Goal: Communication & Community: Answer question/provide support

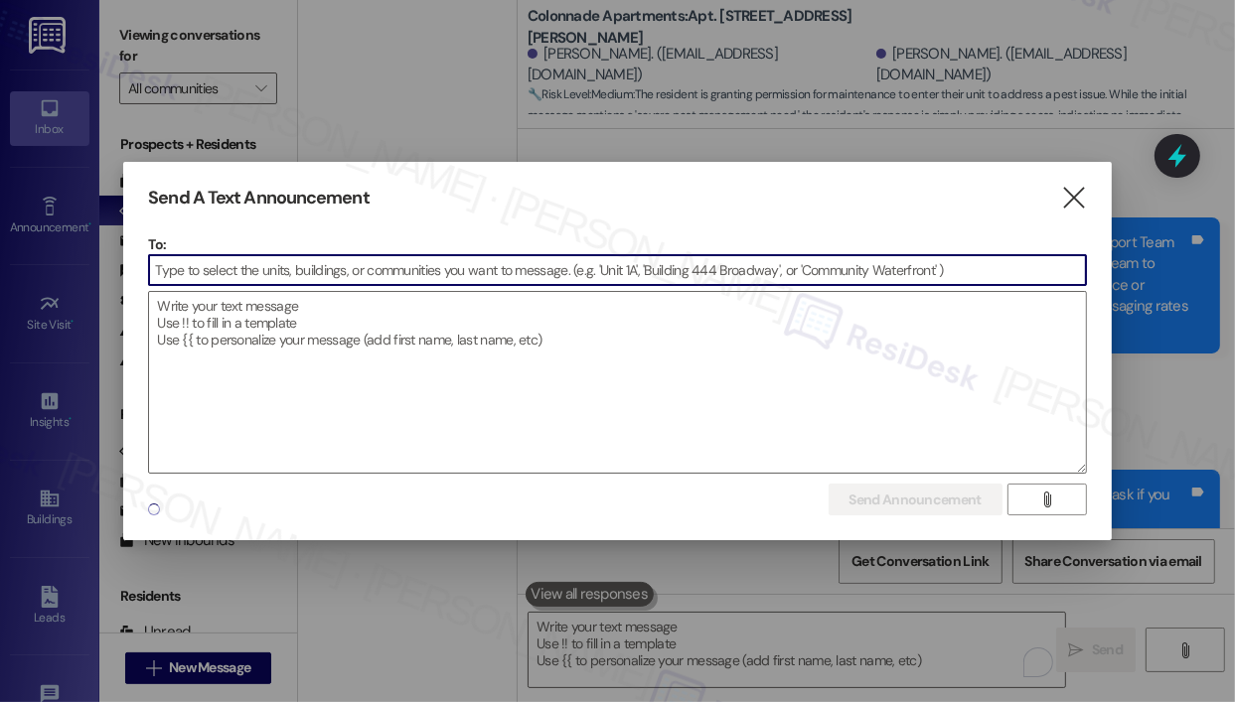
scroll to position [6940, 0]
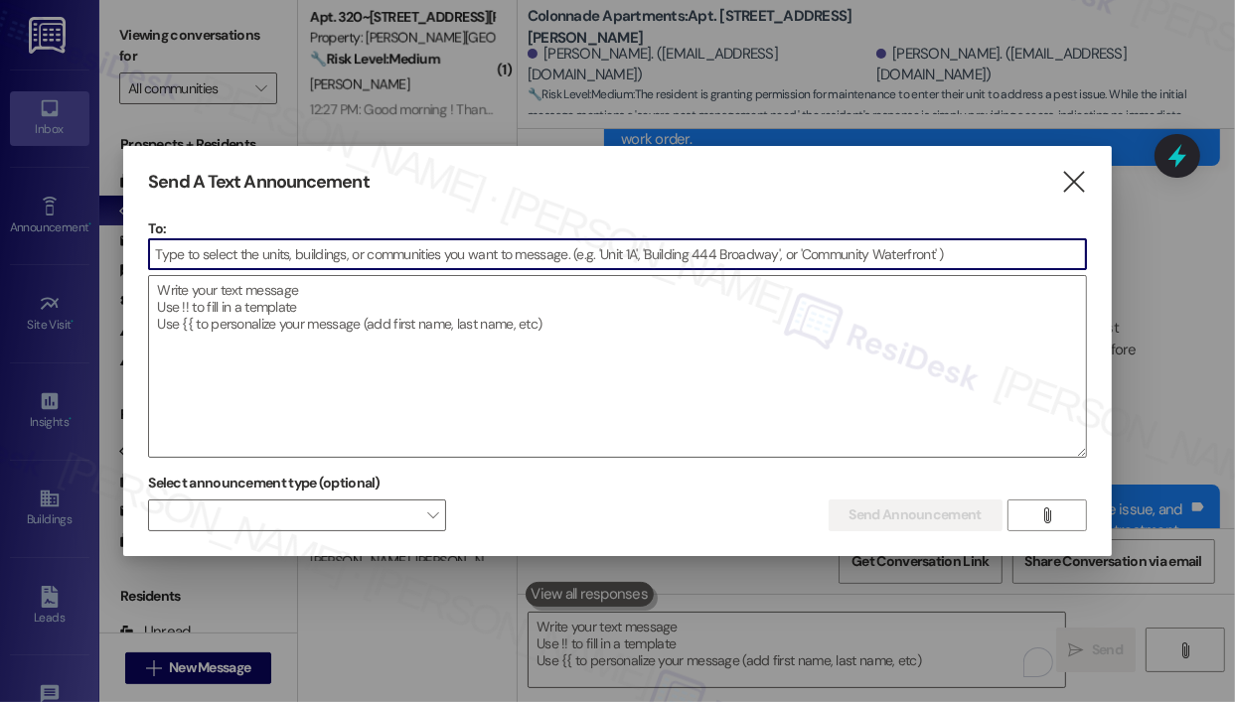
click at [294, 255] on input at bounding box center [617, 254] width 936 height 30
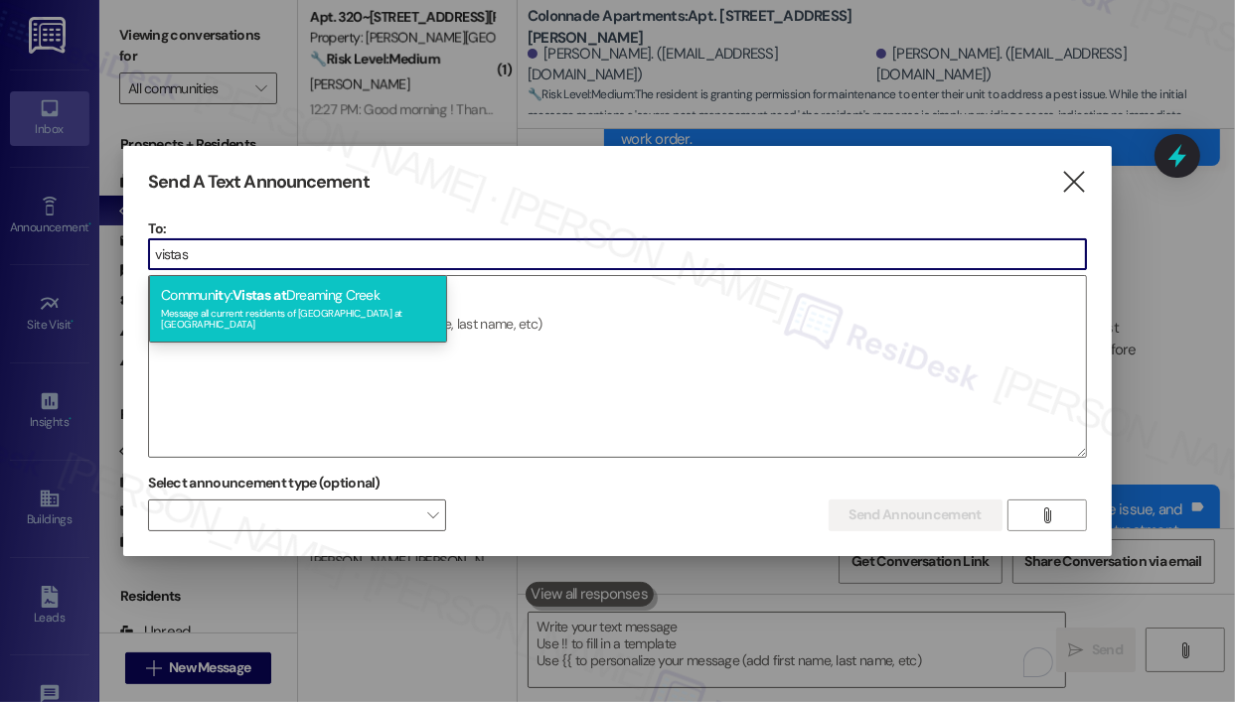
type input "vistas"
click at [306, 296] on div "Commun it y: Vistas at [GEOGRAPHIC_DATA] Message all current residents of [GEOG…" at bounding box center [298, 309] width 298 height 68
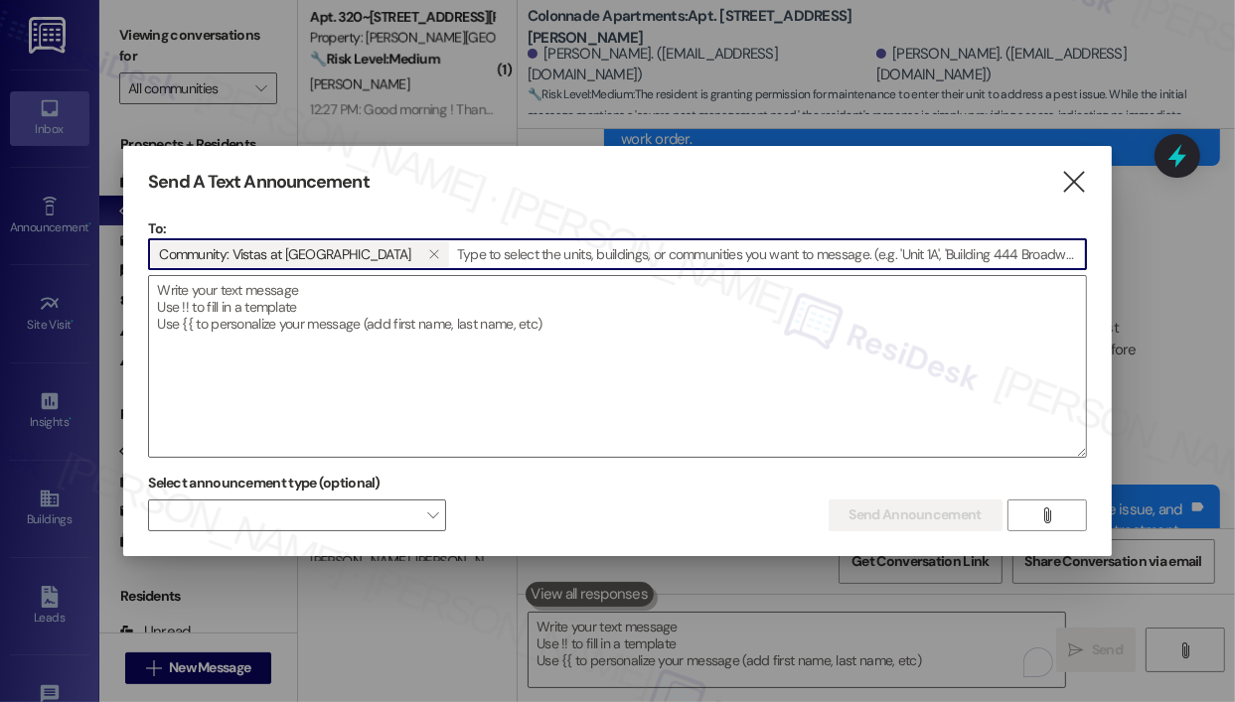
click at [306, 296] on textarea at bounding box center [617, 366] width 936 height 181
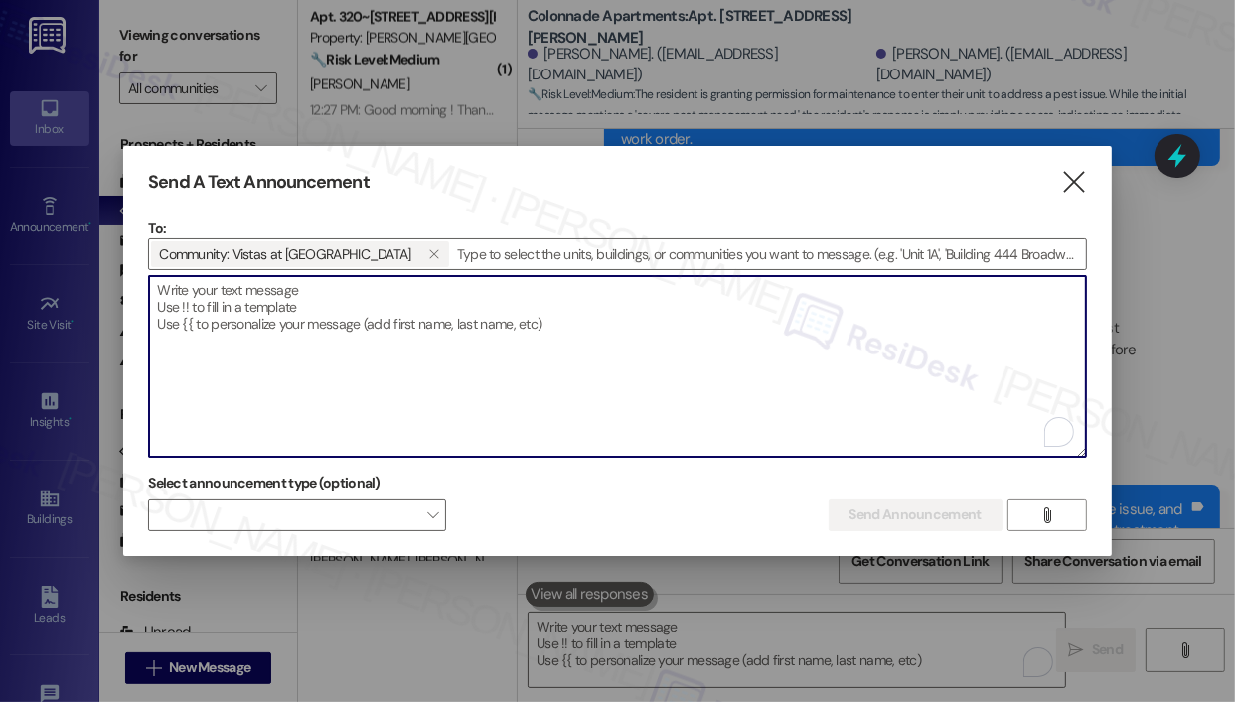
click at [306, 296] on textarea "To enrich screen reader interactions, please activate Accessibility in Grammarl…" at bounding box center [617, 366] width 936 height 181
paste textarea "Hi {{first_name}}, This is a reminder that all September rents have now been po…"
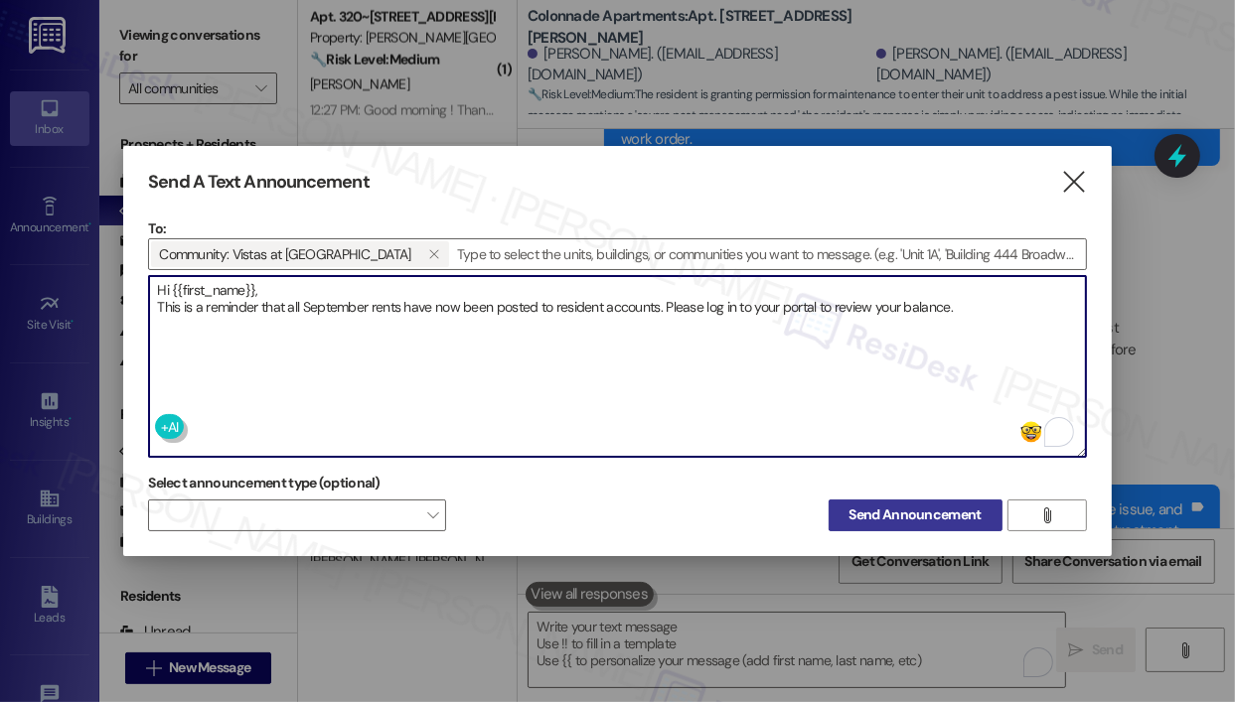
type textarea "Hi {{first_name}}, This is a reminder that all September rents have now been po…"
click at [906, 516] on span "Send Announcement" at bounding box center [915, 515] width 132 height 21
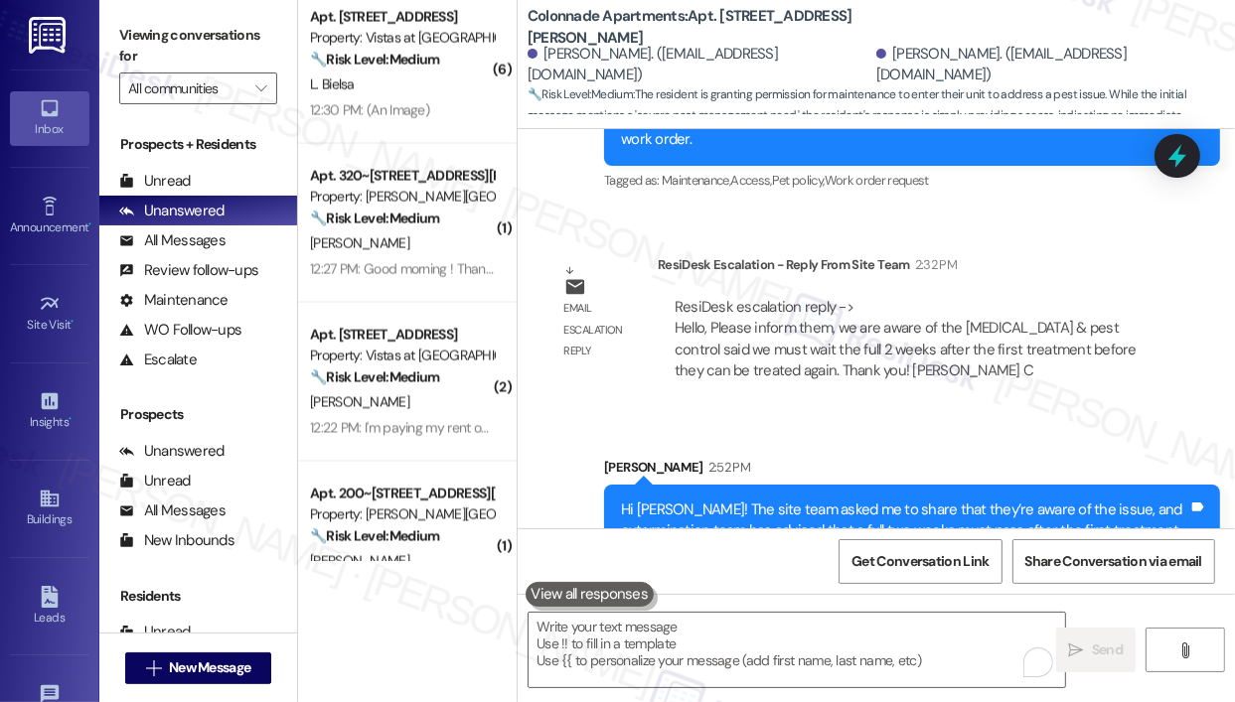
click at [1017, 337] on div "Email escalation reply ResiDesk Escalation - Reply From Site Team 2:32 PM ResiD…" at bounding box center [855, 325] width 646 height 173
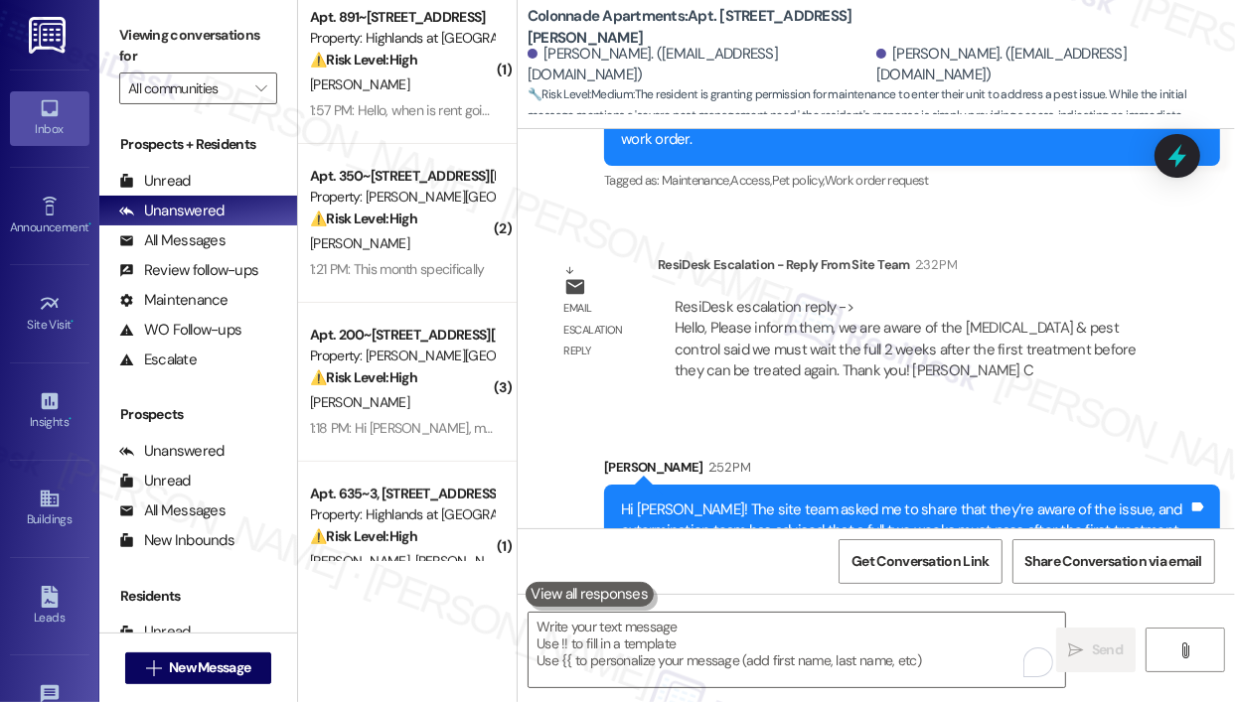
scroll to position [0, 0]
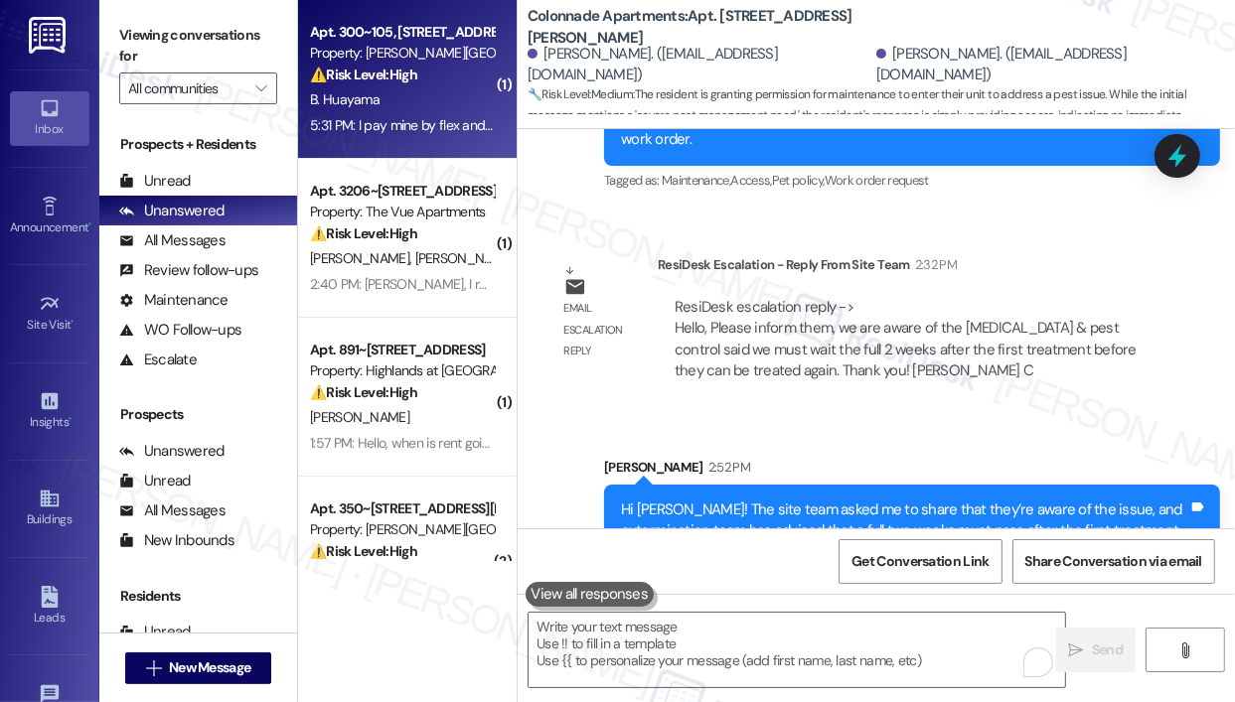
click at [446, 90] on div "B. Huayama" at bounding box center [402, 99] width 188 height 25
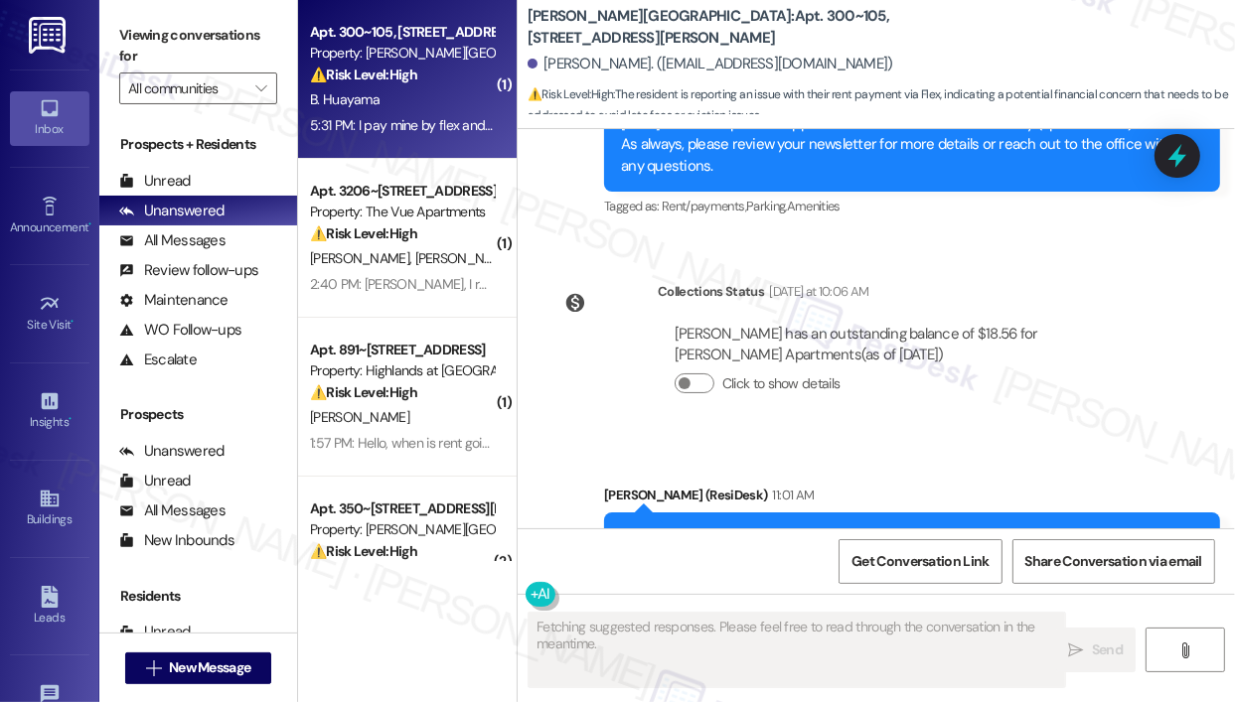
scroll to position [4765, 0]
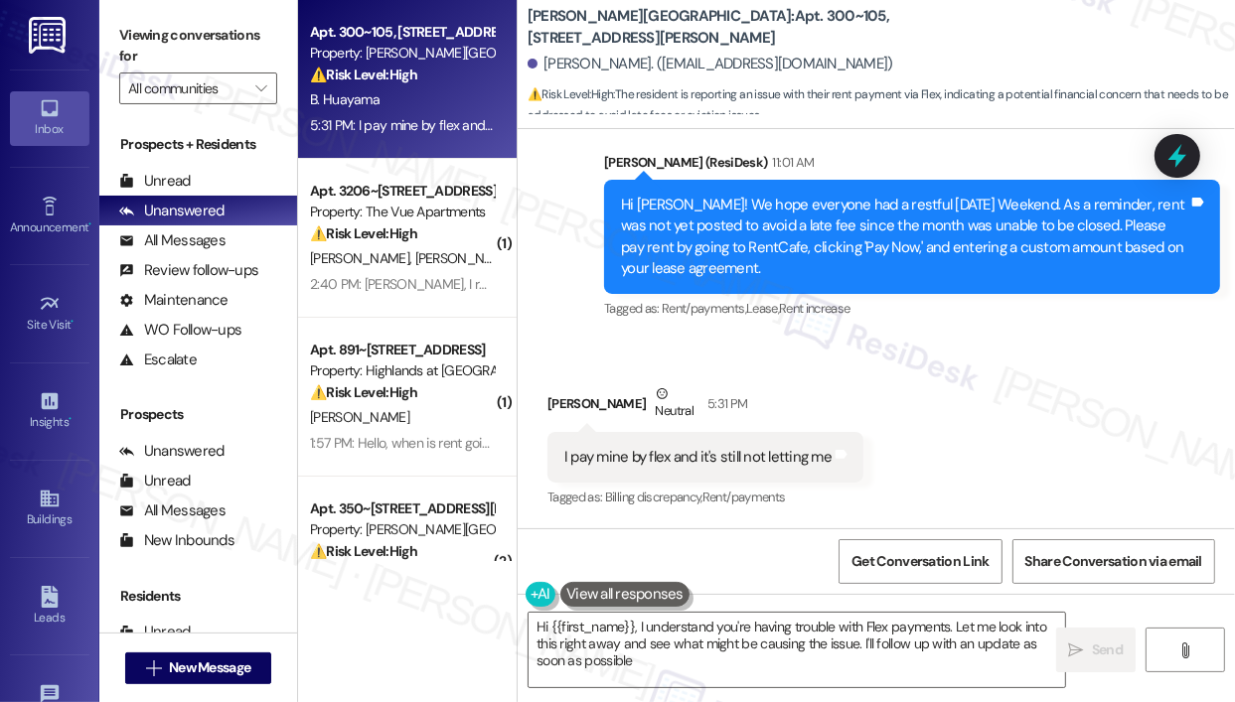
type textarea "Hi {{first_name}}, I understand you're having trouble with Flex payments. Let m…"
click at [879, 358] on div "Received via SMS Brigitte Huayama Neutral 5:31 PM I pay mine by flex and it's s…" at bounding box center [875, 433] width 717 height 189
click at [731, 459] on div "I pay mine by flex and it's still not letting me" at bounding box center [697, 457] width 267 height 21
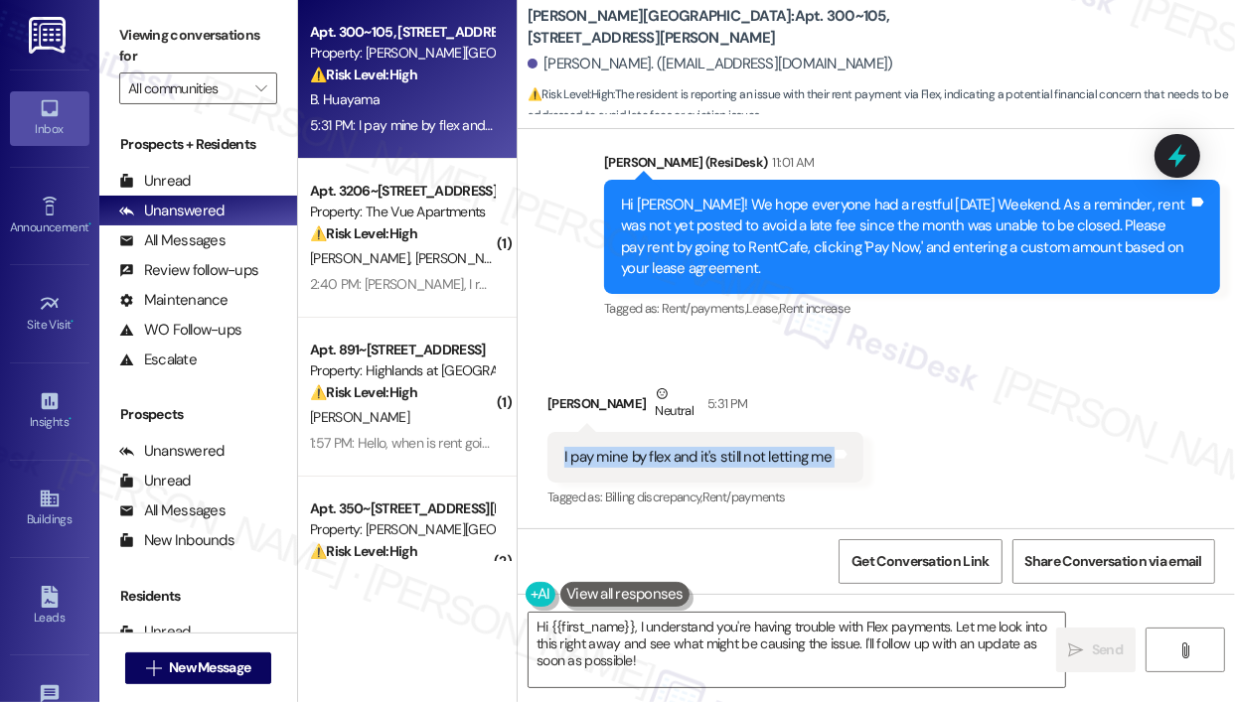
click at [731, 459] on div "I pay mine by flex and it's still not letting me" at bounding box center [697, 457] width 267 height 21
copy div "I pay mine by flex and it's still not letting me Tags and notes"
click at [981, 354] on div "Received via SMS Brigitte Huayama Neutral 5:31 PM I pay mine by flex and it's s…" at bounding box center [875, 433] width 717 height 189
click at [1172, 152] on icon at bounding box center [1177, 156] width 34 height 34
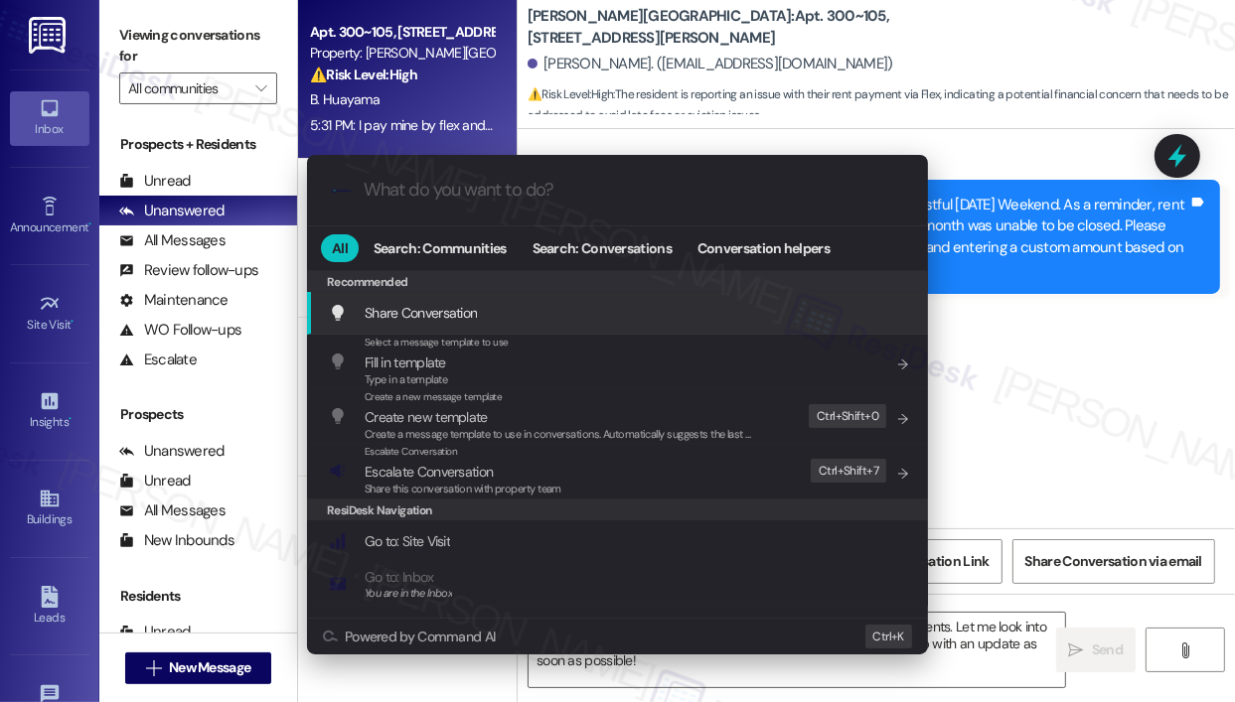
click at [475, 191] on input "What do you want to do?" at bounding box center [633, 190] width 539 height 21
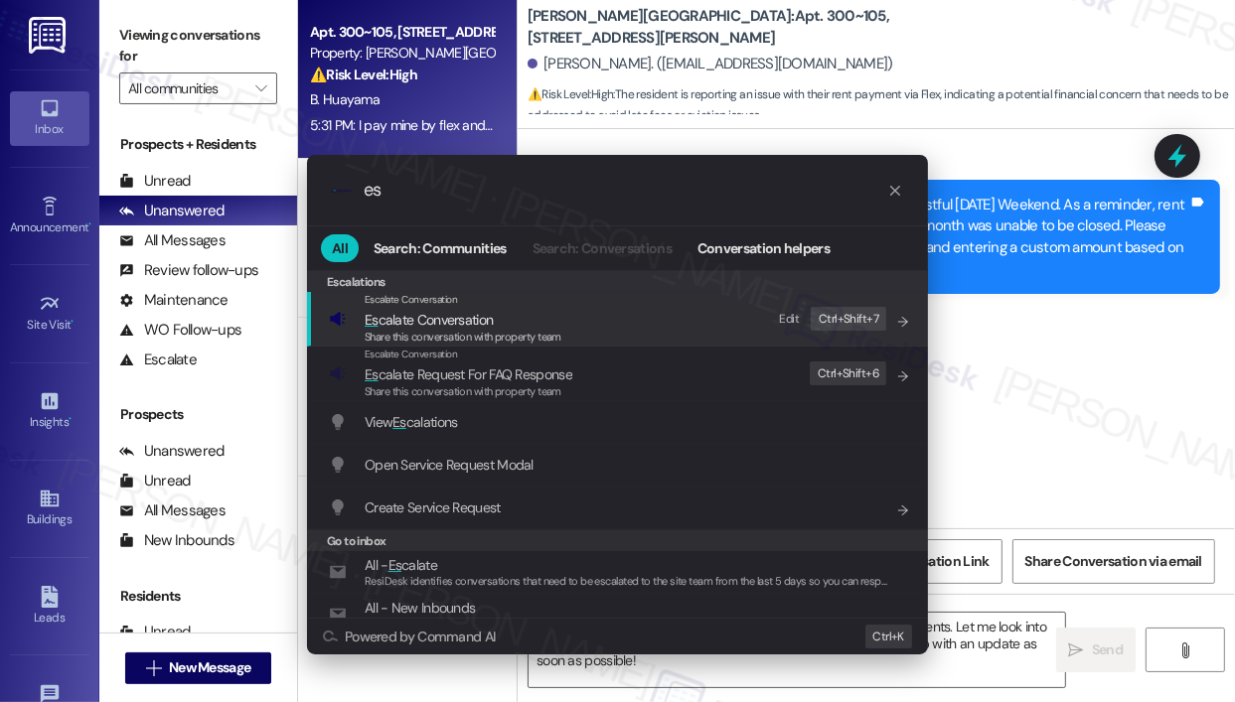
type input "e"
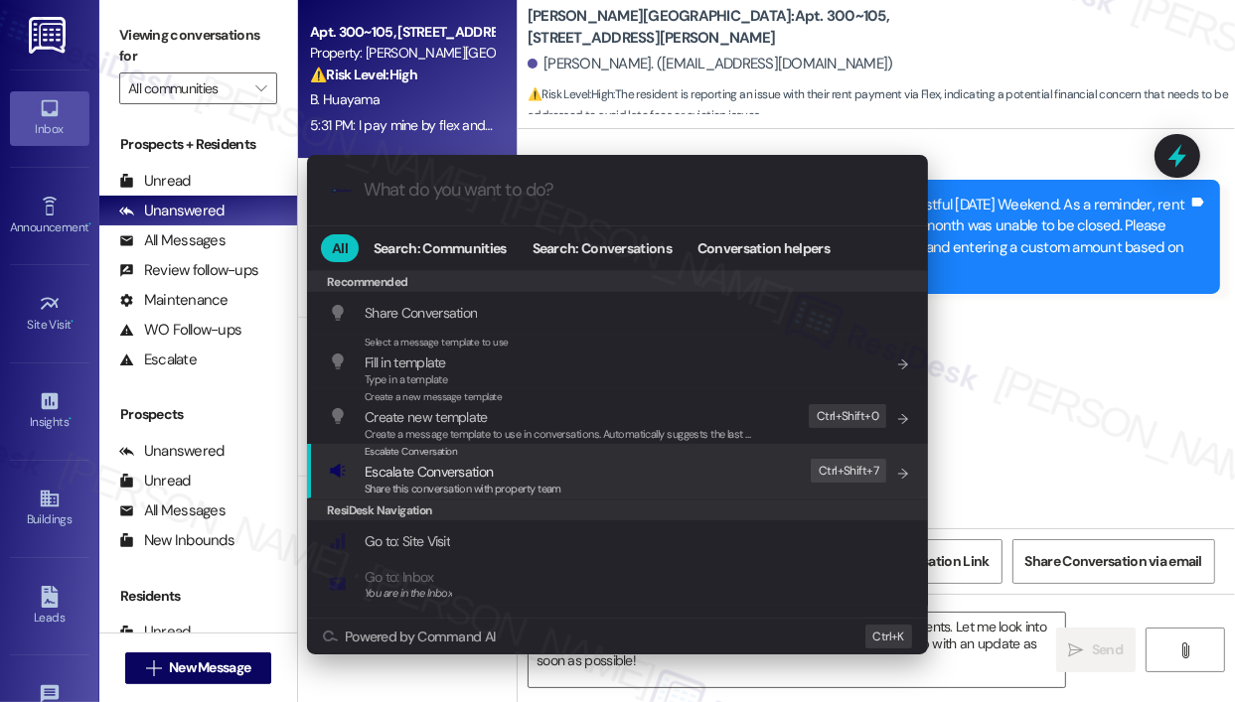
click at [1052, 425] on div ".cls-1{fill:#0a055f;}.cls-2{fill:#0cc4c4;} resideskLogoBlueOrange All Search: C…" at bounding box center [617, 351] width 1235 height 702
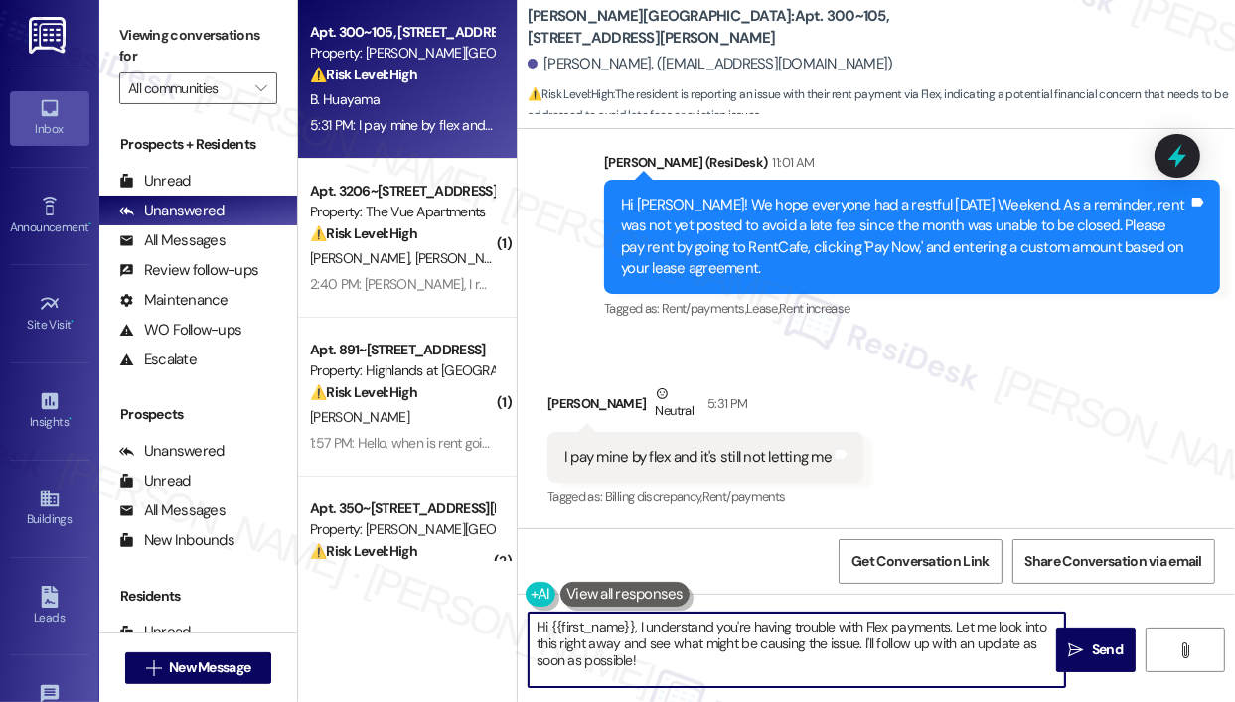
click at [783, 662] on textarea "Hi {{first_name}}, I understand you're having trouble with Flex payments. Let m…" at bounding box center [796, 650] width 536 height 74
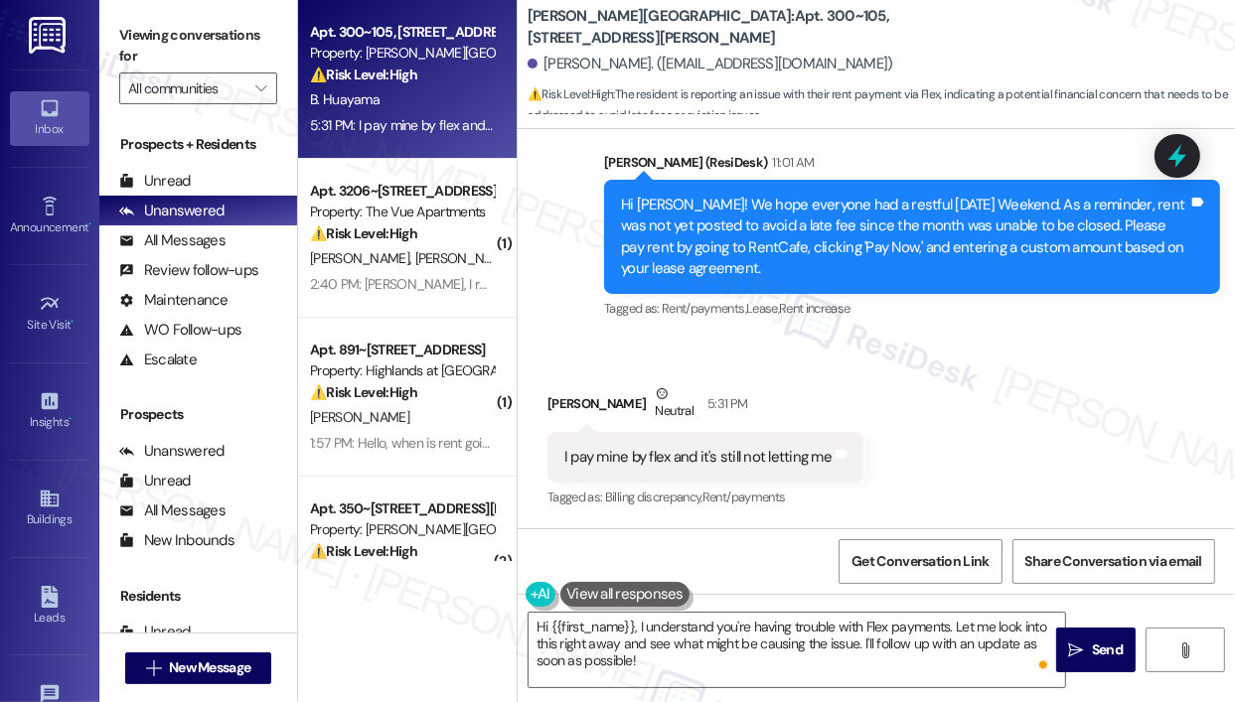
click at [726, 458] on div "I pay mine by flex and it's still not letting me" at bounding box center [697, 457] width 267 height 21
copy div "I pay mine by flex and it's still not letting me Tags and notes"
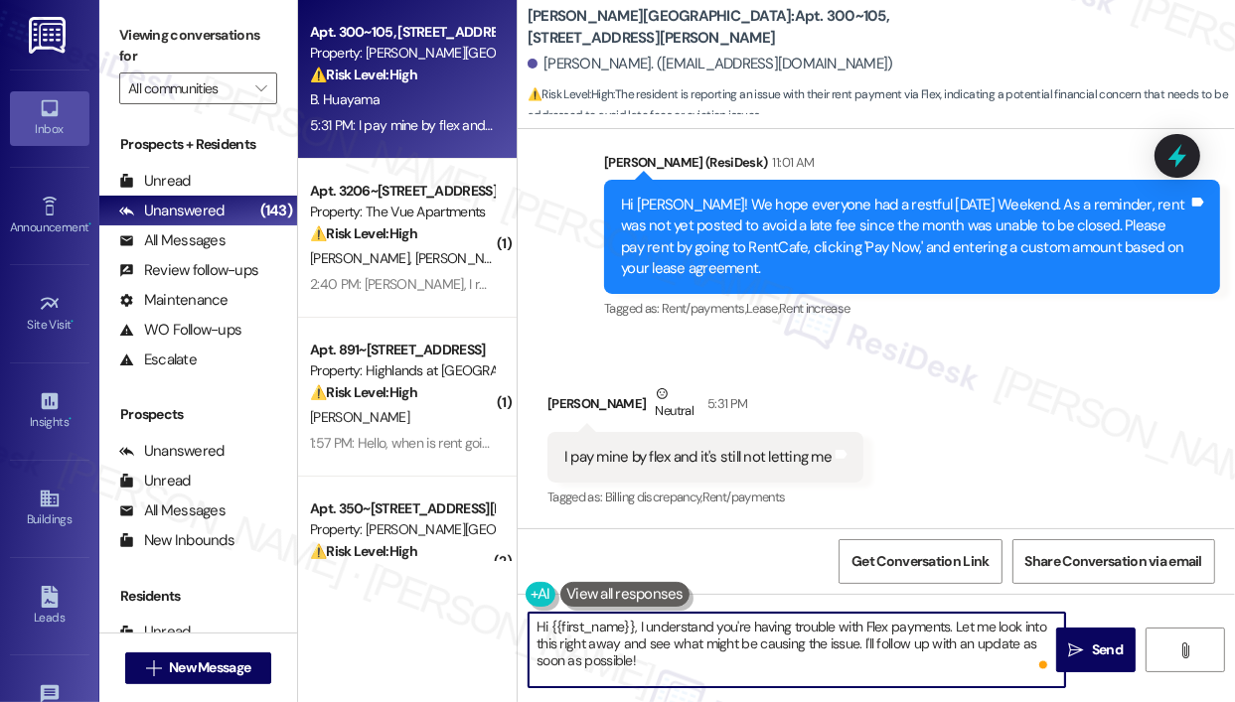
drag, startPoint x: 804, startPoint y: 671, endPoint x: 640, endPoint y: 630, distance: 169.1
click at [640, 630] on textarea "Hi {{first_name}}, I understand you're having trouble with Flex payments. Let m…" at bounding box center [796, 650] width 536 height 74
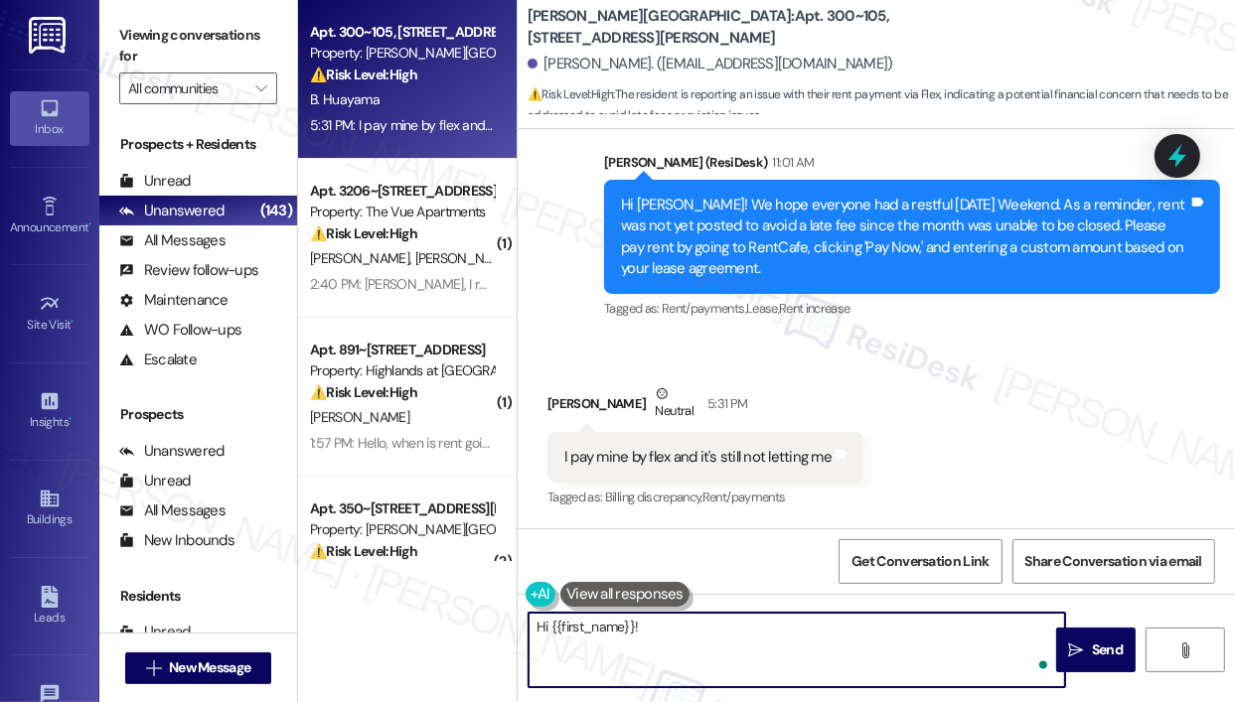
paste textarea "Thank you for reaching out — I understand you’re trying to pay through Flex but…"
type textarea "Hi {{first_name}}! Thank you for reaching out — I understand you’re trying to p…"
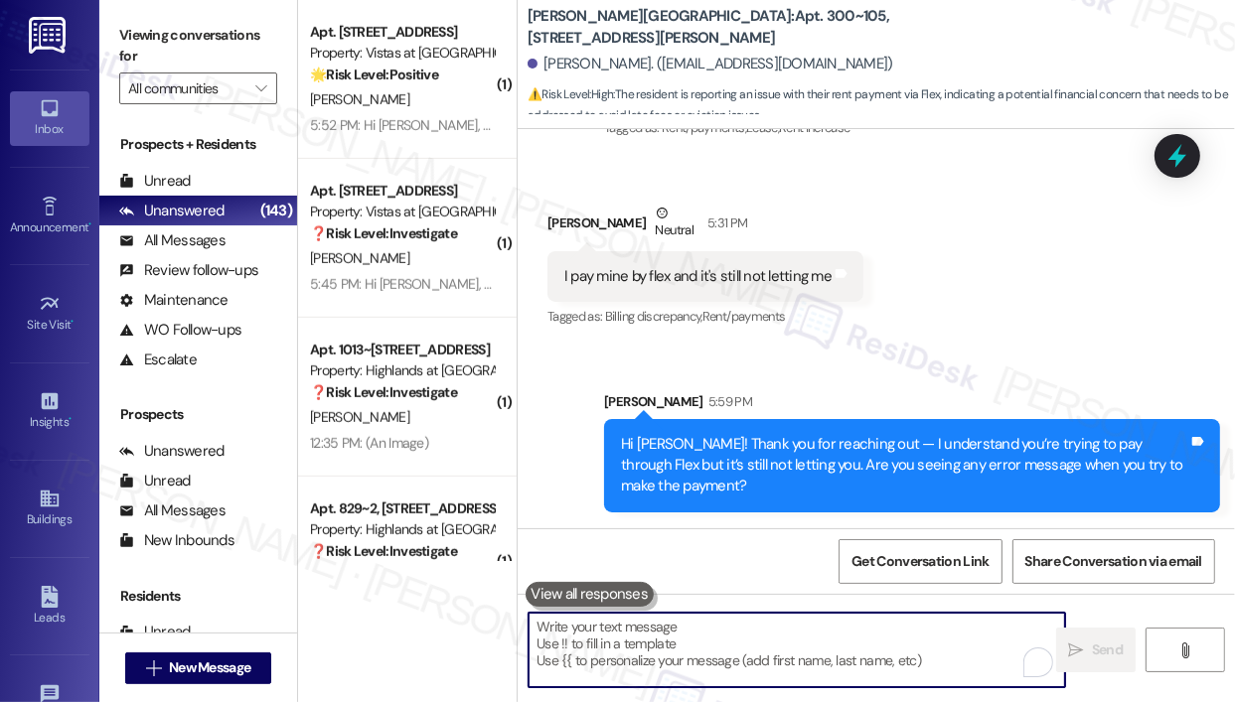
scroll to position [7385, 0]
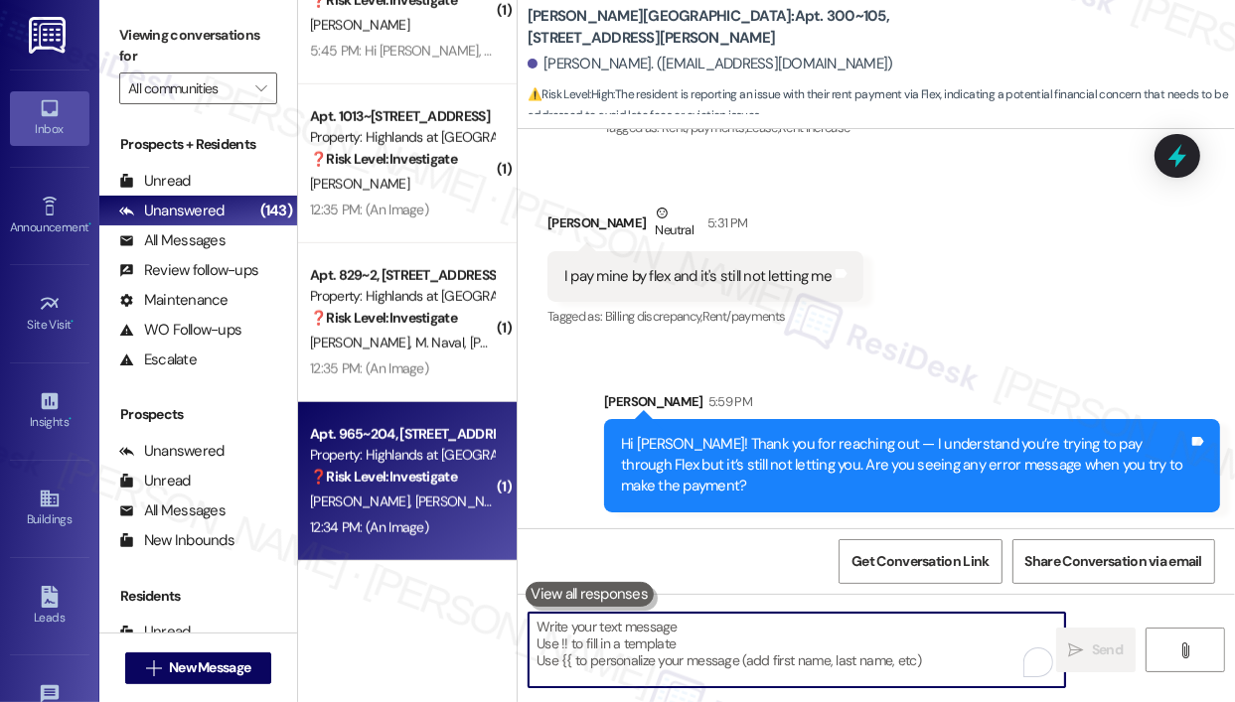
click at [446, 472] on strong "❓ Risk Level: Investigate" at bounding box center [383, 477] width 147 height 18
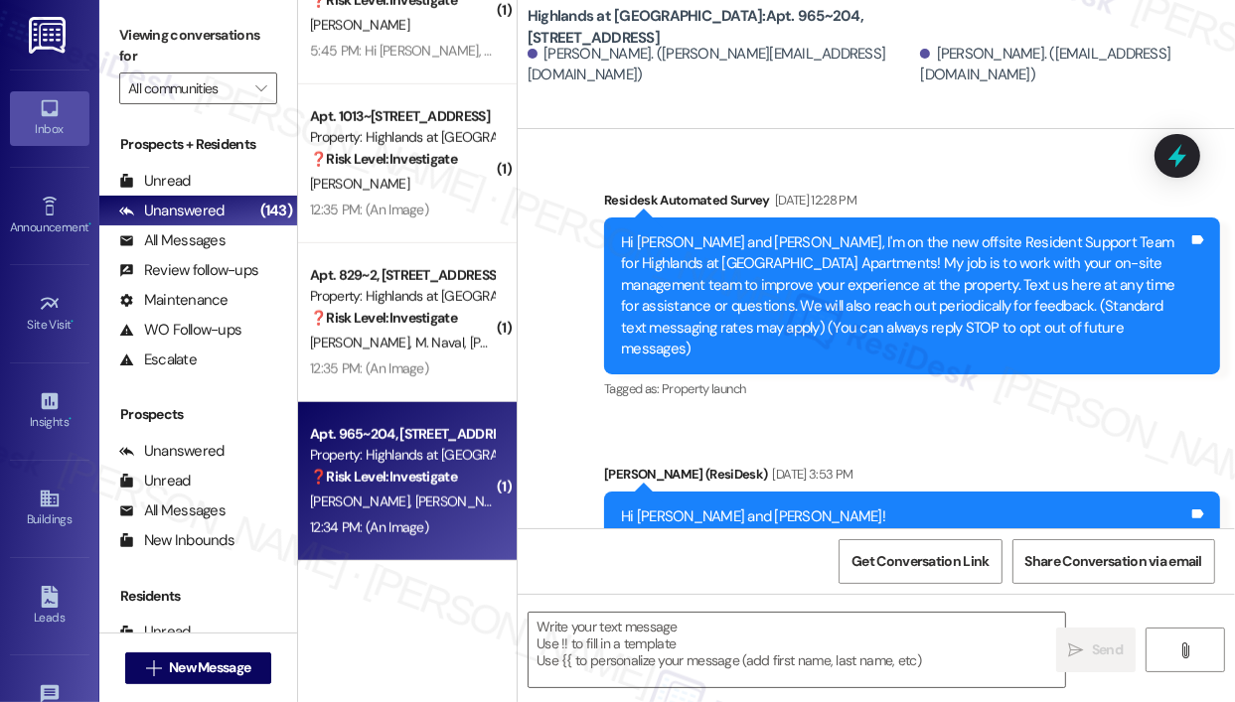
type textarea "Fetching suggested responses. Please feel free to read through the conversation…"
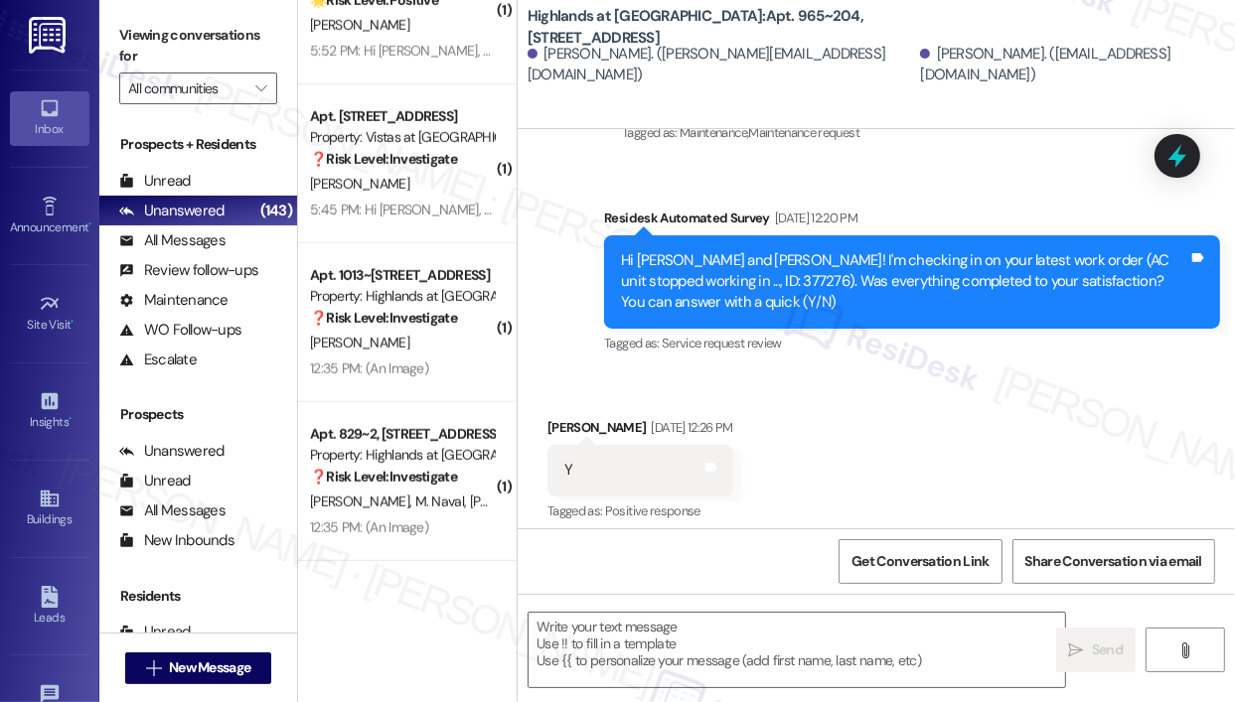
scroll to position [17394, 0]
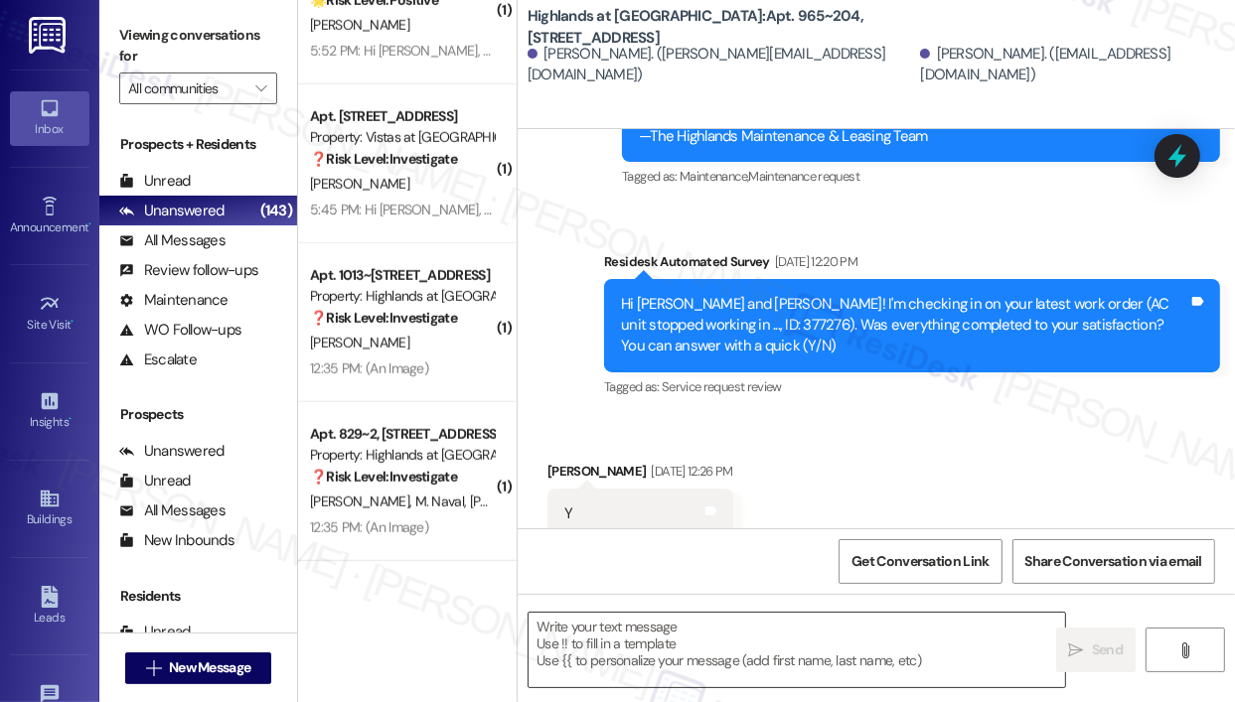
click at [701, 639] on textarea at bounding box center [796, 650] width 536 height 74
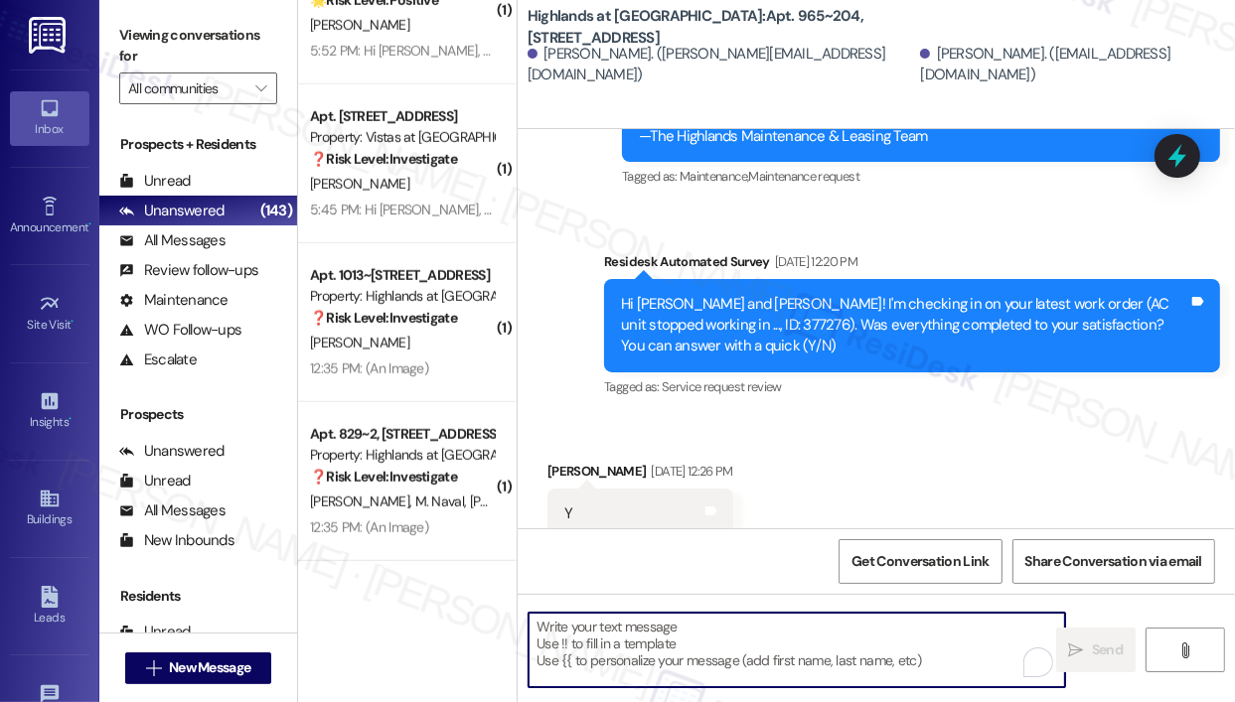
paste textarea "That’s wonderful to hear! We’re so glad that you’re satisfied with the recent w…"
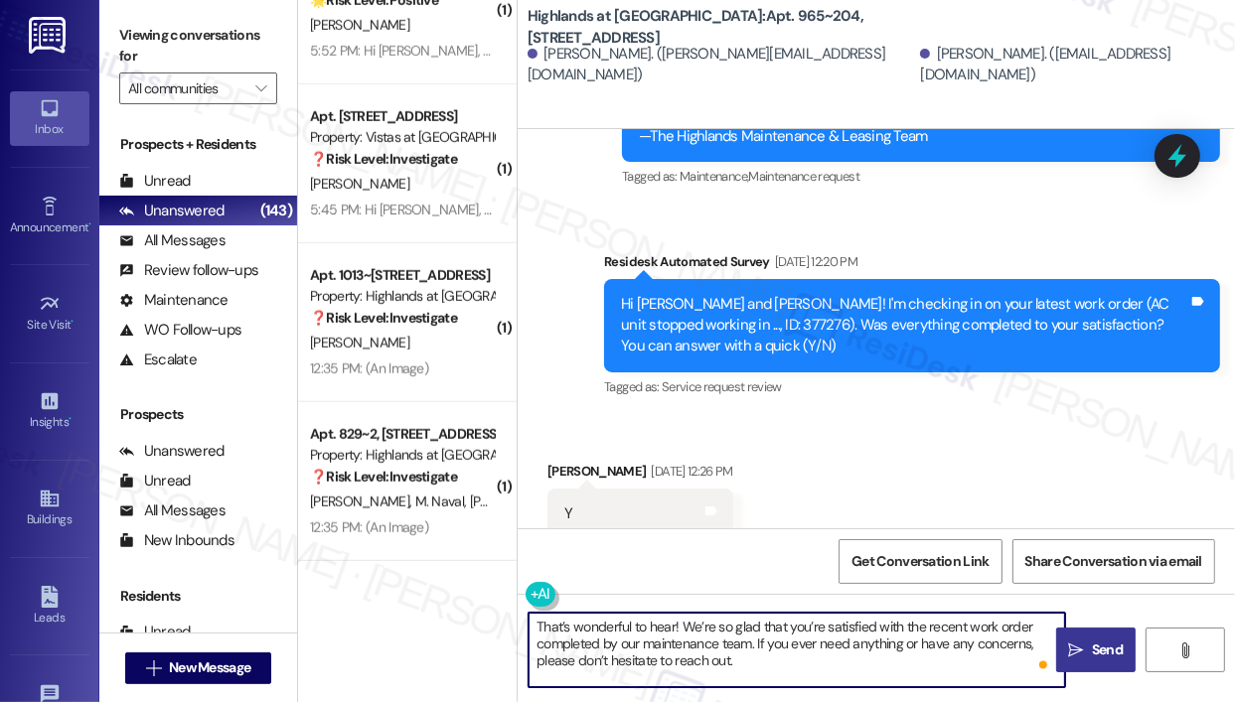
type textarea "That’s wonderful to hear! We’re so glad that you’re satisfied with the recent w…"
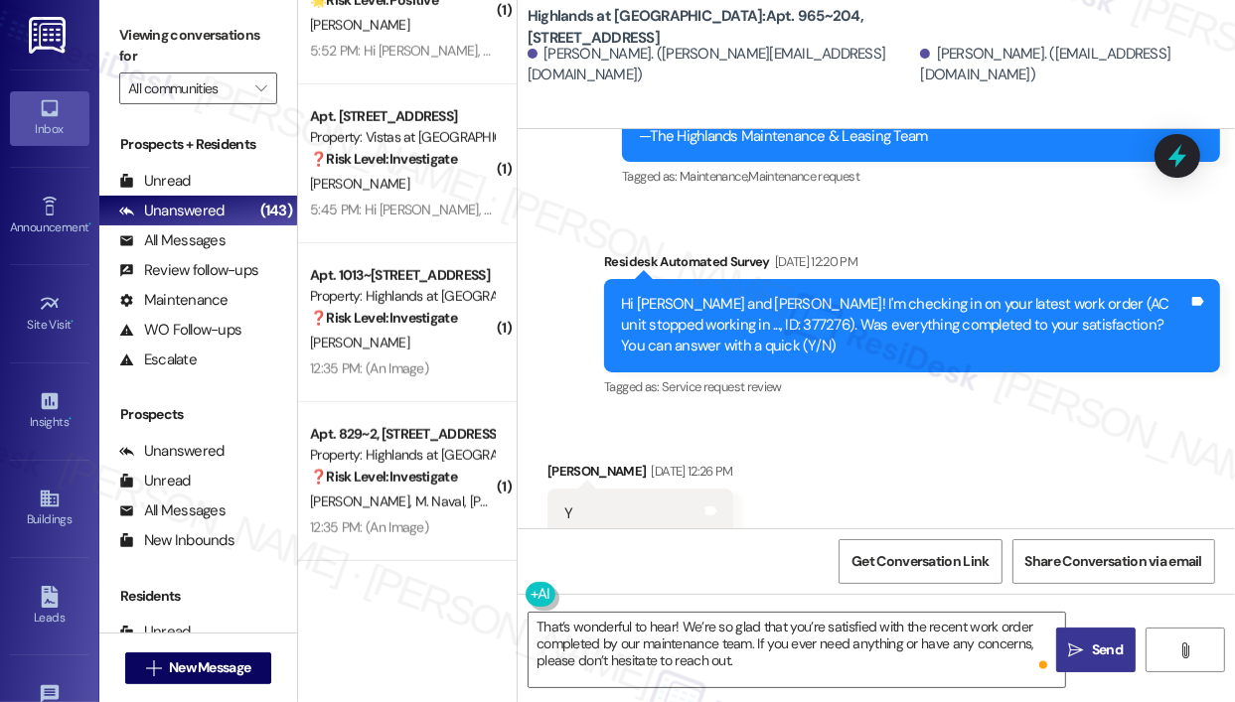
click at [1090, 647] on span "Send" at bounding box center [1107, 650] width 39 height 21
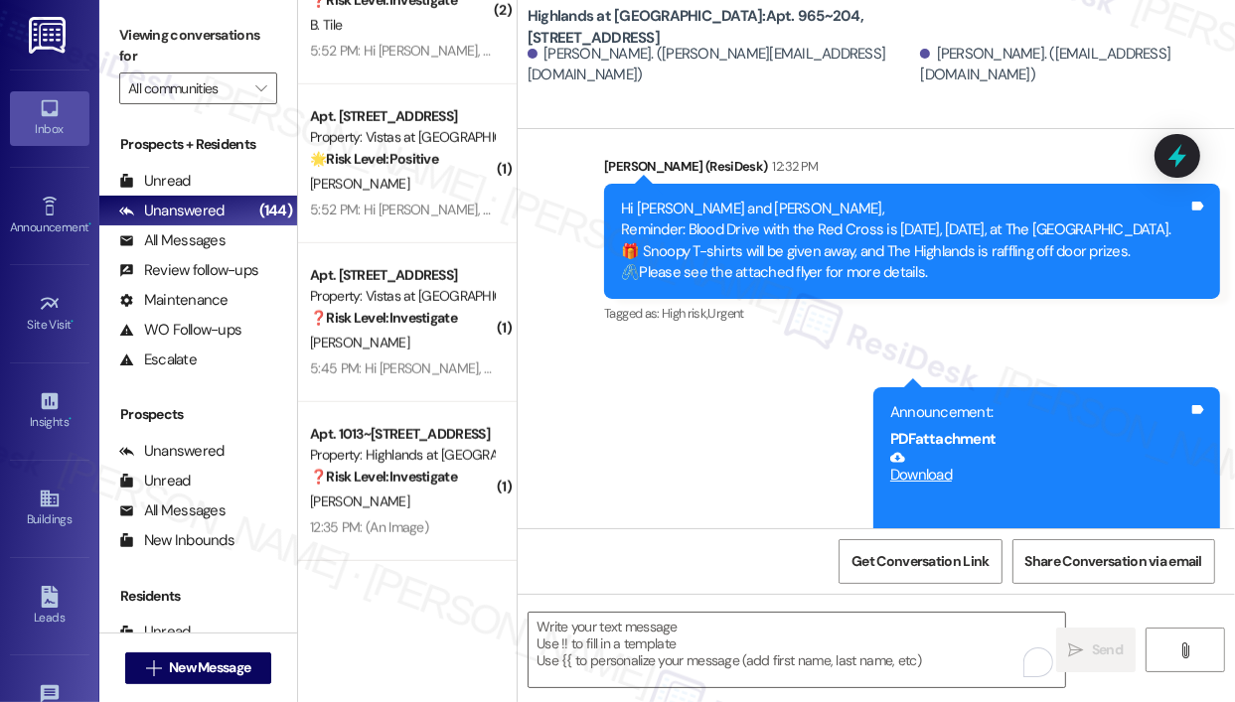
scroll to position [18766, 0]
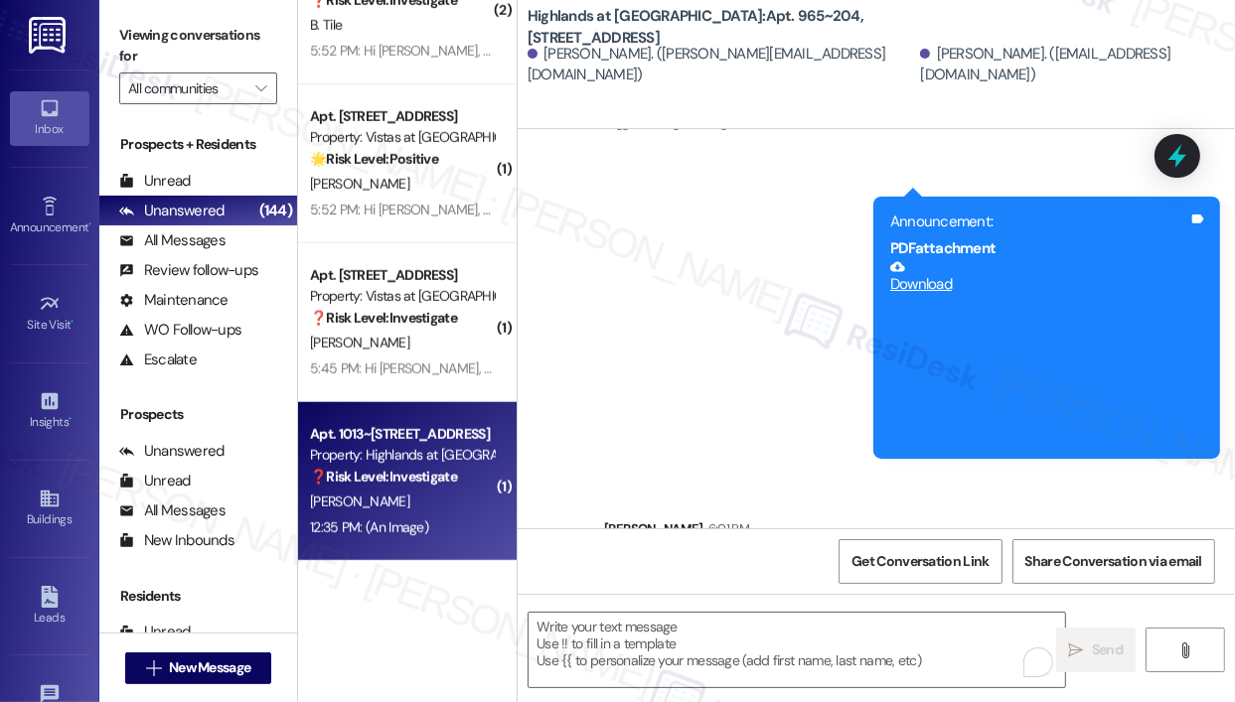
click at [436, 476] on strong "❓ Risk Level: Investigate" at bounding box center [383, 477] width 147 height 18
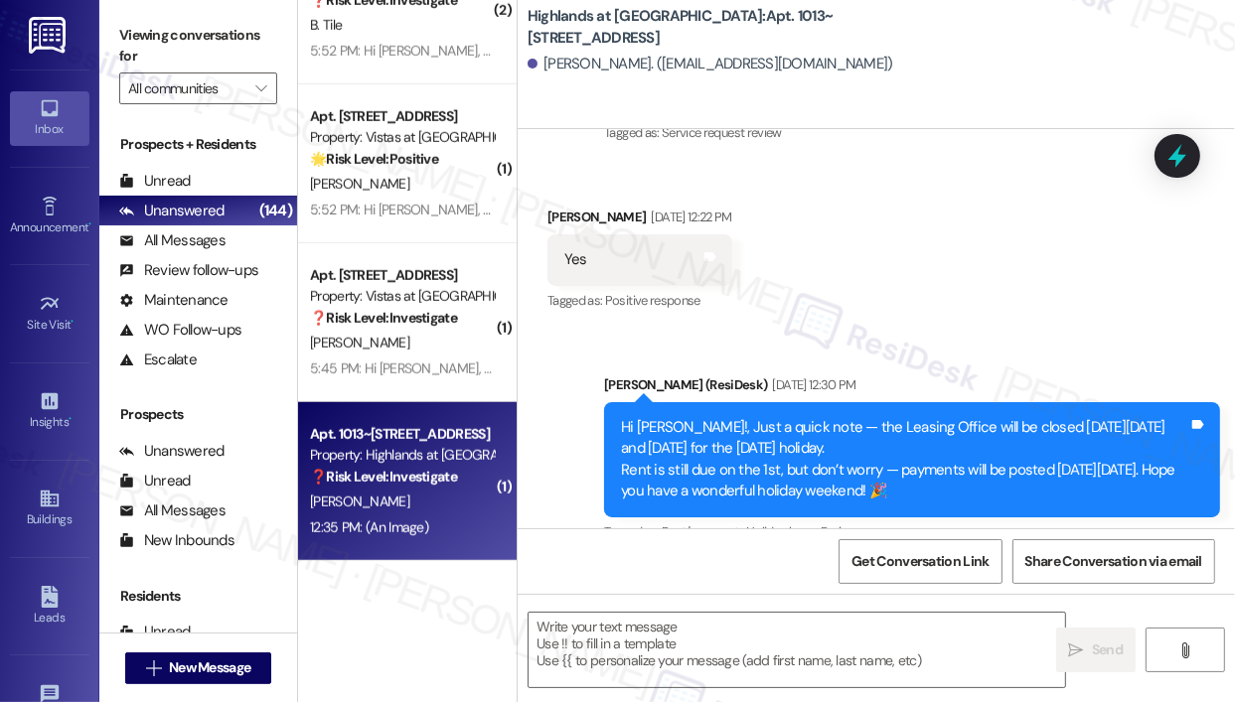
type textarea "Fetching suggested responses. Please feel free to read through the conversation…"
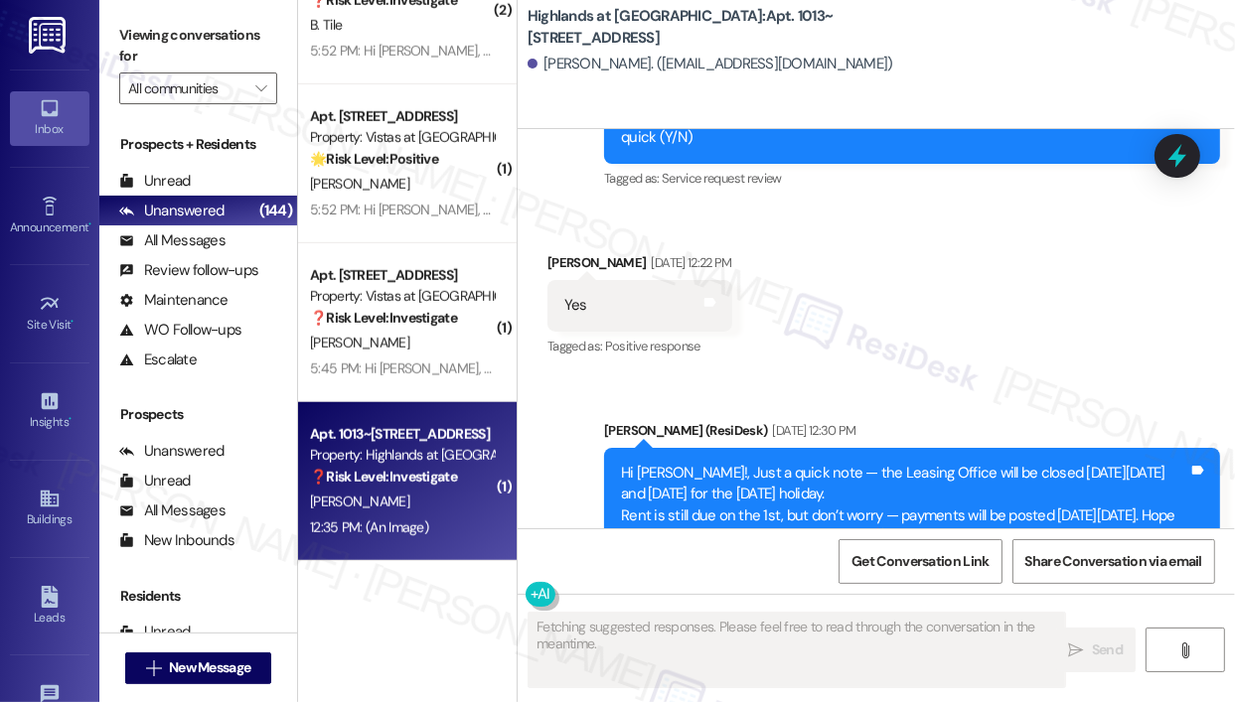
scroll to position [16851, 0]
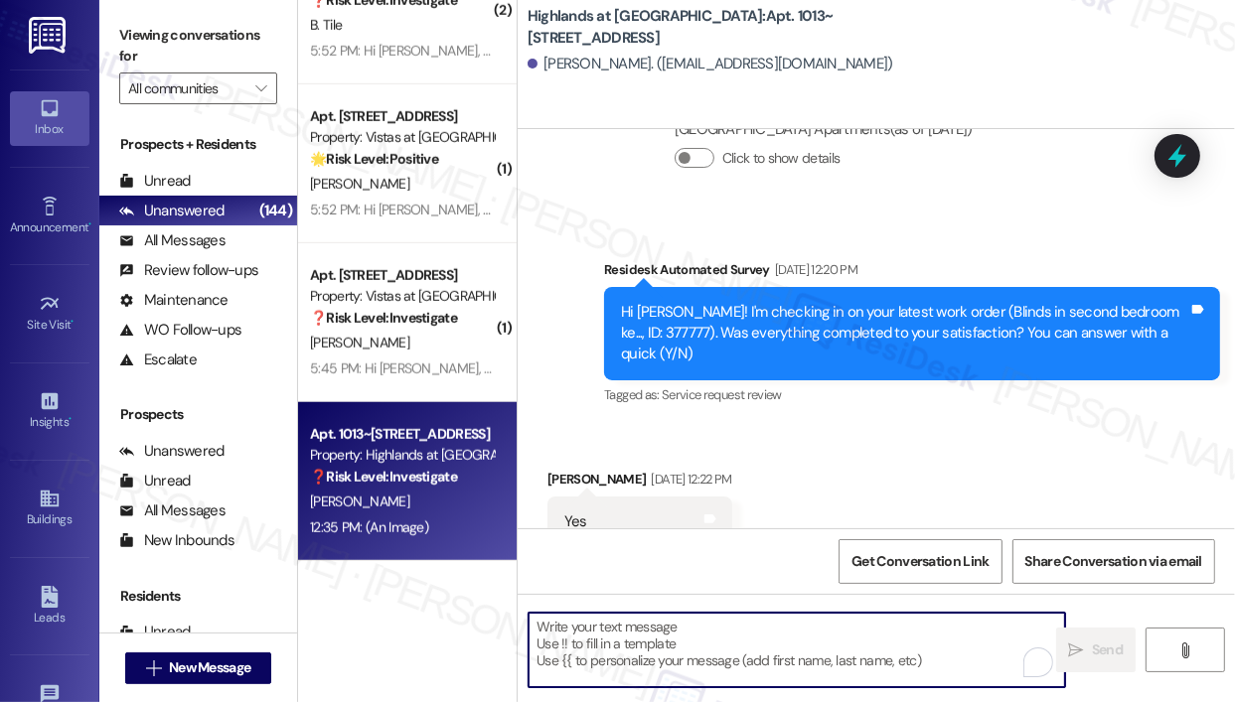
click at [660, 623] on textarea "To enrich screen reader interactions, please activate Accessibility in Grammarl…" at bounding box center [796, 650] width 536 height 74
paste textarea "That’s wonderful to hear! We’re so glad that you’re satisfied with the recent w…"
type textarea "That’s wonderful to hear! We’re so glad that you’re satisfied with the recent w…"
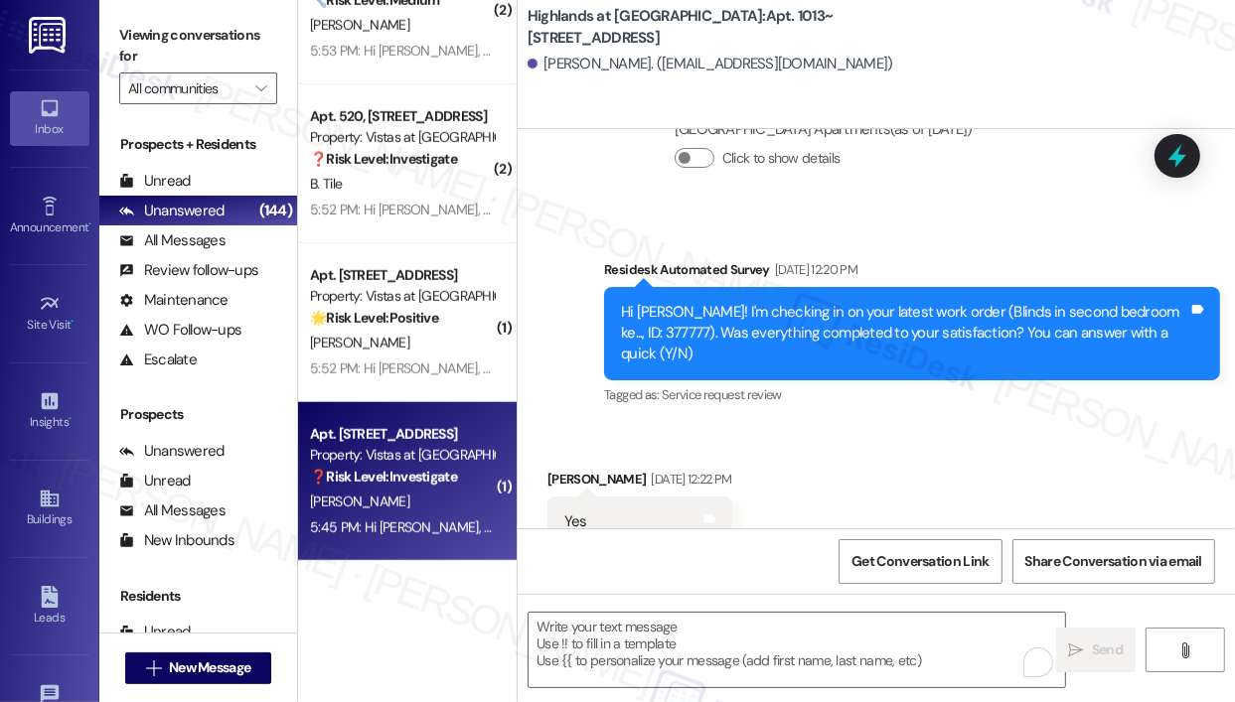
click at [452, 497] on div "N. Sisco" at bounding box center [402, 502] width 188 height 25
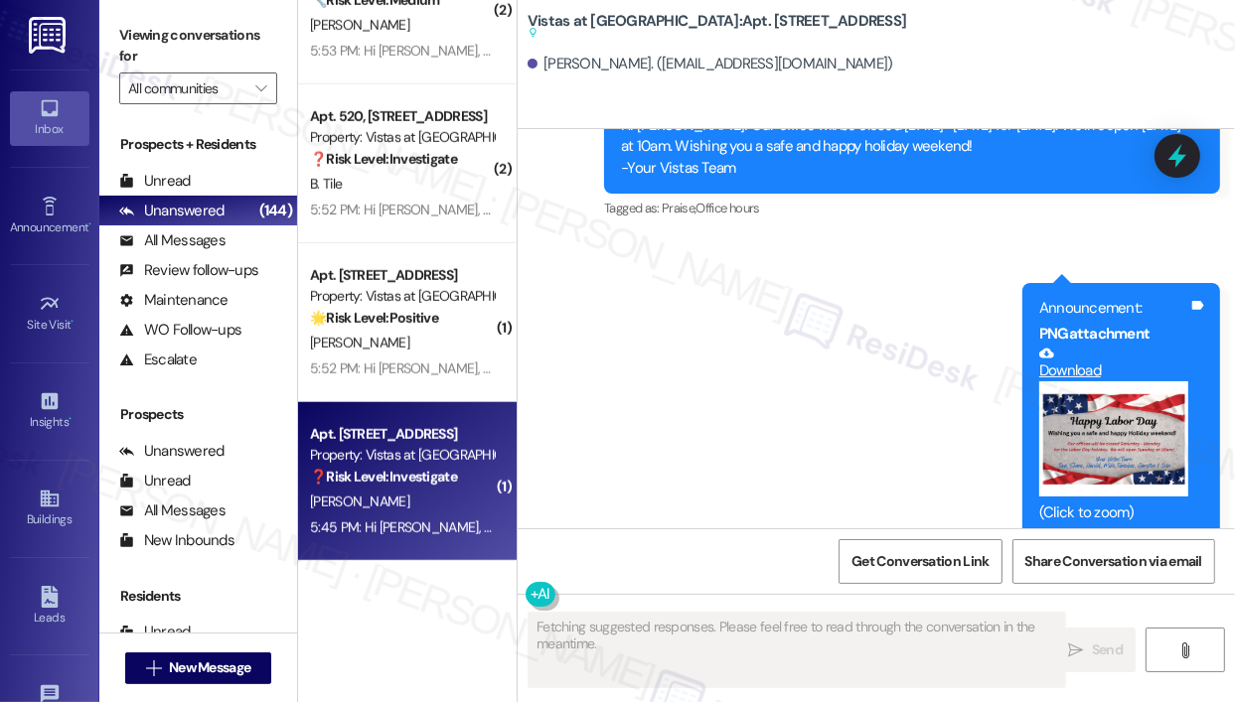
scroll to position [11317, 0]
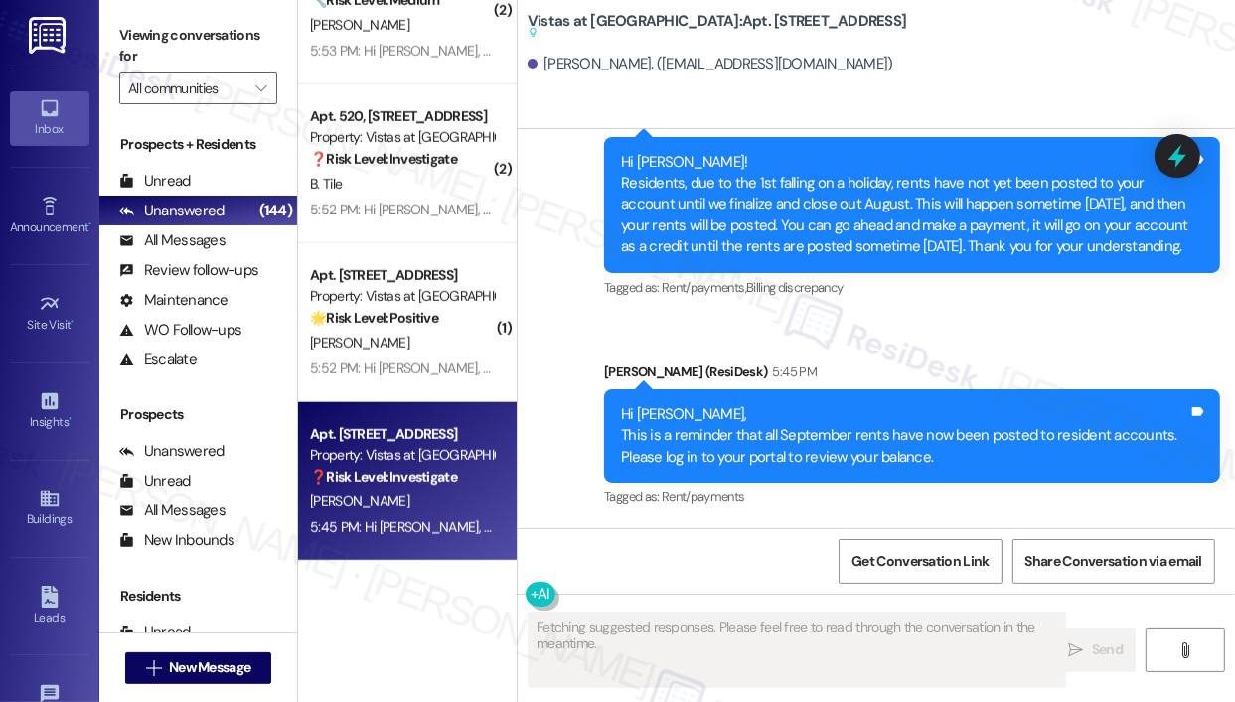
click at [796, 346] on div "Announcement, sent via SMS Sarah (ResiDesk) Aug 29, 2025 at 5:23 PM Hi Nancy! O…" at bounding box center [875, 32] width 717 height 989
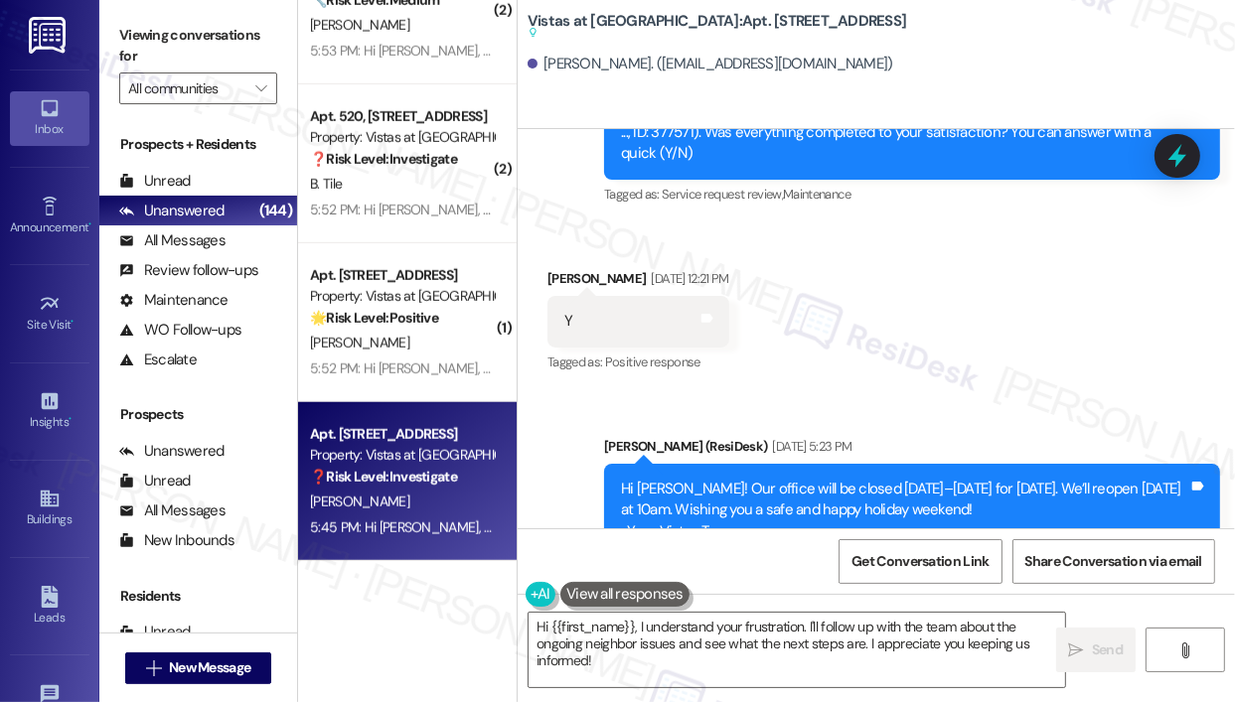
scroll to position [10363, 0]
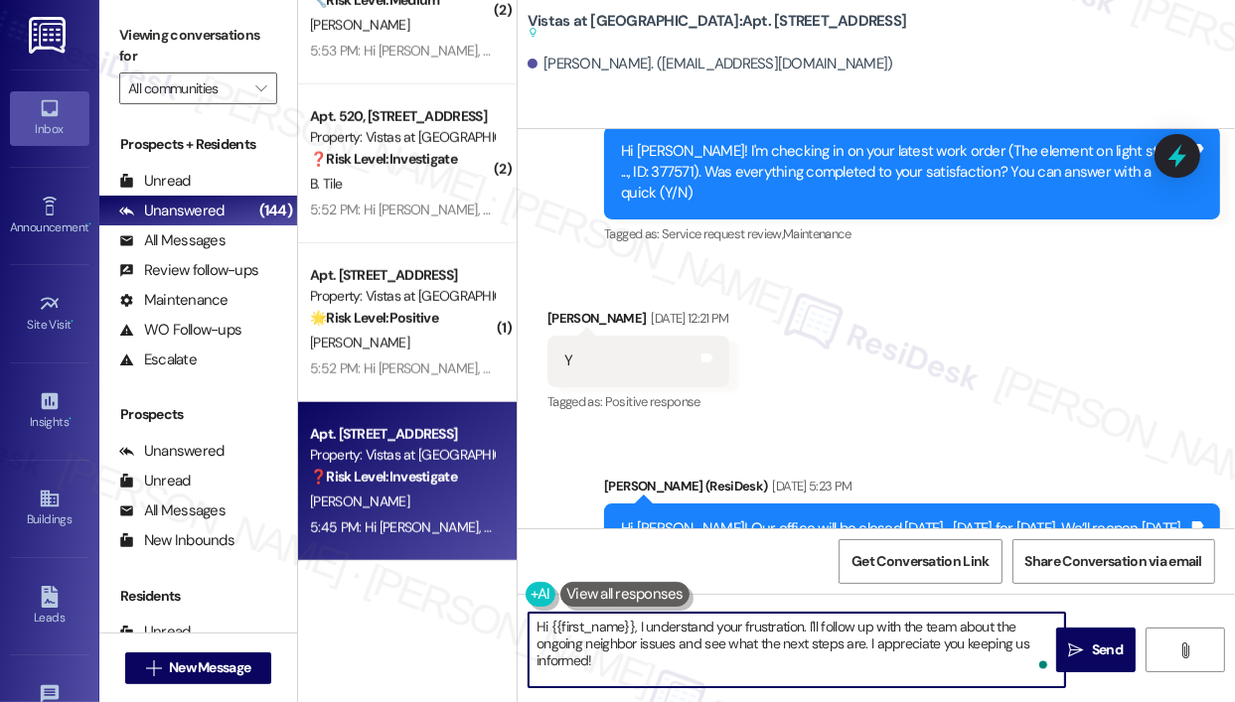
drag, startPoint x: 673, startPoint y: 674, endPoint x: 513, endPoint y: 626, distance: 168.1
click at [513, 626] on div "( 1 ) Apt. 241, 7612 Timberlake Road Property: Vistas at Dreaming Creek ❓ Risk …" at bounding box center [766, 351] width 937 height 702
paste textarea "That’s wonderful to hear! We’re so glad that you’re satisfied with the recent w…"
click at [796, 641] on textarea "That’s wonderful to hear! We’re so glad that you’re satisfied with the recent w…" at bounding box center [796, 650] width 536 height 74
type textarea "That’s wonderful to hear! We’re so glad that you’re satisfied with the recent w…"
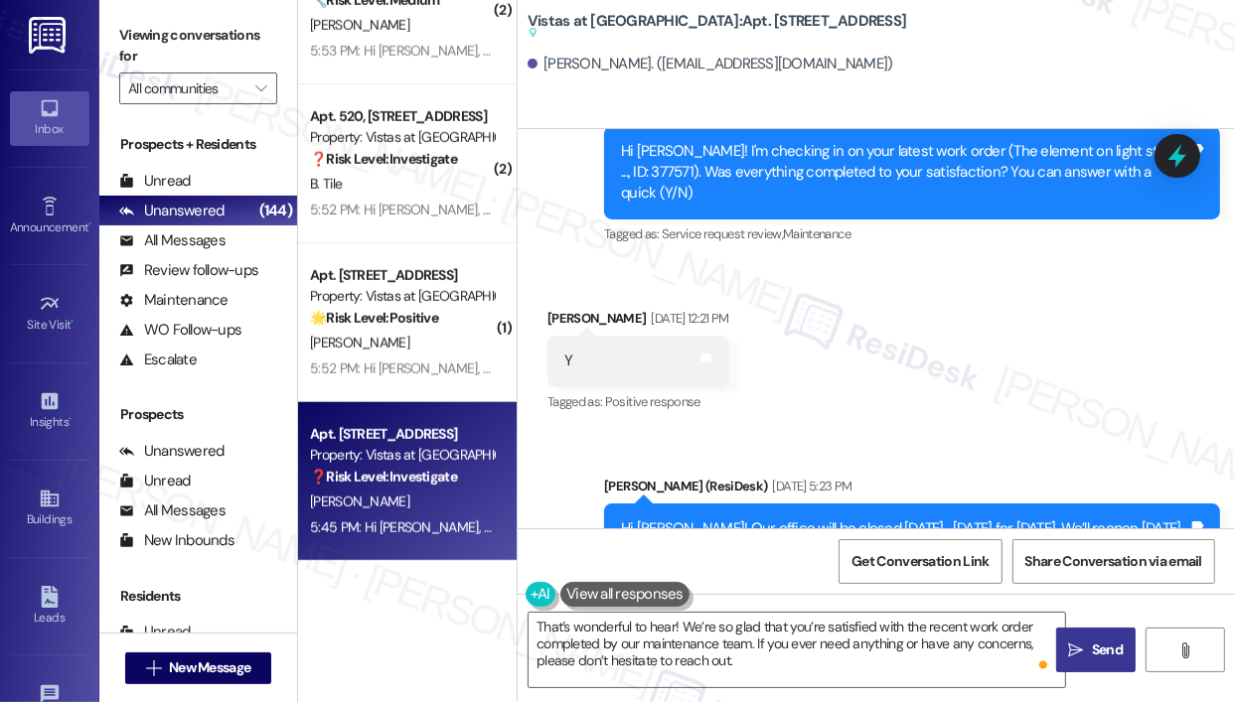
click at [1081, 648] on icon "" at bounding box center [1076, 651] width 15 height 16
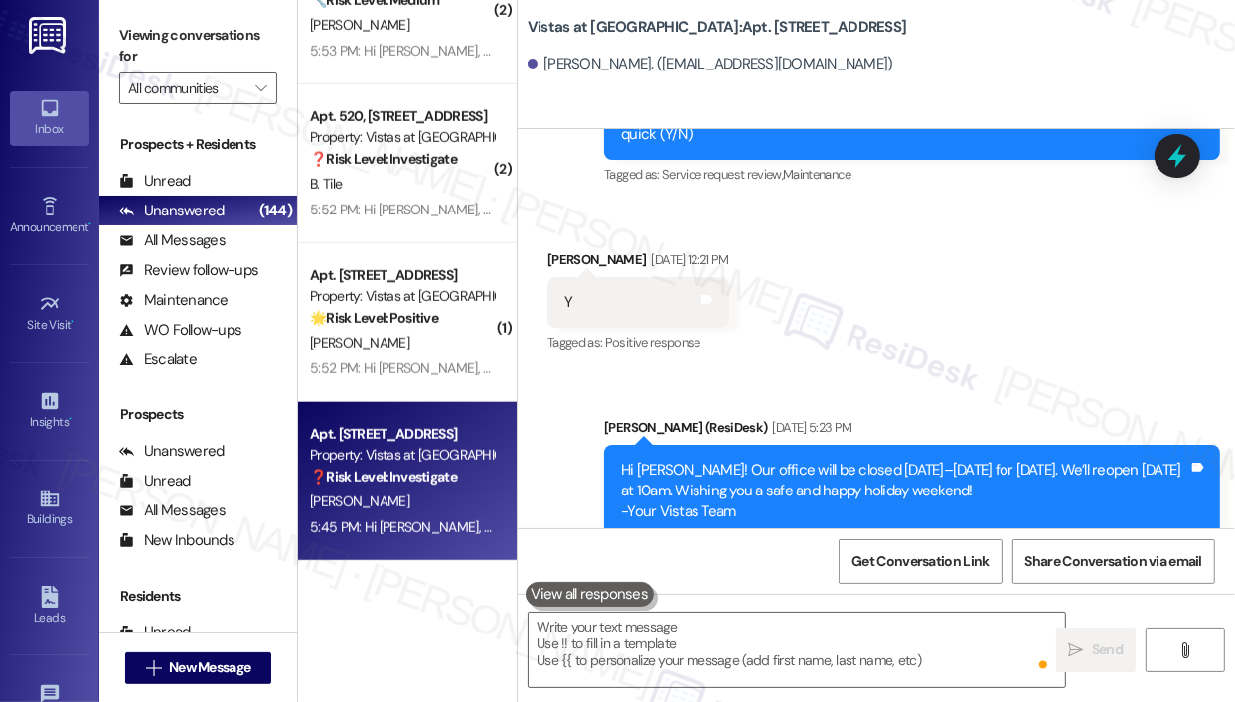
scroll to position [10269, 0]
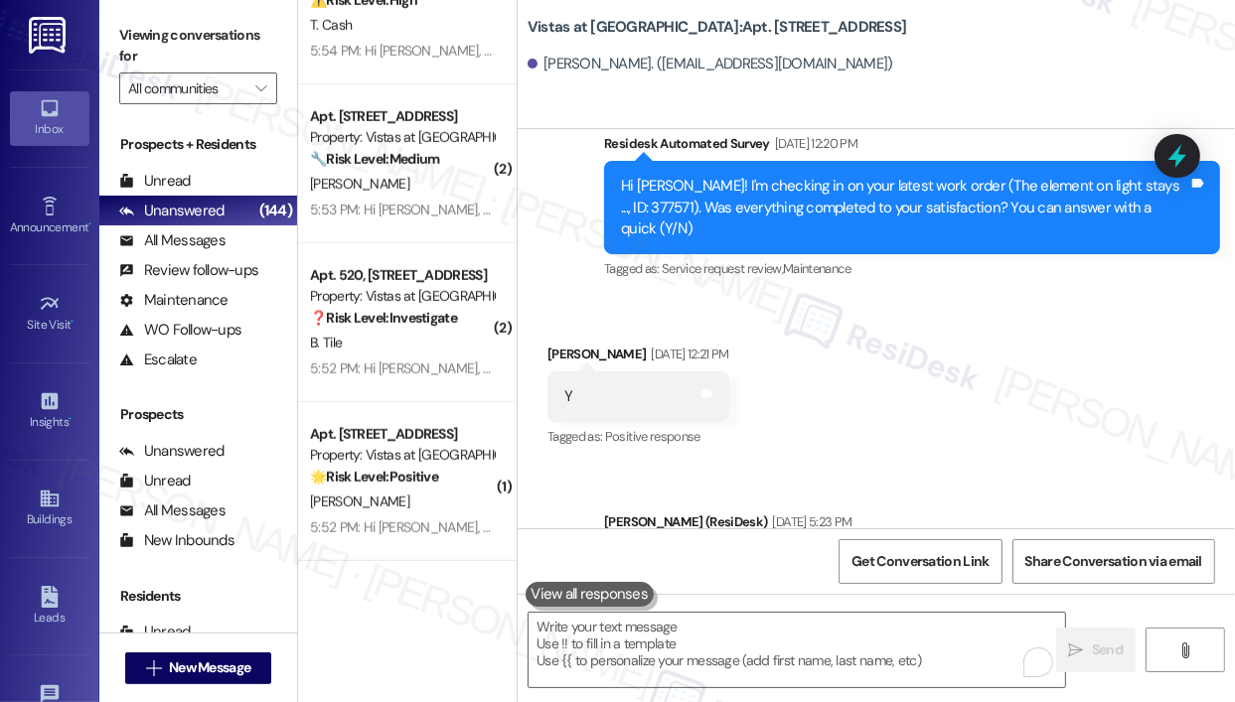
click at [397, 507] on div "N. Tran" at bounding box center [402, 502] width 188 height 25
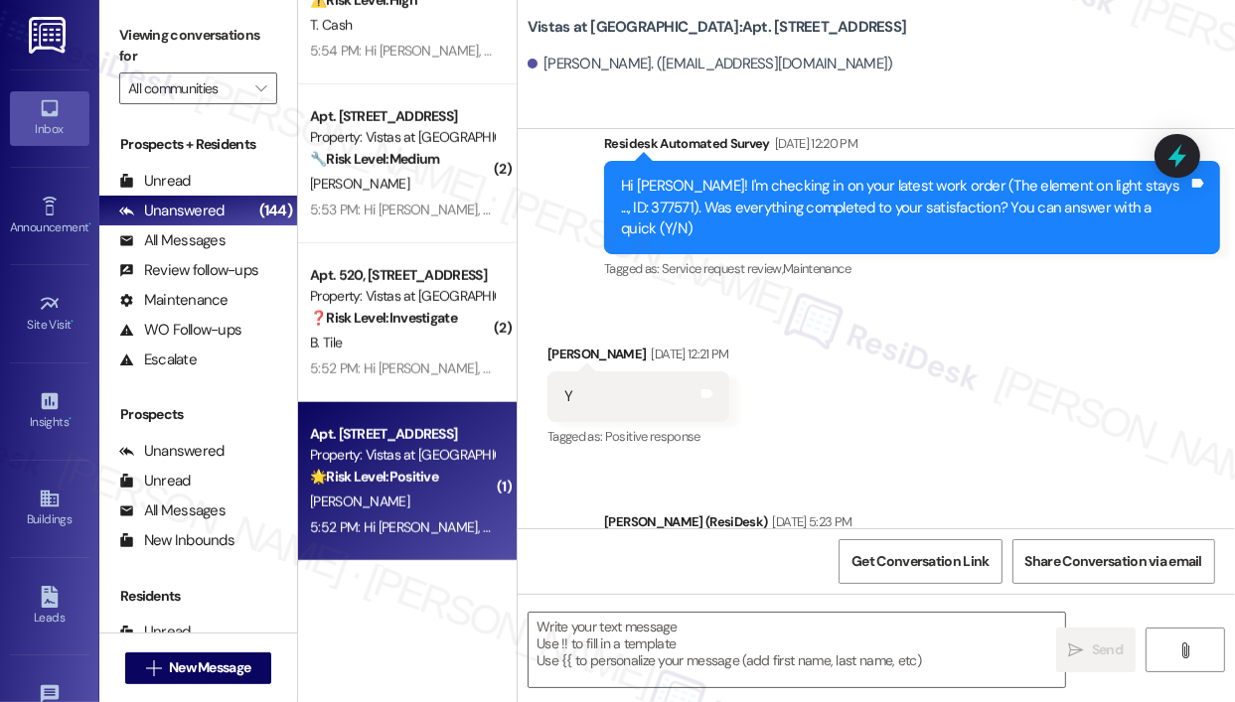
type textarea "Fetching suggested responses. Please feel free to read through the conversation…"
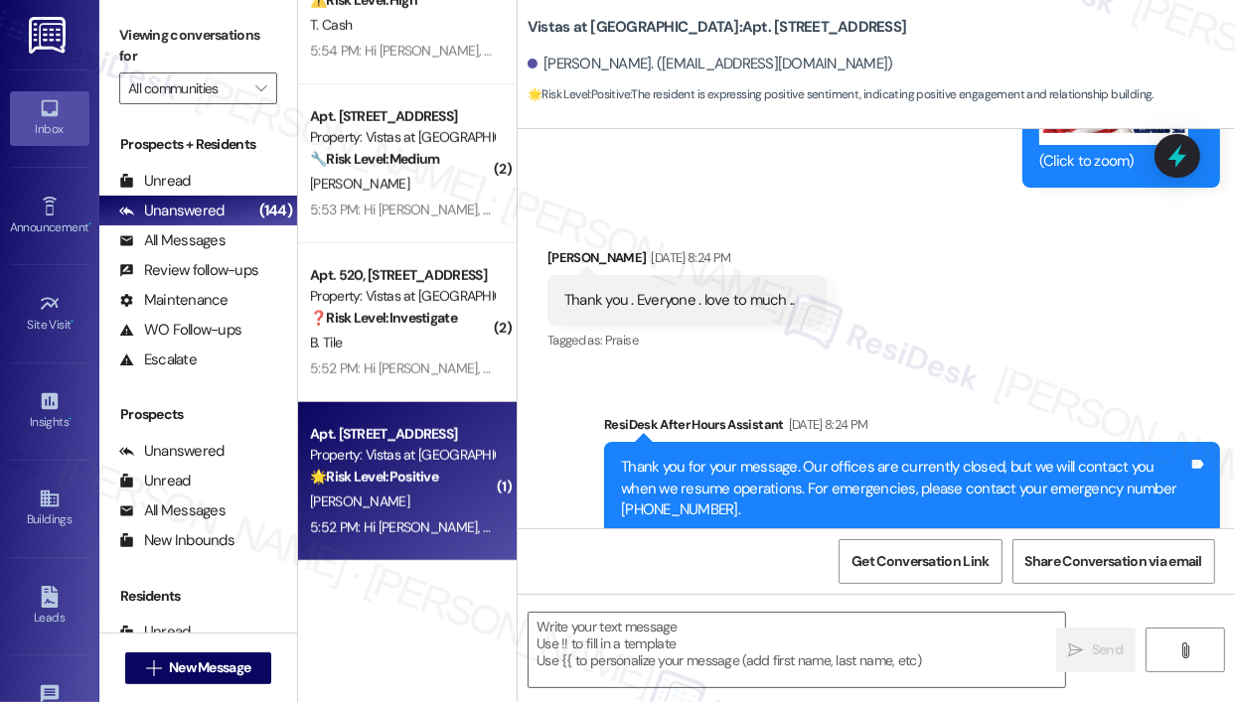
type textarea "Fetching suggested responses. Please feel free to read through the conversation…"
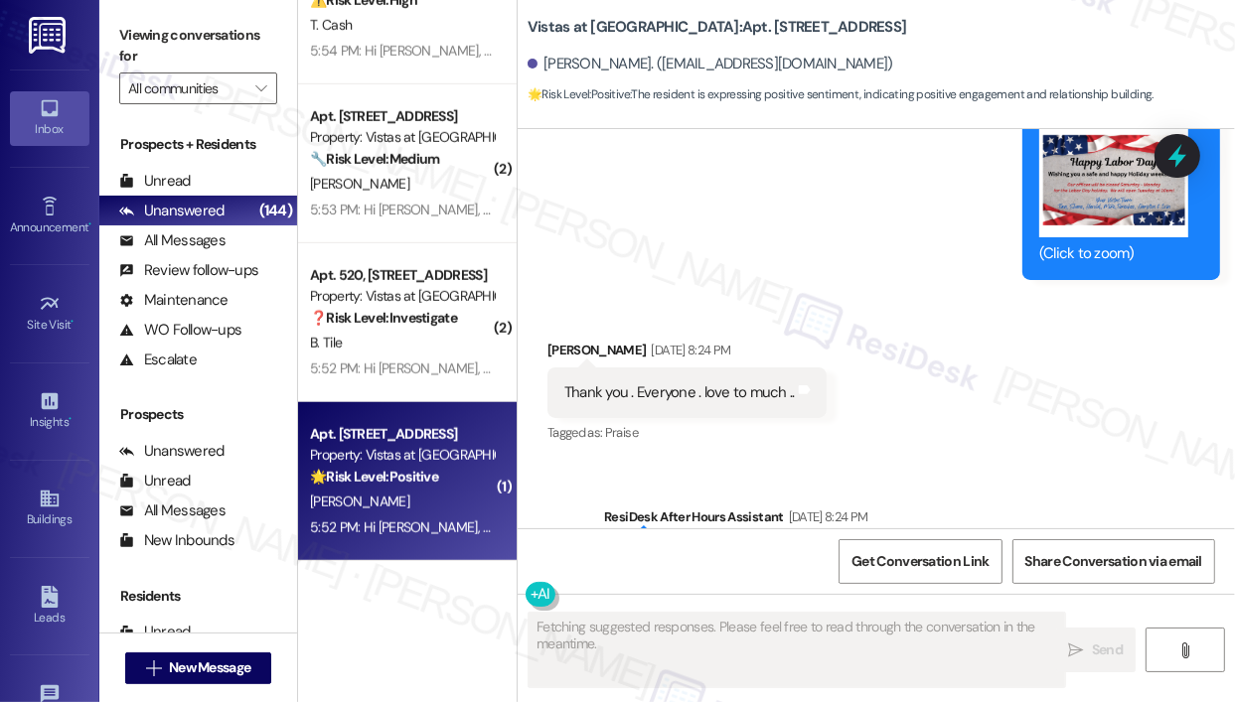
scroll to position [868, 0]
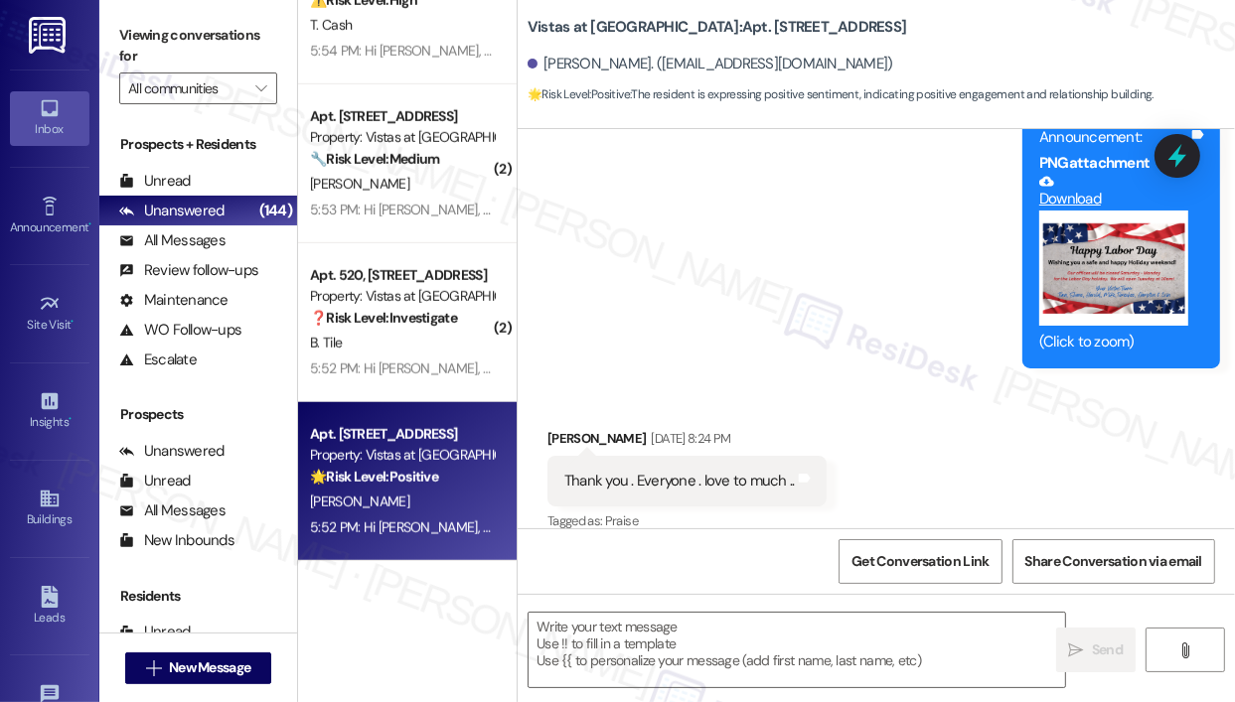
click at [674, 384] on div "Received via SMS Nhung Tran Aug 29, 2025 at 8:24 PM Thank you . Everyone . love…" at bounding box center [875, 467] width 717 height 168
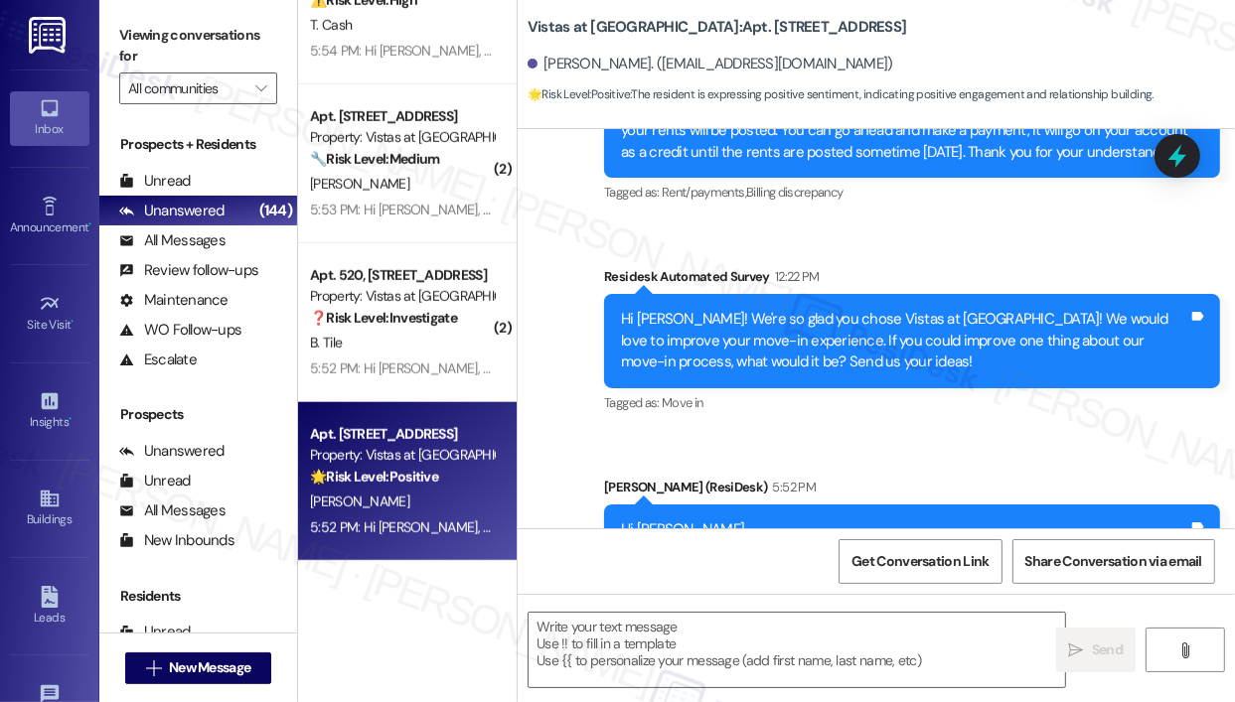
scroll to position [1752, 0]
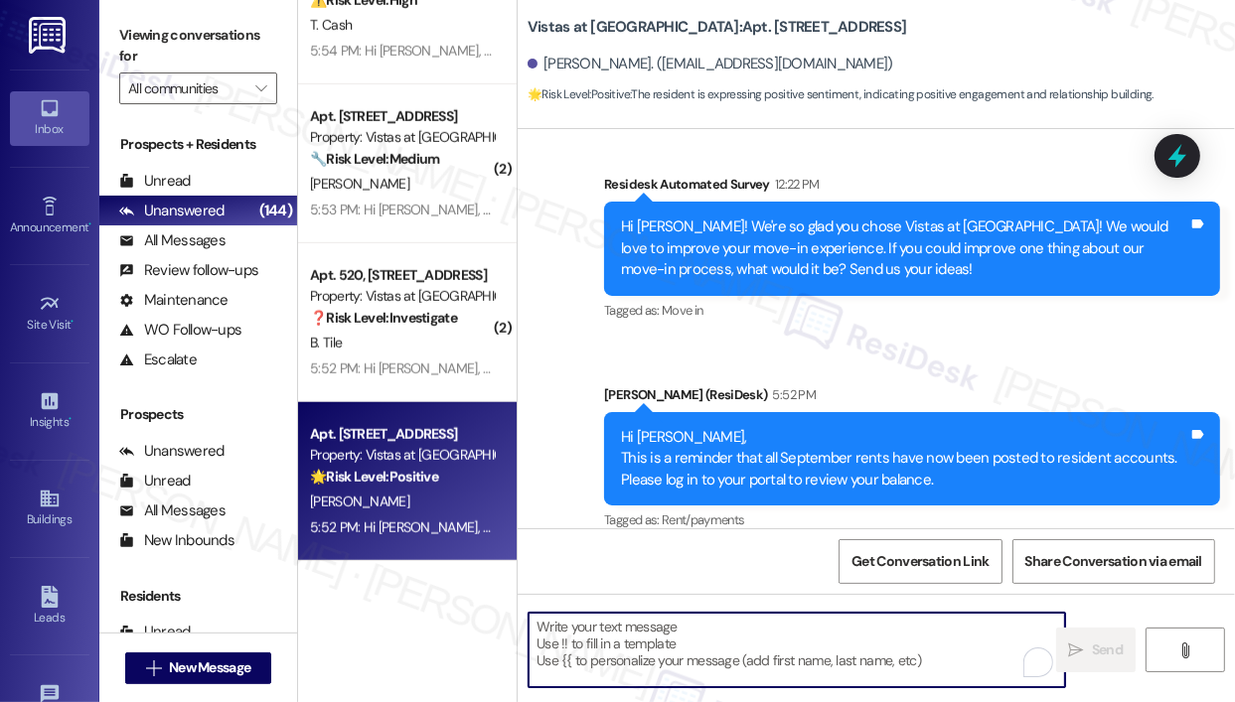
click at [594, 644] on textarea "To enrich screen reader interactions, please activate Accessibility in Grammarl…" at bounding box center [796, 650] width 536 height 74
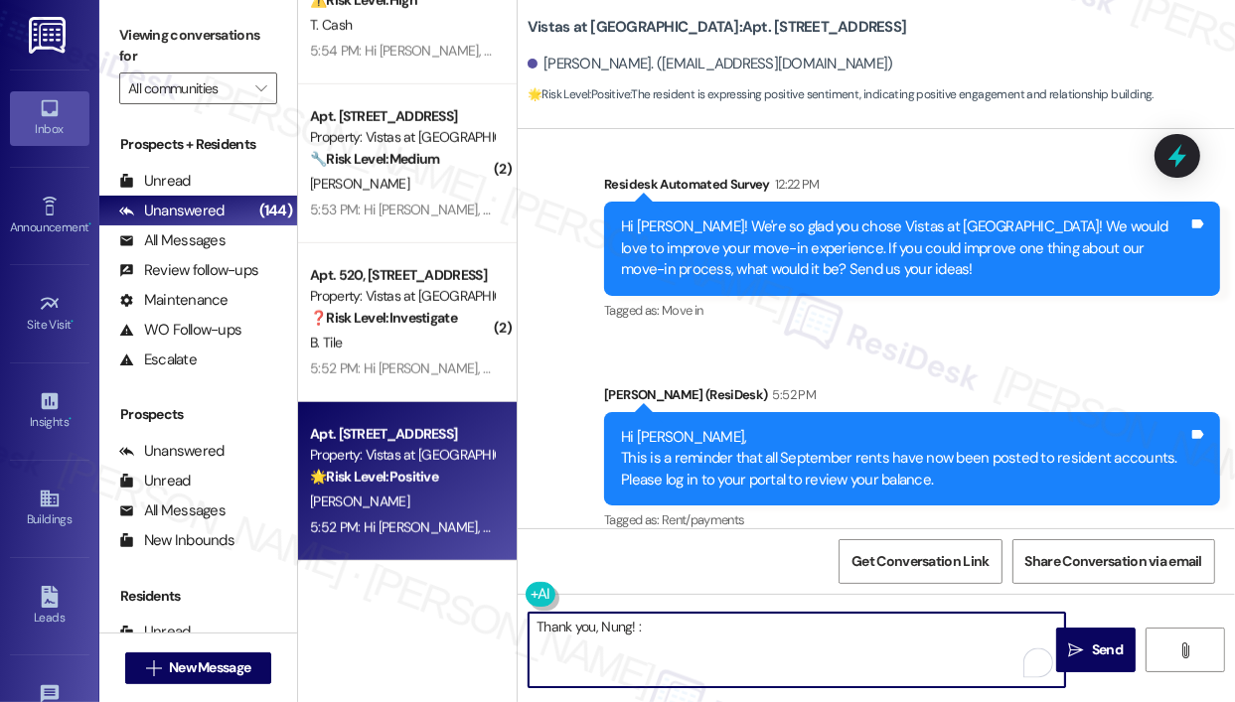
type textarea "Thank you, Nung! :)"
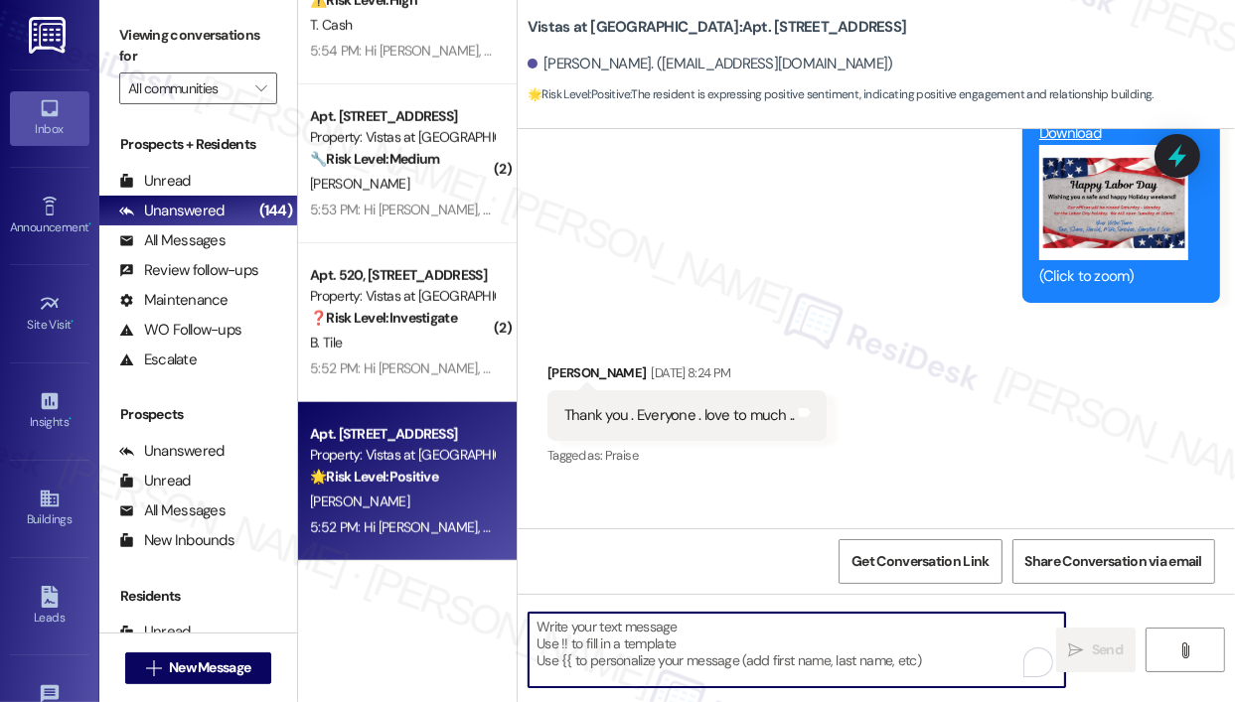
scroll to position [868, 0]
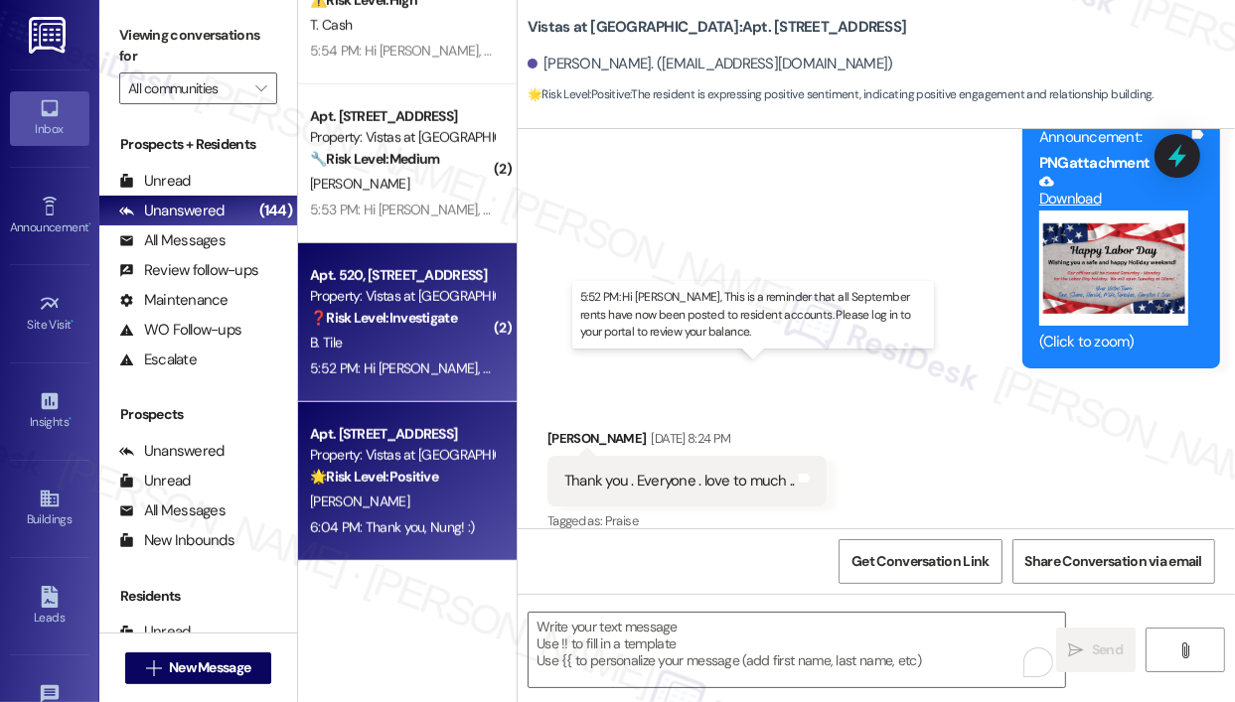
click at [425, 368] on div "5:52 PM: Hi Bob, This is a reminder that all September rents have now been post…" at bounding box center [794, 369] width 968 height 18
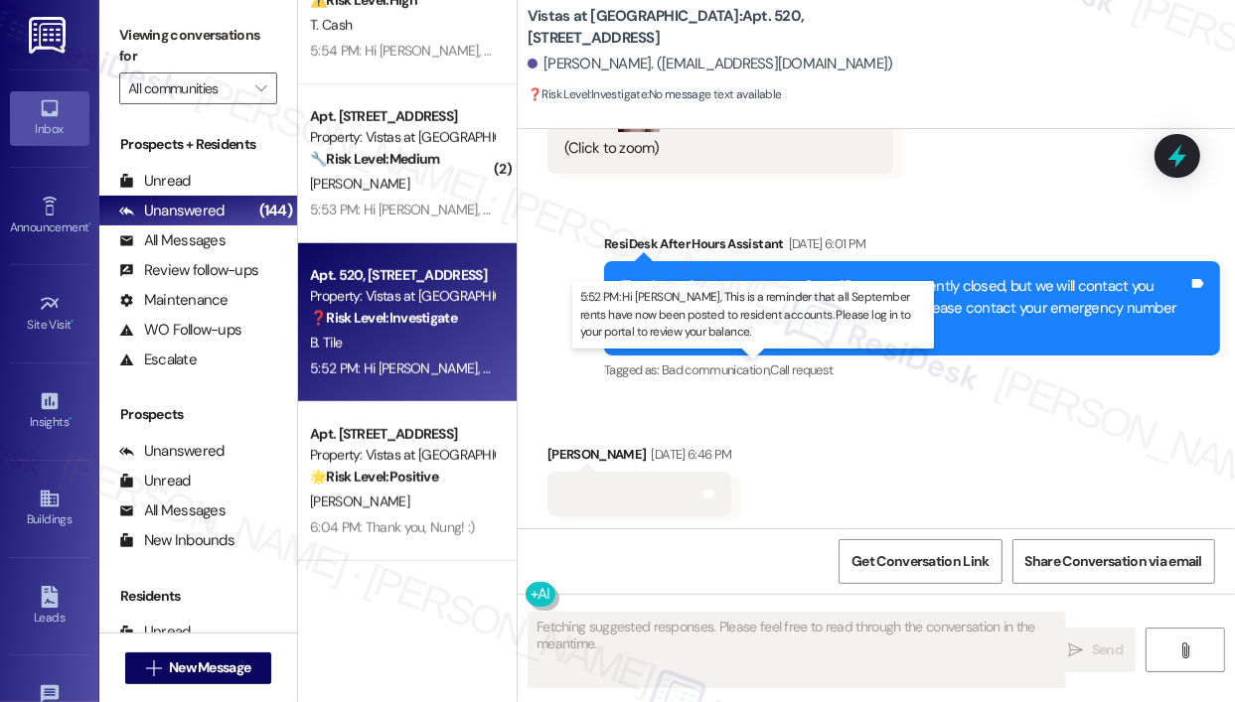
scroll to position [6429, 0]
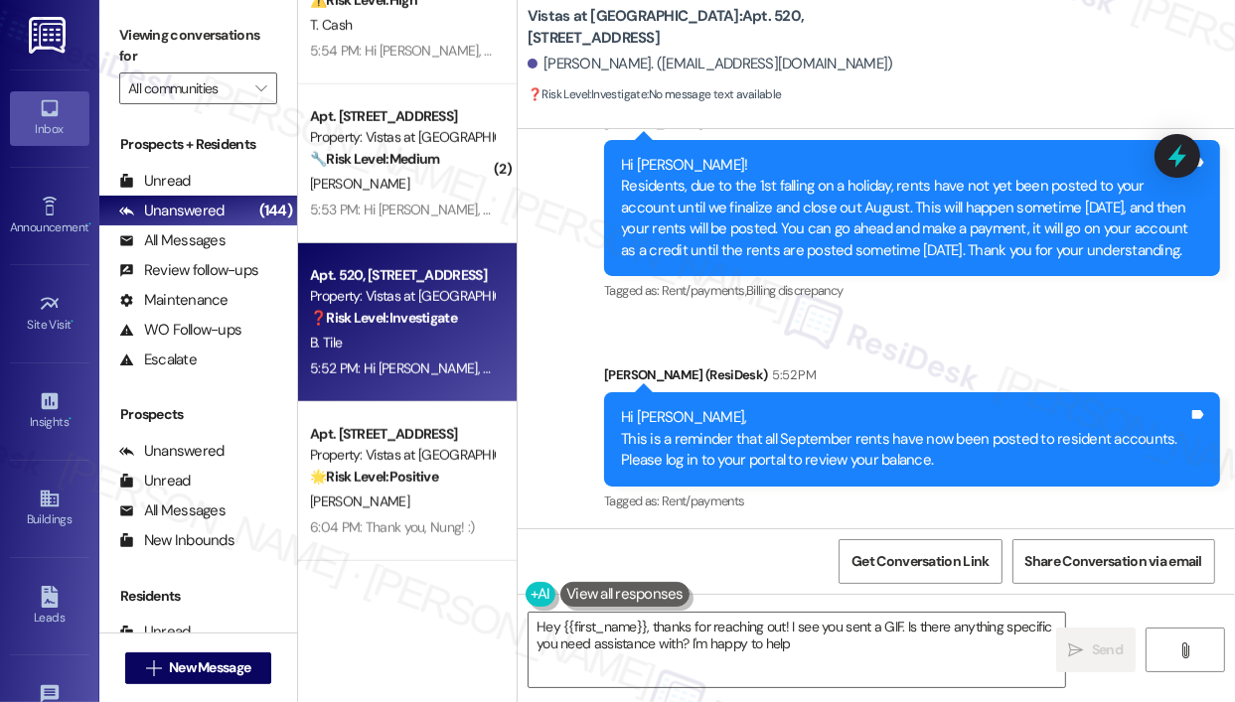
type textarea "Hey {{first_name}}, thanks for reaching out! I see you sent a GIF. Is there any…"
click at [923, 353] on div "Announcement, sent via SMS Sarah (ResiDesk) 5:52 PM Hi Bob, This is a reminder …" at bounding box center [912, 440] width 646 height 181
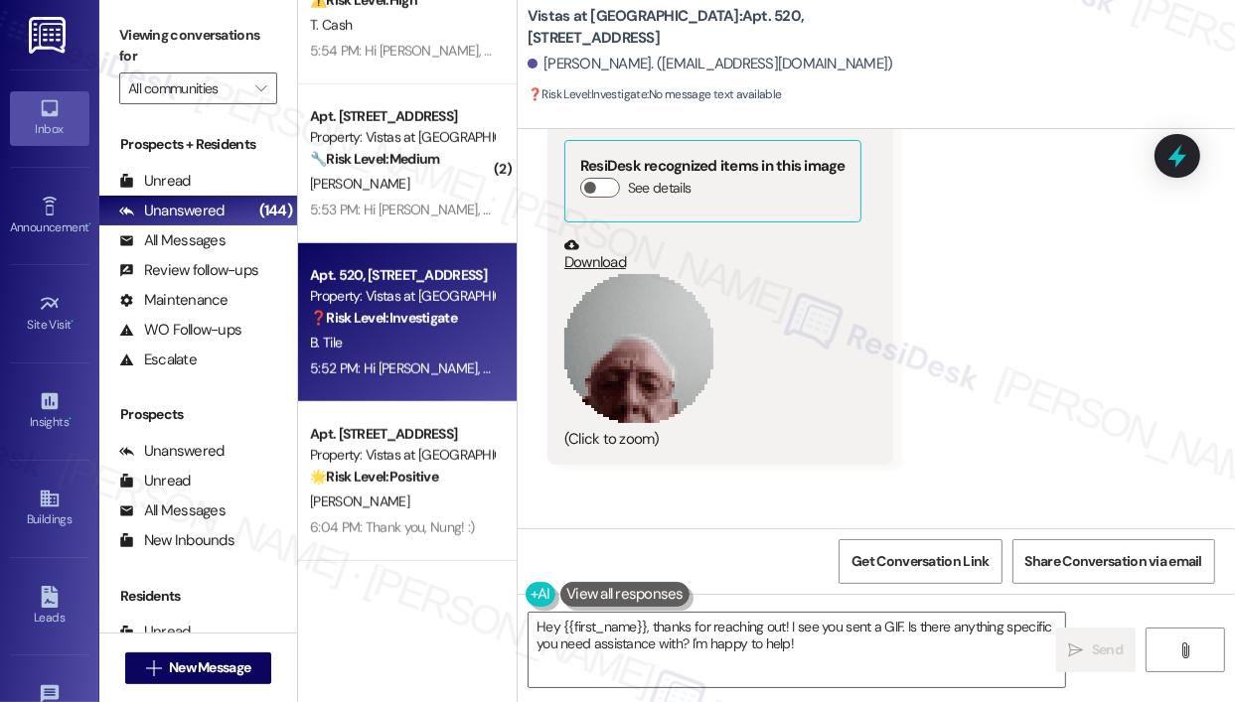
scroll to position [5714, 0]
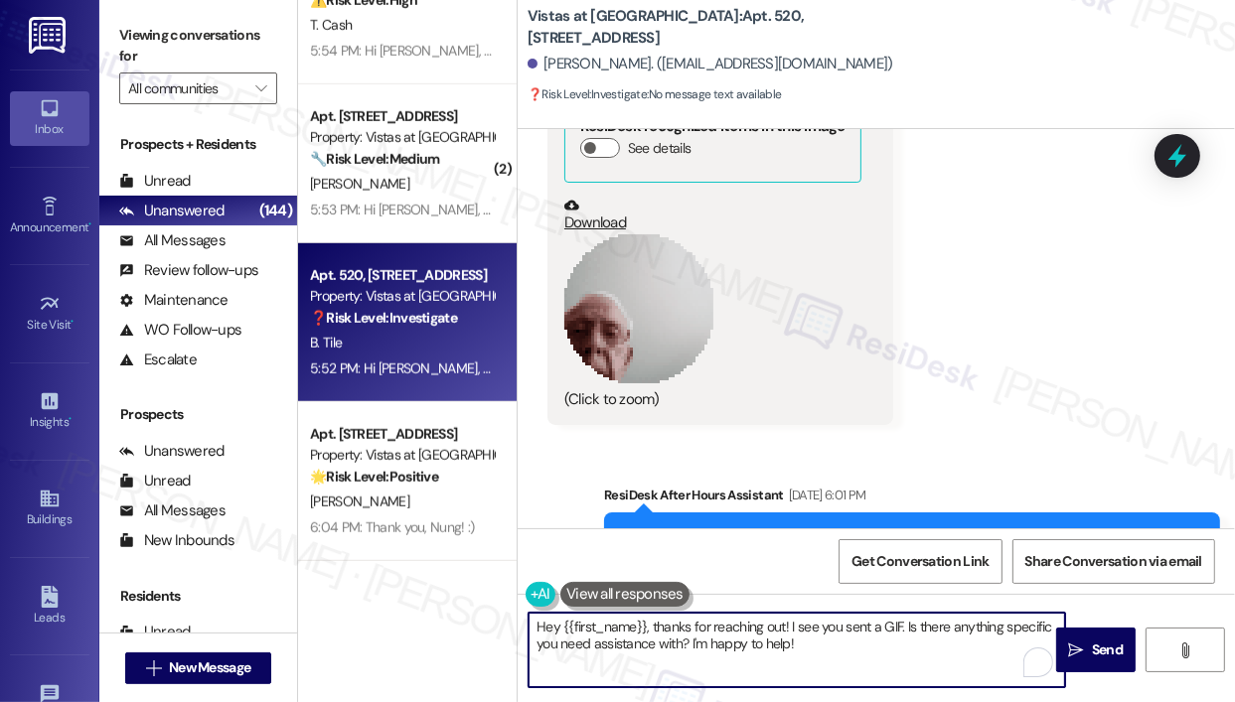
click at [921, 668] on textarea "Hey {{first_name}}, thanks for reaching out! I see you sent a GIF. Is there any…" at bounding box center [796, 650] width 536 height 74
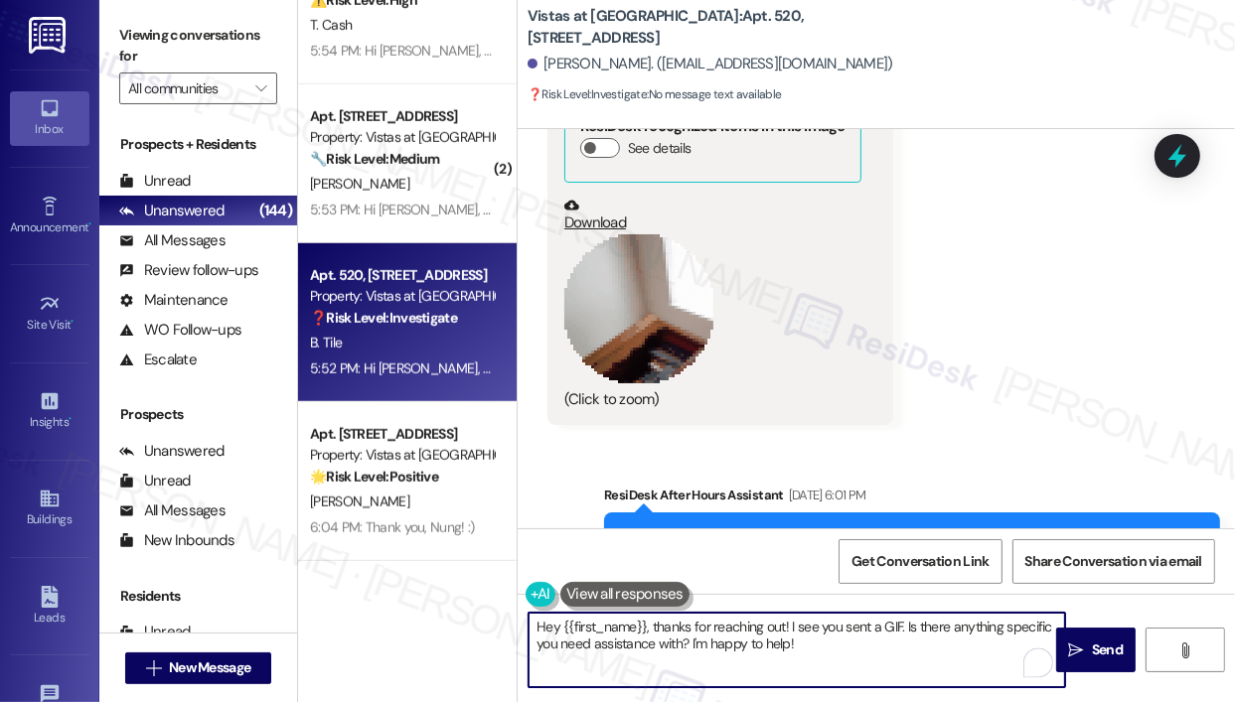
click at [894, 662] on textarea "Hey {{first_name}}, thanks for reaching out! I see you sent a GIF. Is there any…" at bounding box center [796, 650] width 536 height 74
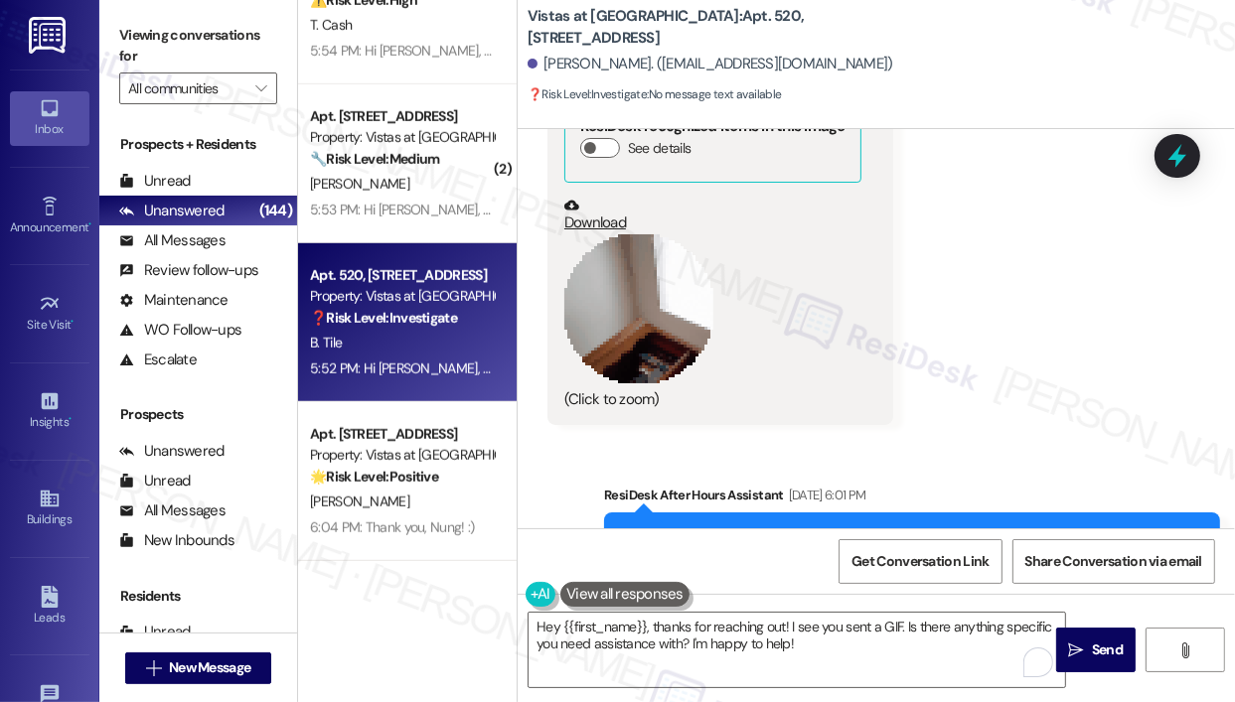
click at [1017, 458] on div "Sent via SMS ResiDesk After Hours Assistant Aug 30, 2025 at 6:01 PM Thank you f…" at bounding box center [875, 545] width 717 height 211
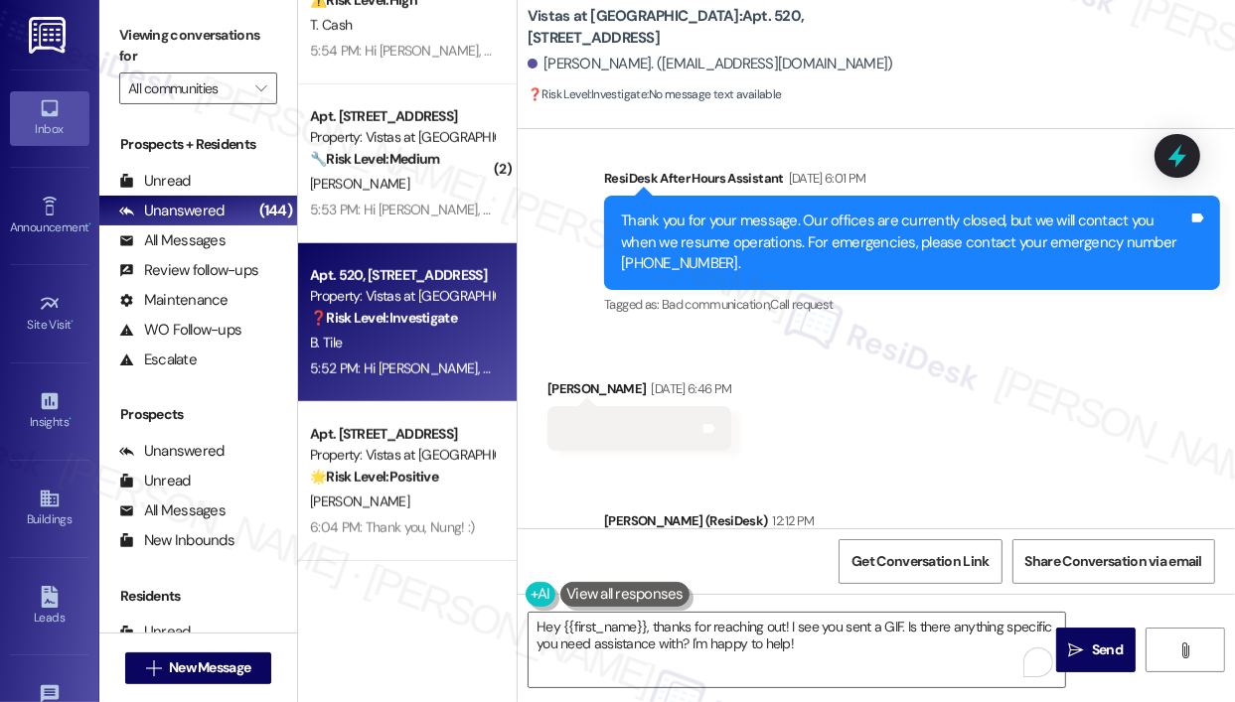
scroll to position [6032, 0]
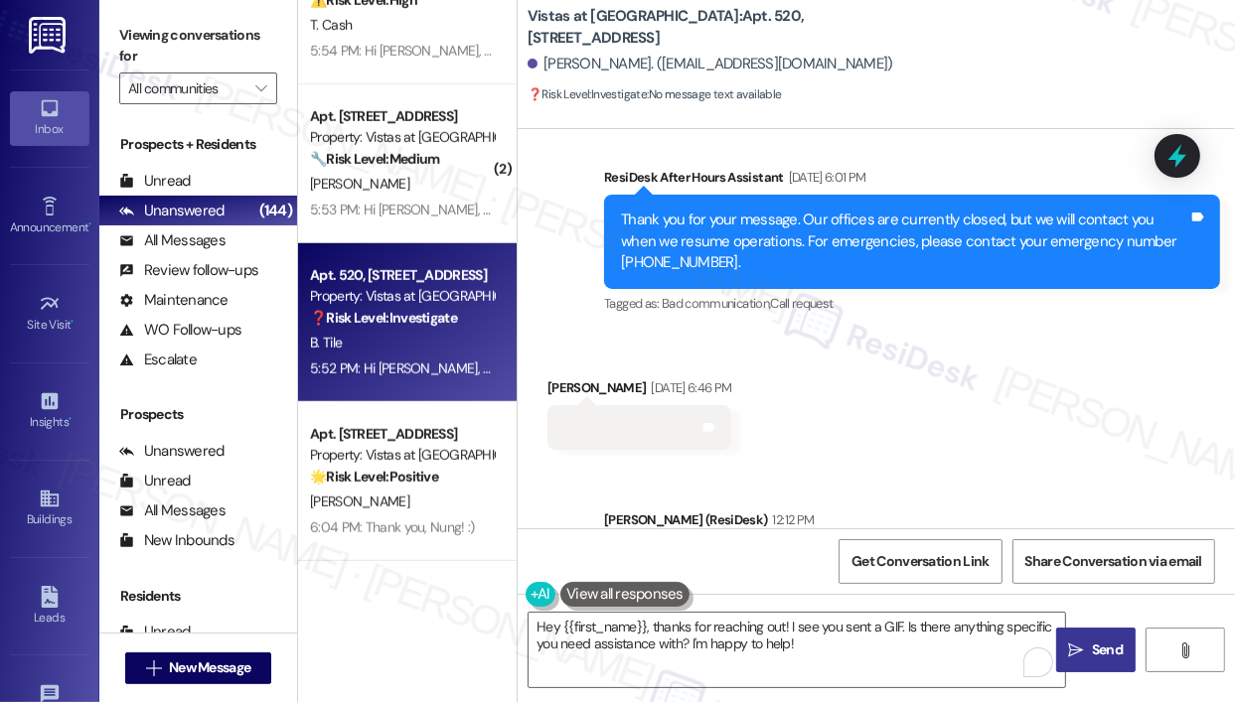
click at [1088, 650] on span "Send" at bounding box center [1107, 650] width 39 height 21
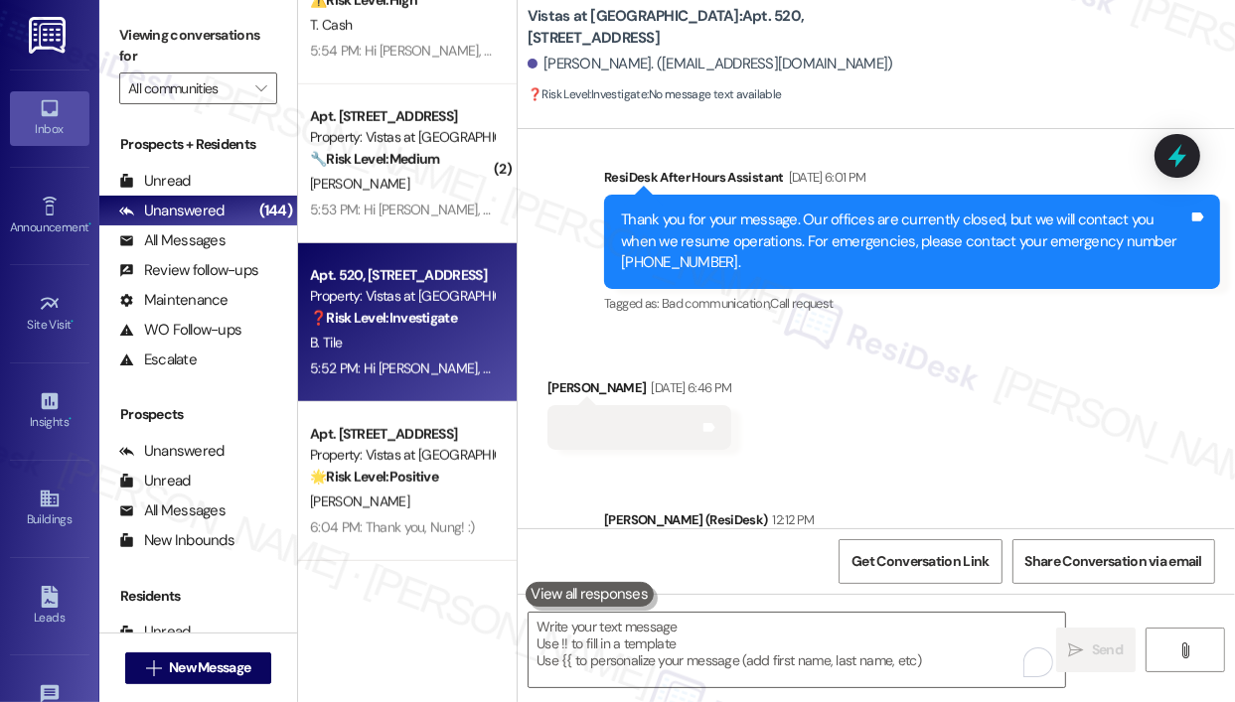
scroll to position [5965, 0]
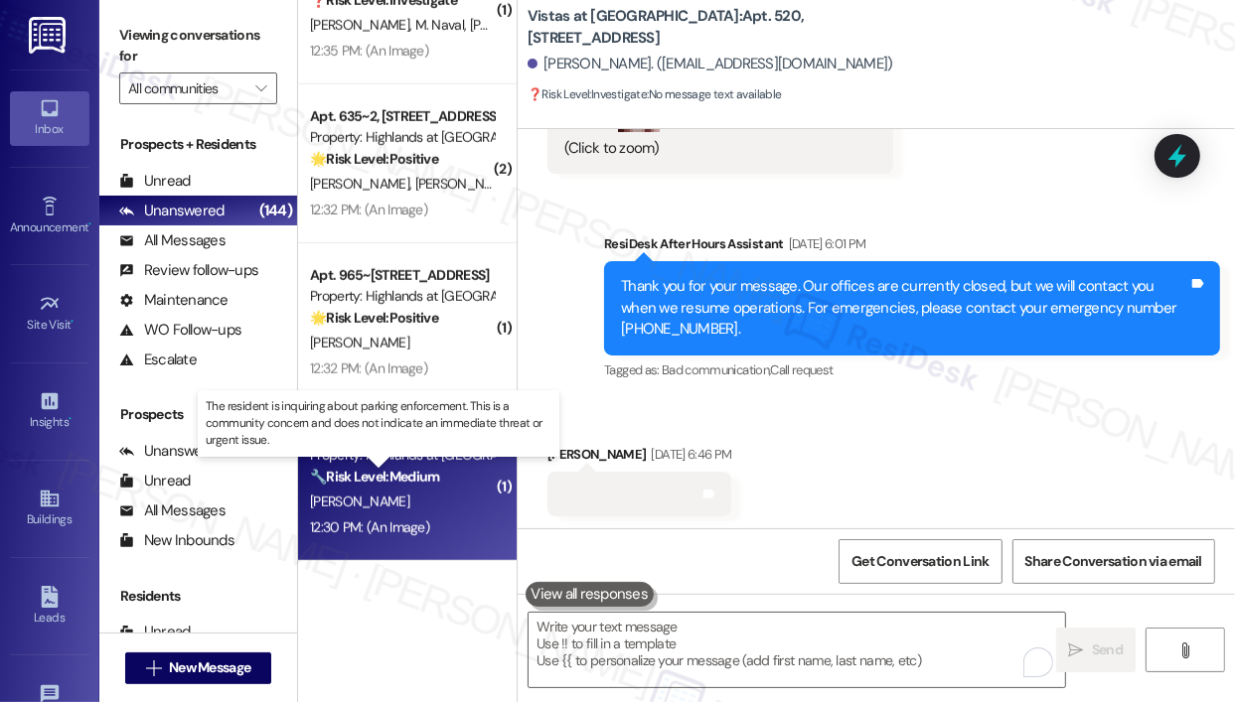
click at [433, 475] on strong "🔧 Risk Level: Medium" at bounding box center [374, 477] width 129 height 18
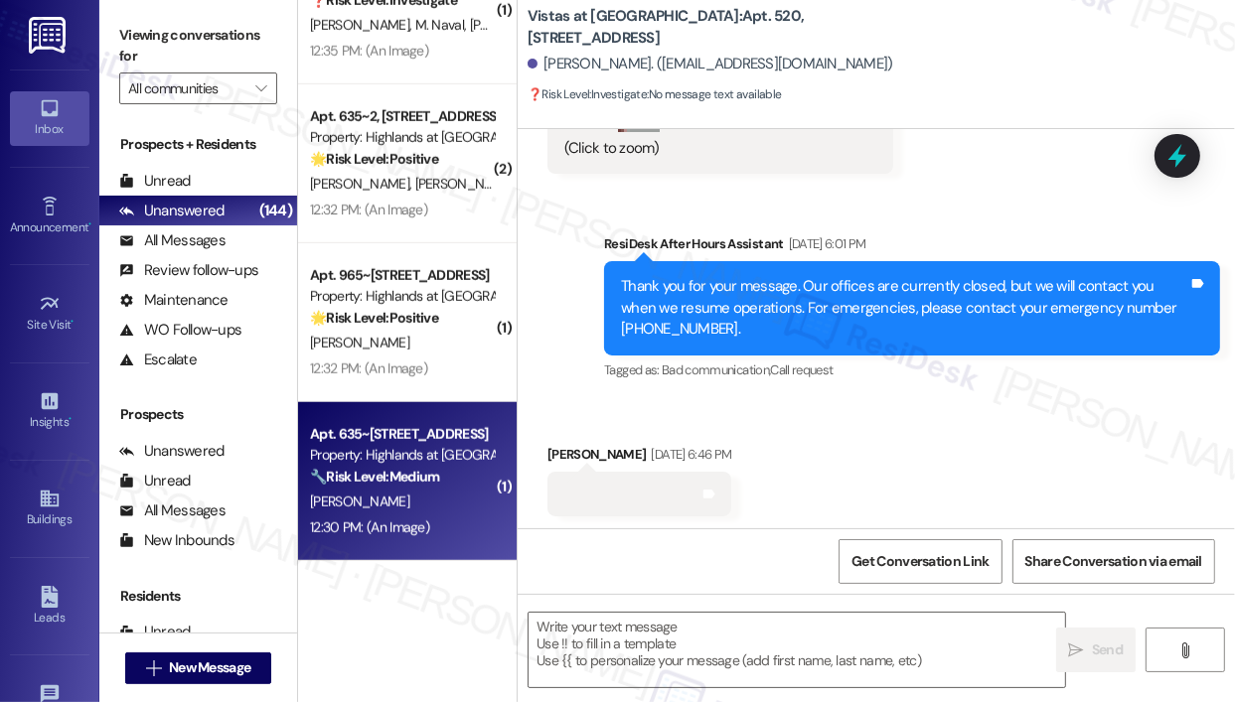
type textarea "Fetching suggested responses. Please feel free to read through the conversation…"
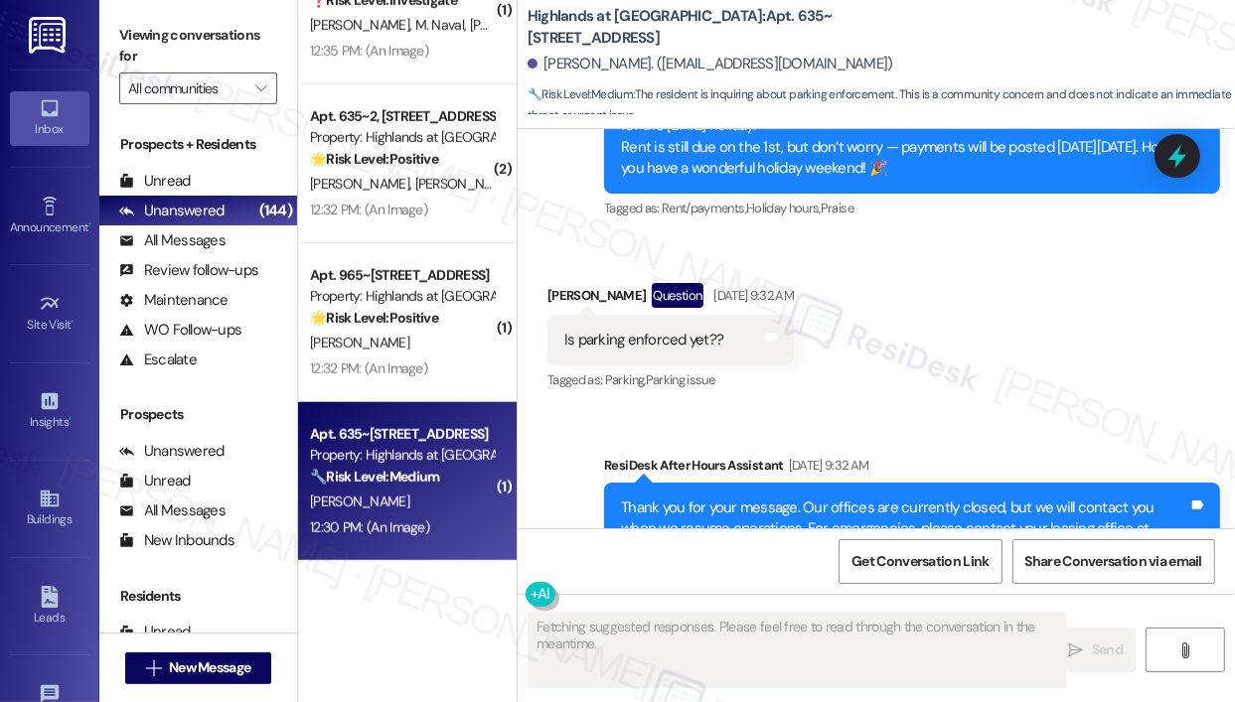
scroll to position [19236, 0]
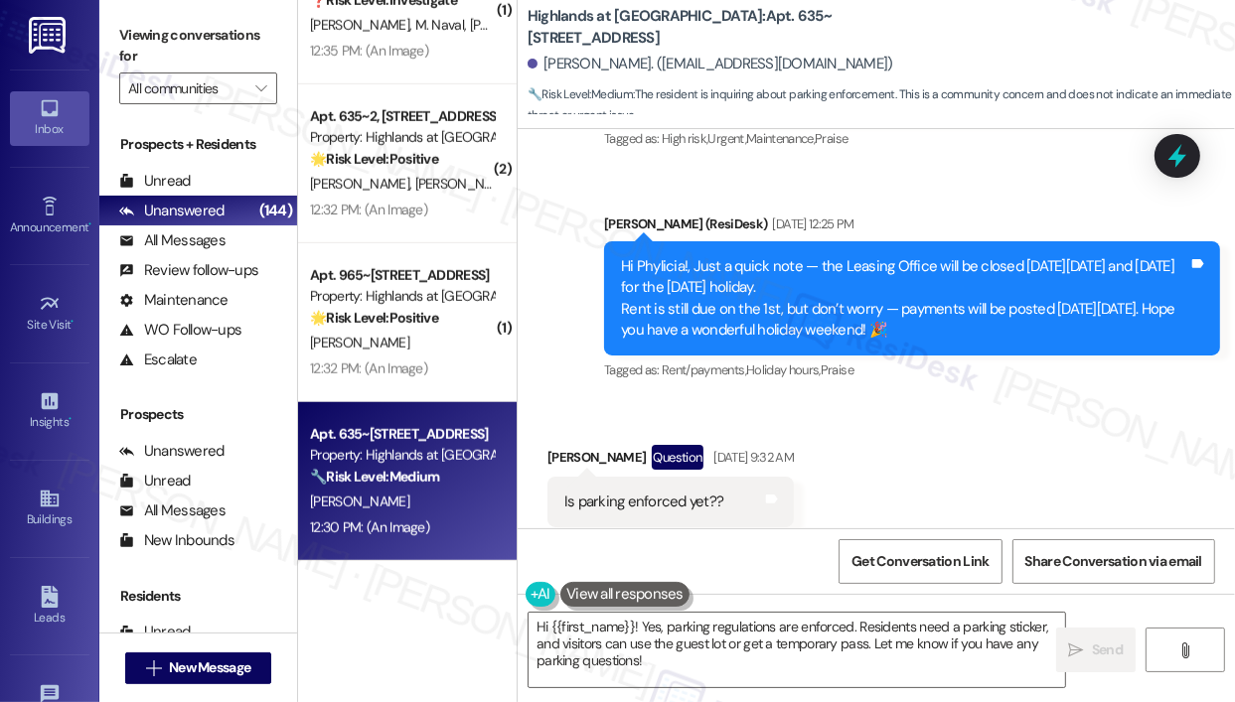
click at [672, 492] on div "Is parking enforced yet??" at bounding box center [643, 502] width 159 height 21
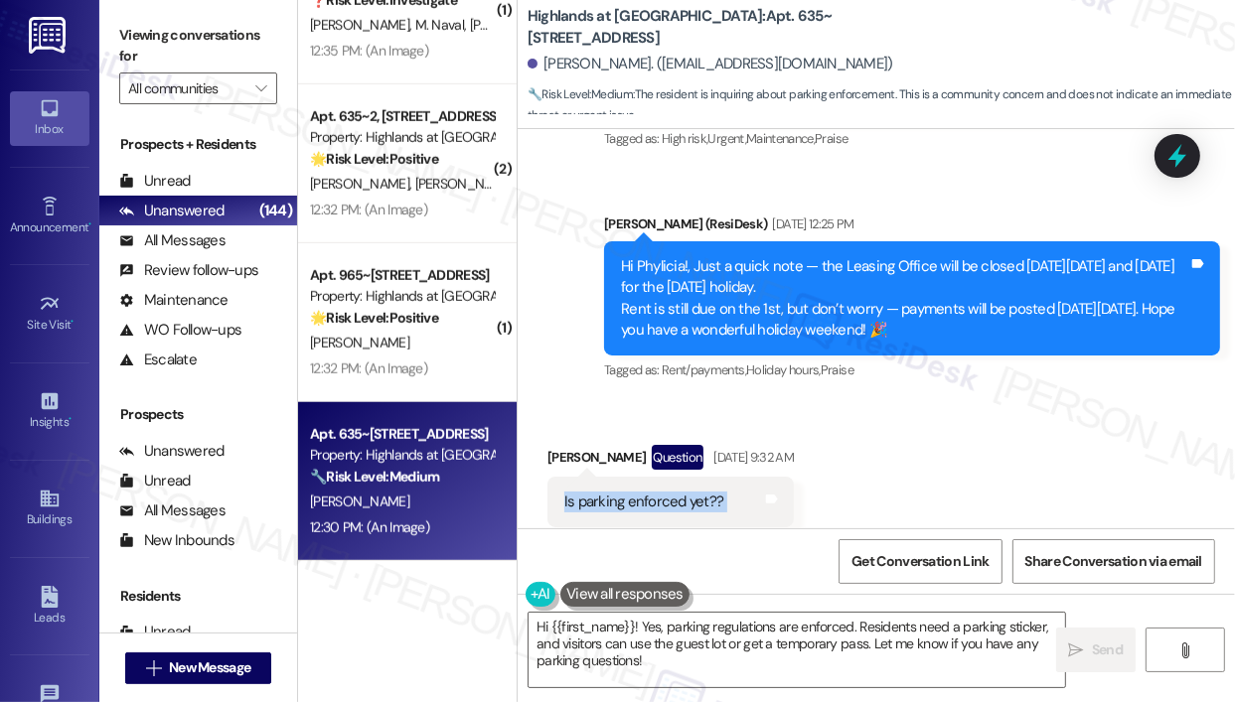
copy div "Is parking enforced yet?? Tags and notes"
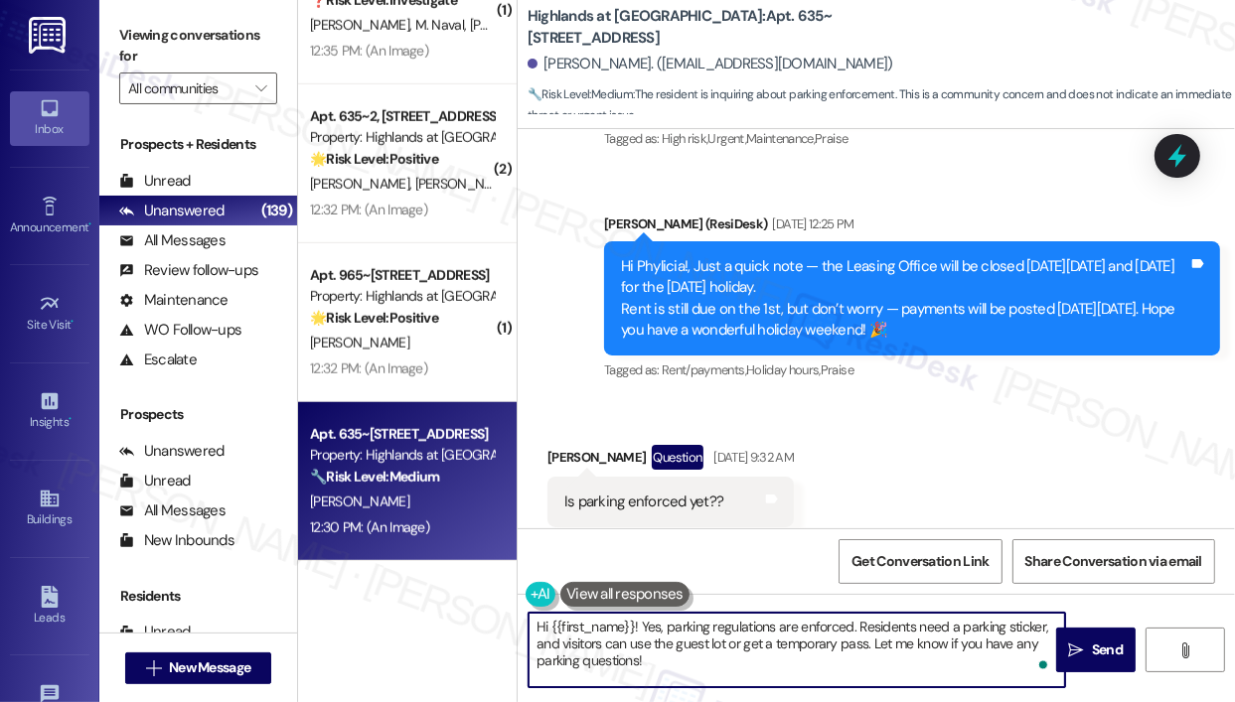
drag, startPoint x: 711, startPoint y: 662, endPoint x: 654, endPoint y: 630, distance: 66.3
click at [654, 630] on textarea "Hi {{first_name}}! Yes, parking regulations are enforced. Residents need a park…" at bounding box center [796, 650] width 536 height 74
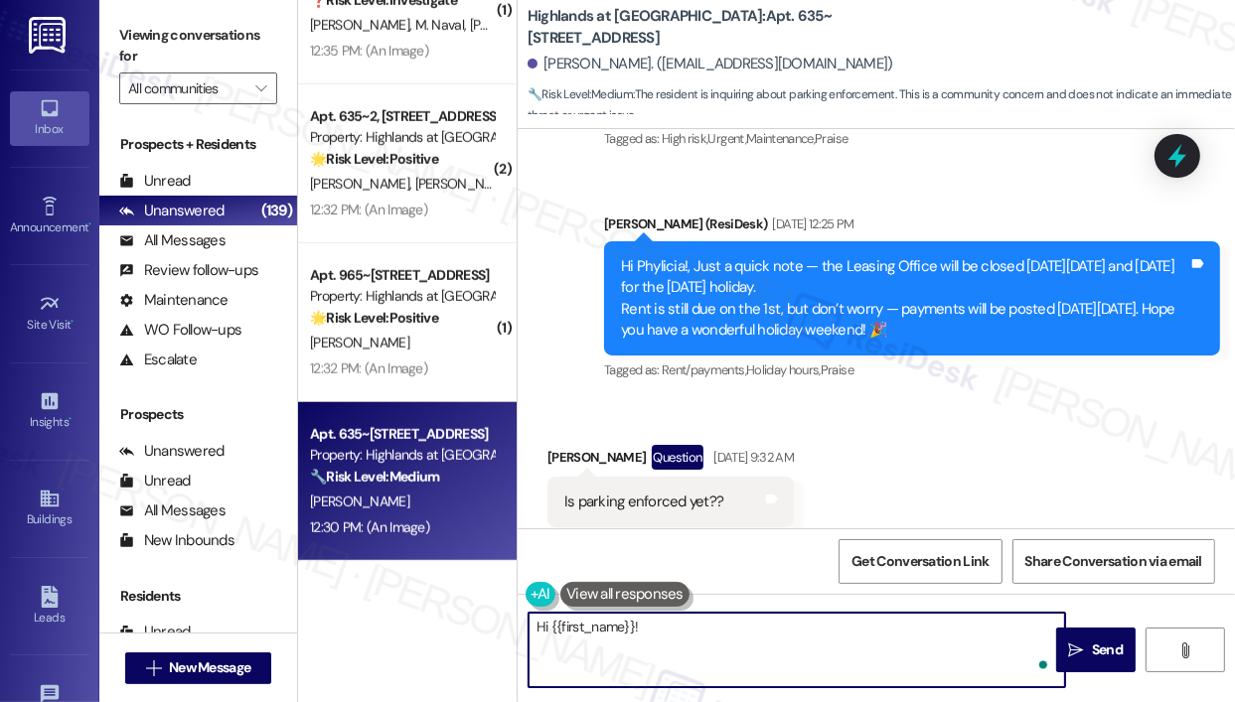
paste textarea "Thank you for reaching out — I understand you’re asking if parking is being enf…"
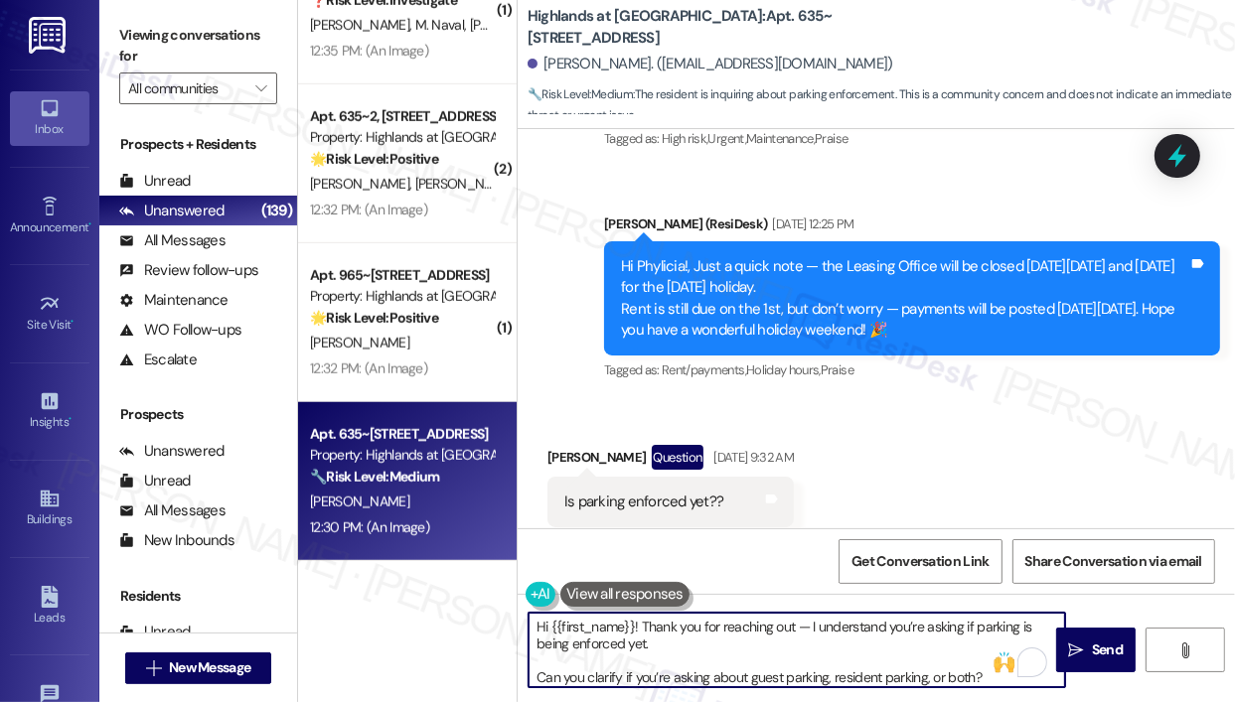
click at [830, 635] on textarea "Hi {{first_name}}! Thank you for reaching out — I understand you’re asking if p…" at bounding box center [796, 650] width 536 height 74
type textarea "Hi {{first_name}}! Thank you for reaching out — I understand you’re asking if p…"
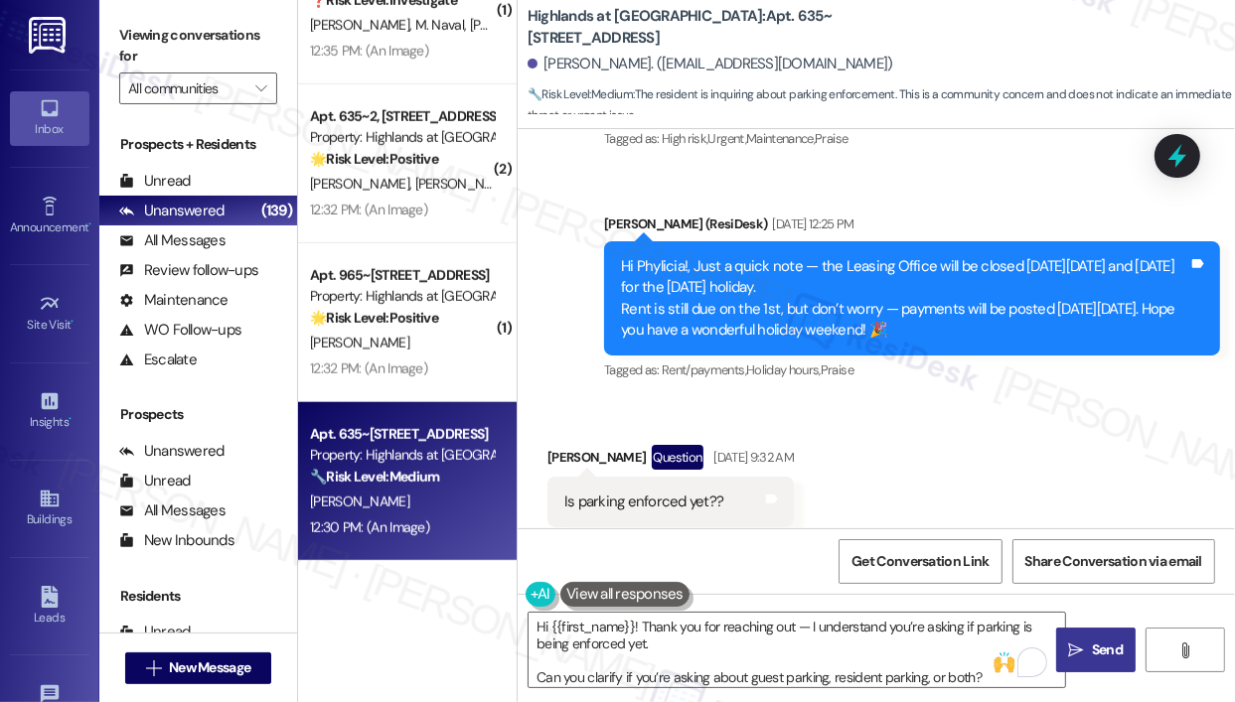
click at [1096, 656] on span "Send" at bounding box center [1107, 650] width 31 height 21
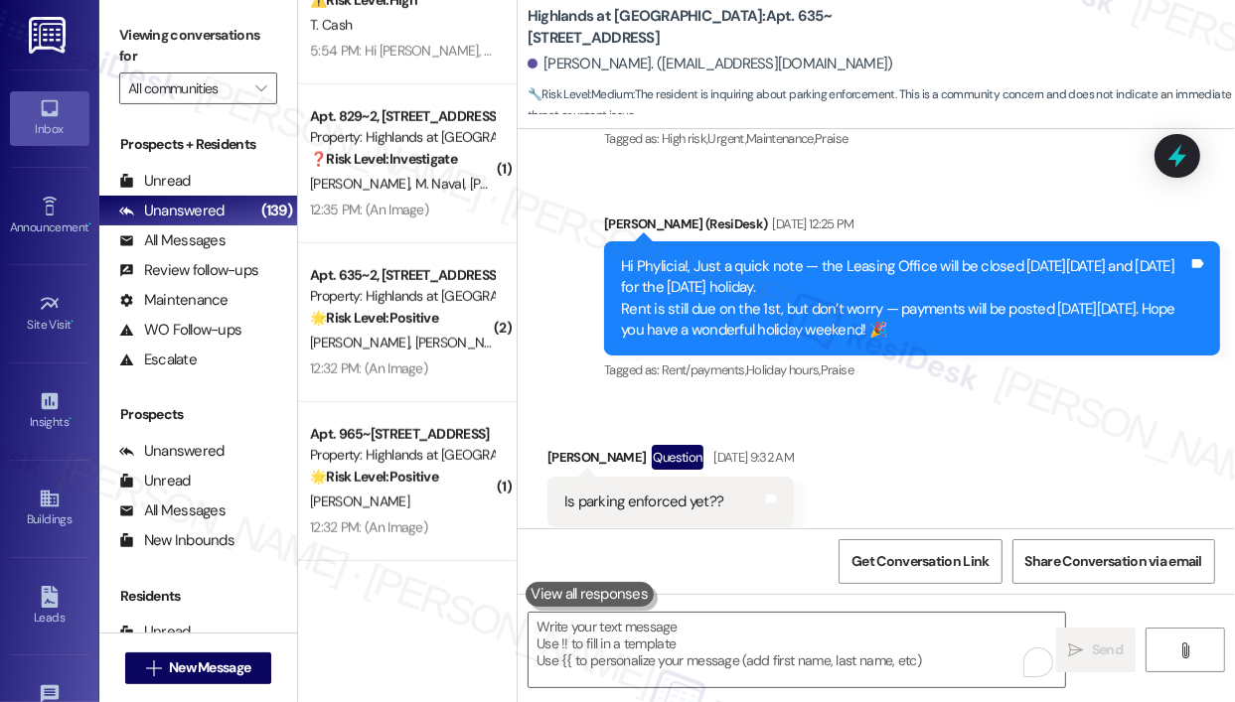
click at [1077, 498] on div "Received via SMS Phylicia Mcinnis Question Aug 30, 2025 at 9:32 AM Is parking e…" at bounding box center [875, 486] width 717 height 172
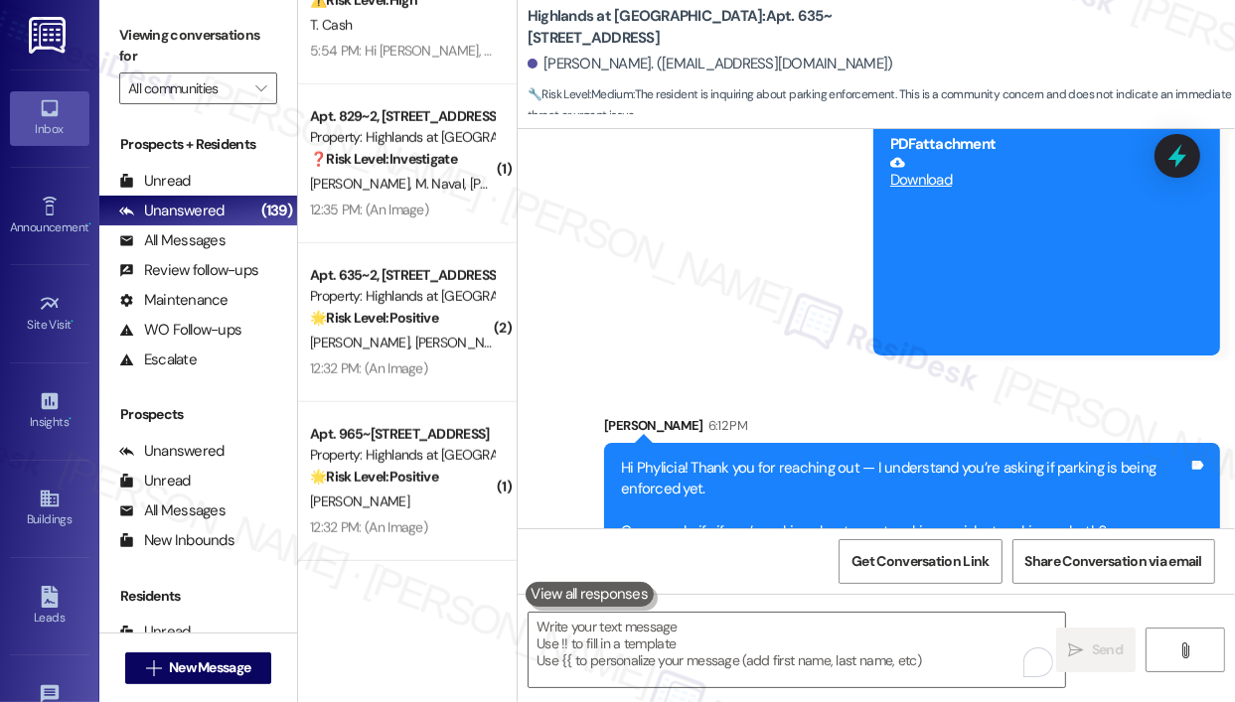
scroll to position [20406, 0]
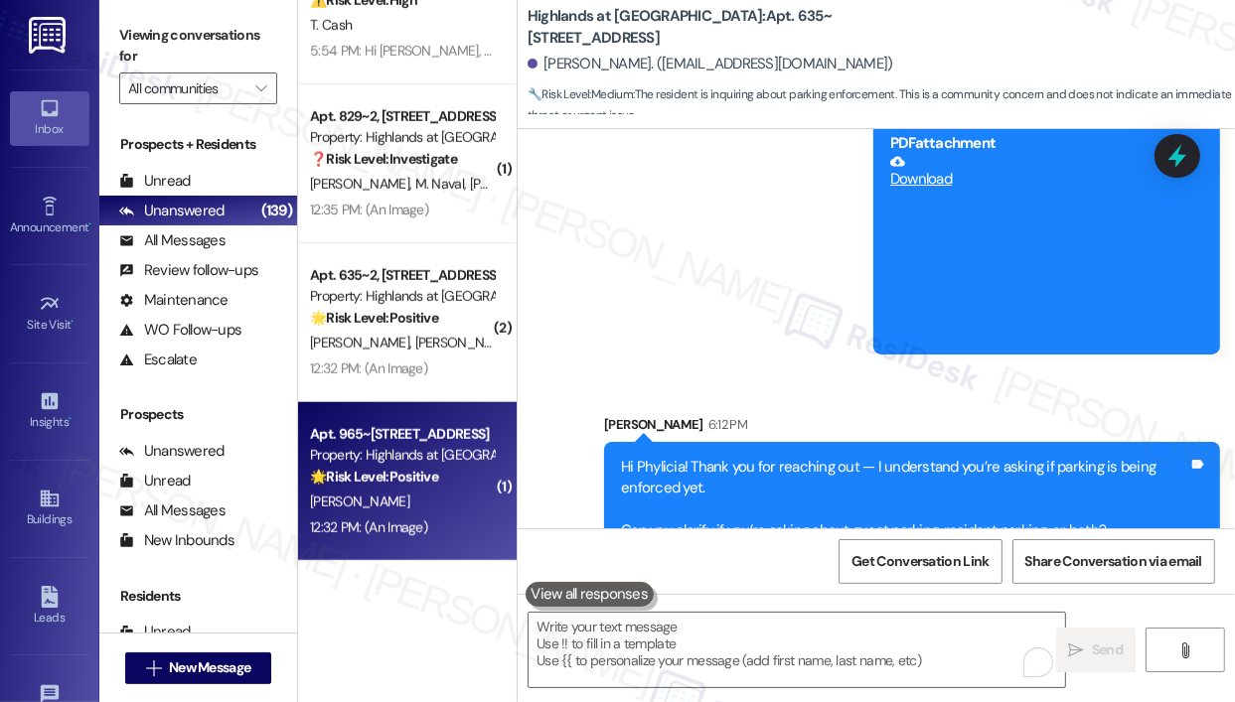
click at [455, 515] on div "12:32 PM: (An Image) 12:32 PM: (An Image)" at bounding box center [402, 527] width 188 height 25
type textarea "Fetching suggested responses. Please feel free to read through the conversation…"
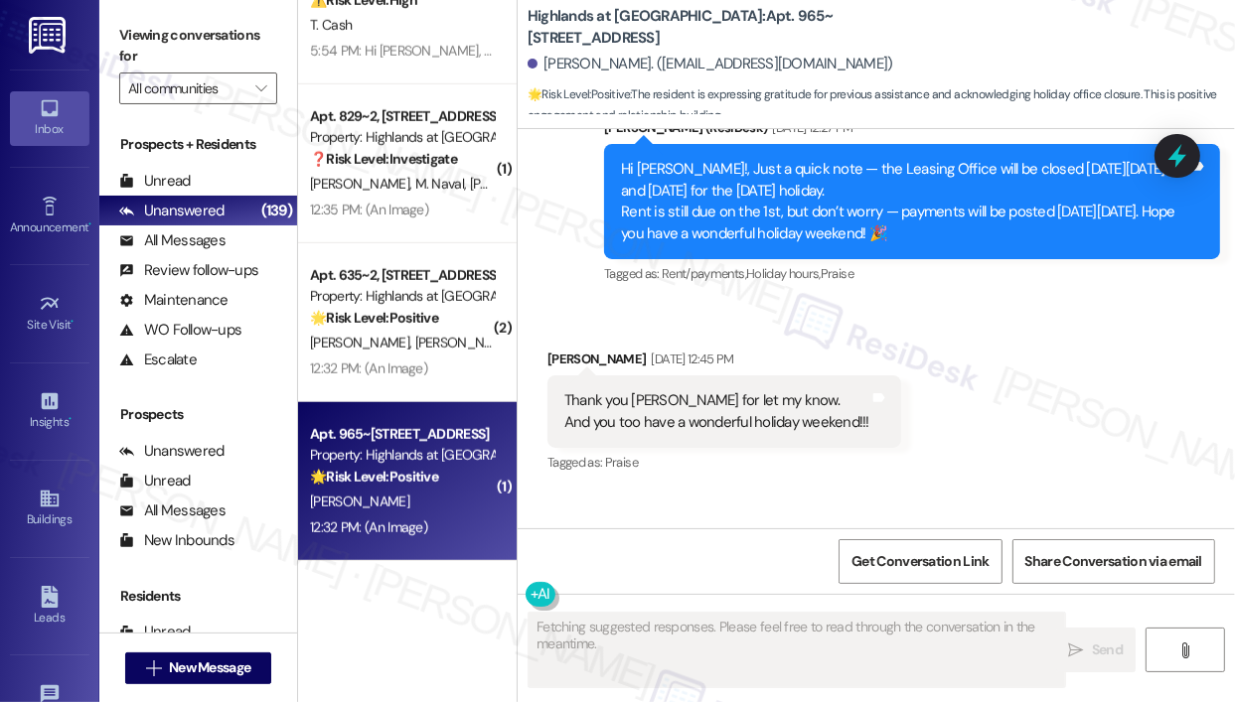
scroll to position [28550, 0]
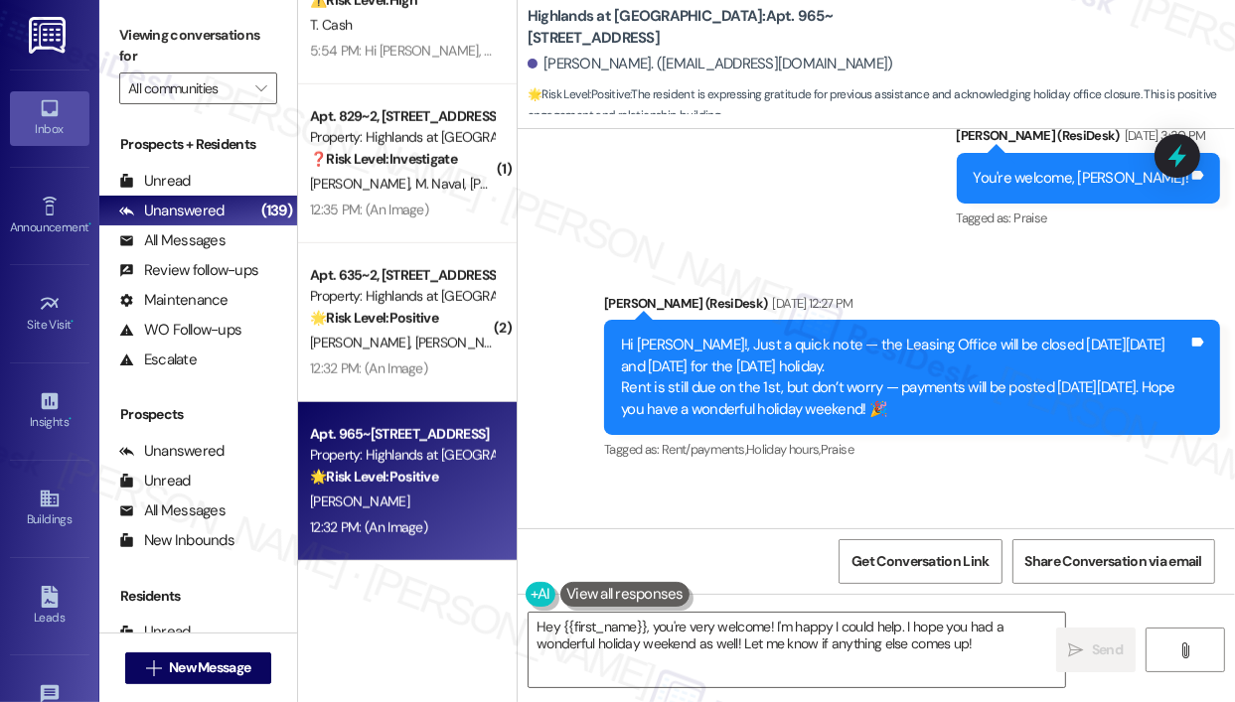
click at [980, 480] on div "Received via SMS Claudia Salazar Aug 29, 2025 at 12:45 PM Thank you Sarah for l…" at bounding box center [875, 574] width 717 height 189
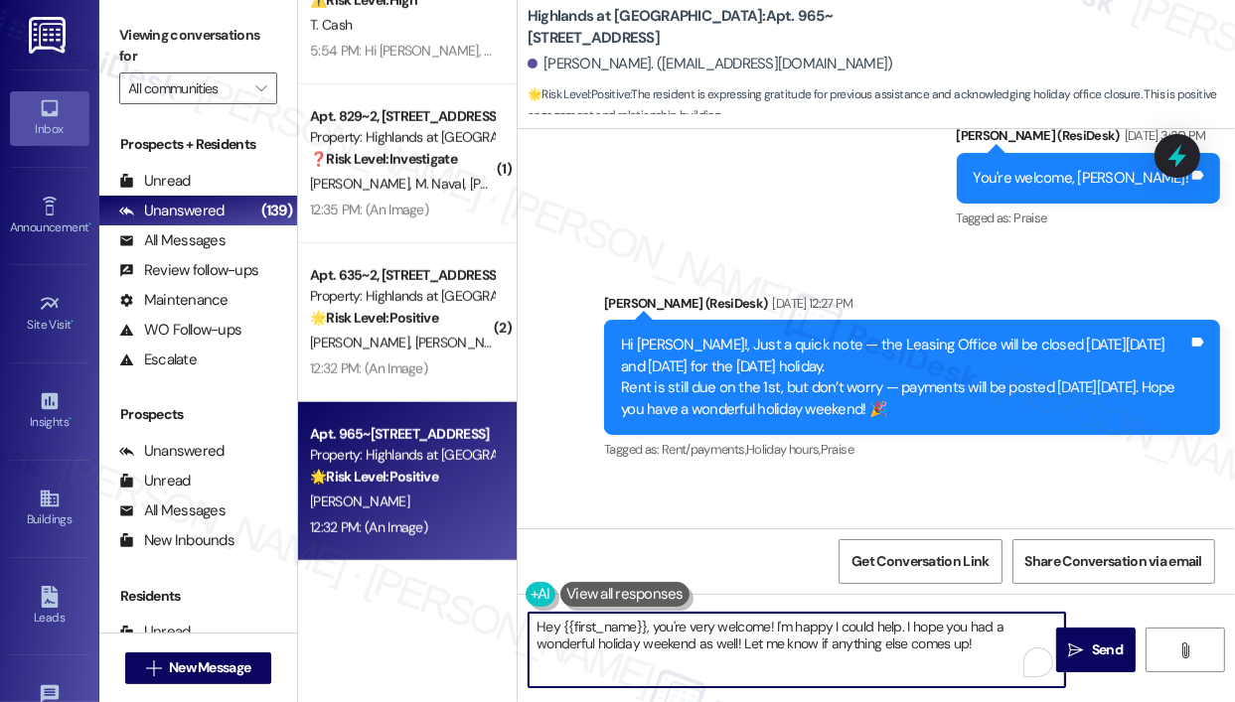
click at [837, 669] on textarea "Hey {{first_name}}, you're very welcome! I'm happy I could help. I hope you had…" at bounding box center [796, 650] width 536 height 74
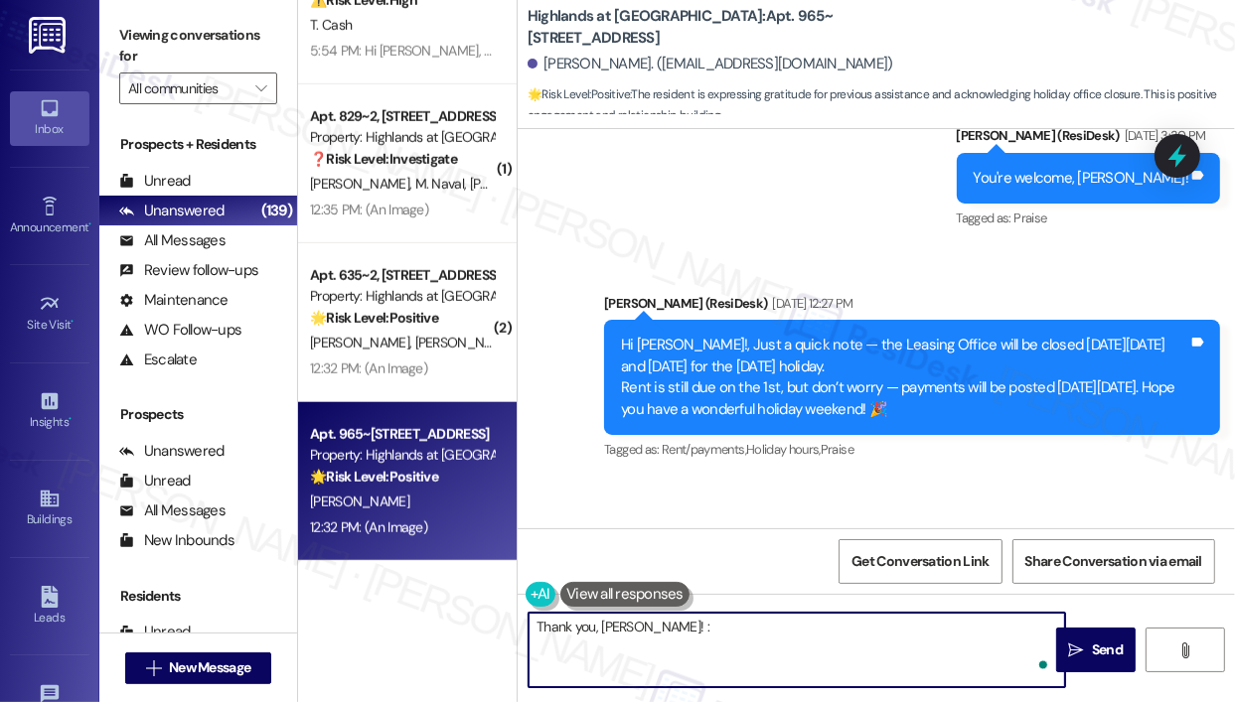
type textarea "Thank you, Claudia! :)"
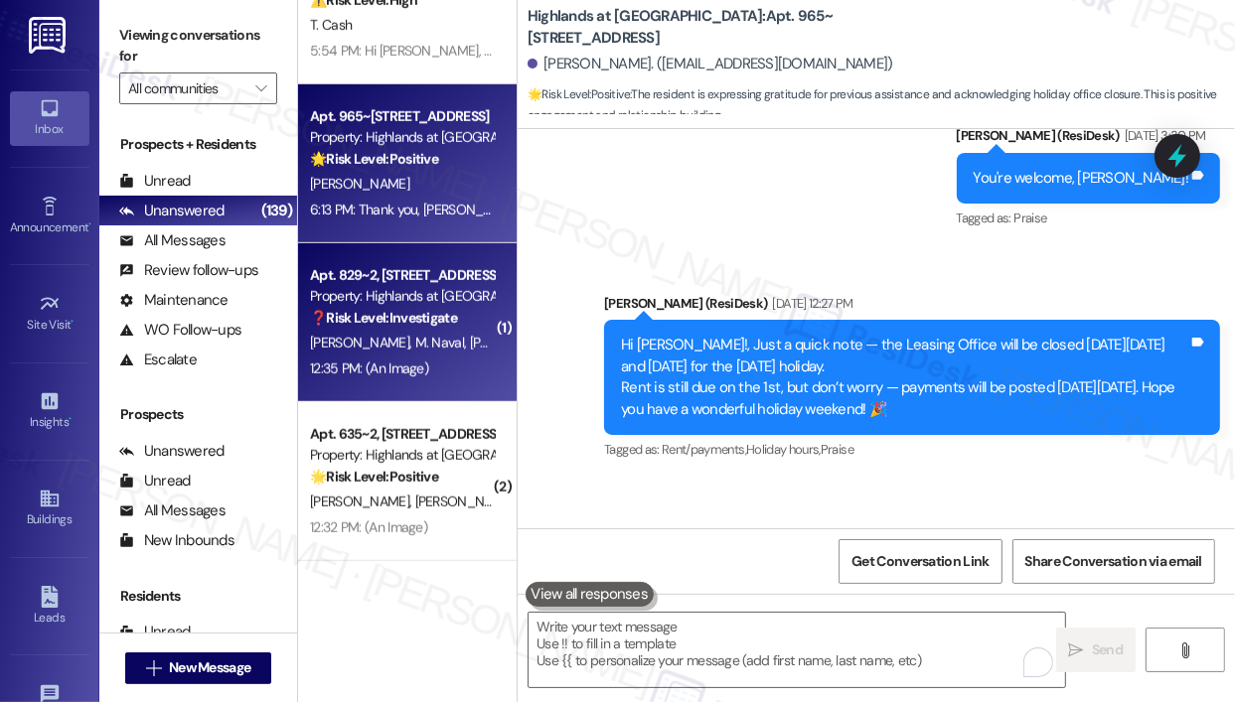
click at [470, 336] on span "J. Aryeetey" at bounding box center [519, 343] width 99 height 18
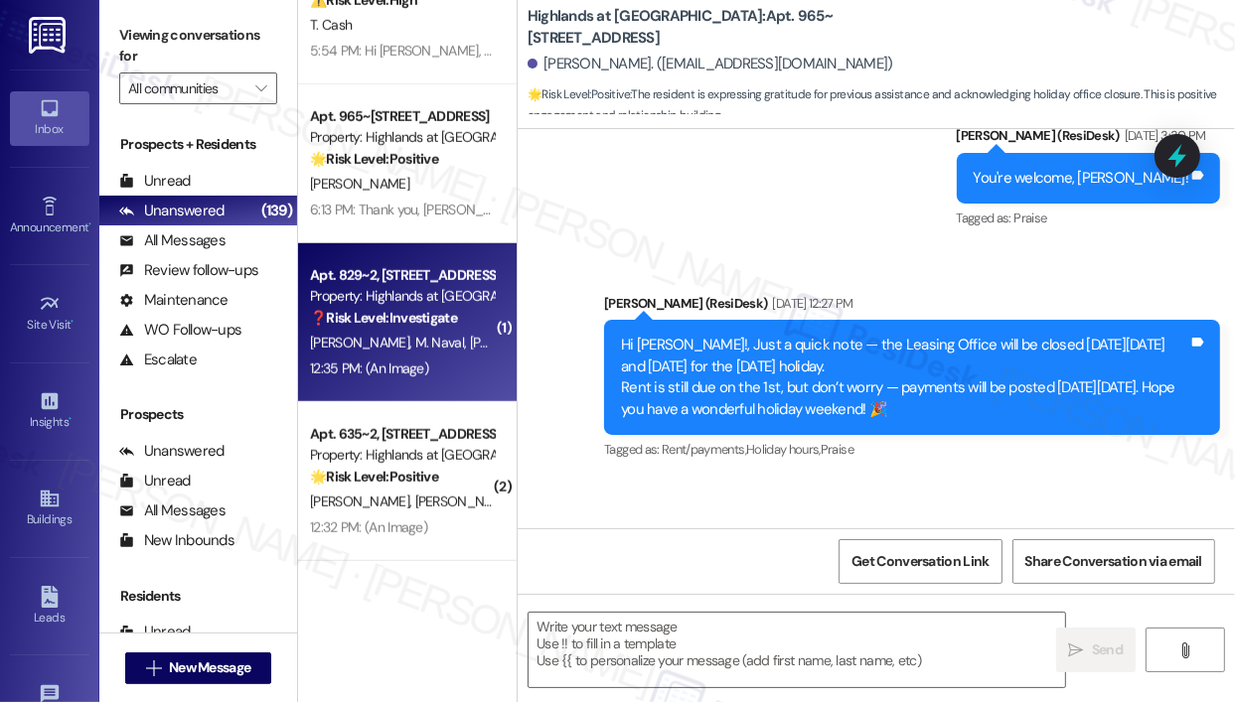
type textarea "Fetching suggested responses. Please feel free to read through the conversation…"
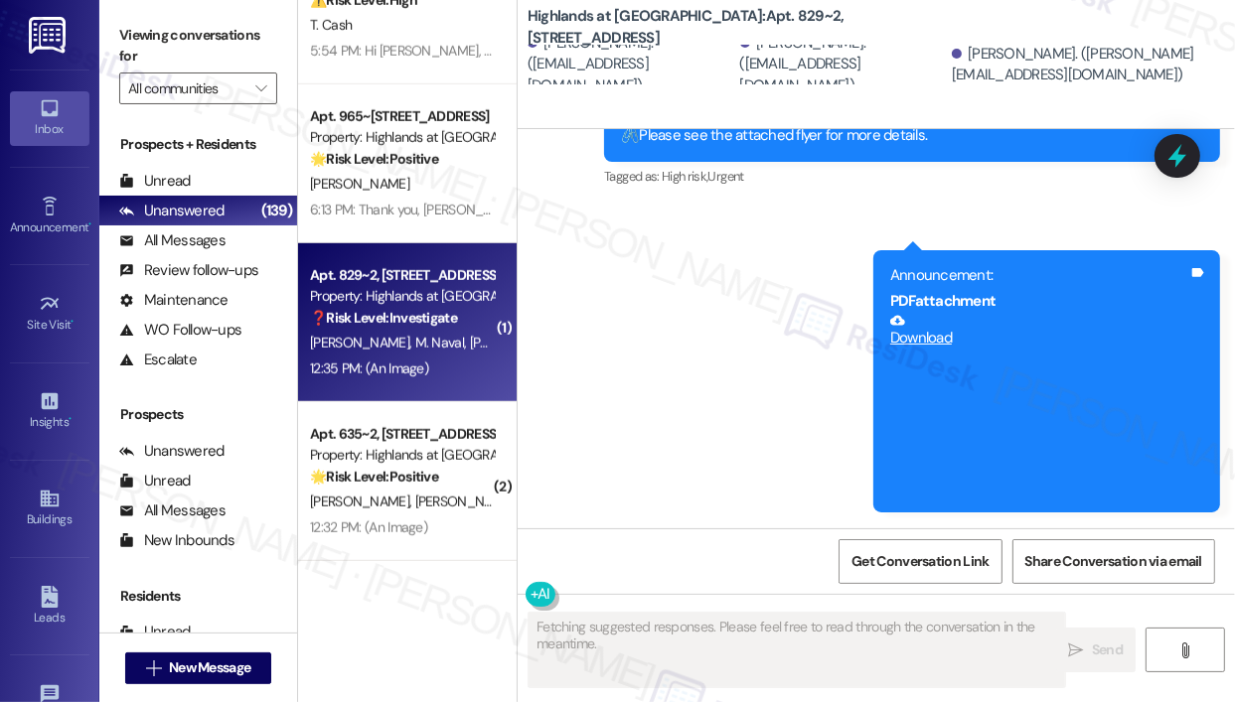
scroll to position [2984, 0]
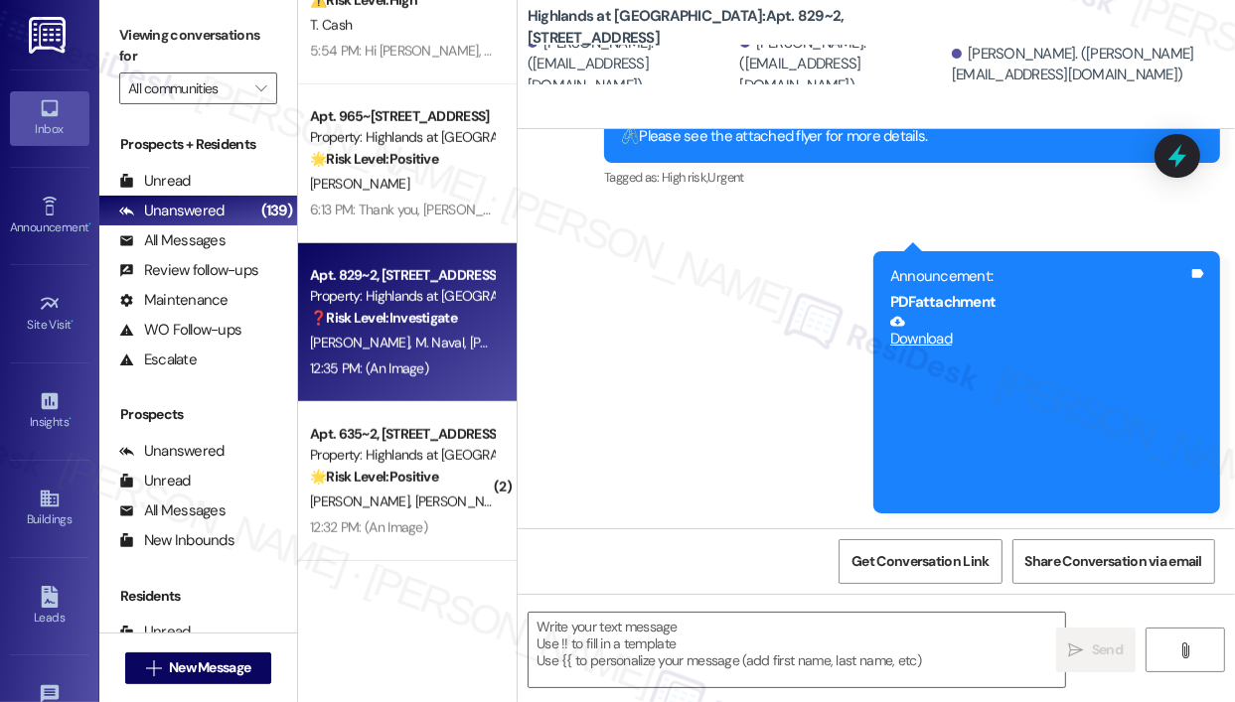
click at [643, 389] on div "Announcement, sent via SMS Sarah (ResiDesk) 12:33 PM Hi Michael, Jeffrey and Ja…" at bounding box center [875, 251] width 717 height 553
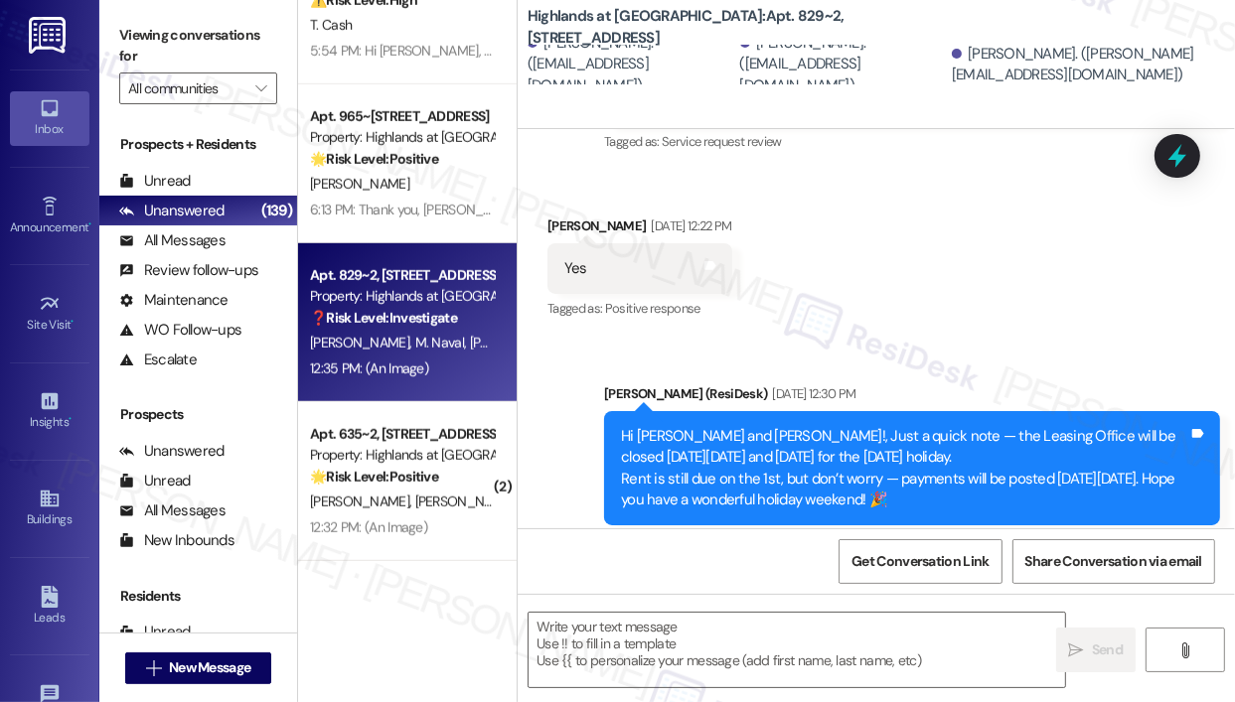
scroll to position [2189, 0]
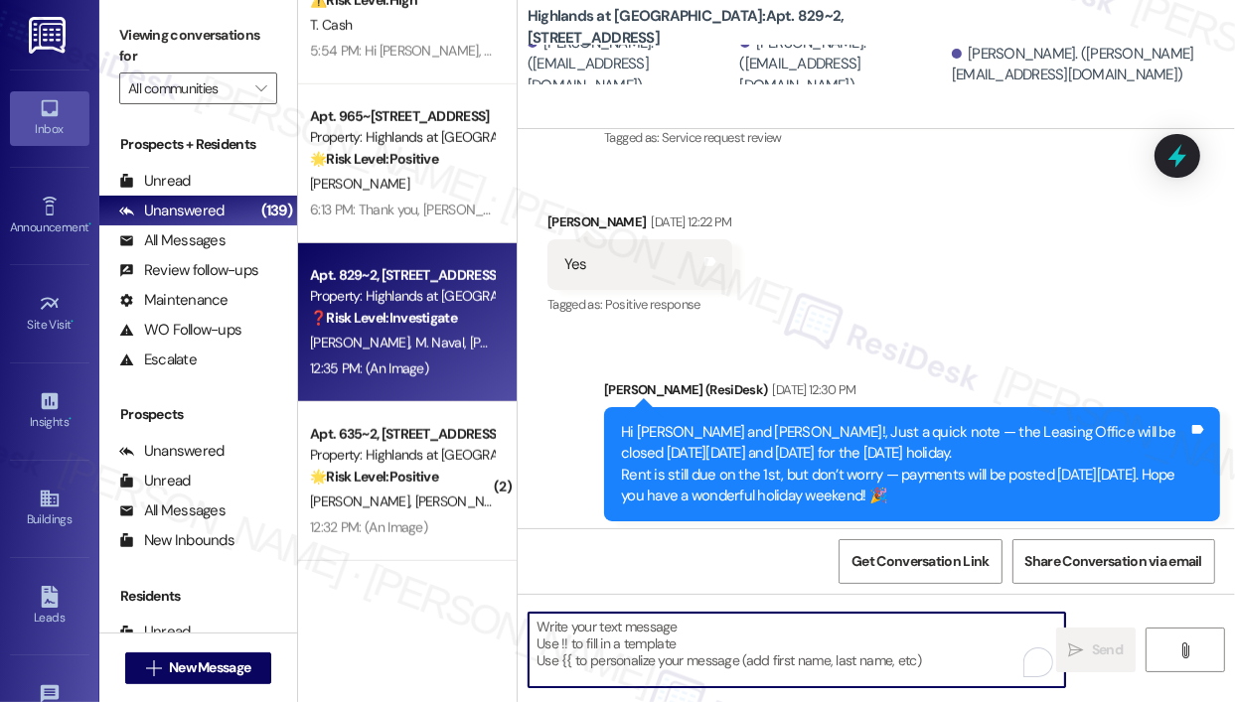
click at [568, 634] on textarea "To enrich screen reader interactions, please activate Accessibility in Grammarl…" at bounding box center [796, 650] width 536 height 74
click at [626, 630] on textarea "To enrich screen reader interactions, please activate Accessibility in Grammarl…" at bounding box center [796, 650] width 536 height 74
paste textarea "That’s wonderful to hear! We’re so glad that you’re satisfied with the recent w…"
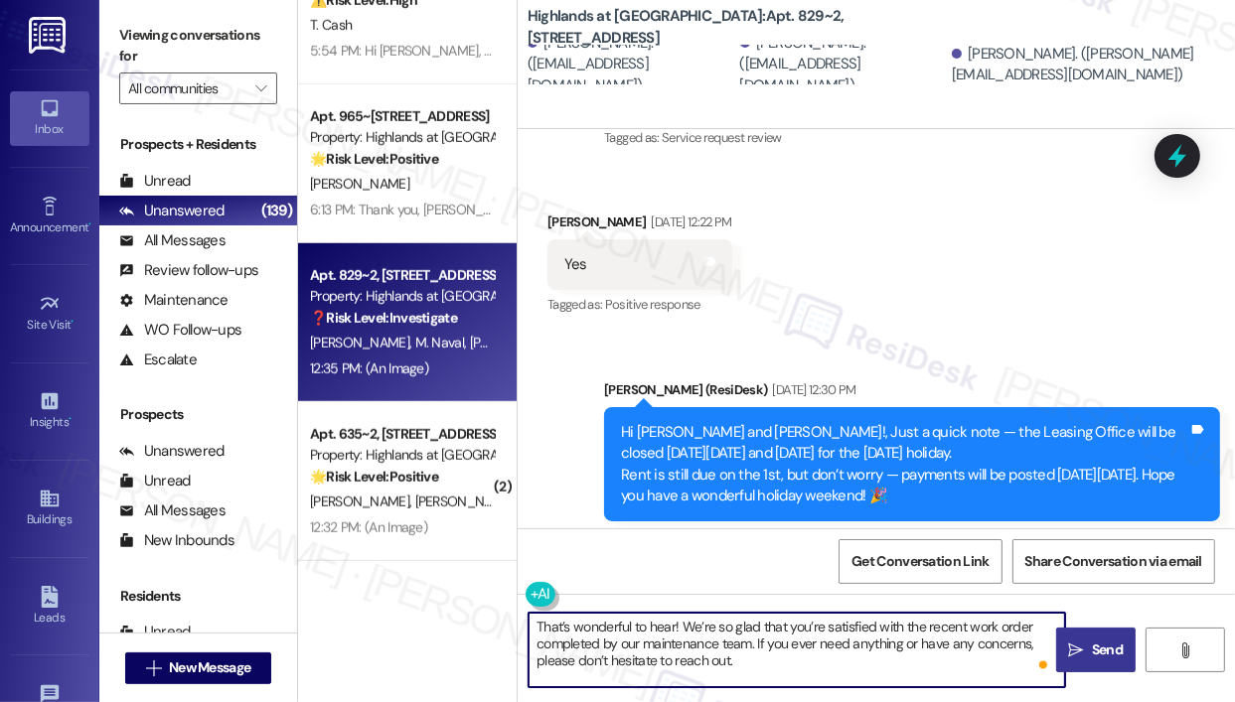
type textarea "That’s wonderful to hear! We’re so glad that you’re satisfied with the recent w…"
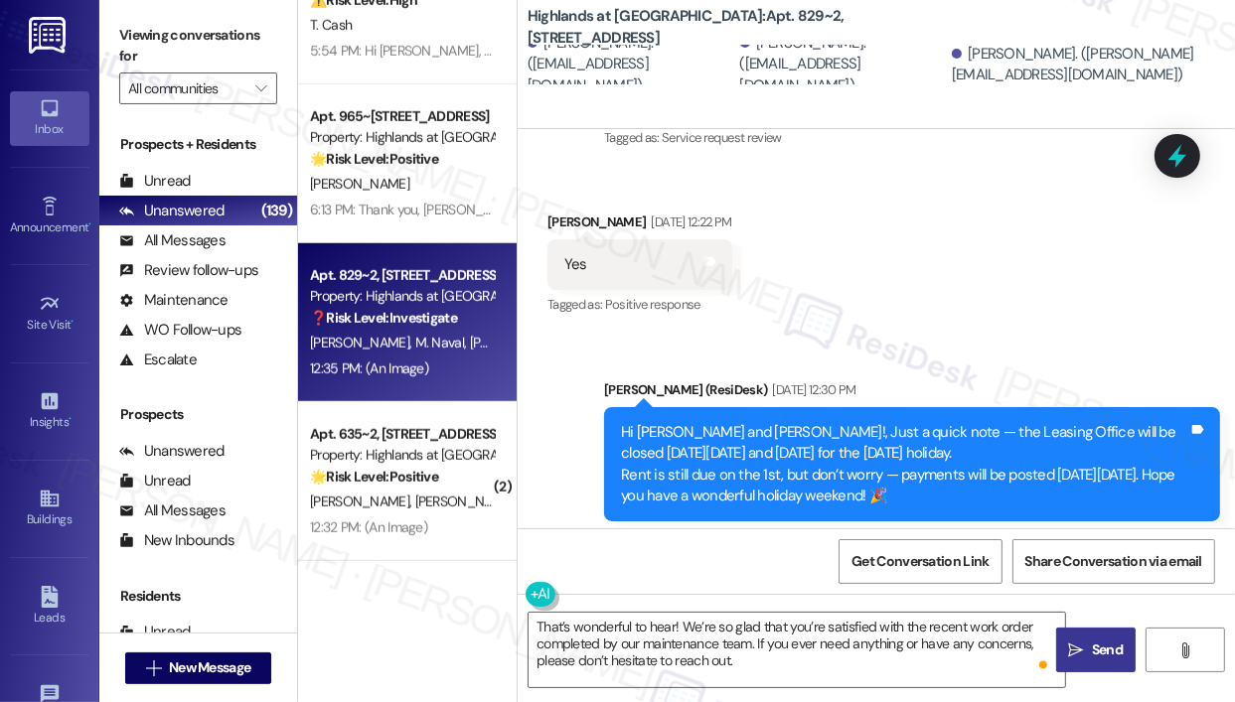
click at [1079, 658] on icon "" at bounding box center [1076, 651] width 15 height 16
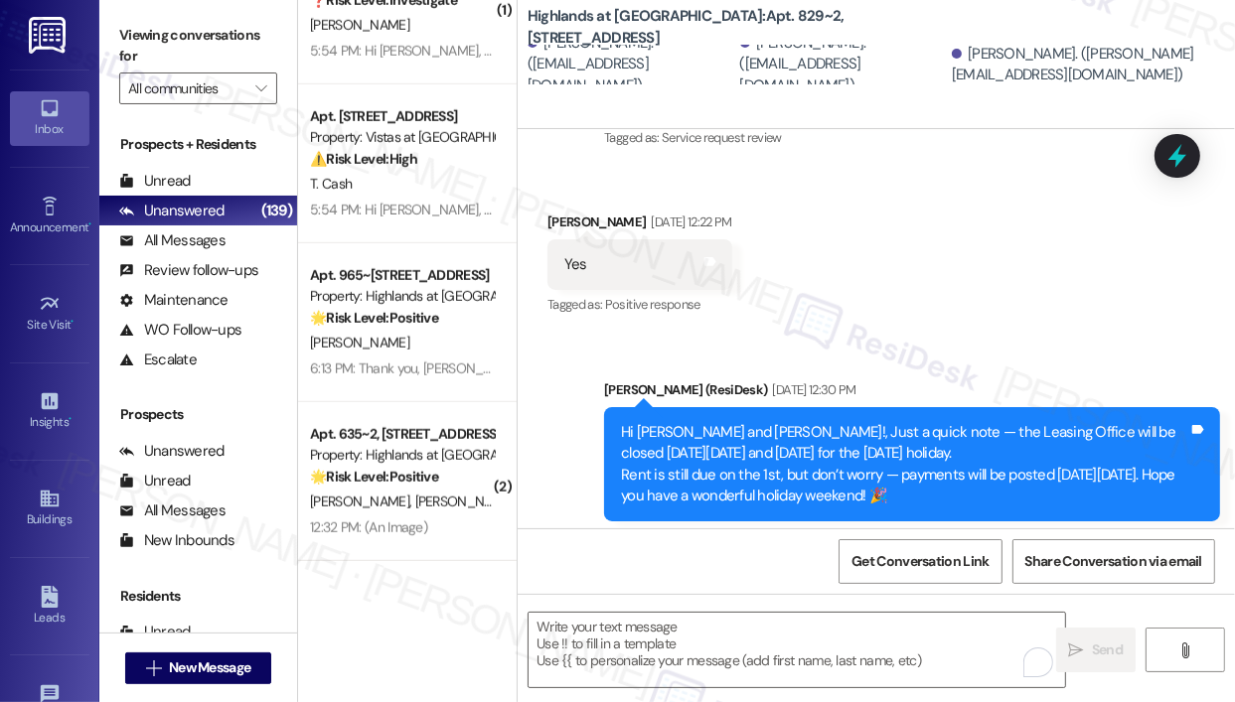
click at [1048, 356] on div "Announcement, sent via SMS Sarah (ResiDesk) Aug 29, 2025 at 12:30 PM Hi Michael…" at bounding box center [875, 450] width 717 height 231
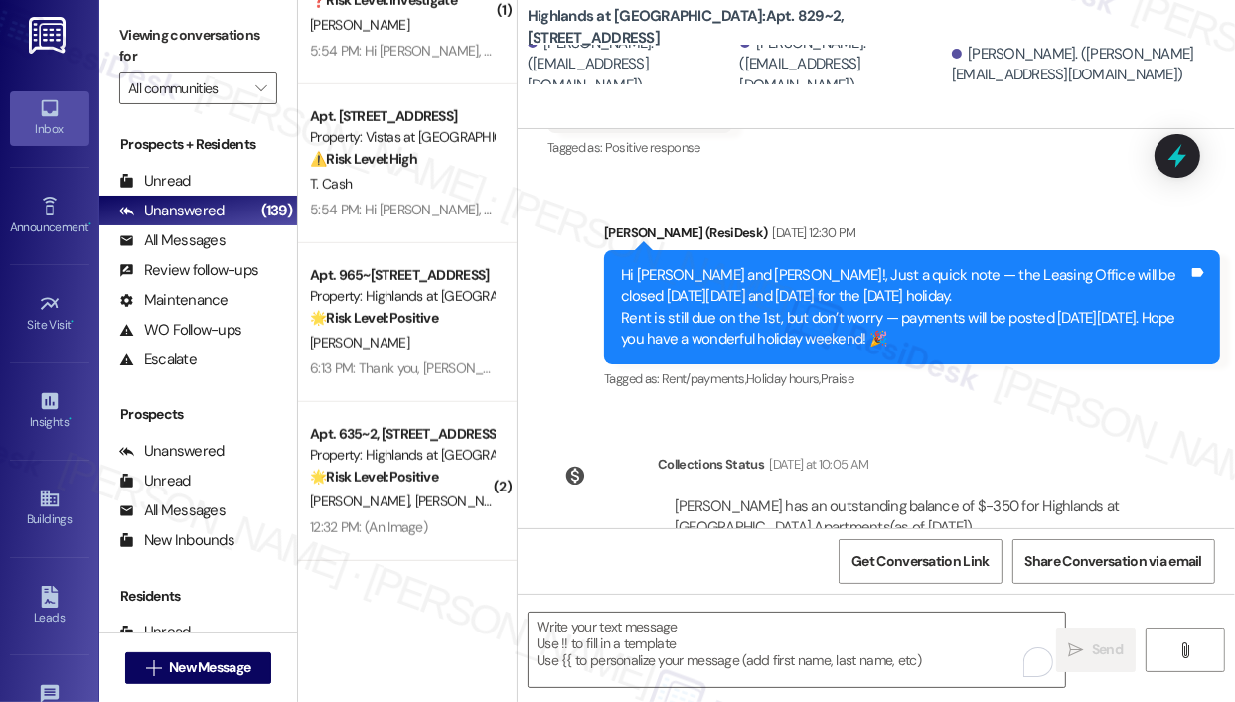
scroll to position [2291, 0]
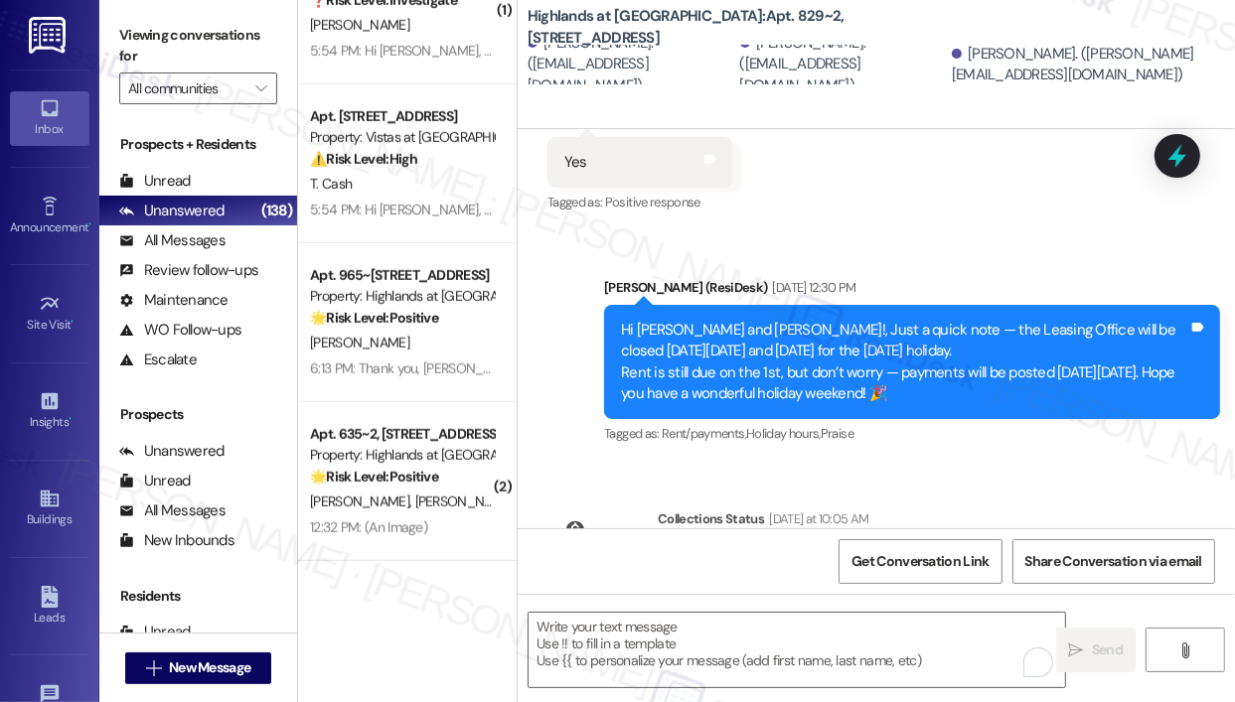
click at [889, 213] on div "Received via SMS Jabari Simpson Aug 29, 2025 at 12:22 PM Yes Tags and notes Tag…" at bounding box center [875, 149] width 717 height 168
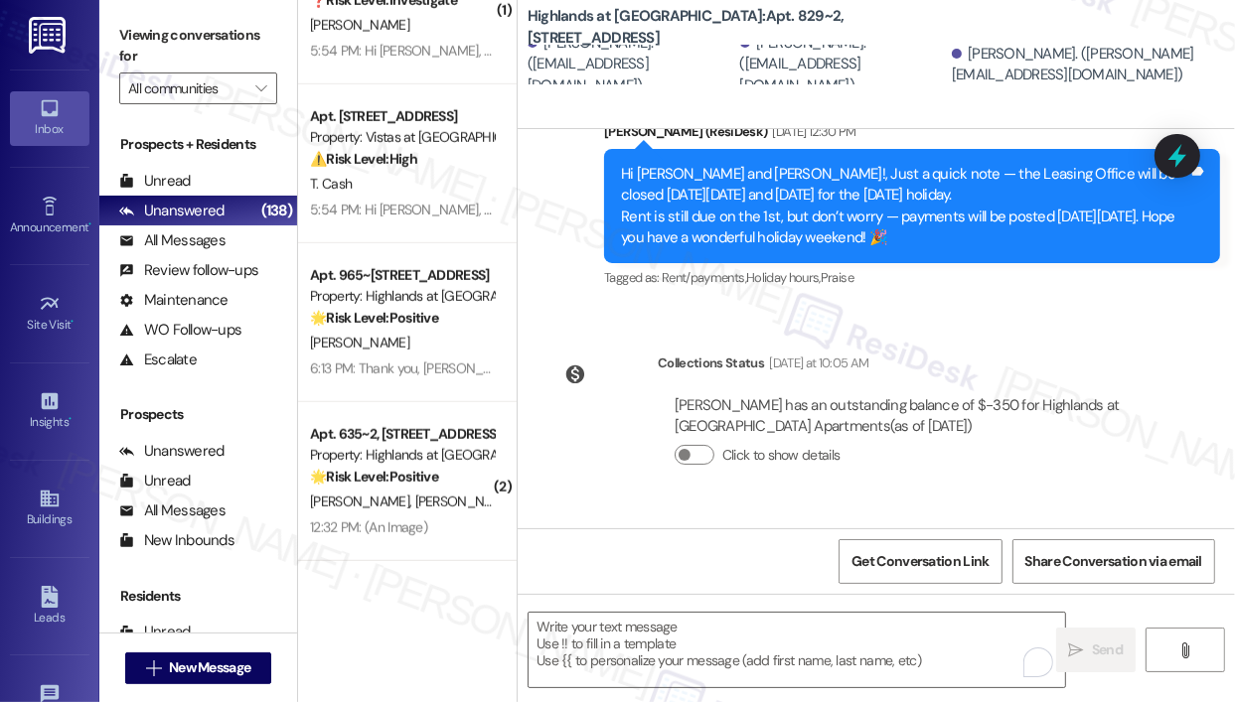
scroll to position [2450, 0]
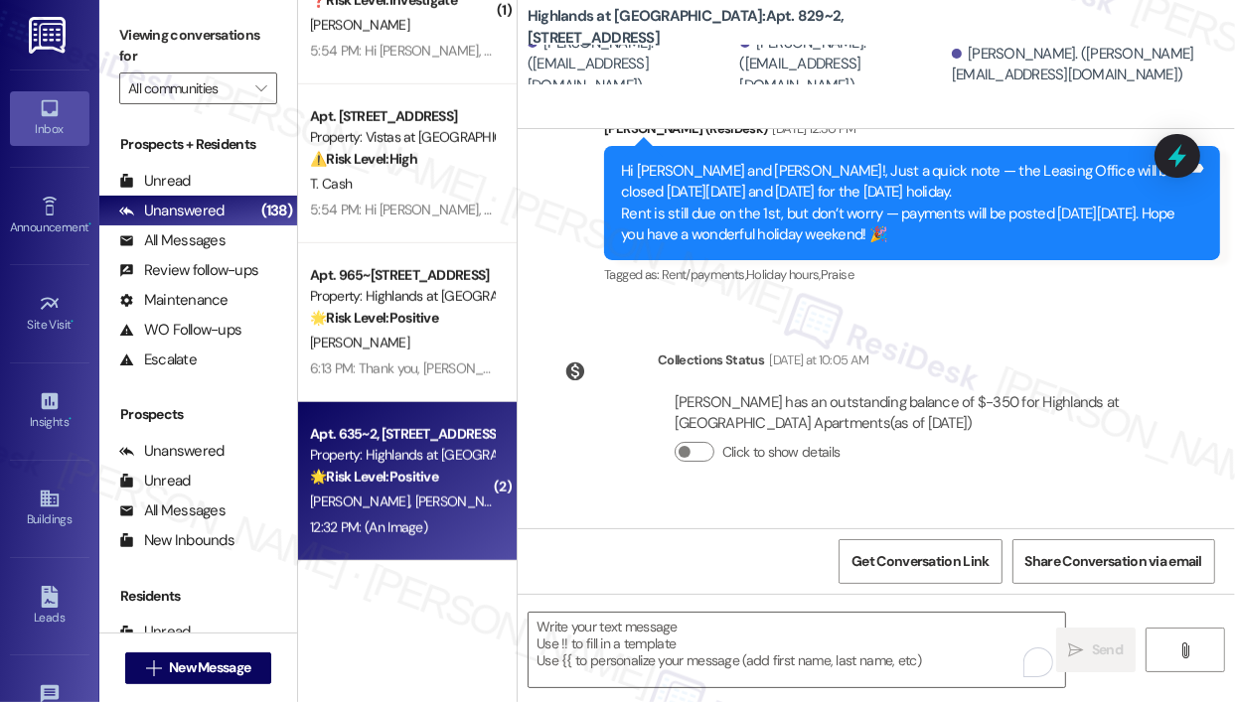
click at [459, 460] on div "Property: Highlands at [GEOGRAPHIC_DATA] Apartments" at bounding box center [402, 455] width 184 height 21
type textarea "Fetching suggested responses. Please feel free to read through the conversation…"
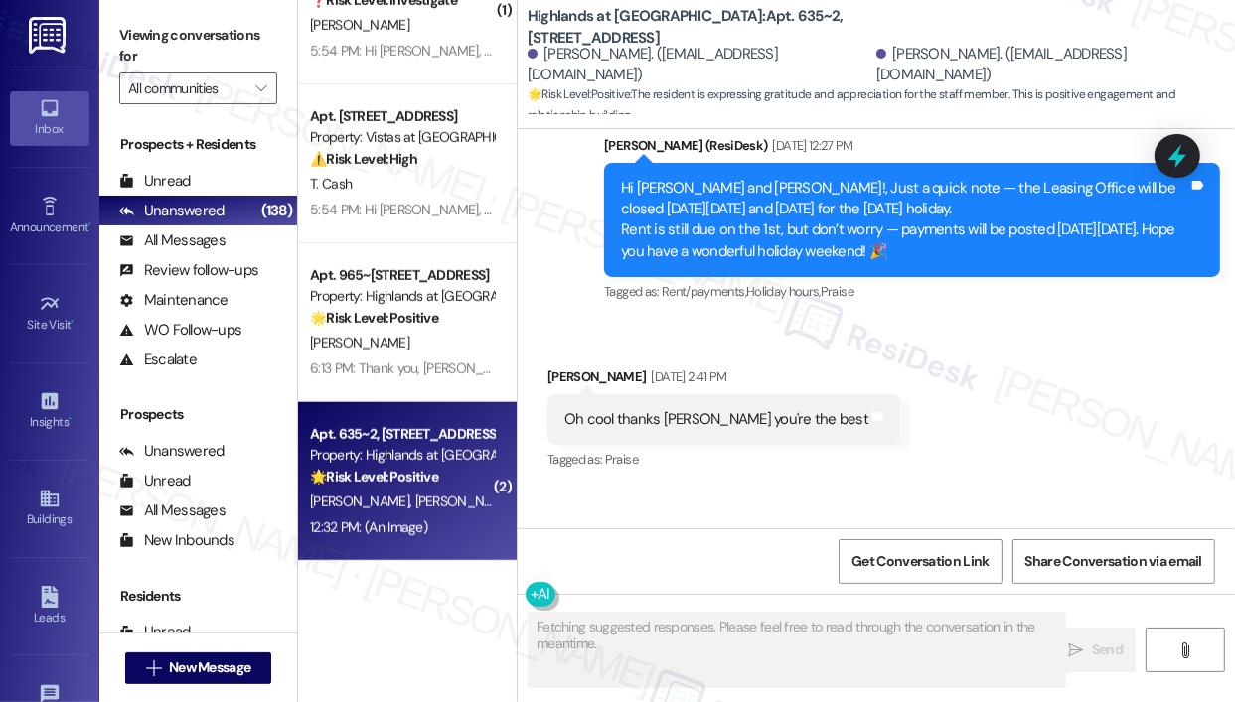
scroll to position [1539, 0]
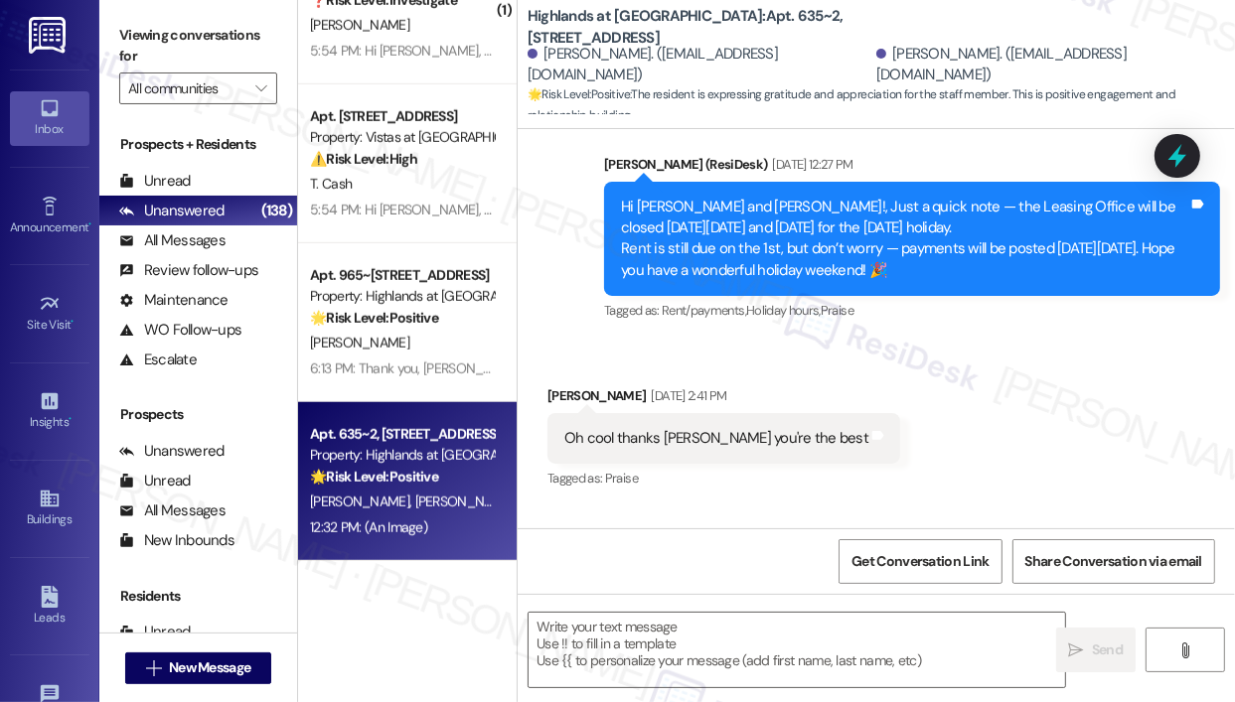
click at [653, 367] on div "Received via SMS Anne Schauer Aug 29, 2025 at 2:41 PM Oh cool thanks Sarah you'…" at bounding box center [875, 425] width 717 height 168
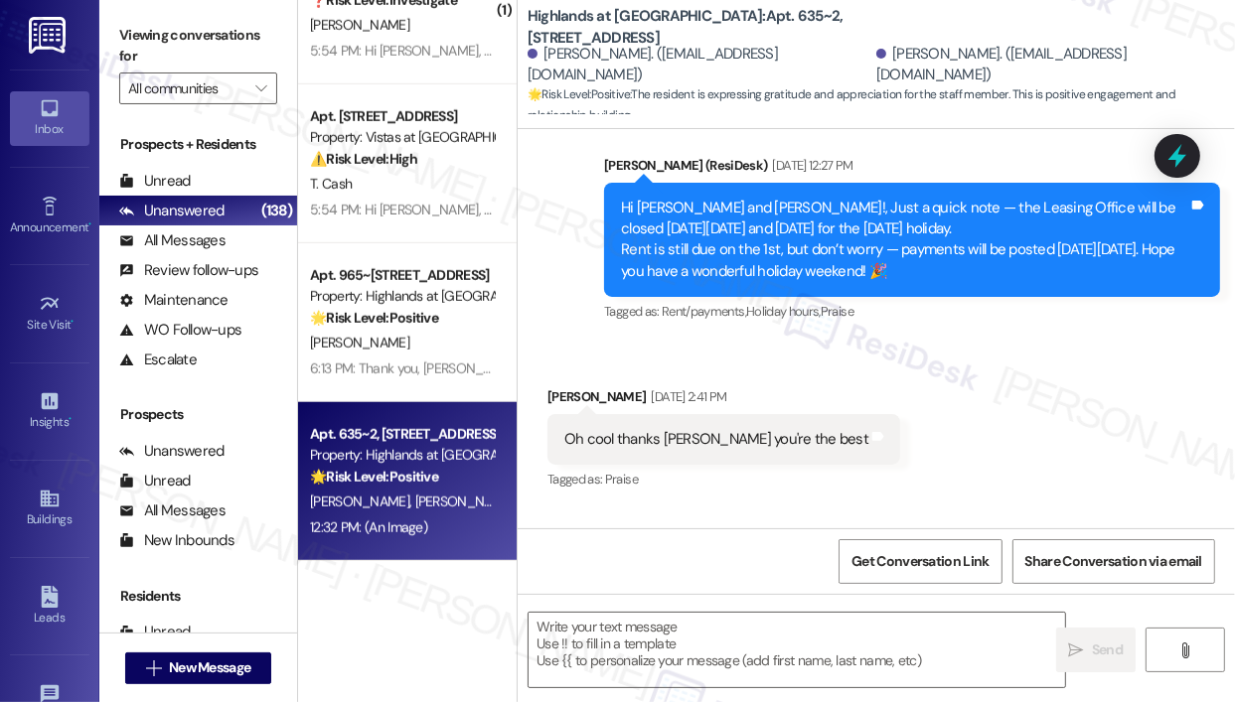
scroll to position [1537, 0]
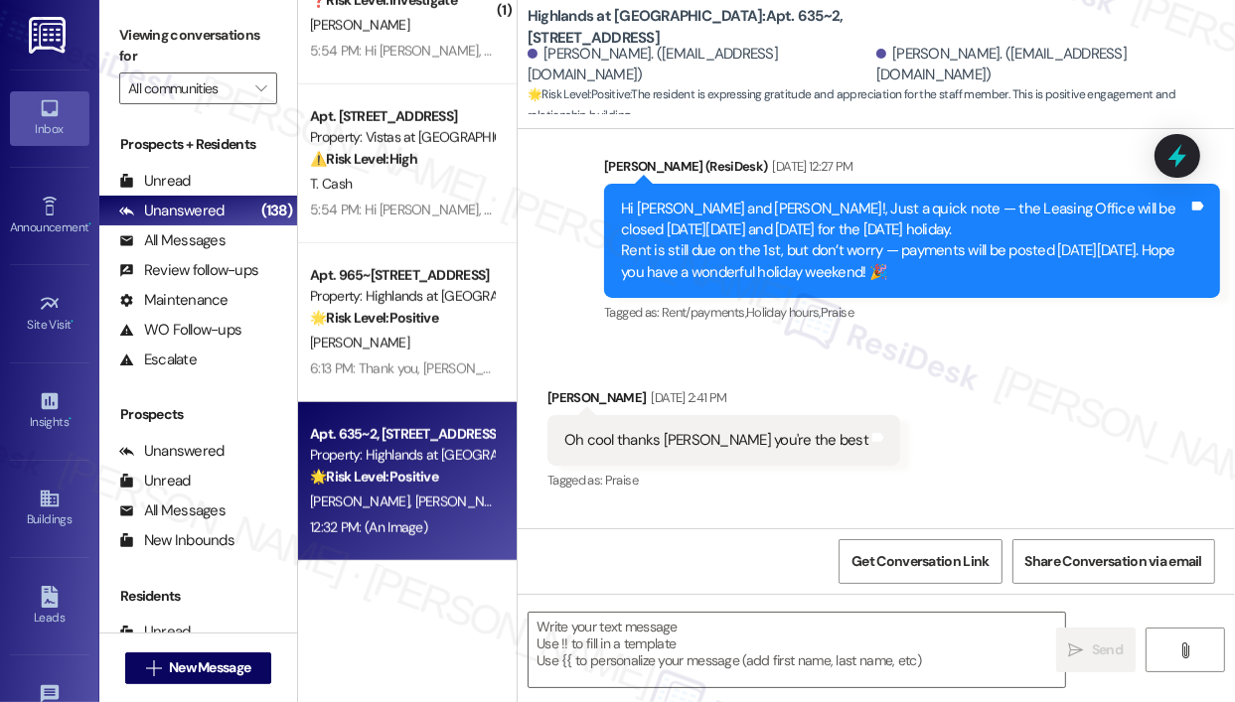
click at [652, 451] on div "Oh cool thanks Sarah you're the best" at bounding box center [716, 440] width 304 height 21
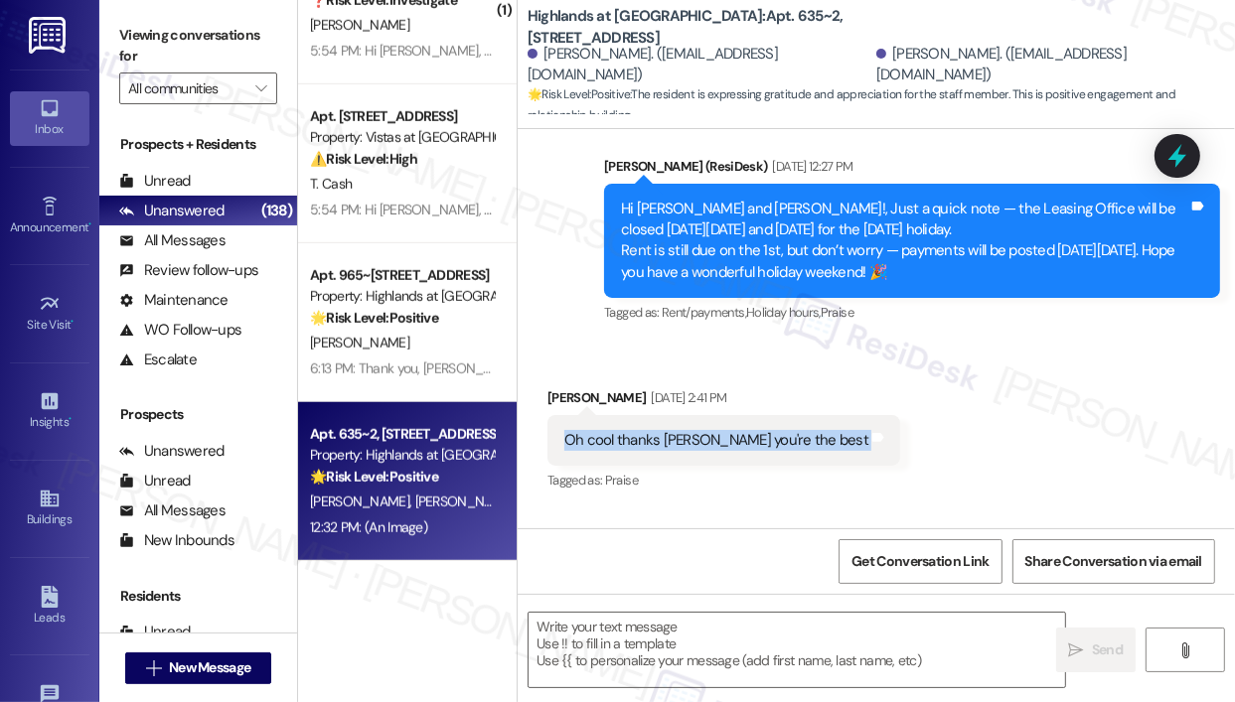
copy div "Oh cool thanks Sarah you're the best Tags and notes"
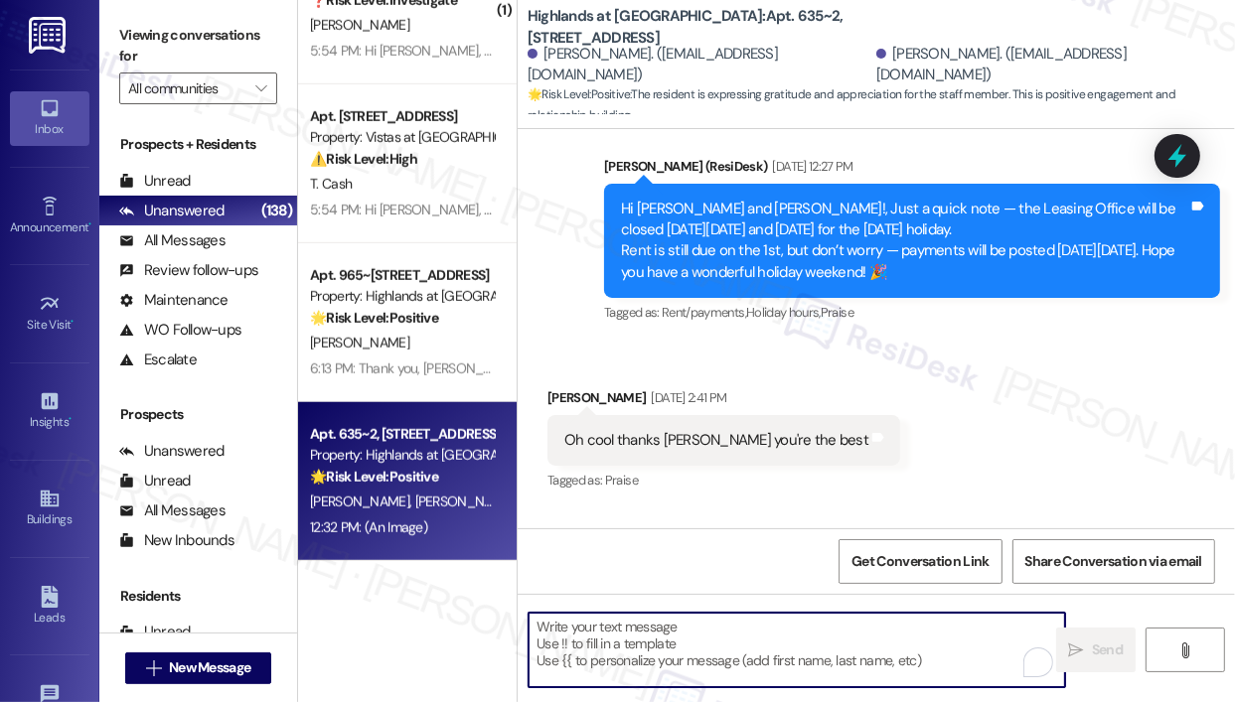
click at [571, 623] on textarea "To enrich screen reader interactions, please activate Accessibility in Grammarl…" at bounding box center [796, 650] width 536 height 74
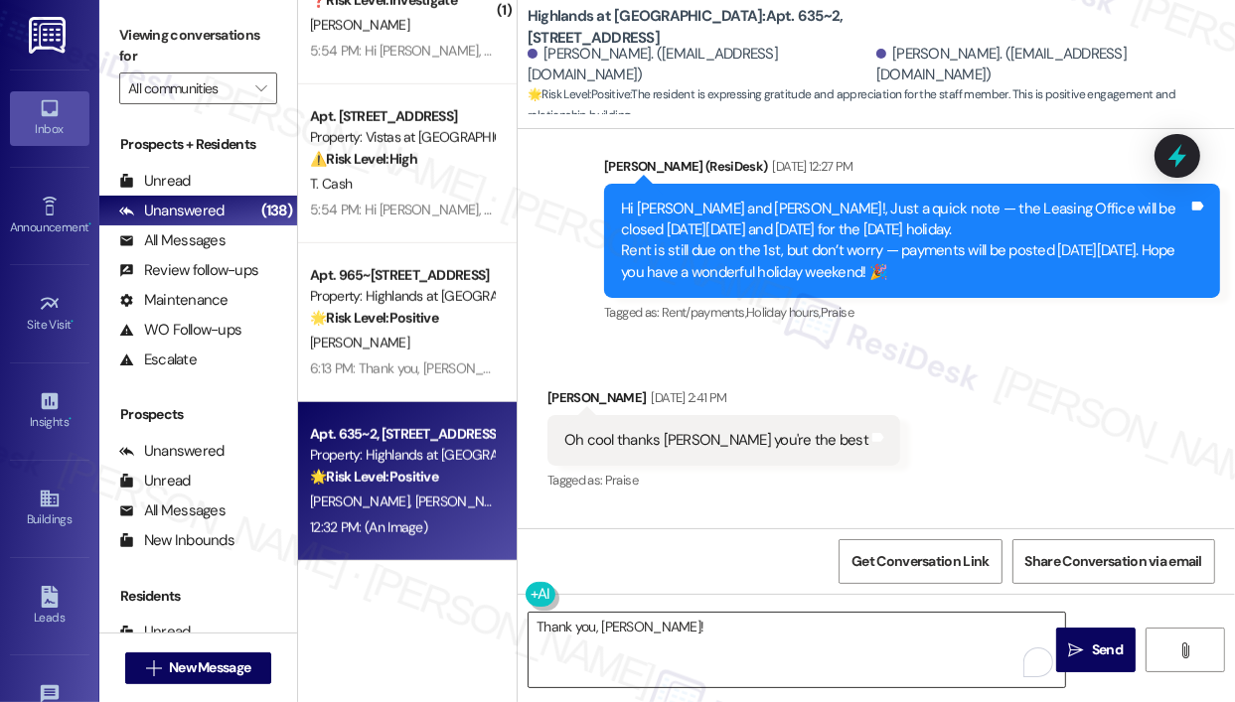
click at [698, 633] on textarea "Thank you, Anne!" at bounding box center [796, 650] width 536 height 74
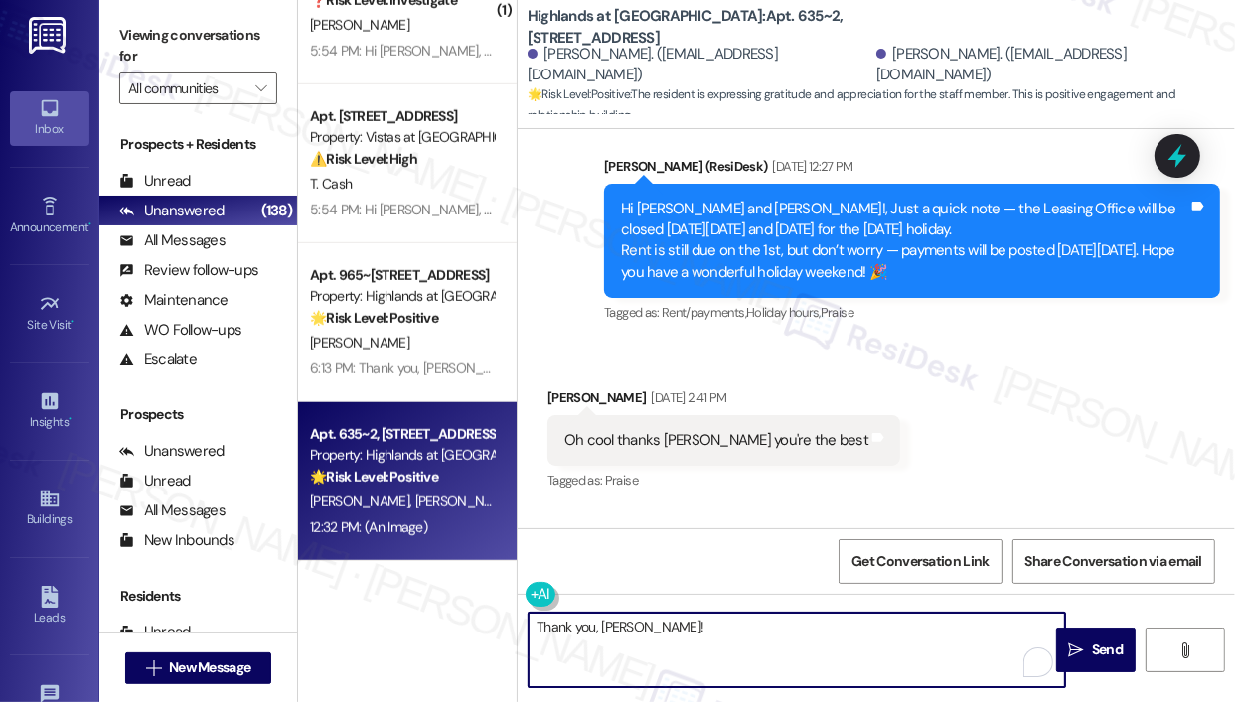
paste textarea "❤️"
type textarea "Thank you, Anne! ❤️"
click at [1083, 647] on icon "" at bounding box center [1076, 651] width 15 height 16
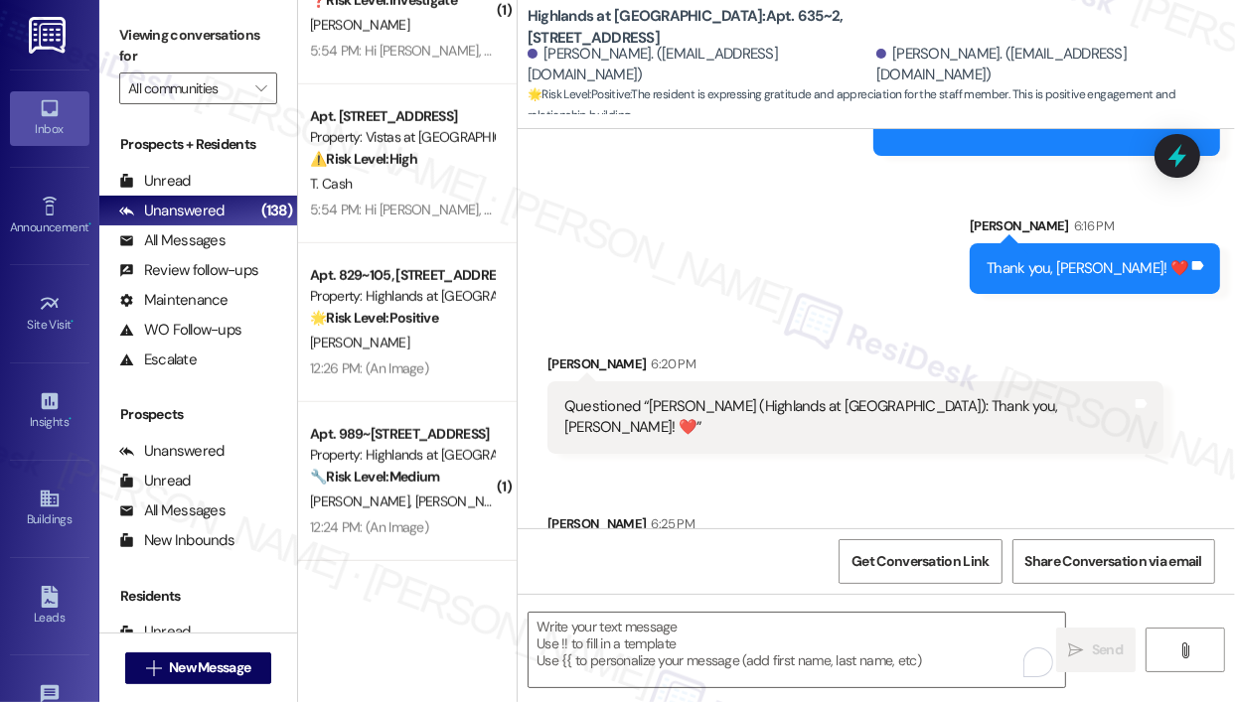
scroll to position [2507, 0]
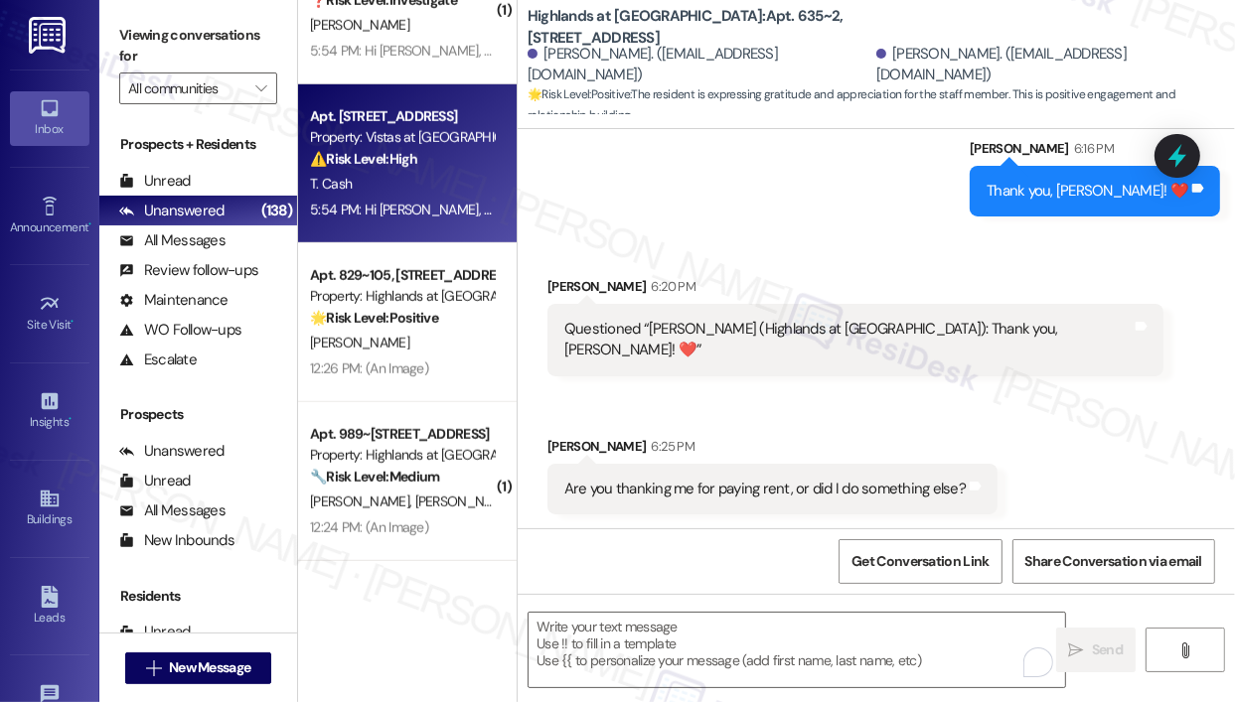
click at [337, 131] on div "Property: Vistas at [GEOGRAPHIC_DATA]" at bounding box center [402, 137] width 184 height 21
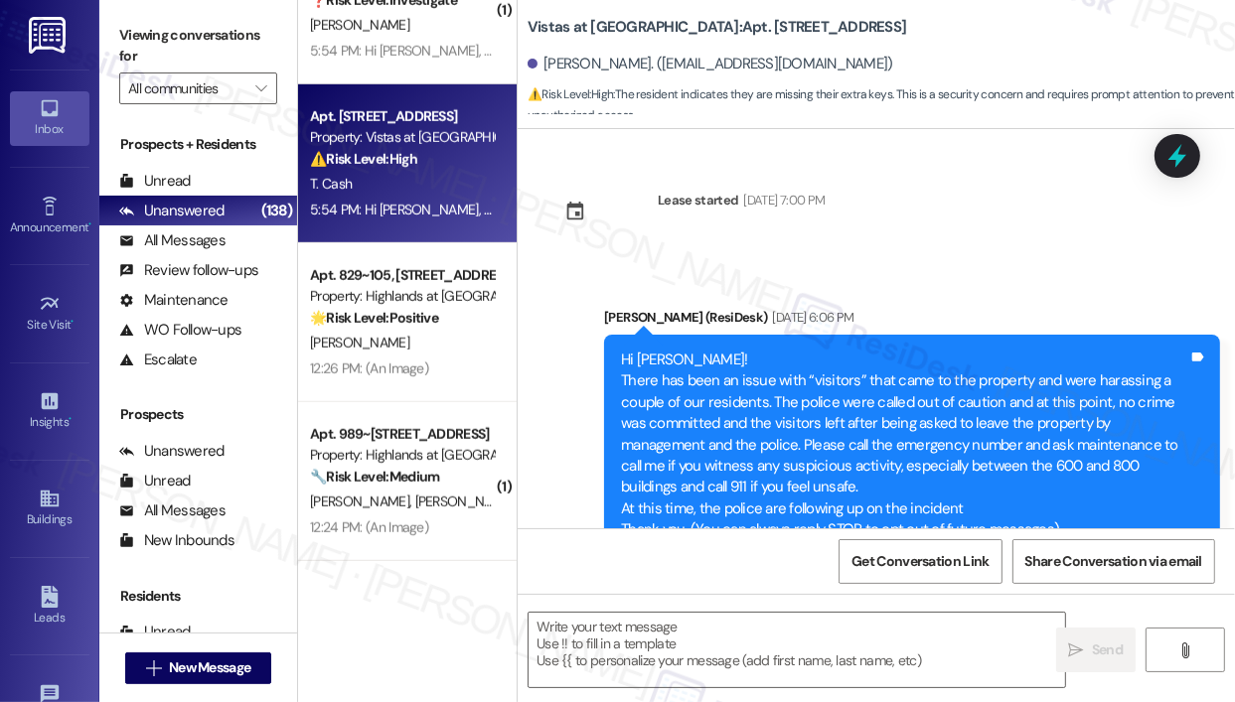
scroll to position [19786, 0]
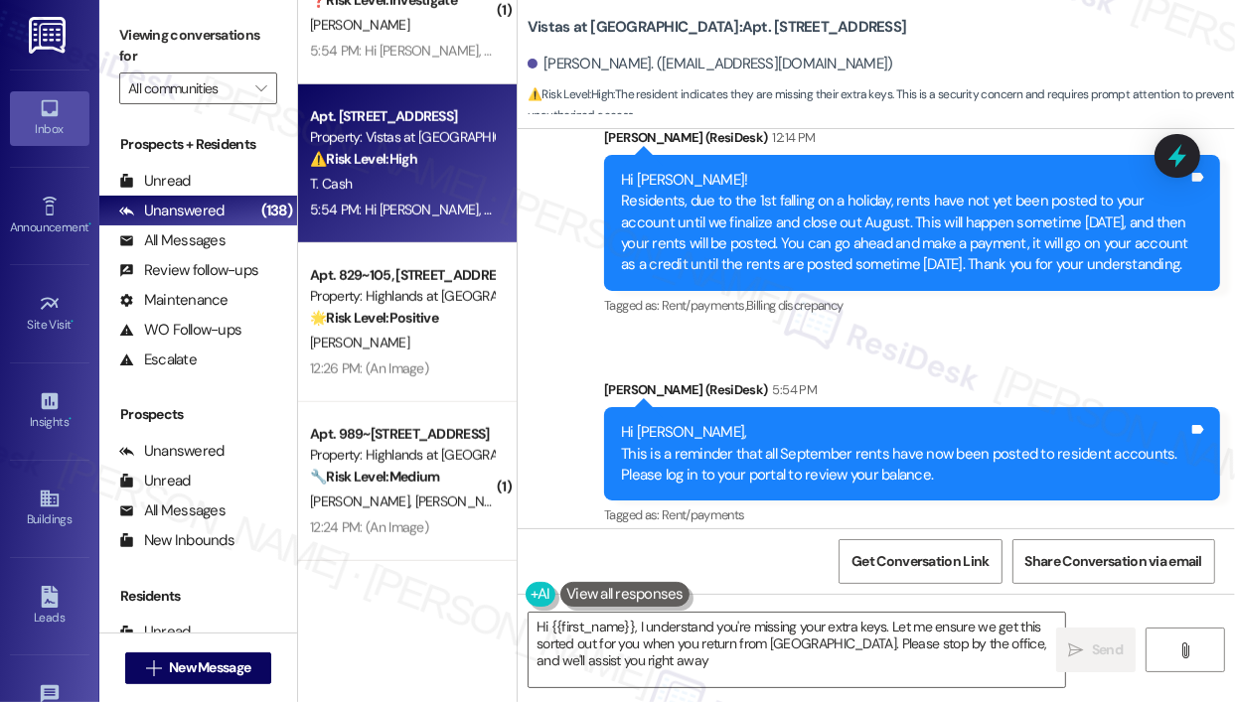
type textarea "Hi {{first_name}}, I understand you're missing your extra keys. Let me ensure w…"
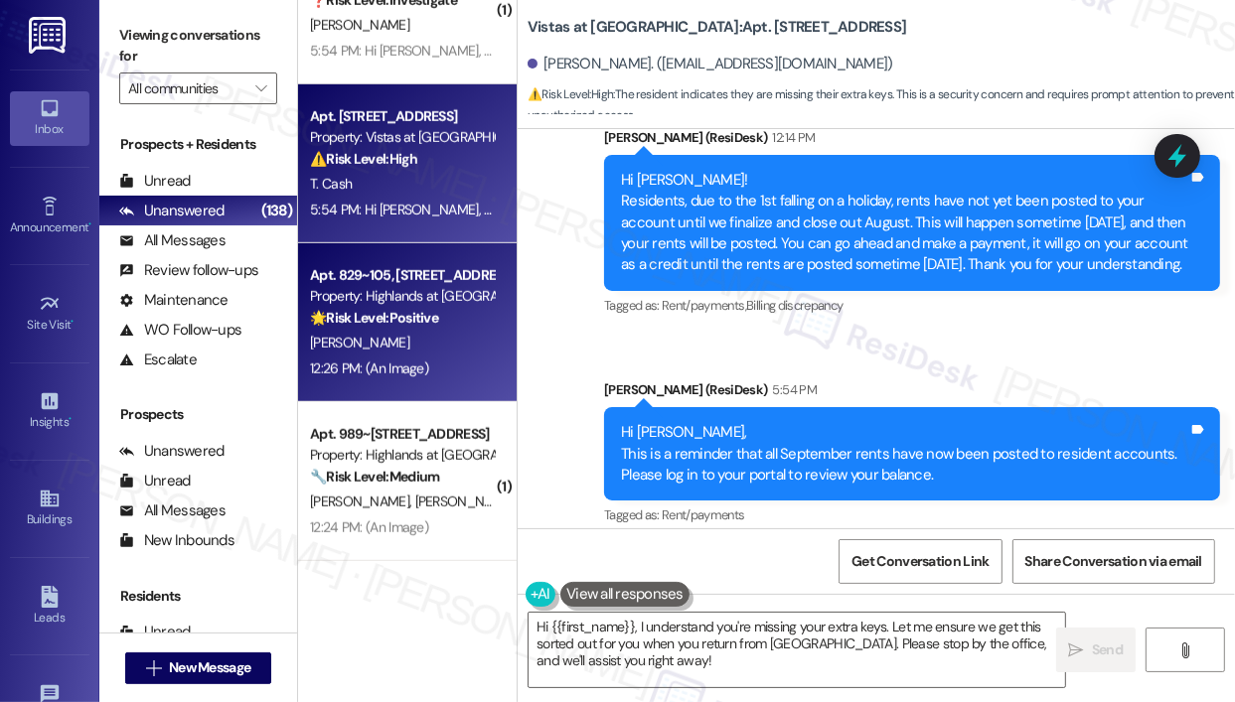
click at [467, 335] on div "C. Powell" at bounding box center [402, 343] width 188 height 25
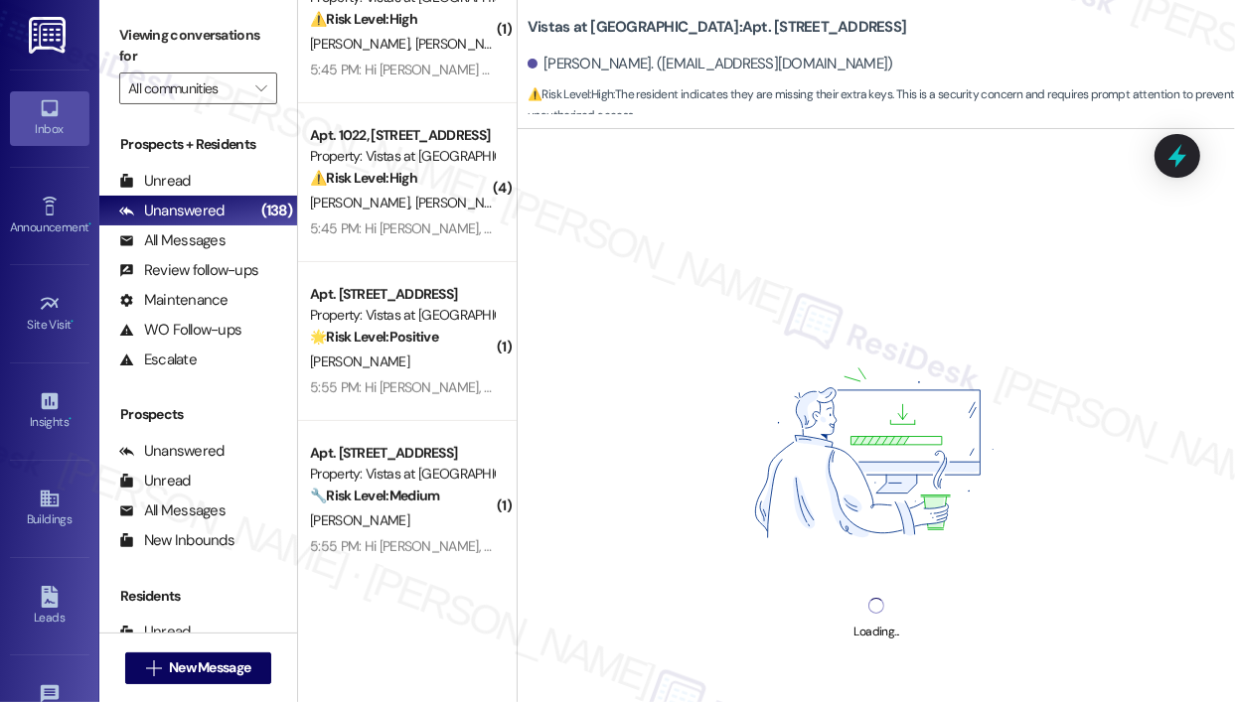
scroll to position [6392, 0]
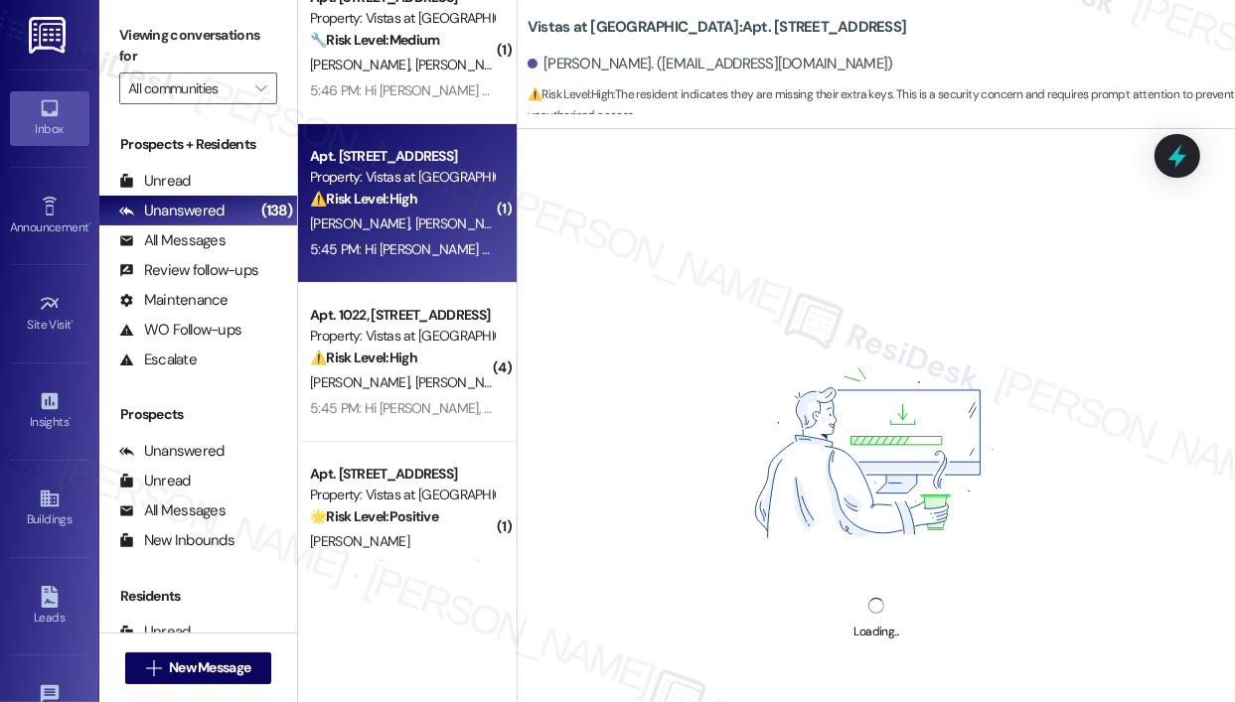
click at [433, 170] on div "Property: Vistas at [GEOGRAPHIC_DATA]" at bounding box center [402, 177] width 184 height 21
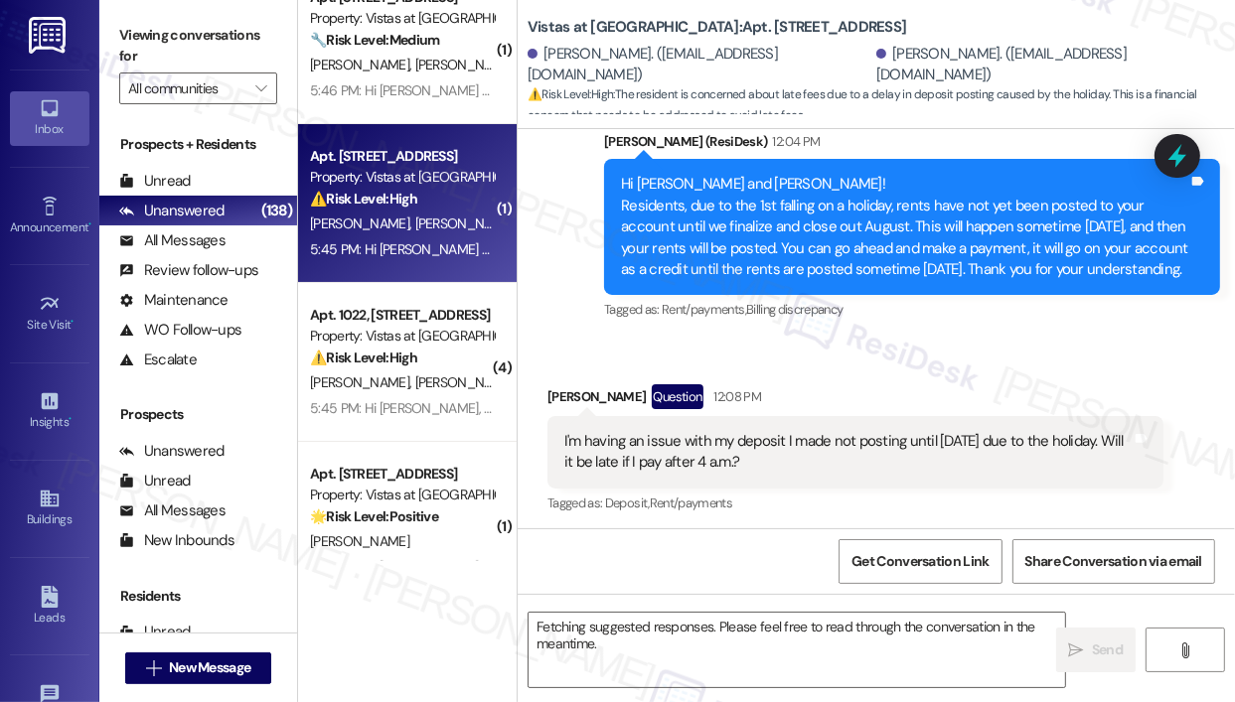
scroll to position [6591, 0]
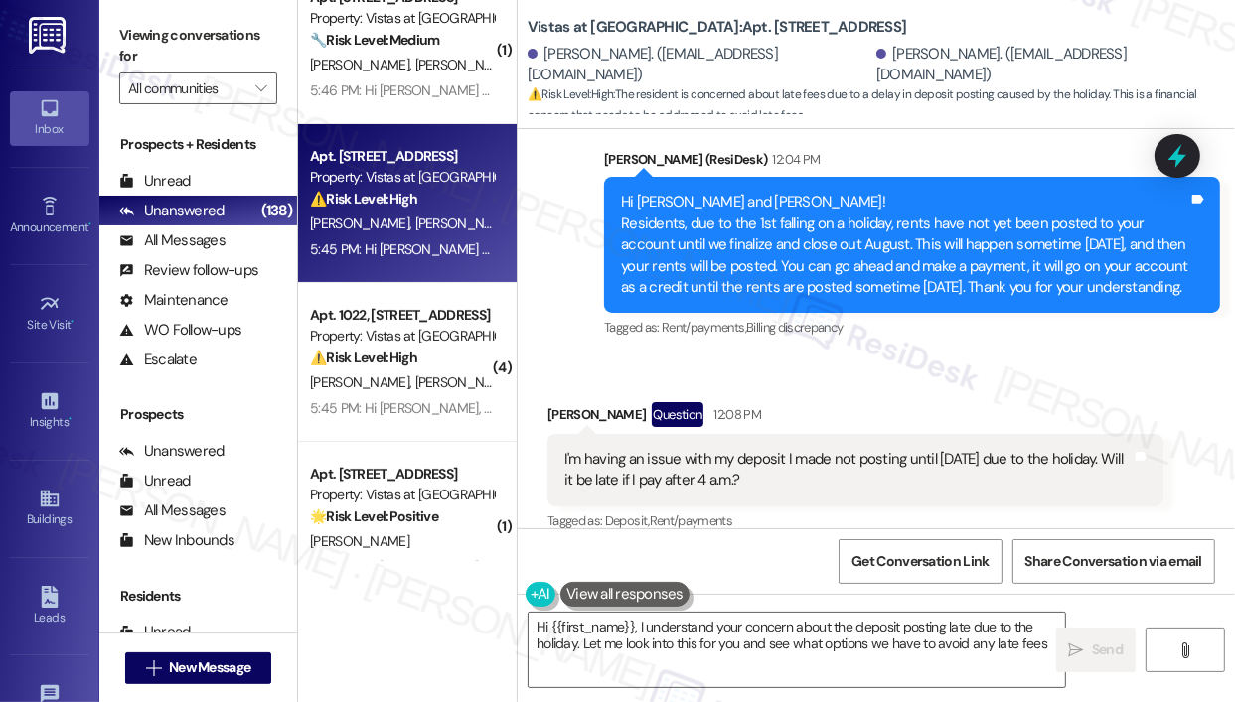
type textarea "Hi {{first_name}}, I understand your concern about the deposit posting late due…"
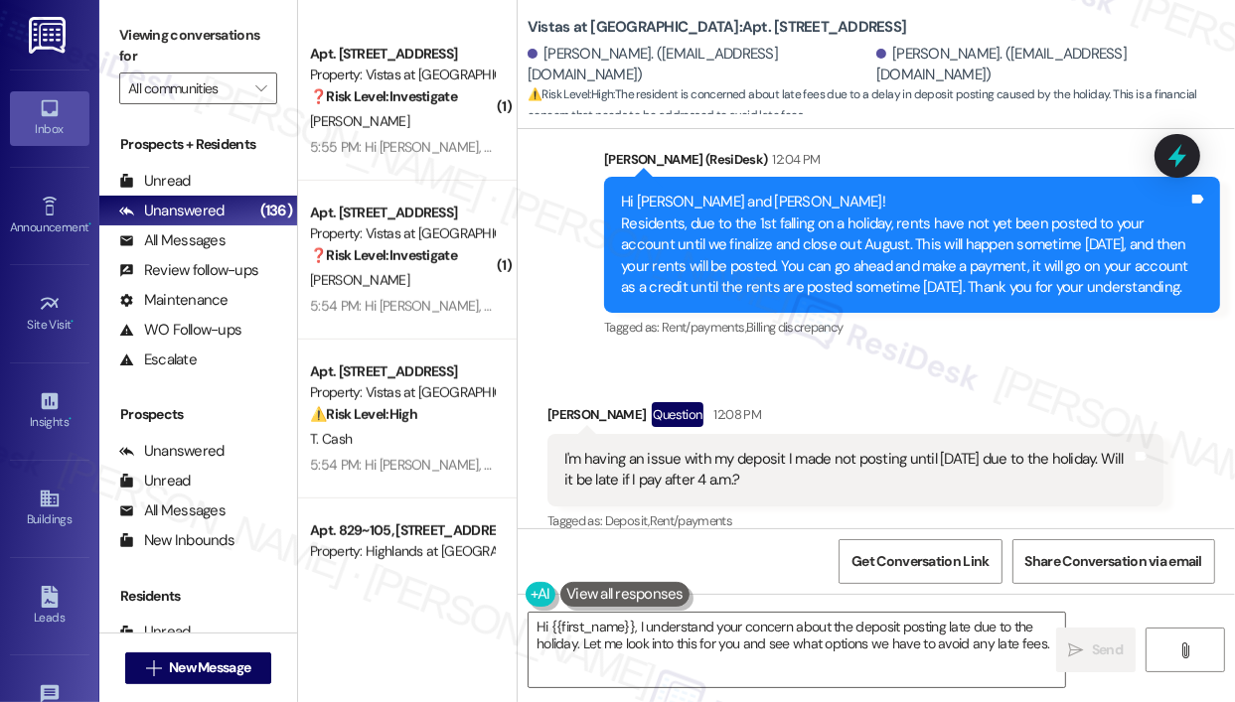
scroll to position [7385, 0]
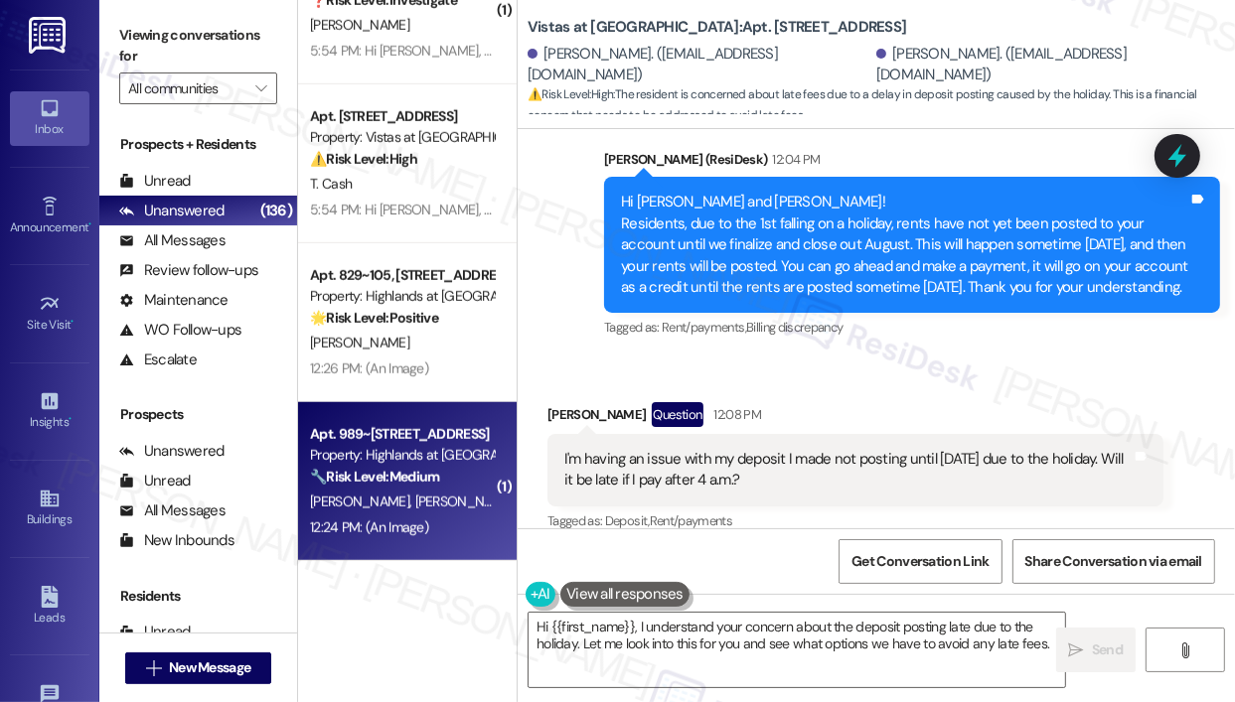
click at [433, 467] on div "🔧 Risk Level: Medium The resident responded 'Y' to confirm that work order 3772…" at bounding box center [402, 477] width 184 height 21
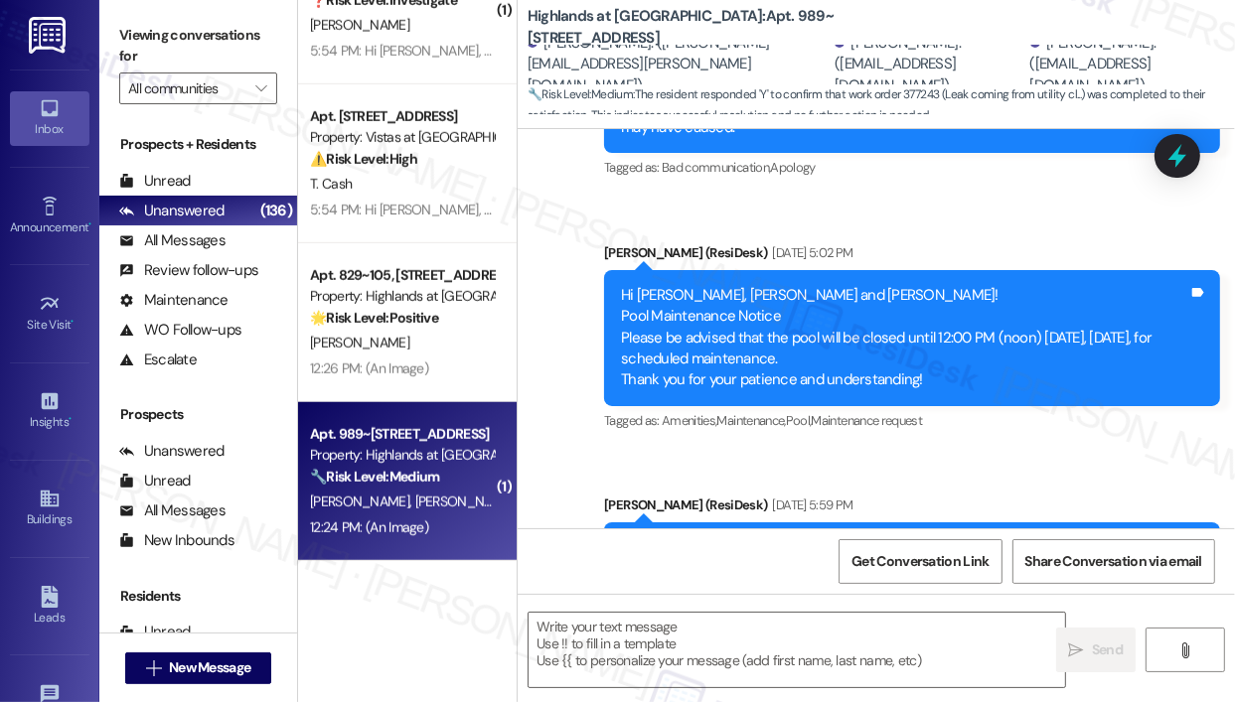
type textarea "Fetching suggested responses. Please feel free to read through the conversation…"
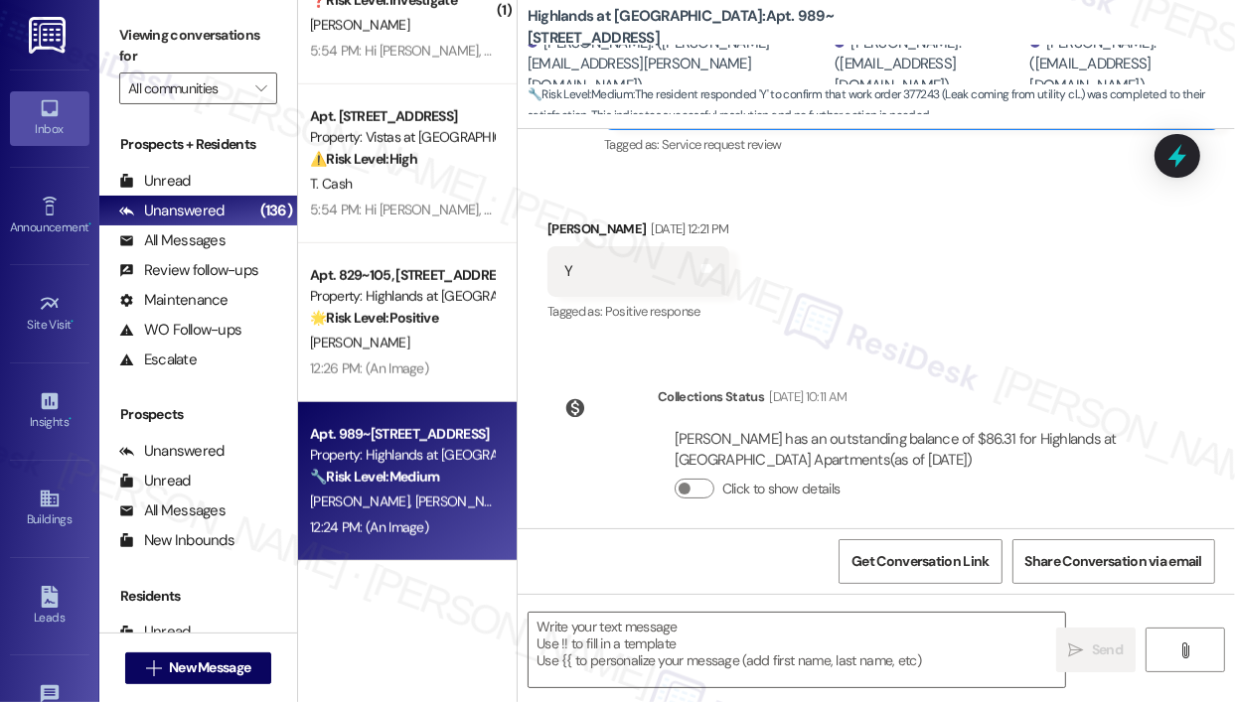
scroll to position [7223, 0]
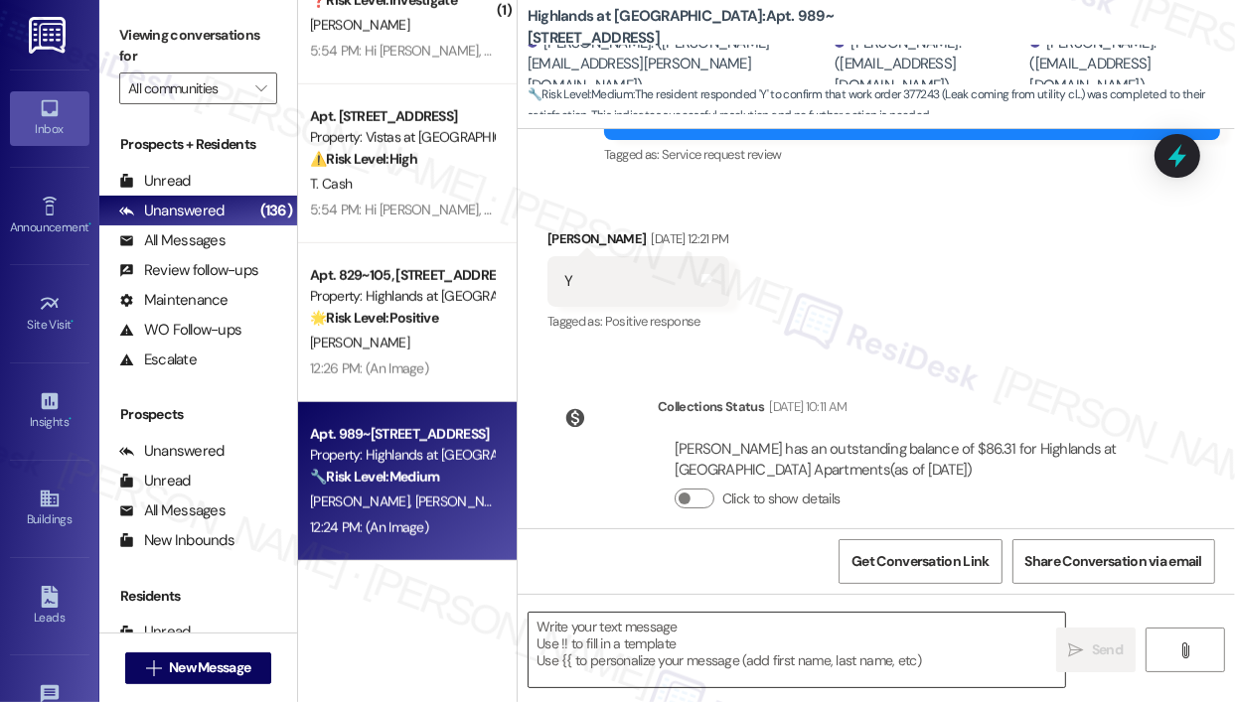
click at [667, 655] on textarea at bounding box center [796, 650] width 536 height 74
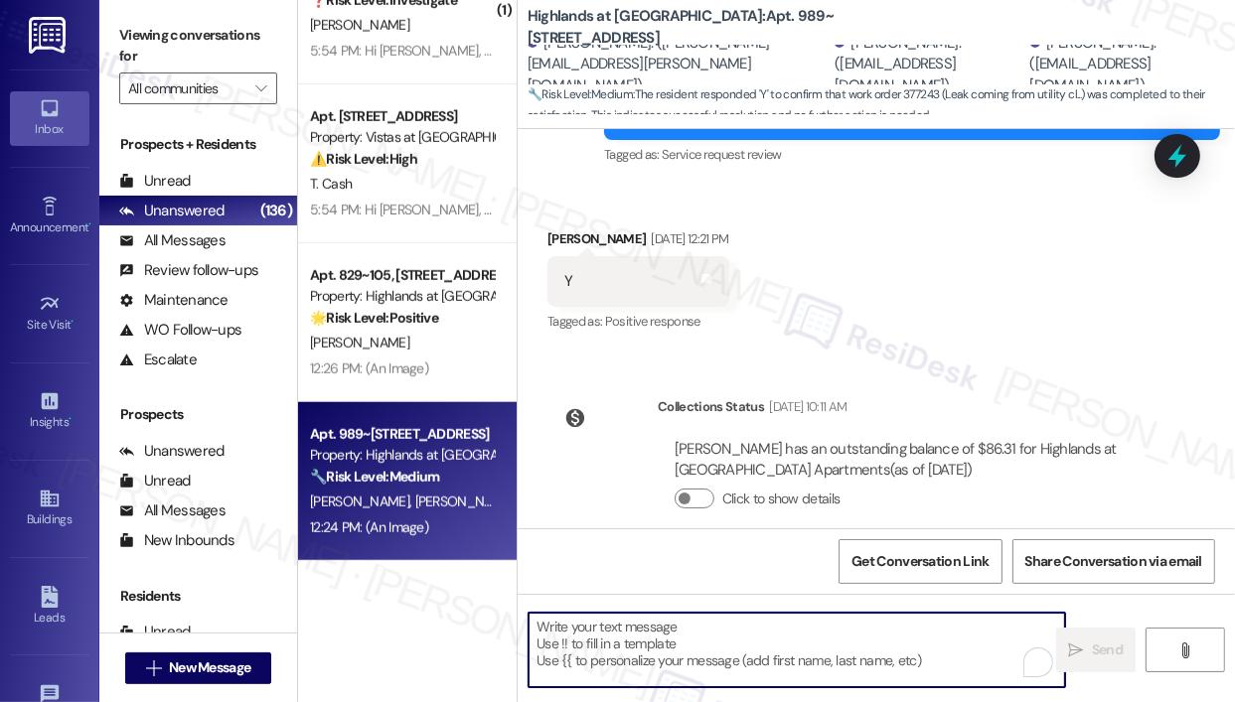
paste textarea "That’s wonderful to hear! We’re so glad that you’re satisfied with the recent w…"
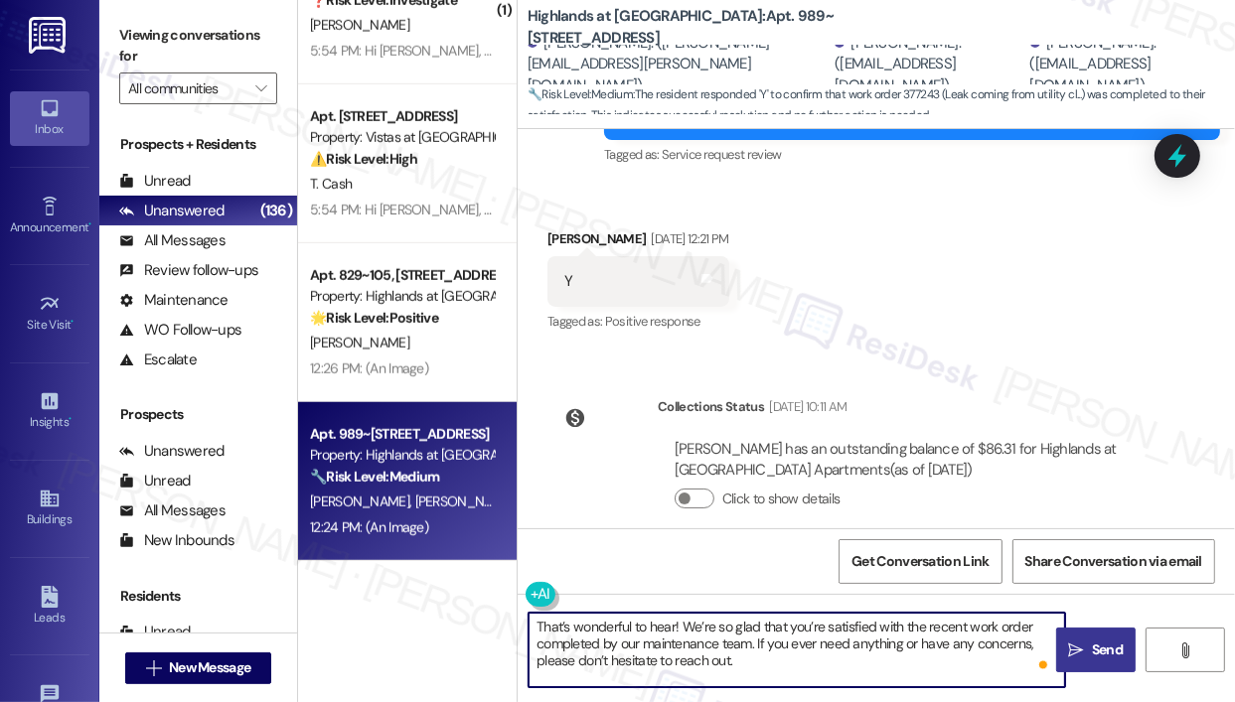
type textarea "That’s wonderful to hear! We’re so glad that you’re satisfied with the recent w…"
click at [1090, 650] on span "Send" at bounding box center [1107, 650] width 39 height 21
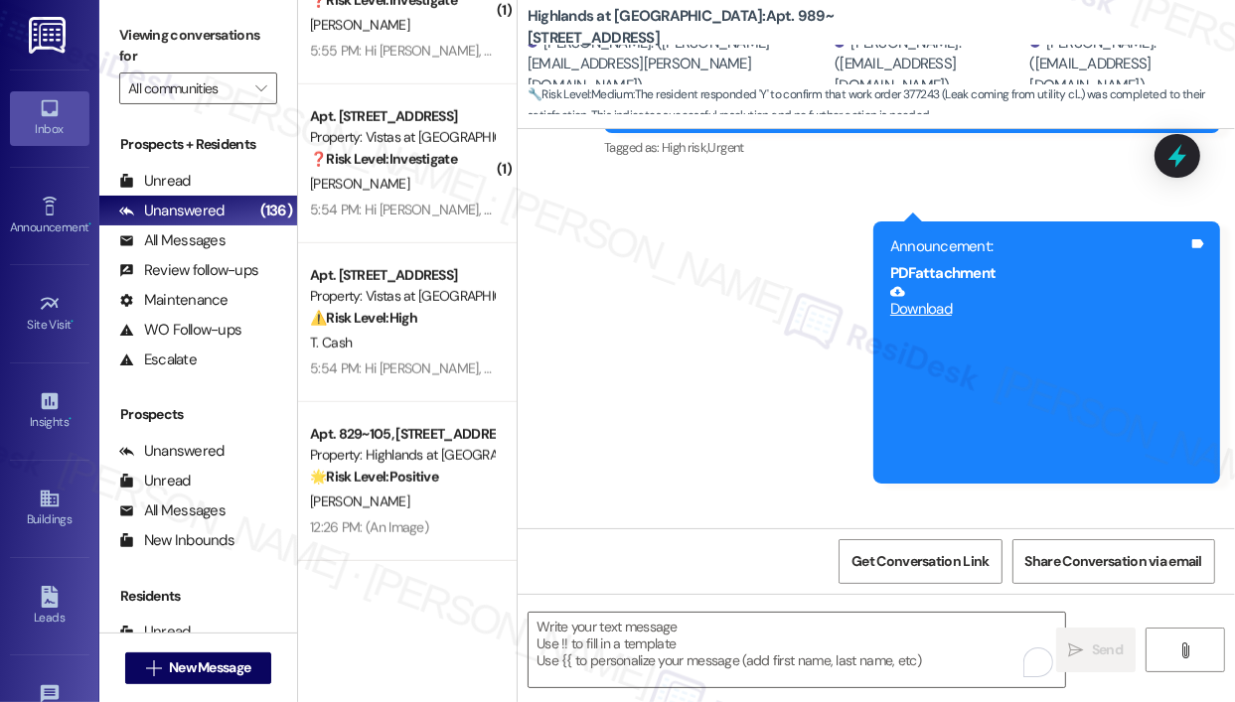
scroll to position [7900, 0]
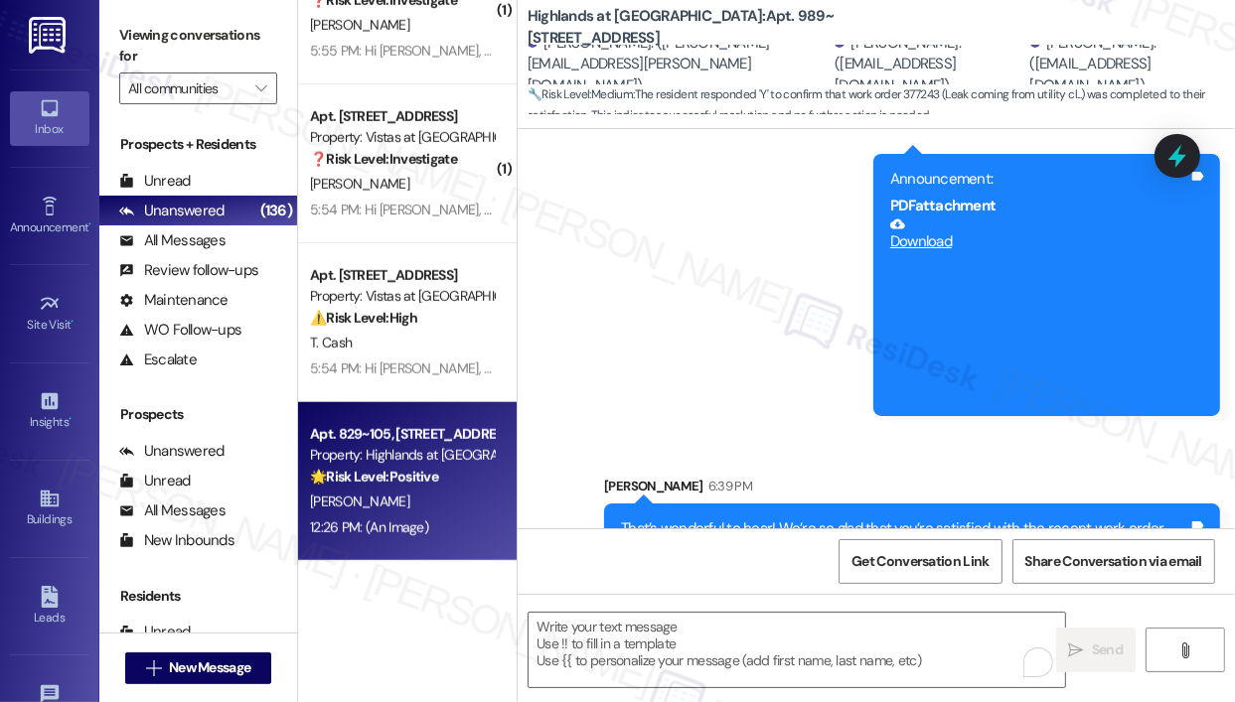
click at [403, 507] on div "C. Powell" at bounding box center [402, 502] width 188 height 25
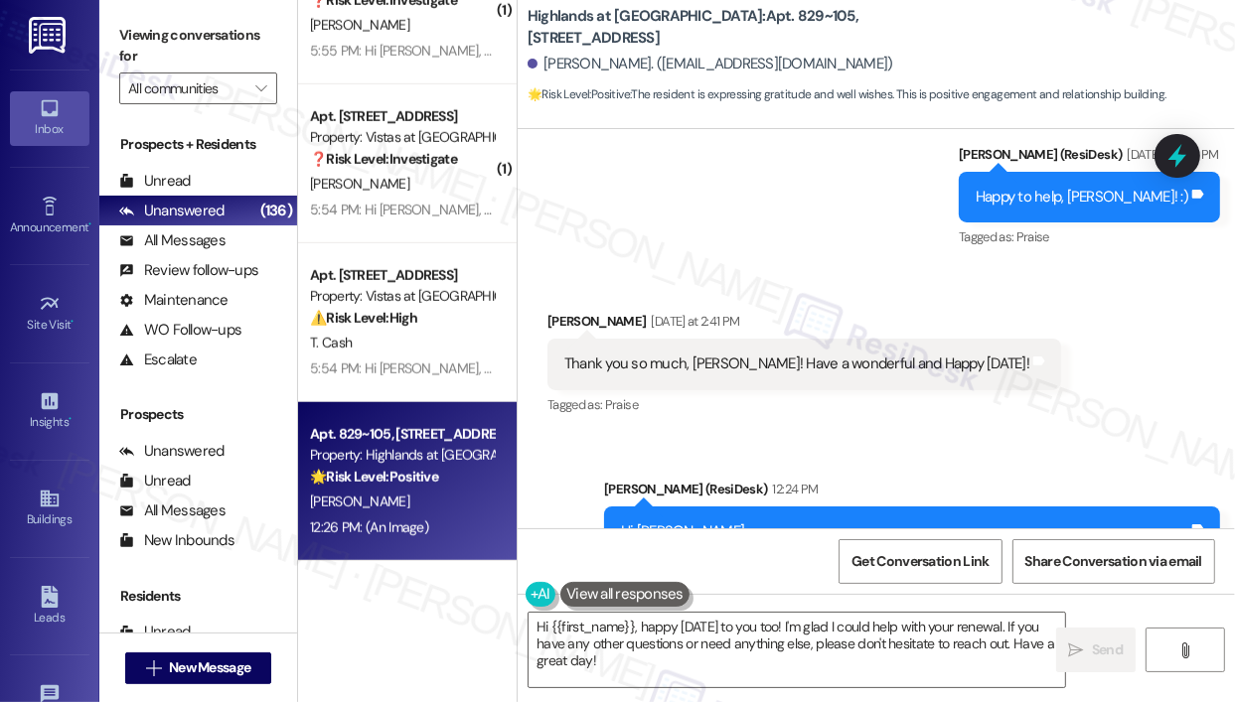
scroll to position [32813, 0]
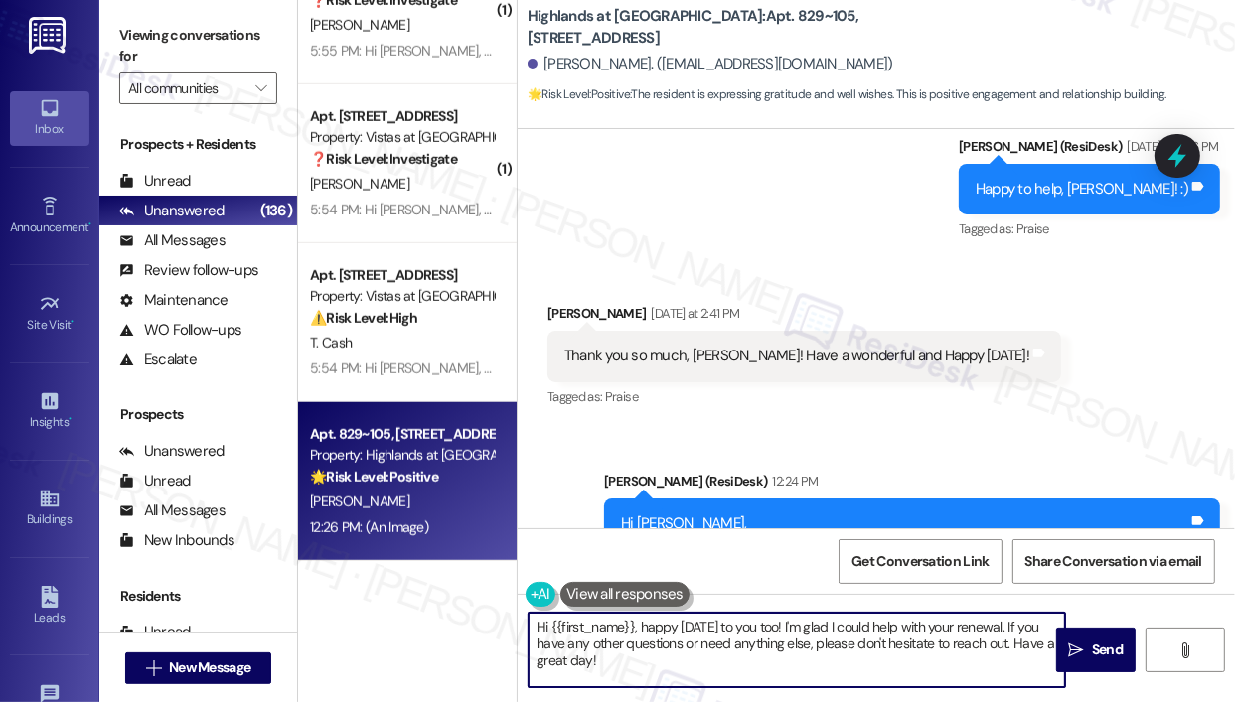
click at [756, 670] on textarea "Hi {{first_name}}, happy Labor Day to you too! I'm glad I could help with your …" at bounding box center [796, 650] width 536 height 74
drag, startPoint x: 757, startPoint y: 669, endPoint x: 530, endPoint y: 618, distance: 232.3
click at [530, 618] on textarea "Hi {{first_name}}, happy Labor Day to you too! I'm glad I could help with your …" at bounding box center [796, 650] width 536 height 74
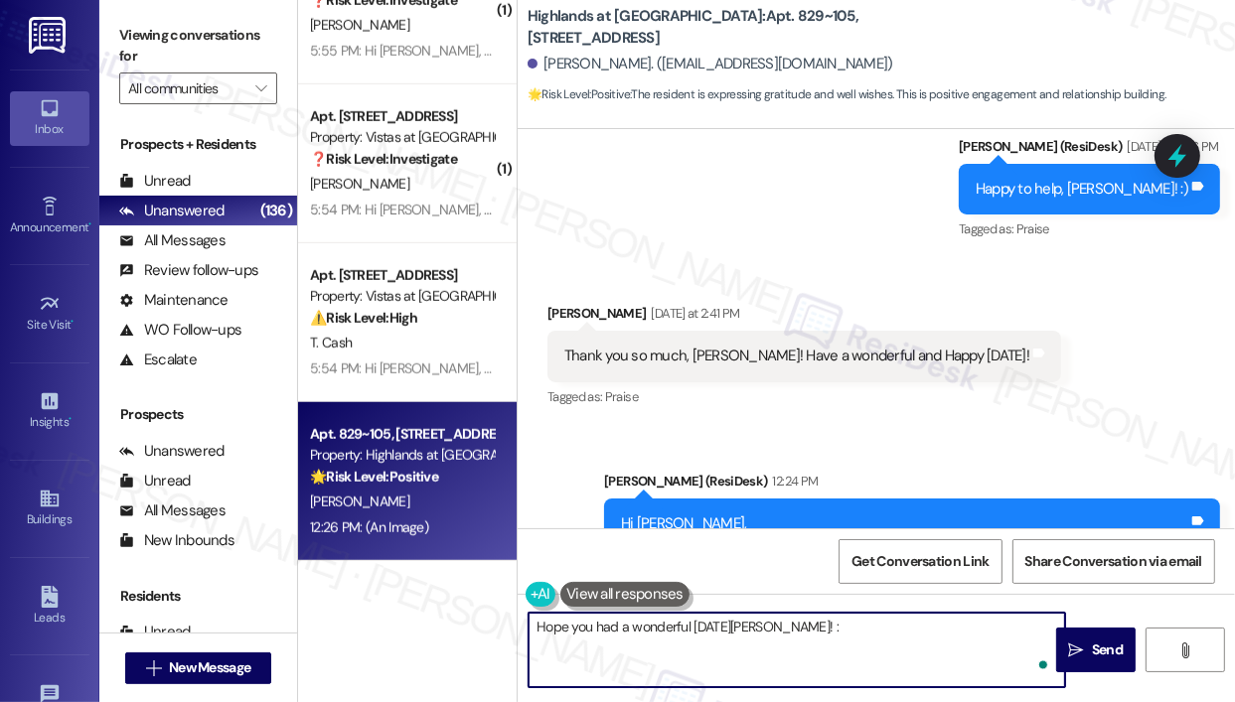
type textarea "Hope you had a wonderful Labor Day, Christine! :)"
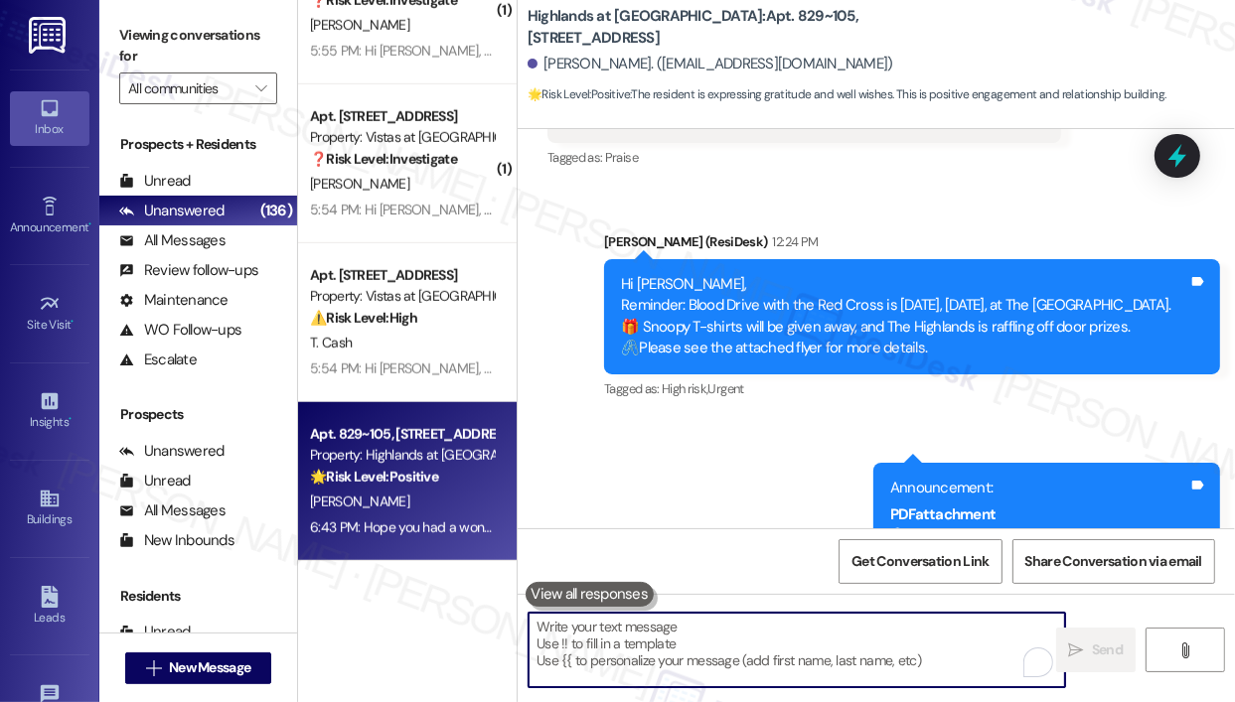
scroll to position [33249, 0]
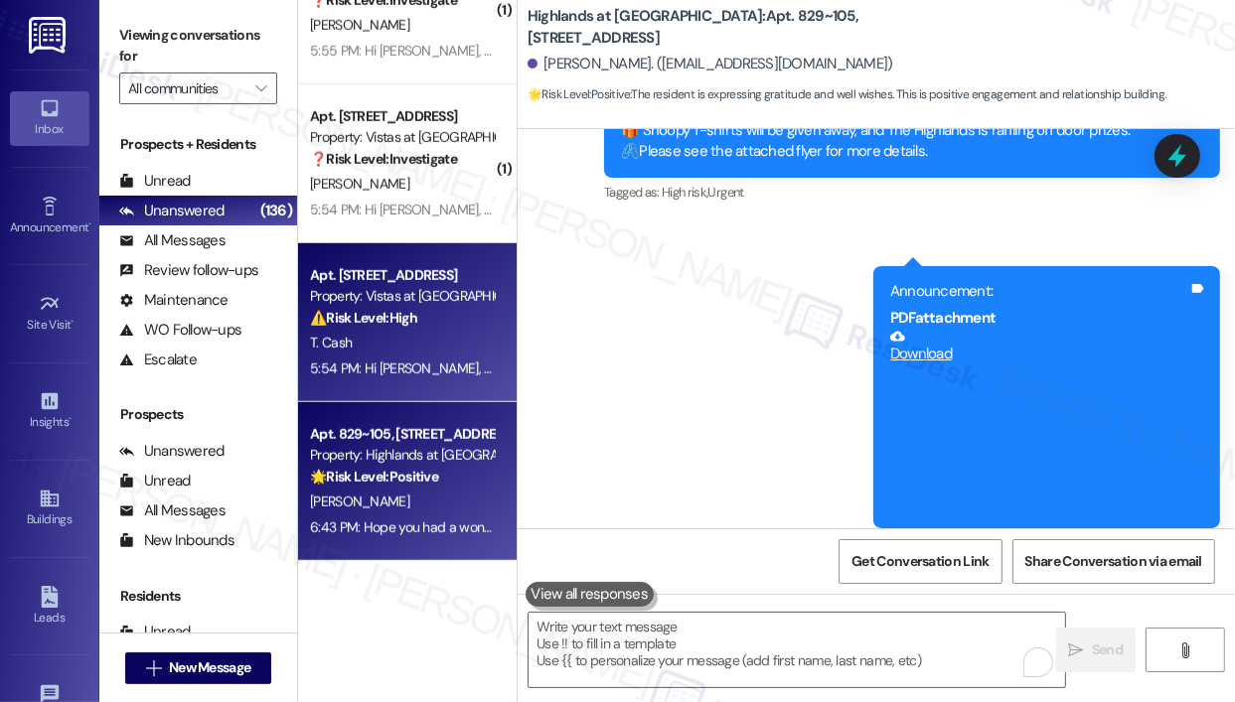
click at [459, 346] on div "T. Cash" at bounding box center [402, 343] width 188 height 25
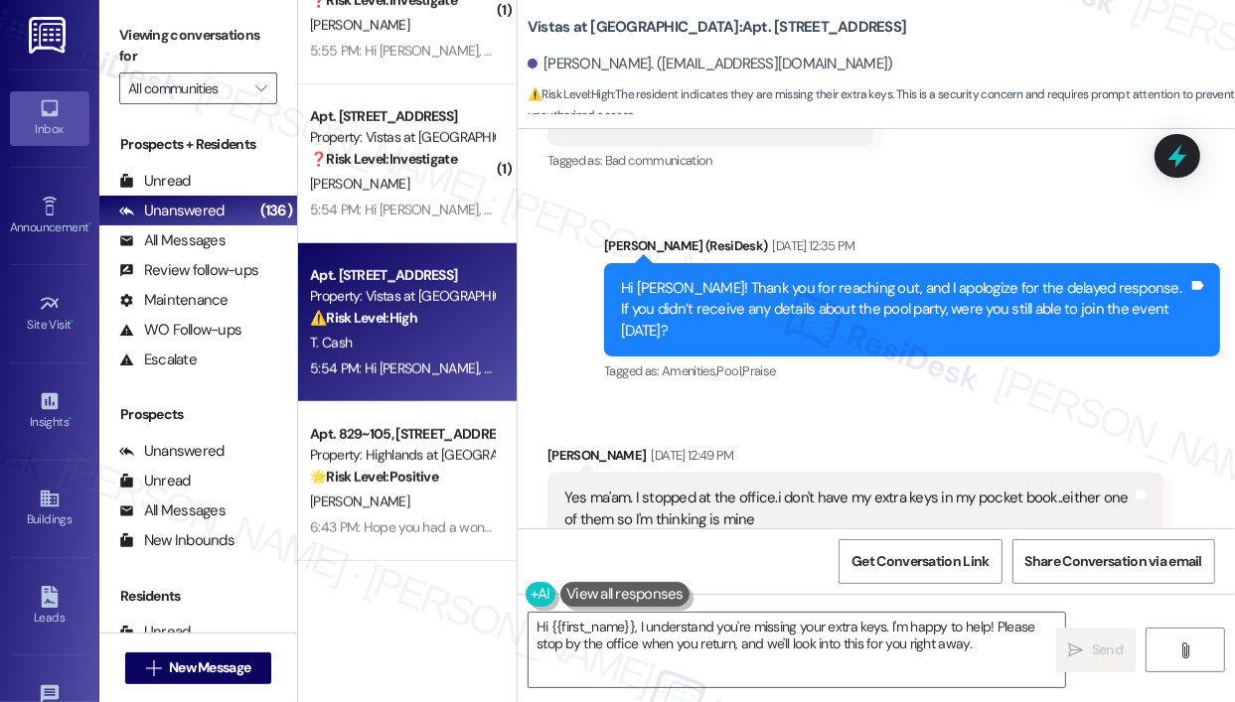
scroll to position [18709, 0]
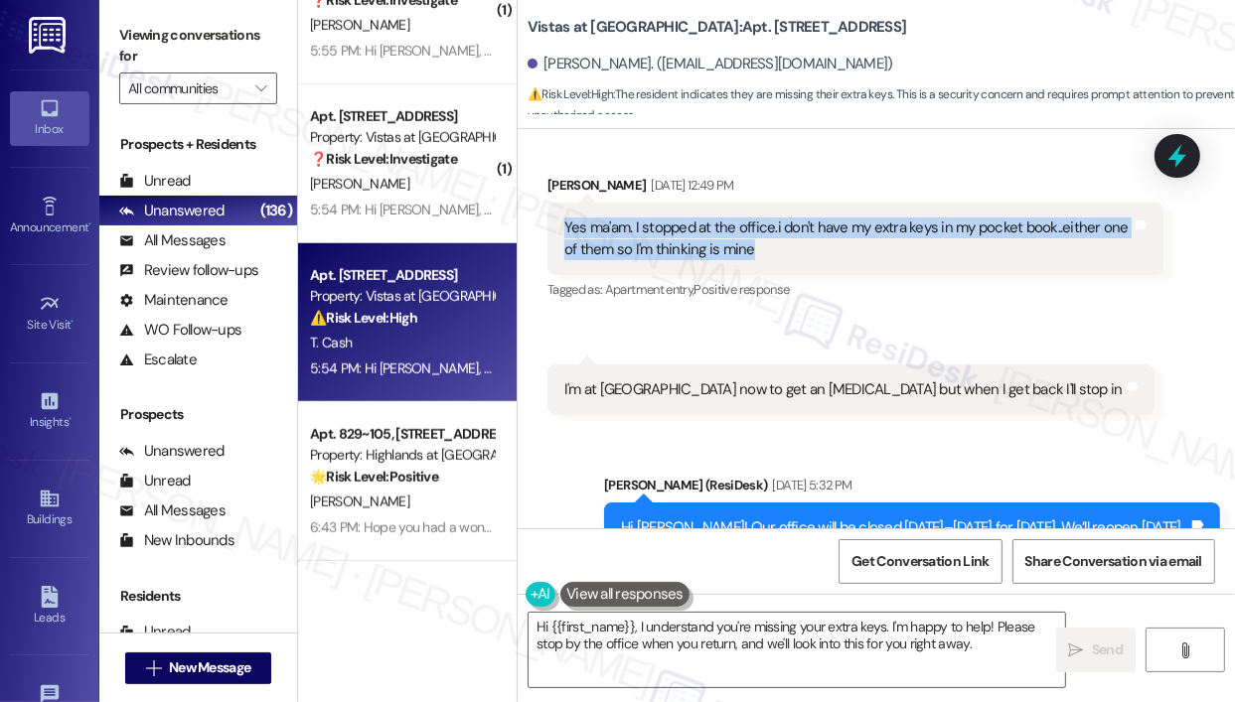
drag, startPoint x: 808, startPoint y: 245, endPoint x: 558, endPoint y: 222, distance: 250.3
click at [558, 222] on div "Yes ma'am. I stopped at the office.i don't have my extra keys in my pocket book…" at bounding box center [855, 239] width 616 height 73
copy div "Yes ma'am. I stopped at the office.i don't have my extra keys in my pocket book…"
click at [663, 647] on textarea "Hi {{first_name}}, I understand you're missing your extra keys. I'm happy to he…" at bounding box center [796, 650] width 536 height 74
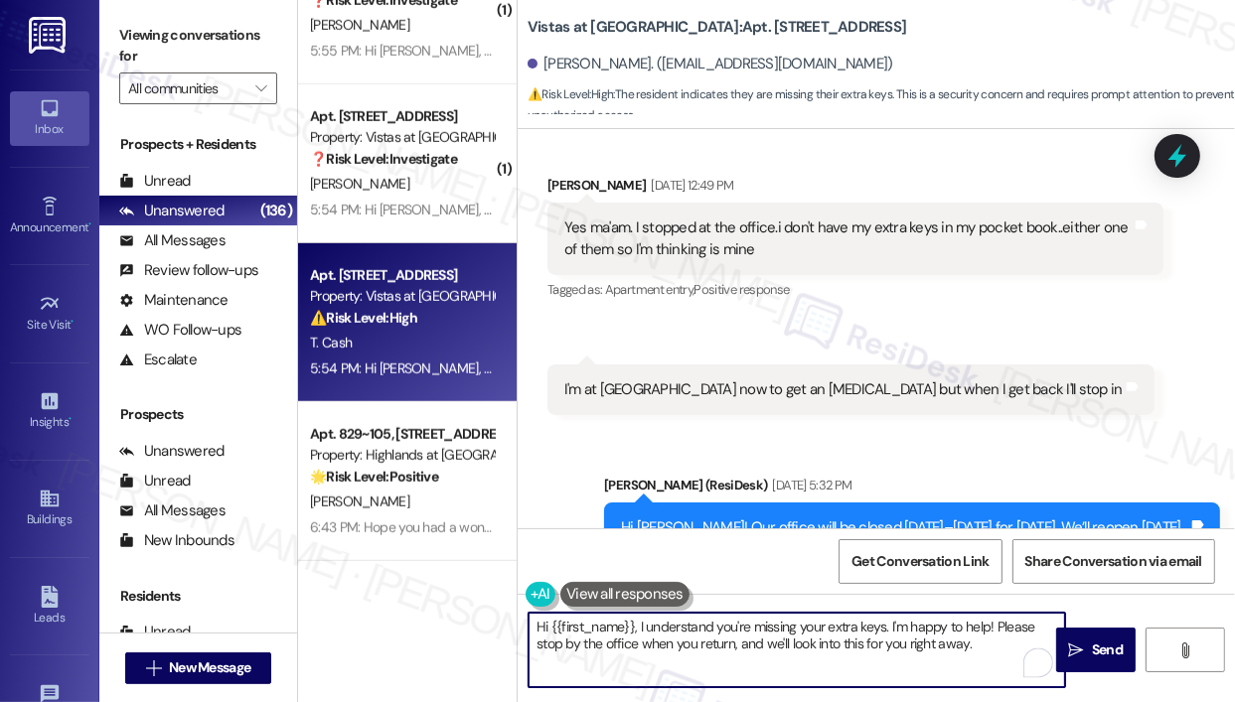
click at [1007, 670] on div "Hi {{first_name}}, I understand you're missing your extra keys. I'm happy to he…" at bounding box center [796, 650] width 538 height 76
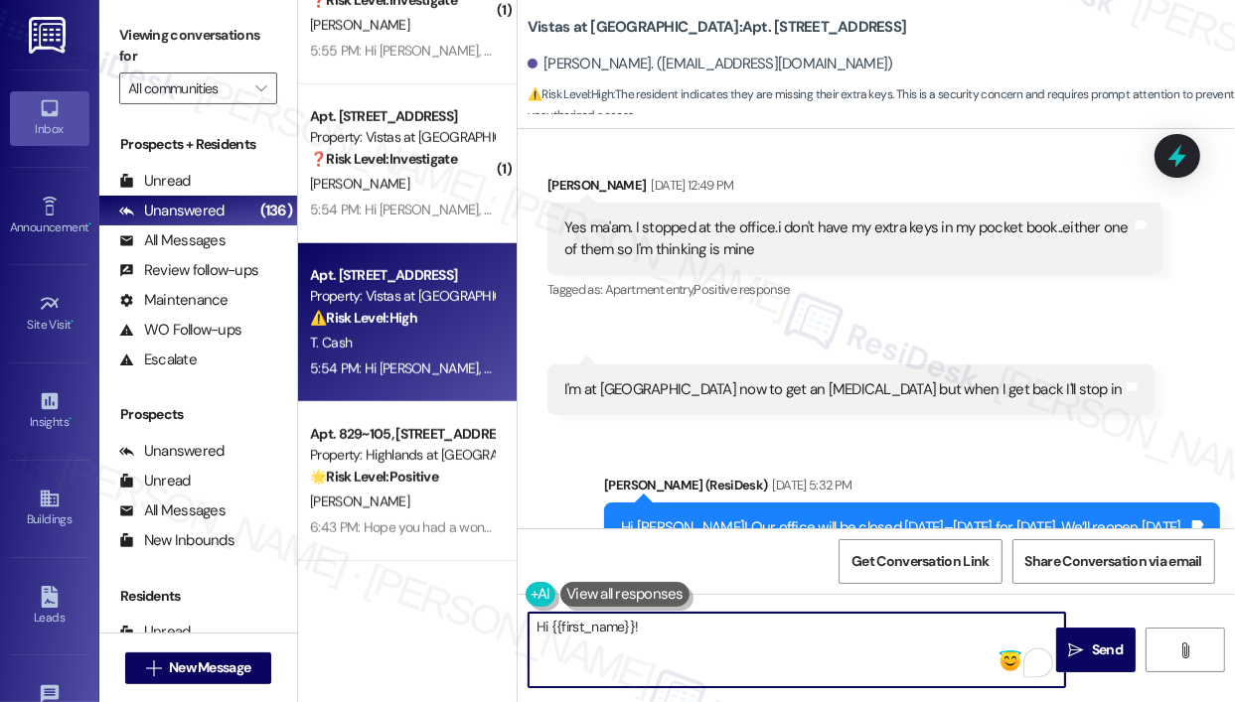
paste textarea "I understand you think the key found might be yours. Were you able to drop by t…"
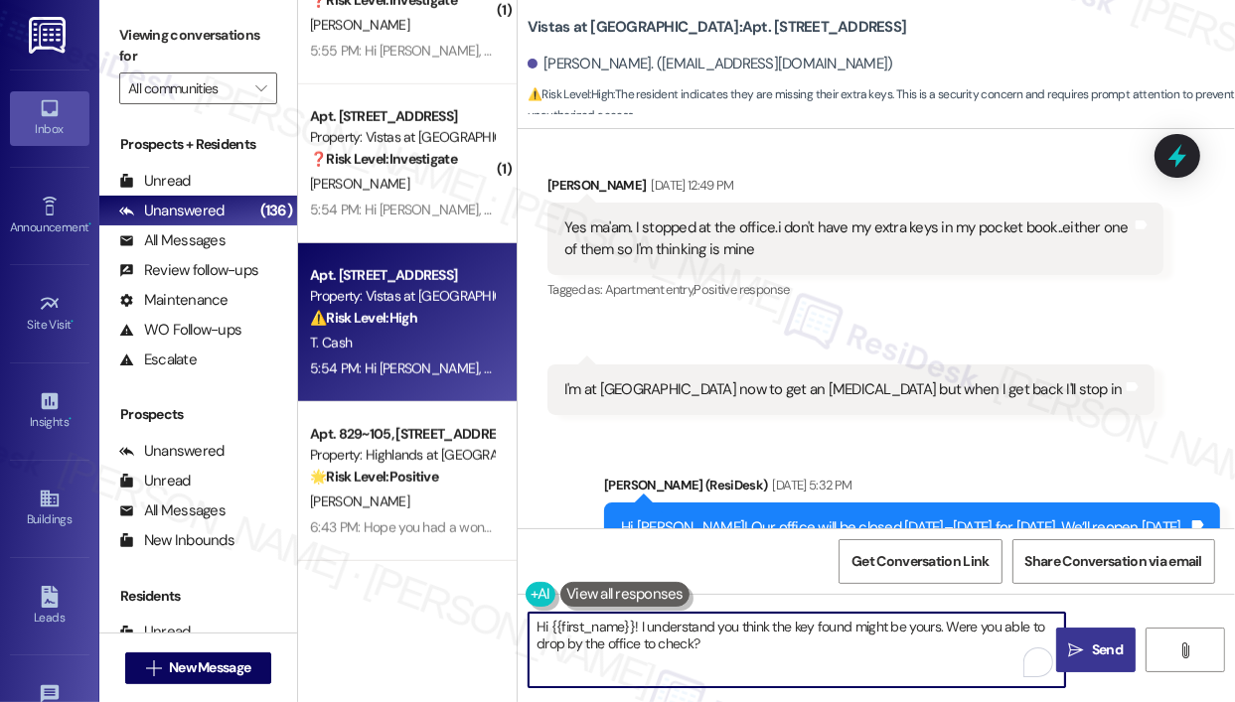
type textarea "Hi {{first_name}}! I understand you think the key found might be yours. Were yo…"
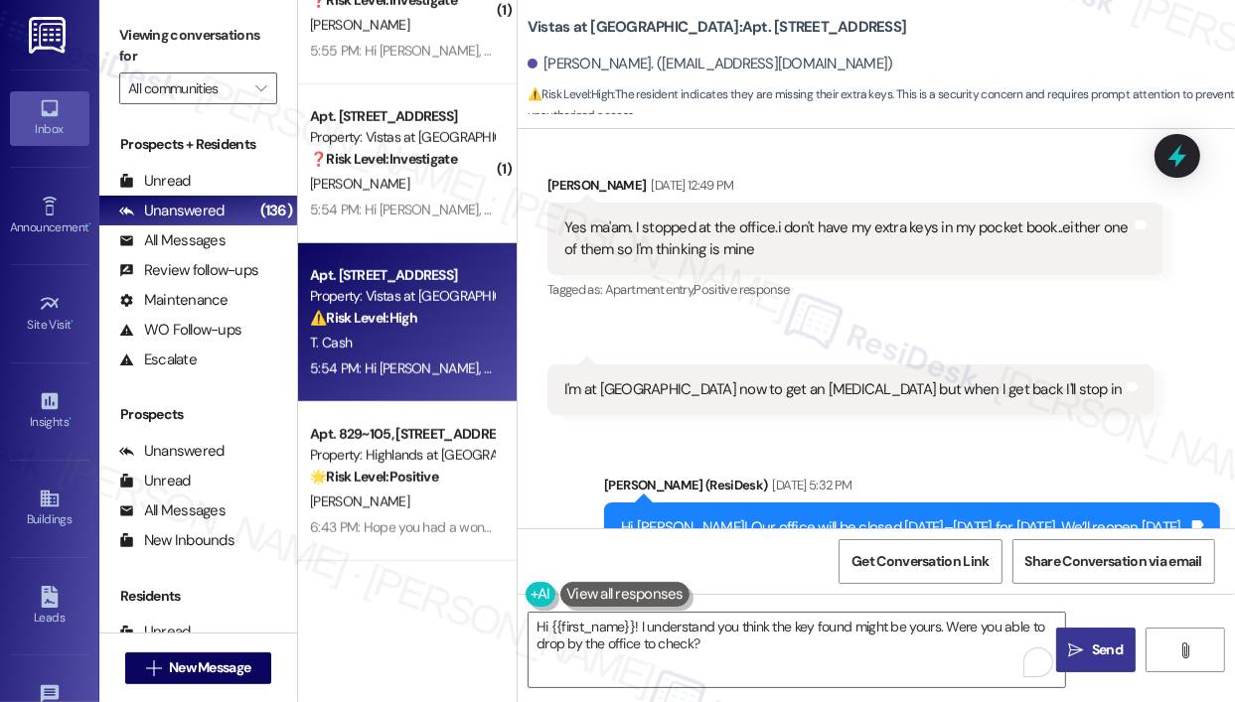
click at [1096, 656] on span "Send" at bounding box center [1107, 650] width 31 height 21
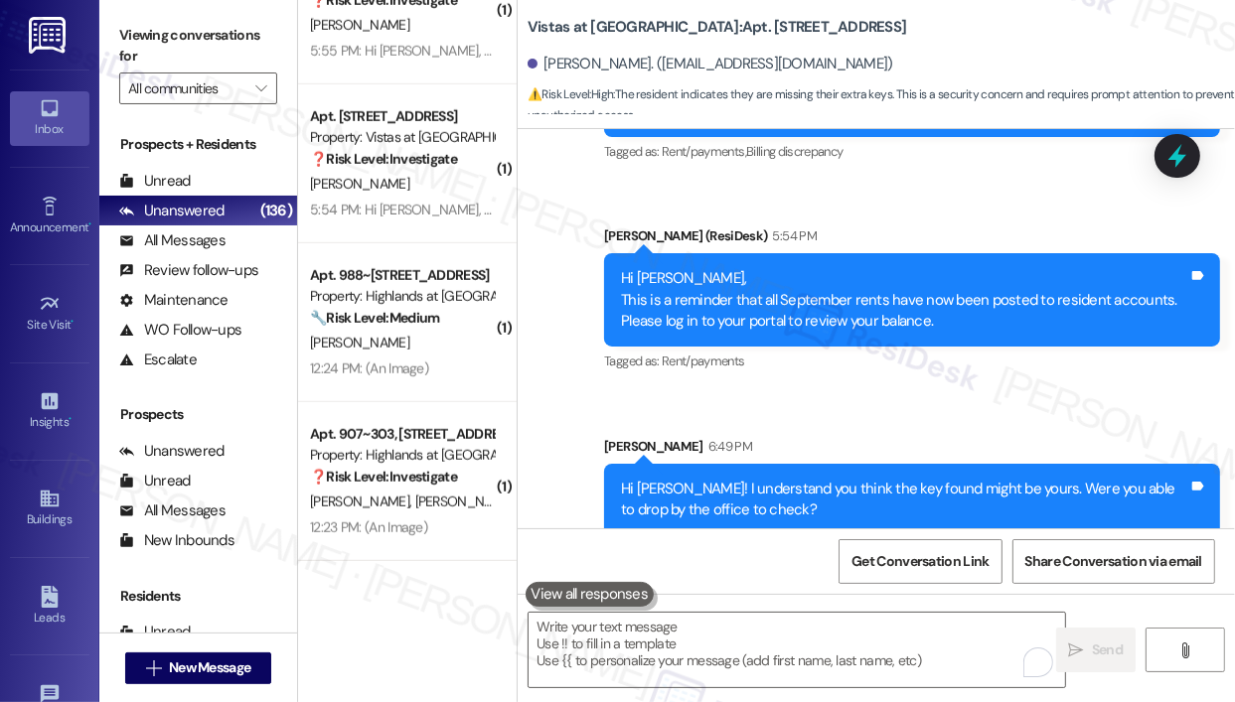
scroll to position [19960, 0]
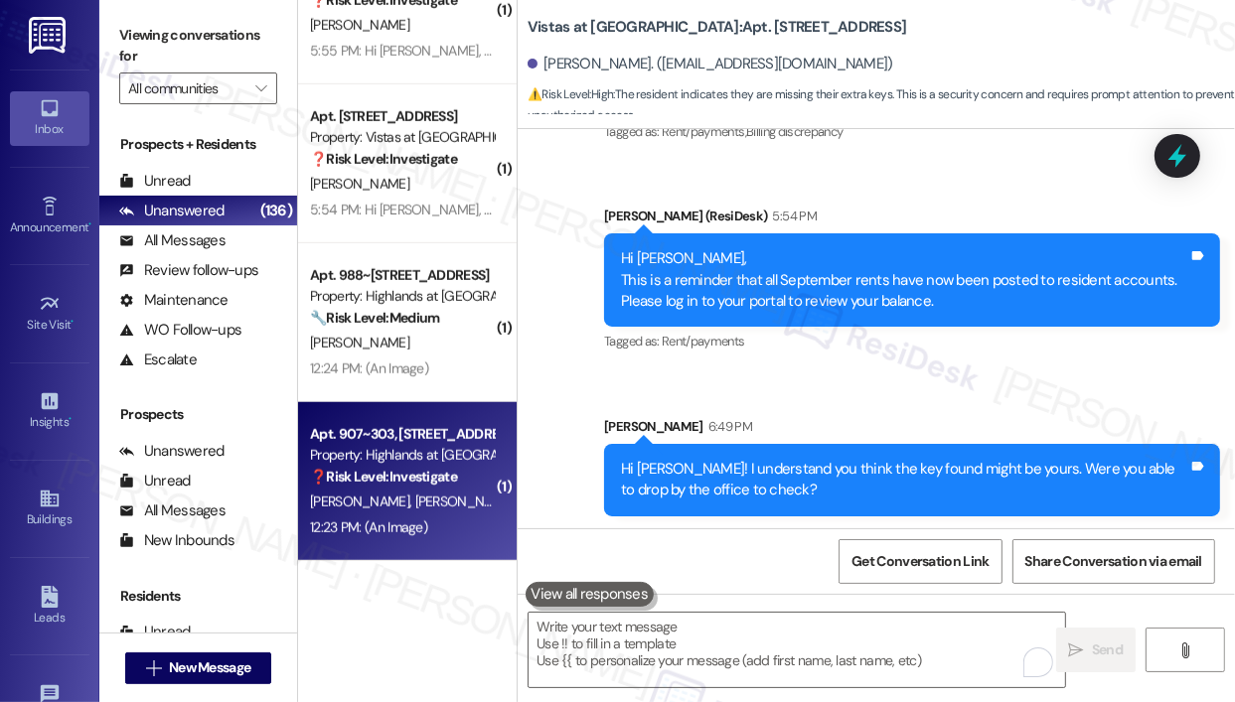
click at [445, 505] on div "R. Mcdonald S. Merkle" at bounding box center [402, 502] width 188 height 25
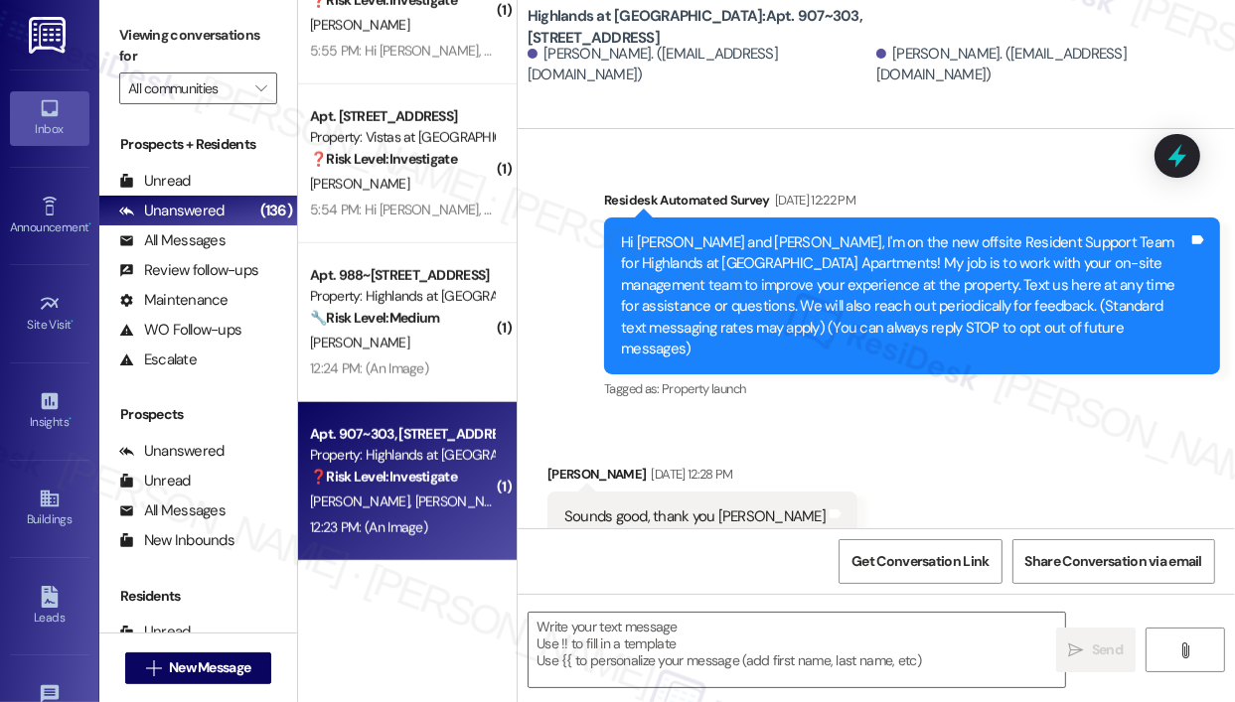
scroll to position [29714, 0]
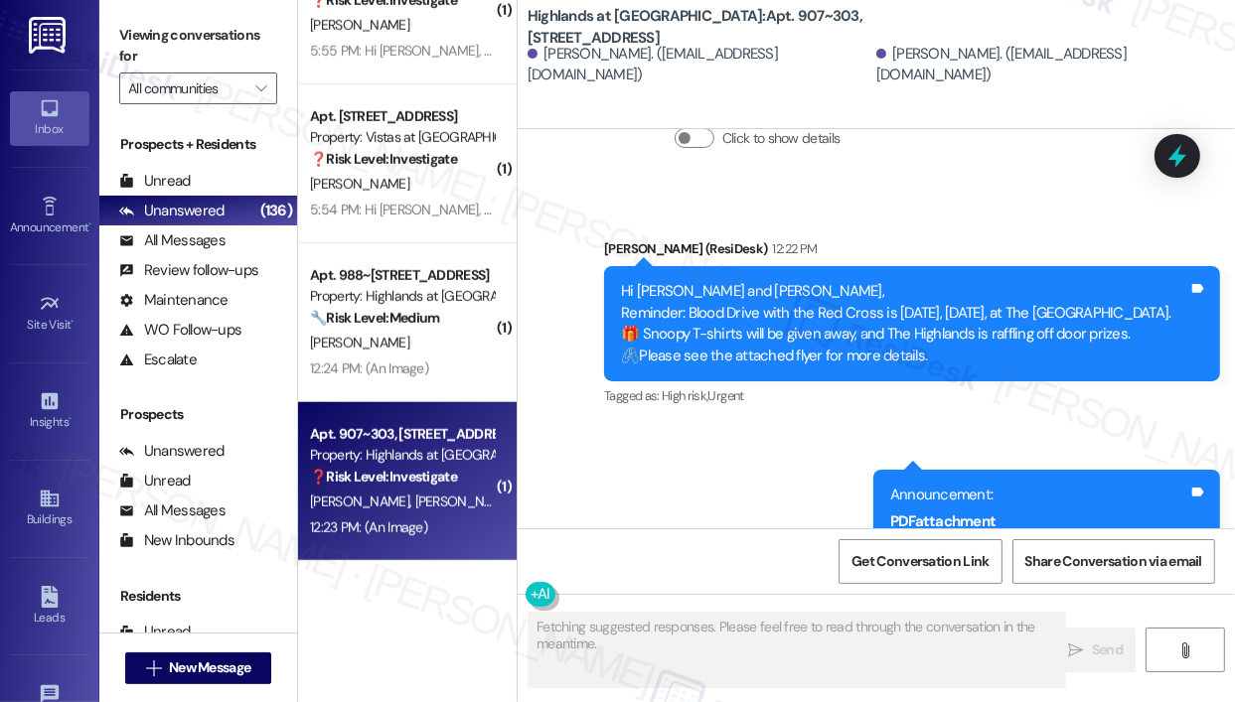
type textarea "Fetching suggested responses. Please feel free to read through the conversation…"
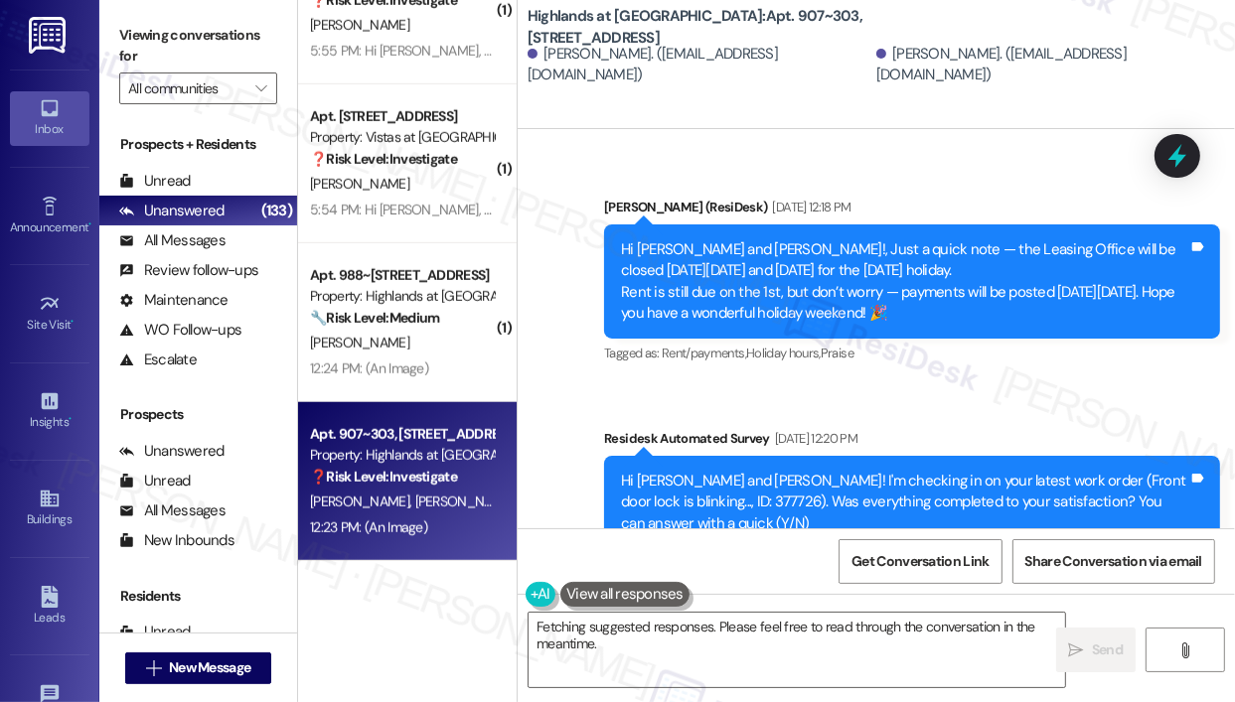
scroll to position [29118, 0]
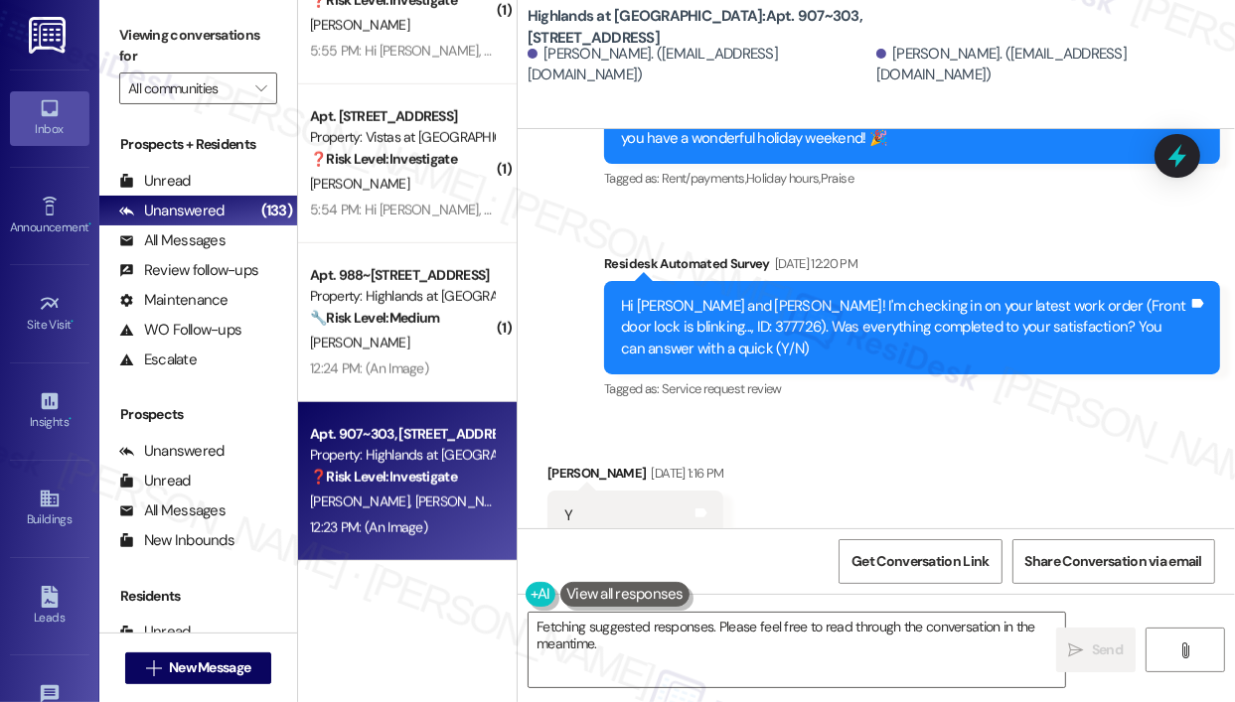
click at [695, 385] on div "Survey, sent via SMS Residesk Automated Survey [DATE] 12:22 PM Hi [PERSON_NAME]…" at bounding box center [875, 328] width 717 height 399
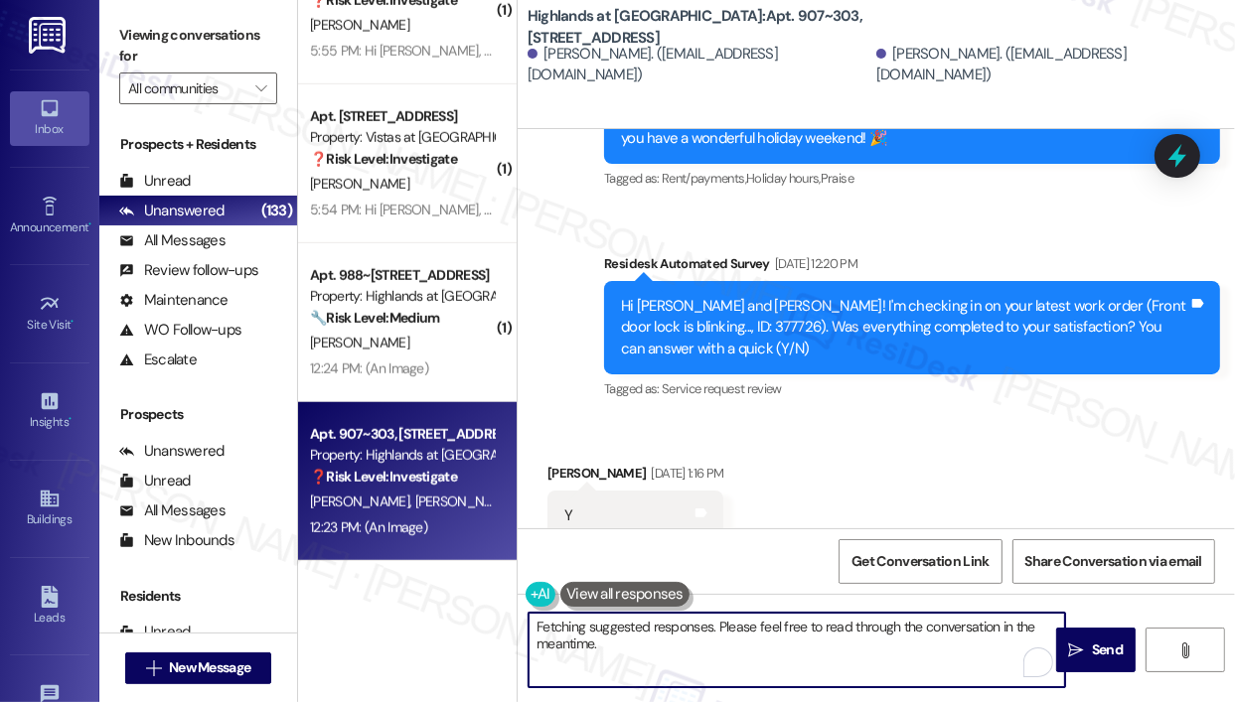
drag, startPoint x: 738, startPoint y: 649, endPoint x: 641, endPoint y: 632, distance: 98.8
click at [641, 632] on textarea "Hi {{first_name}}, glad to hear your door lock is fixed! Just let us know if an…" at bounding box center [796, 650] width 536 height 74
paste textarea "That’s wonderful to hear! We’re so glad that you’re satisfied with the recent w…"
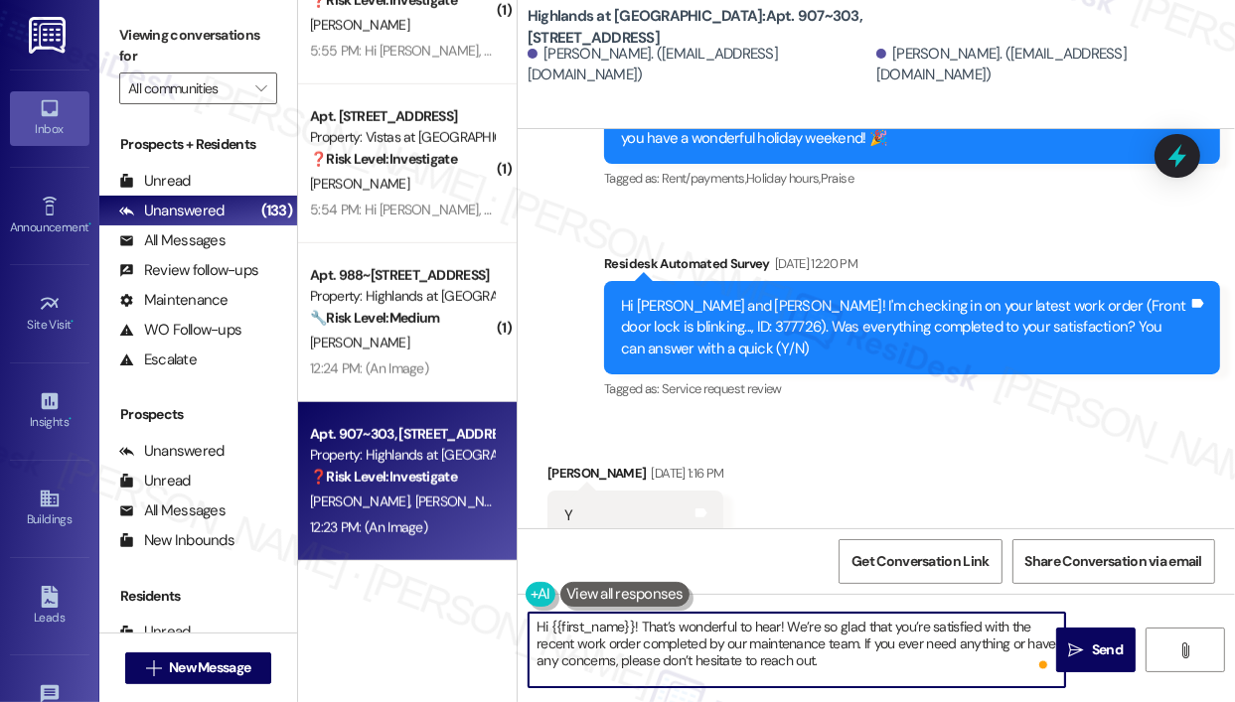
click at [886, 632] on textarea "Hi {{first_name}}! That’s wonderful to hear! We’re so glad that you’re satisfie…" at bounding box center [796, 650] width 536 height 74
type textarea "Hi {{first_name}}! That’s wonderful to hear! We’re so glad that you’re satisfie…"
click at [1110, 651] on span "Send" at bounding box center [1107, 650] width 31 height 21
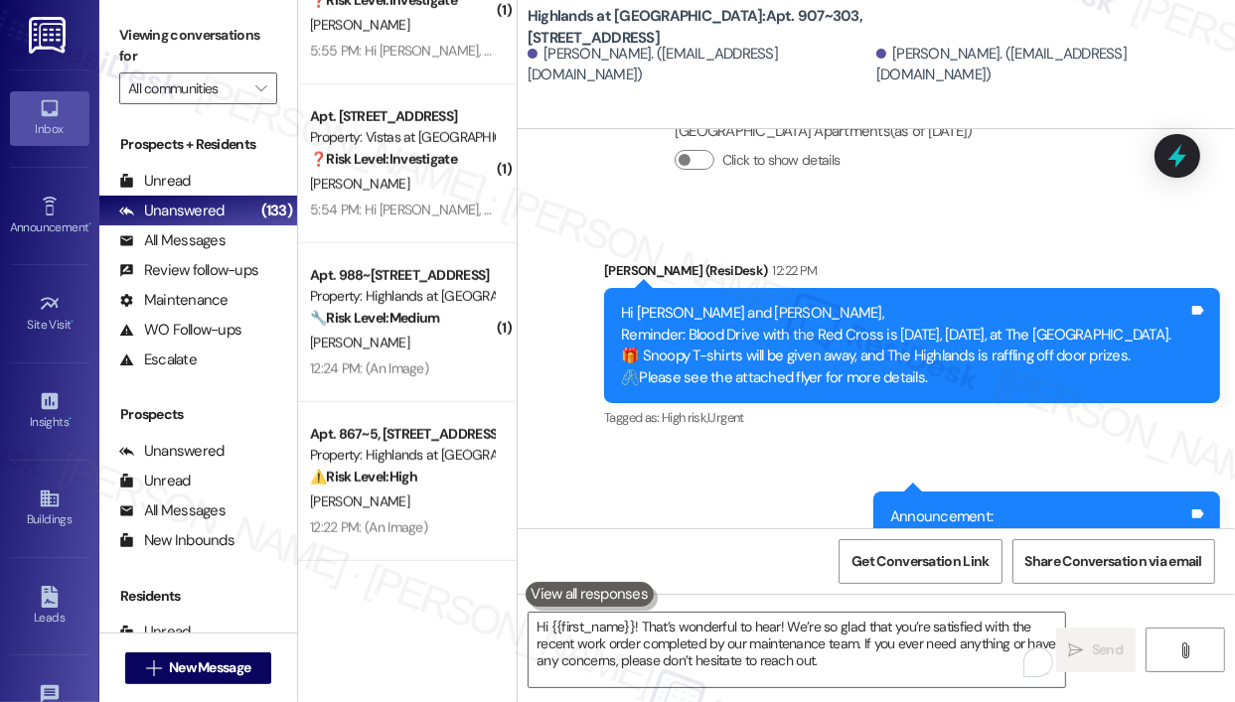
scroll to position [29895, 0]
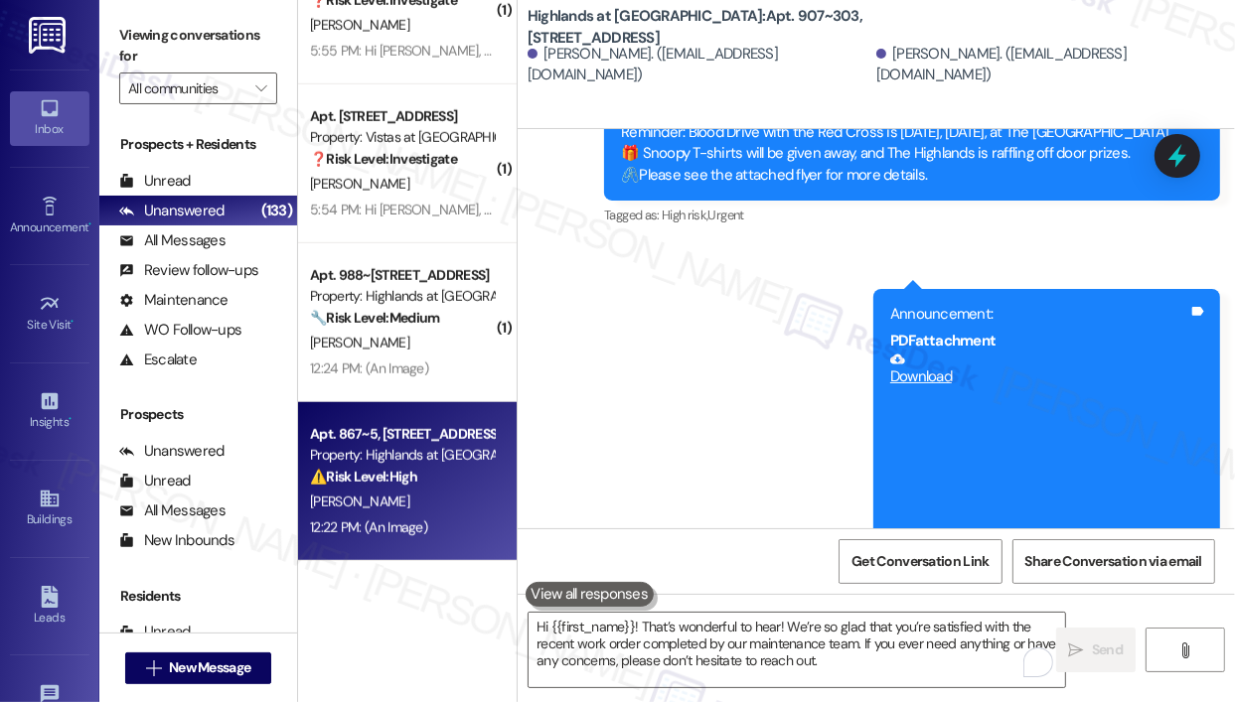
click at [441, 479] on div "⚠️ Risk Level: High The resident is unable to pay rent due to a payment issue i…" at bounding box center [402, 477] width 184 height 21
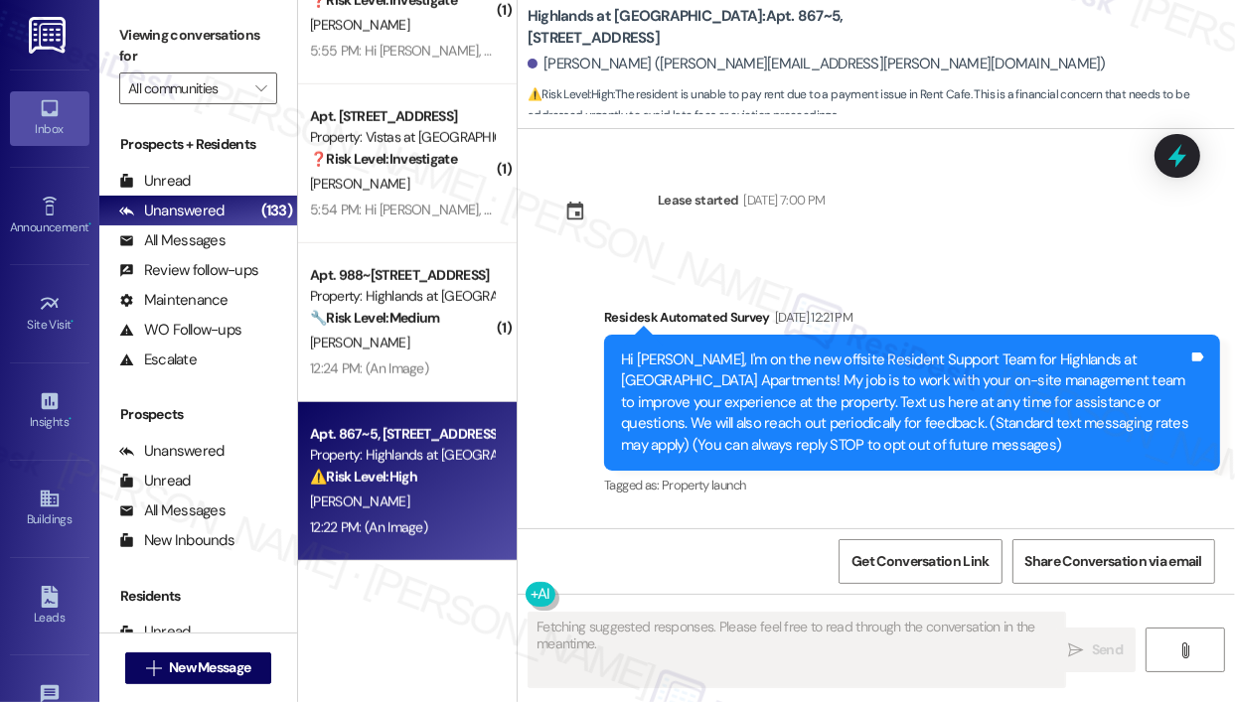
scroll to position [35611, 0]
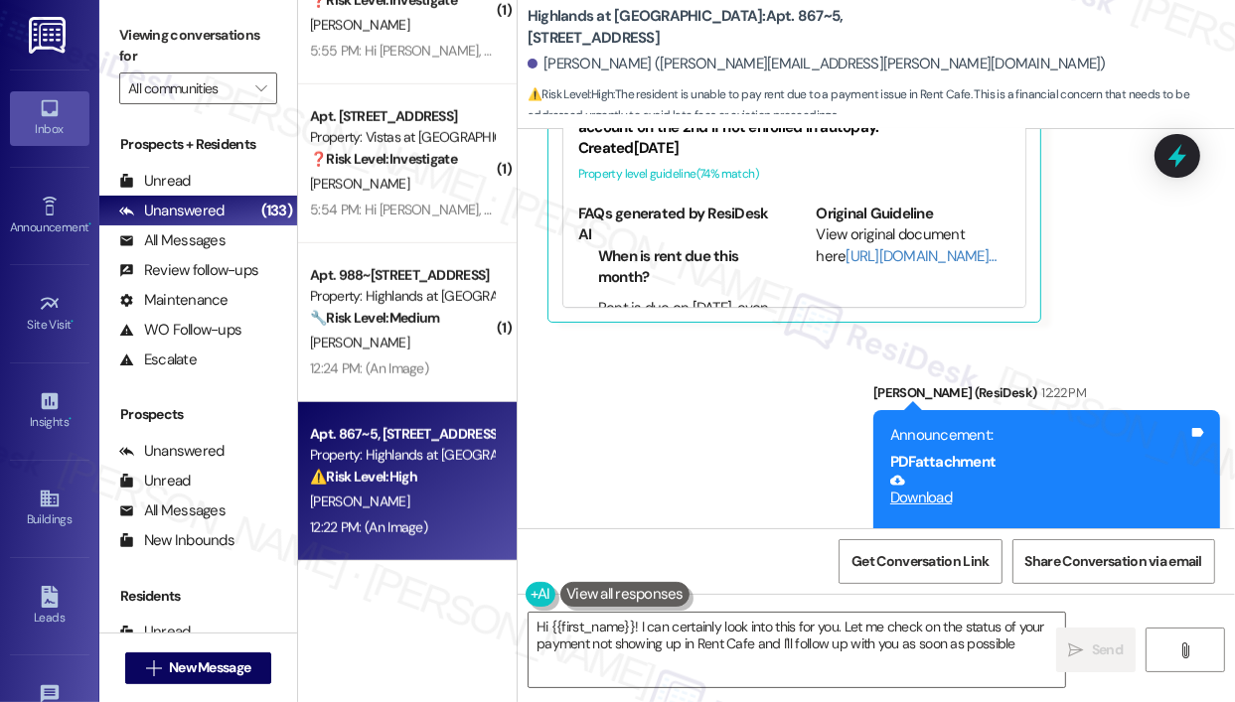
type textarea "Hi {{first_name}}! I can certainly look into this for you. Let me check on the …"
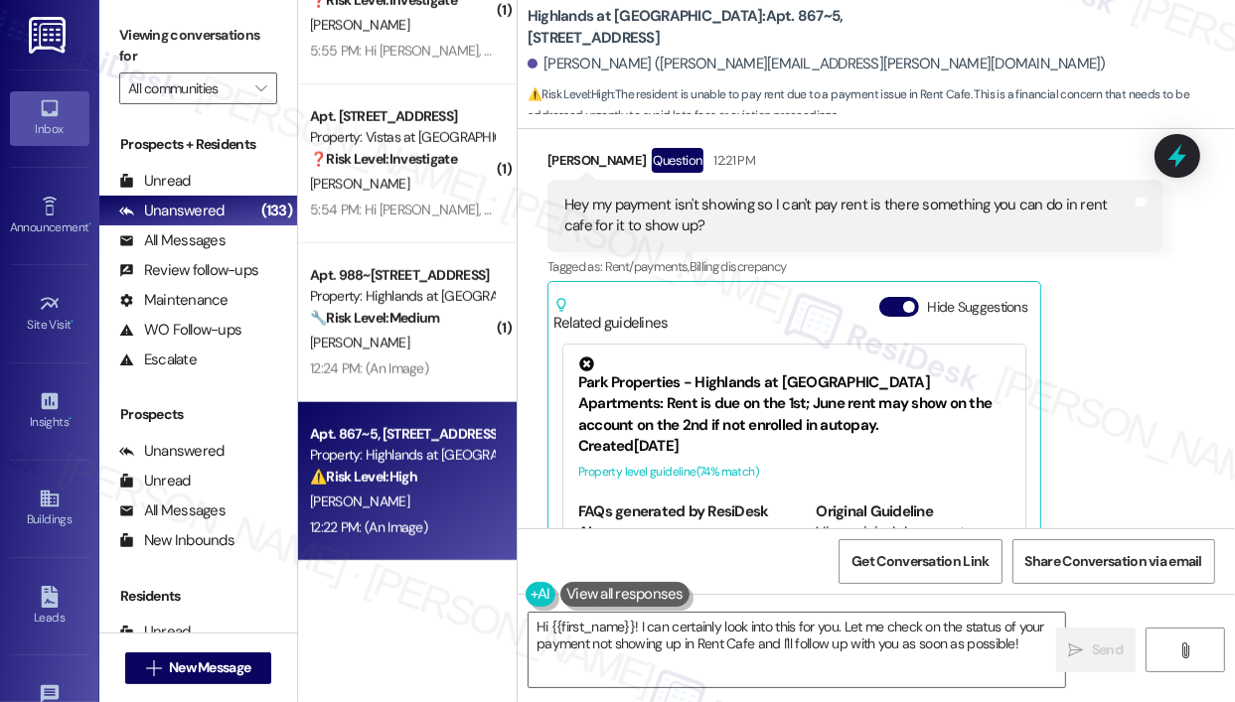
scroll to position [35015, 0]
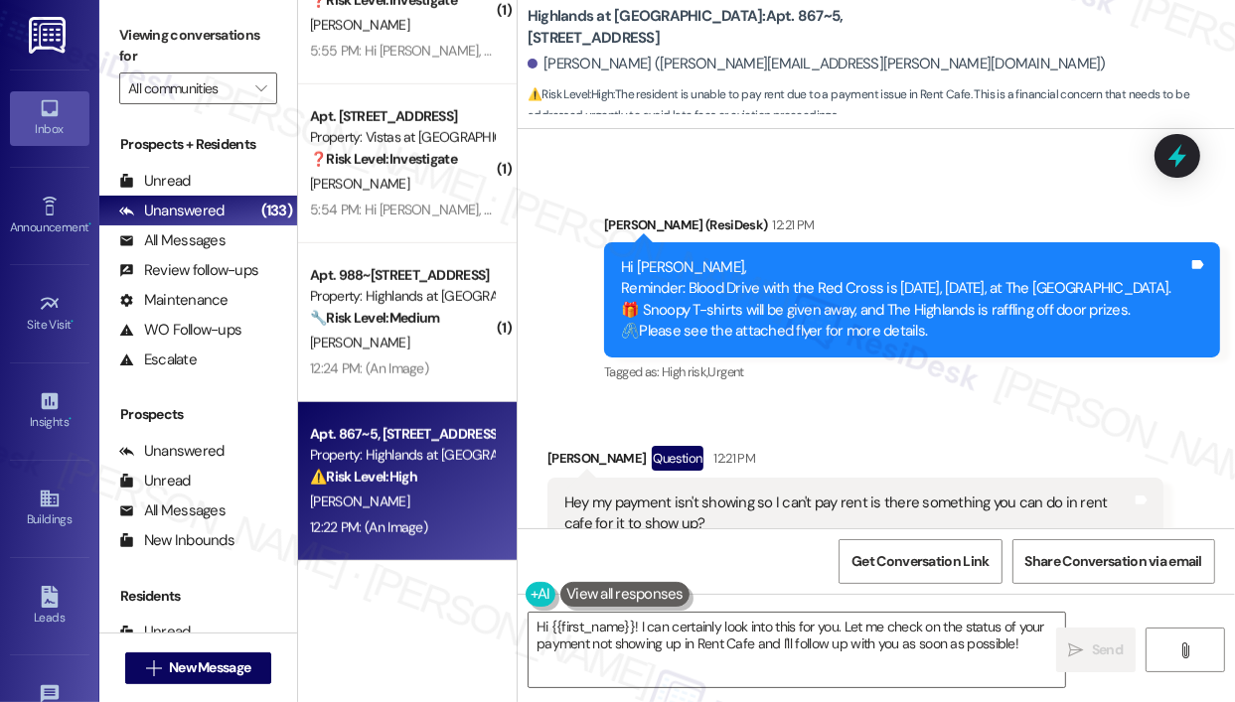
click at [929, 401] on div "Received via SMS [PERSON_NAME] Question 12:21 PM Hey my payment isn't showing s…" at bounding box center [875, 667] width 717 height 532
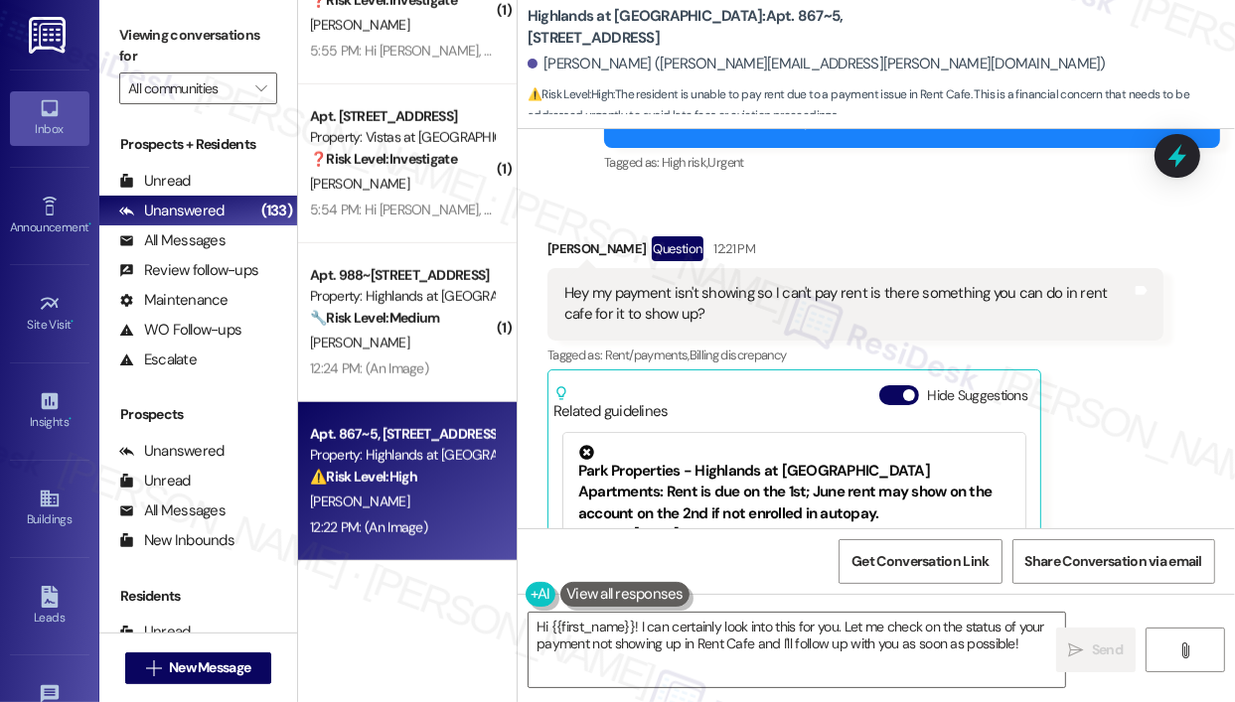
scroll to position [35214, 0]
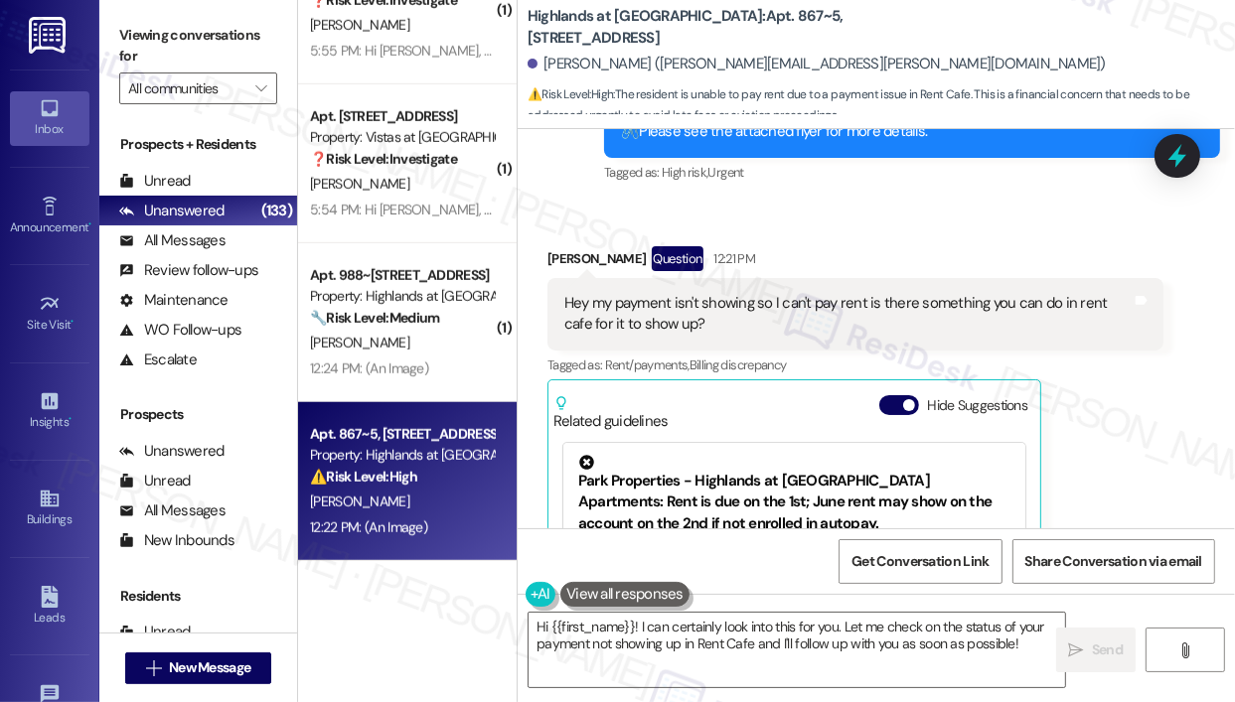
click at [1126, 413] on div "[PERSON_NAME] Question 12:21 PM Hey my payment isn't showing so I can't pay ren…" at bounding box center [855, 482] width 616 height 473
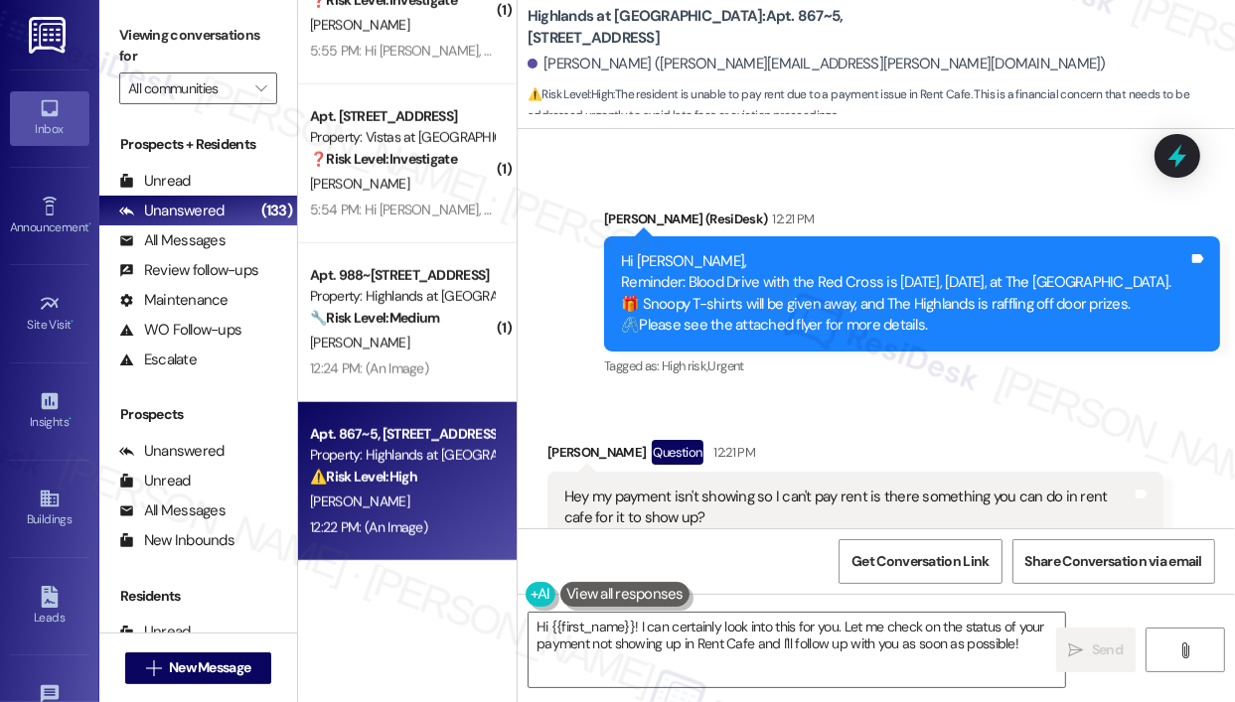
scroll to position [35016, 0]
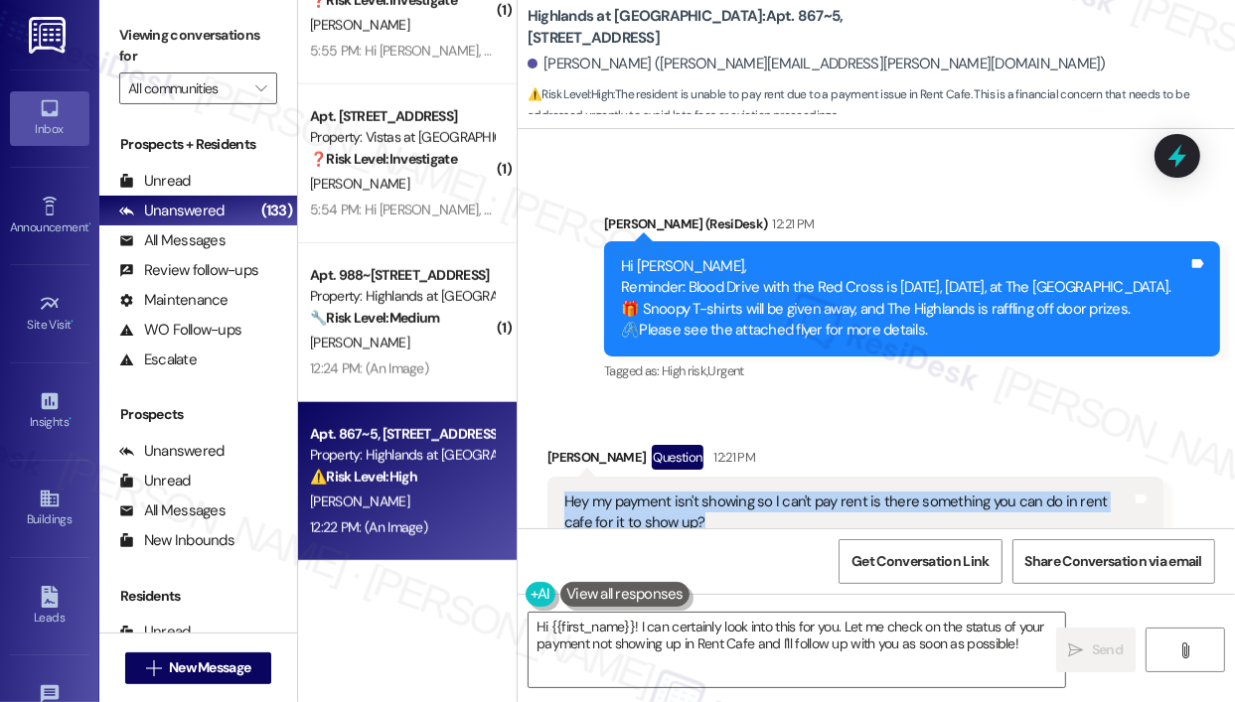
drag, startPoint x: 778, startPoint y: 376, endPoint x: 564, endPoint y: 352, distance: 215.0
click at [564, 477] on div "Hey my payment isn't showing so I can't pay rent is there something you can do …" at bounding box center [855, 513] width 616 height 73
copy div "Hey my payment isn't showing so I can't pay rent is there something you can do …"
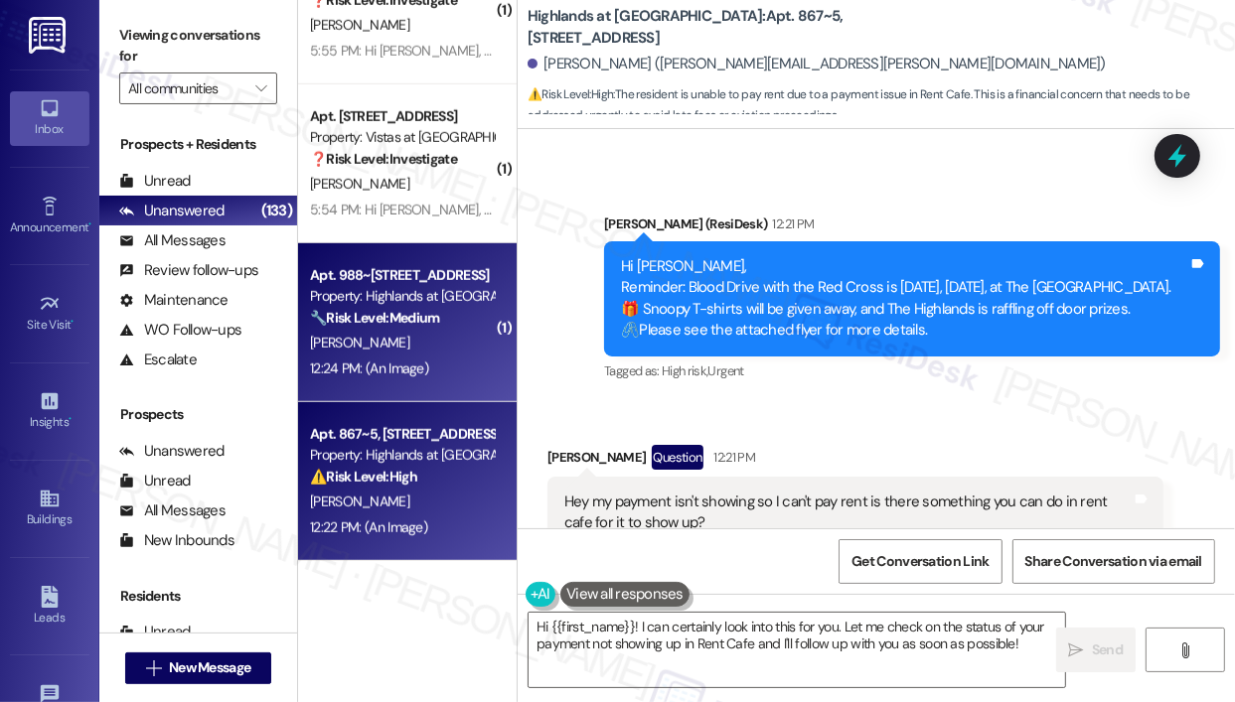
click at [450, 345] on div "[PERSON_NAME]" at bounding box center [402, 343] width 188 height 25
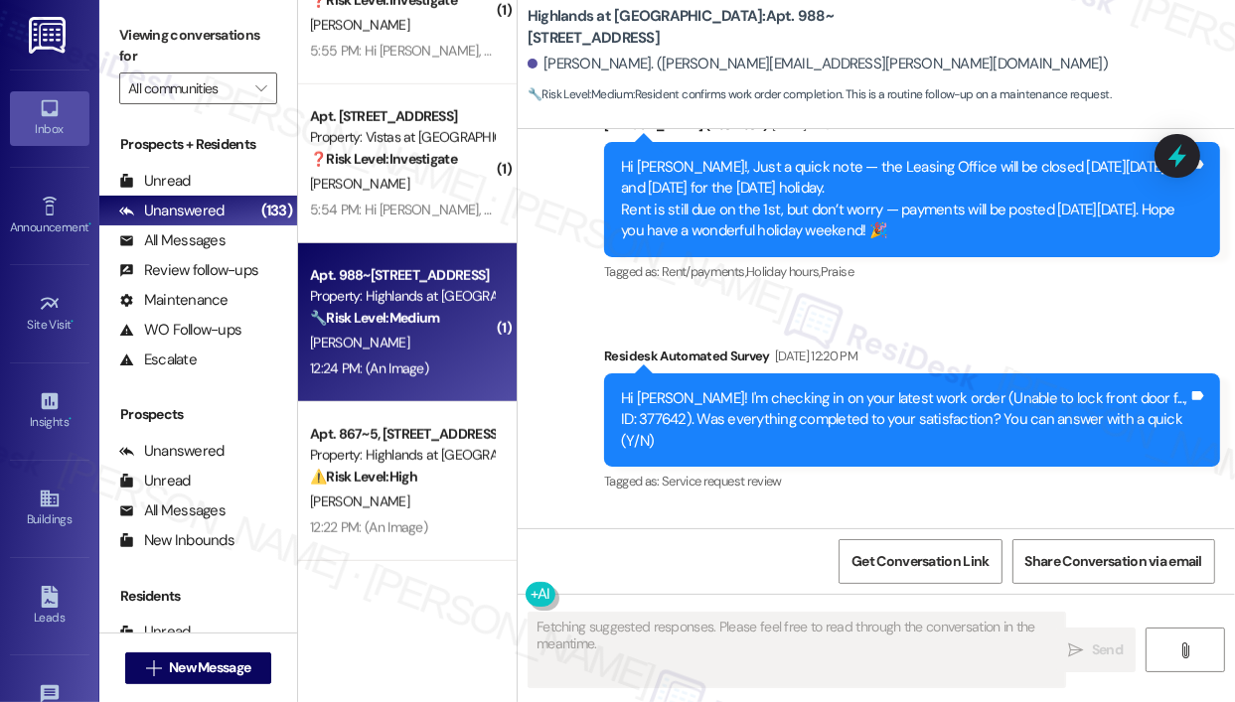
scroll to position [29836, 0]
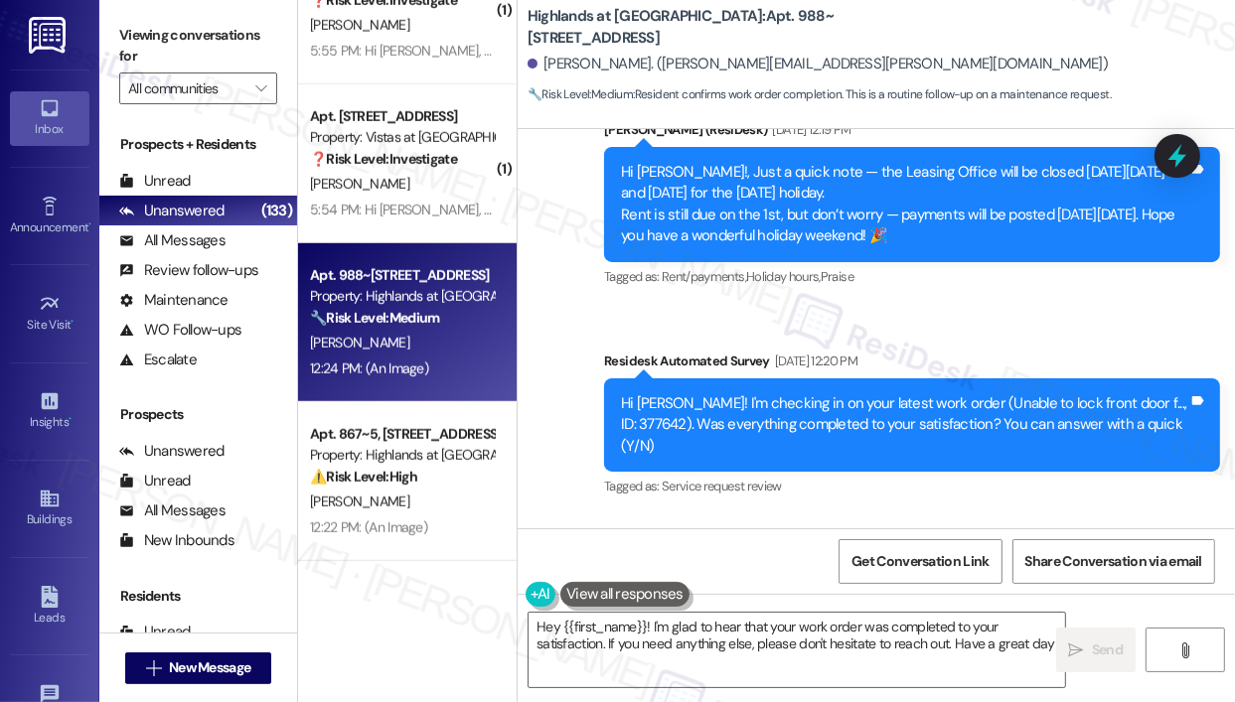
type textarea "Hey {{first_name}}! I'm glad to hear that your work order was completed to your…"
click at [969, 516] on div "Received via SMS [PERSON_NAME] [DATE] 12:20 PM Hi [PERSON_NAME], Yes (Y) it was…" at bounding box center [875, 600] width 717 height 168
click at [935, 635] on textarea "Hey {{first_name}}! I'm glad to hear that your work order was completed to your…" at bounding box center [796, 650] width 536 height 74
click at [1105, 640] on span "Send" at bounding box center [1107, 650] width 31 height 21
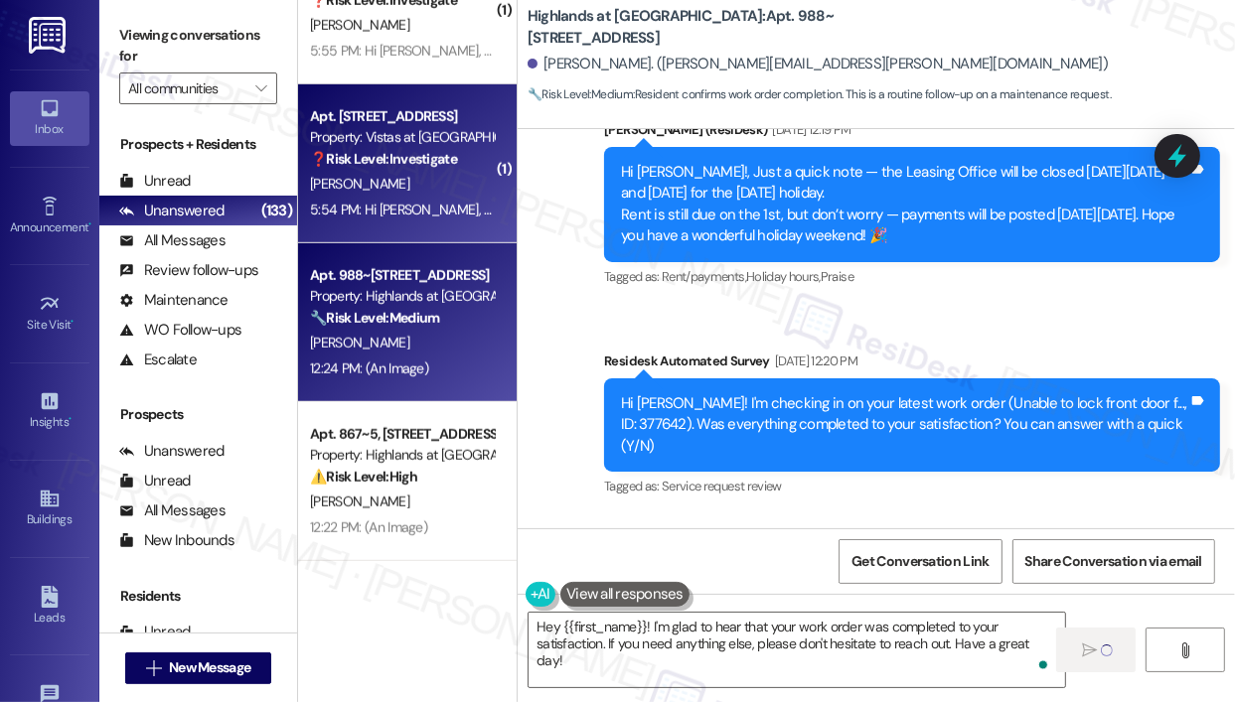
click at [417, 169] on div "❓ Risk Level: Investigate" at bounding box center [402, 159] width 184 height 21
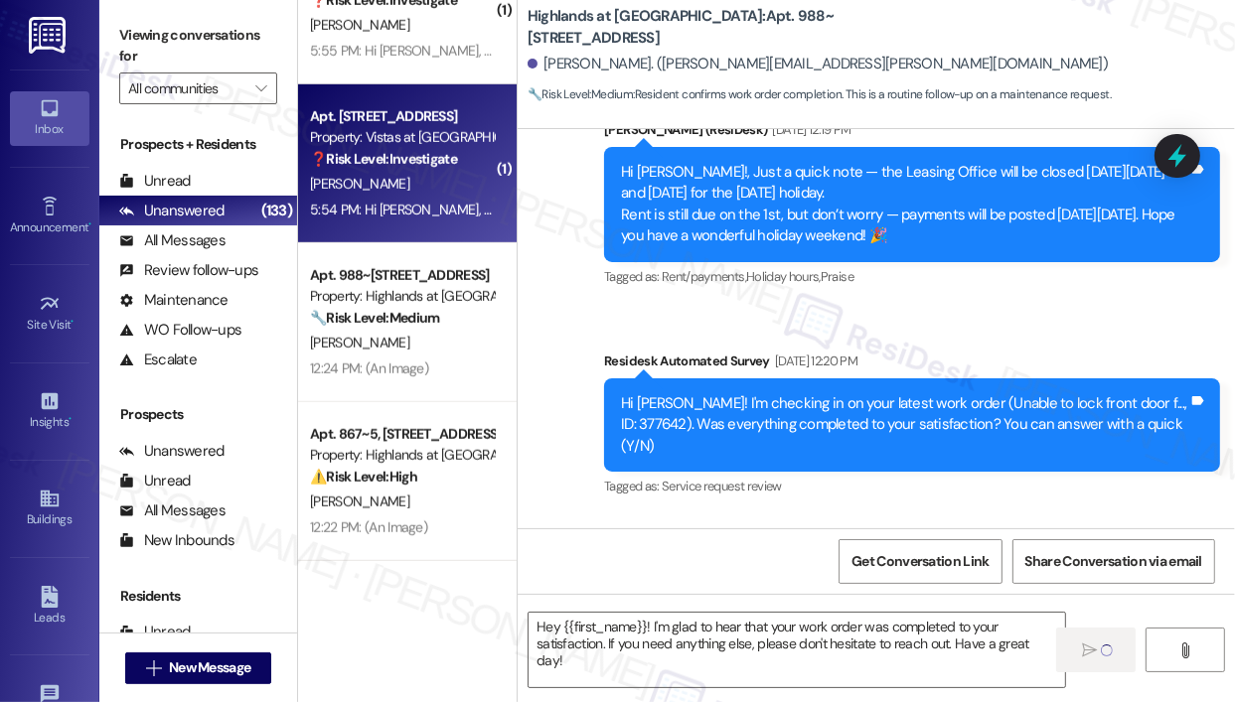
type textarea "Fetching suggested responses. Please feel free to read through the conversation…"
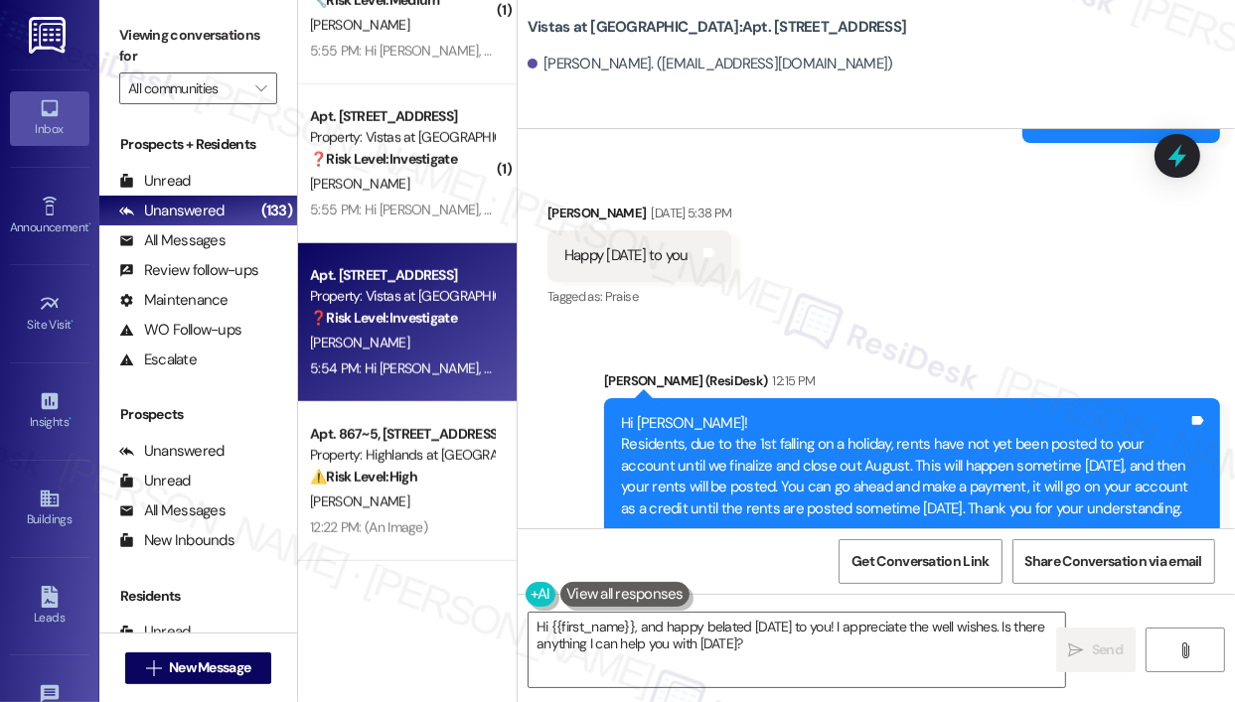
scroll to position [6454, 0]
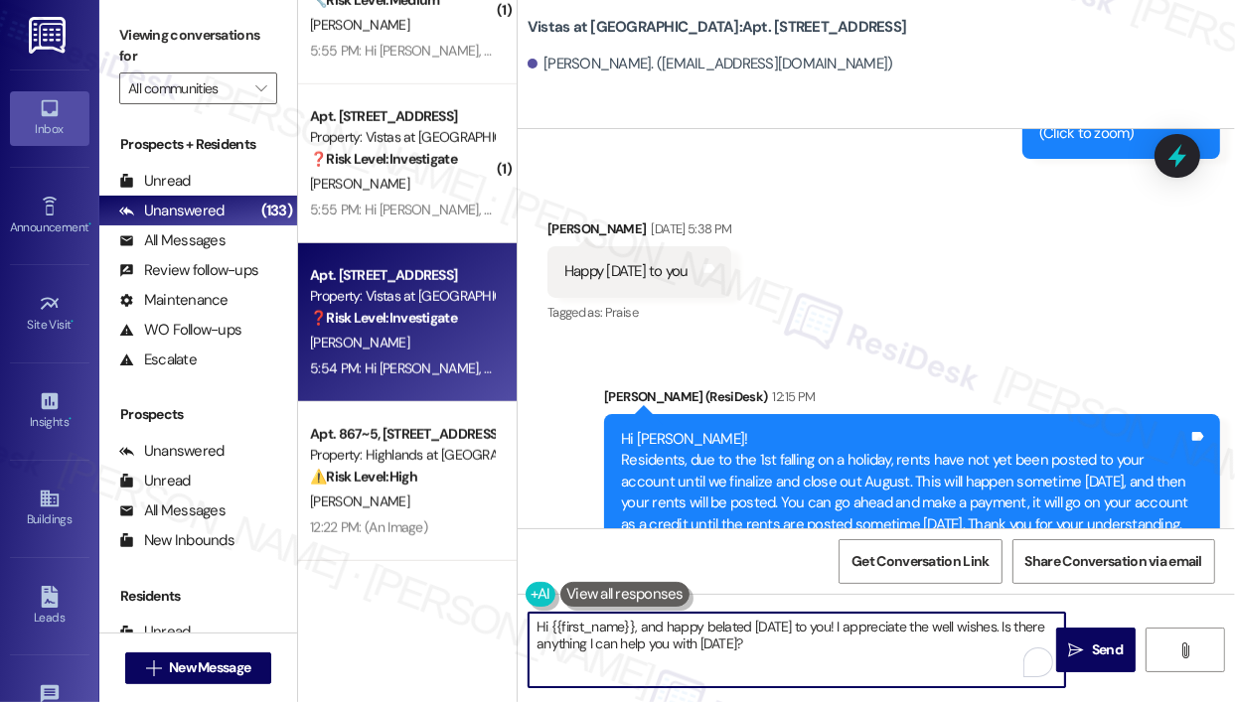
drag, startPoint x: 830, startPoint y: 649, endPoint x: 773, endPoint y: 647, distance: 57.6
click at [773, 647] on textarea "Hi {{first_name}}, and happy belated [DATE] to you! I appreciate the well wishe…" at bounding box center [796, 650] width 536 height 74
click at [812, 650] on textarea "Hi {{first_name}}, and happy belated [DATE] to you! I appreciate the well wishe…" at bounding box center [796, 650] width 536 height 74
drag, startPoint x: 1018, startPoint y: 627, endPoint x: 1026, endPoint y: 655, distance: 28.9
click at [1026, 655] on div "Hi {{first_name}}, and happy belated [DATE] to you! I appreciate the well wishe…" at bounding box center [796, 650] width 538 height 76
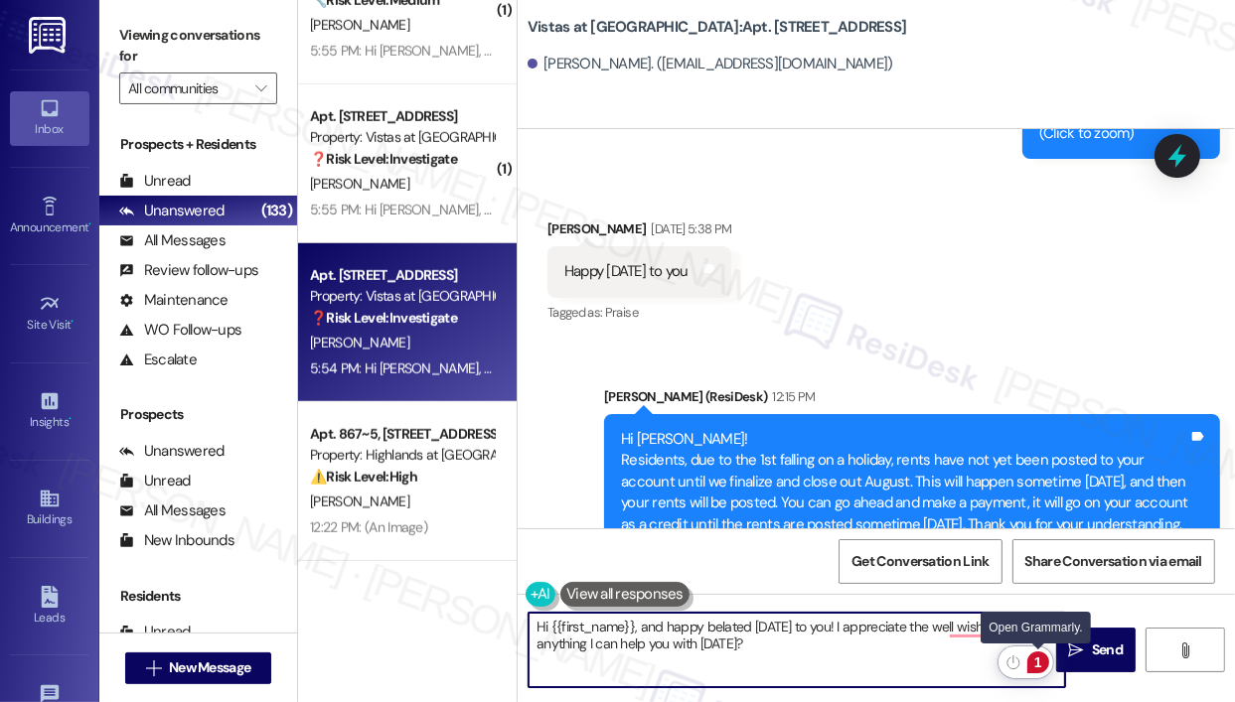
type textarea "Hi {{first_name}}, and happy belated [DATE] to you! I appreciate the well wishe…"
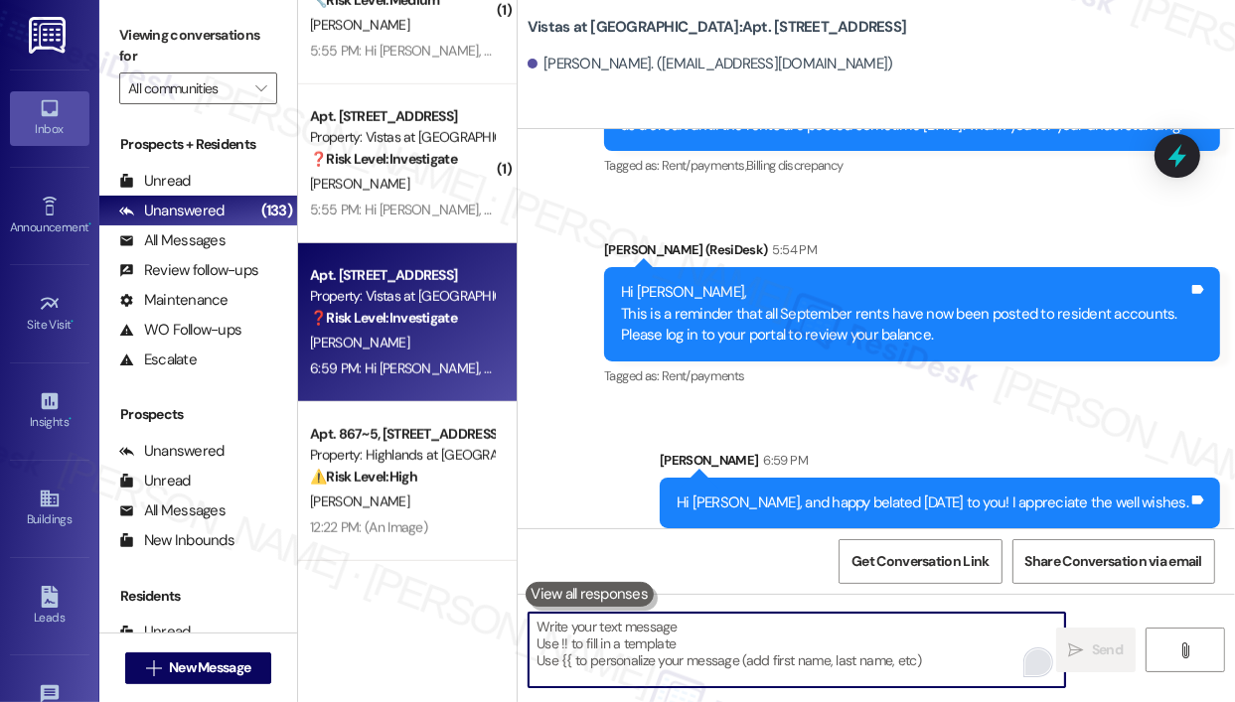
scroll to position [6890, 0]
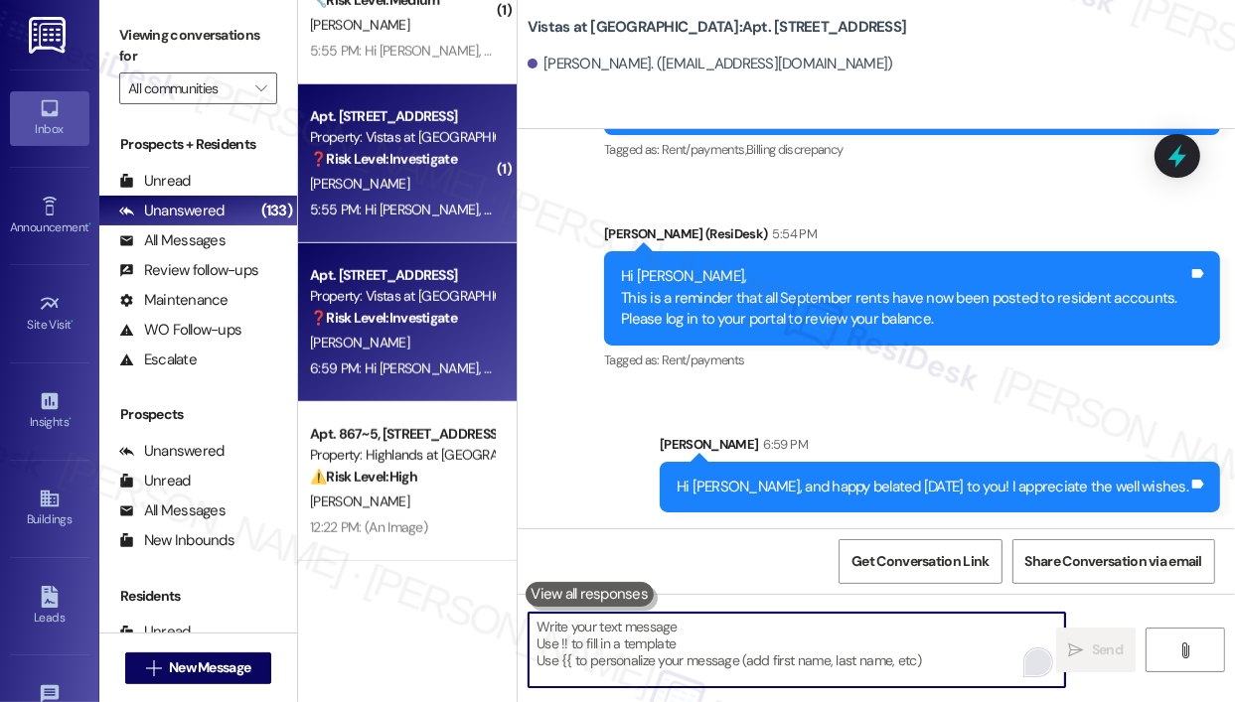
click at [417, 214] on div "5:55 PM: Hi [PERSON_NAME], This is a reminder that all September rents have now…" at bounding box center [794, 210] width 969 height 18
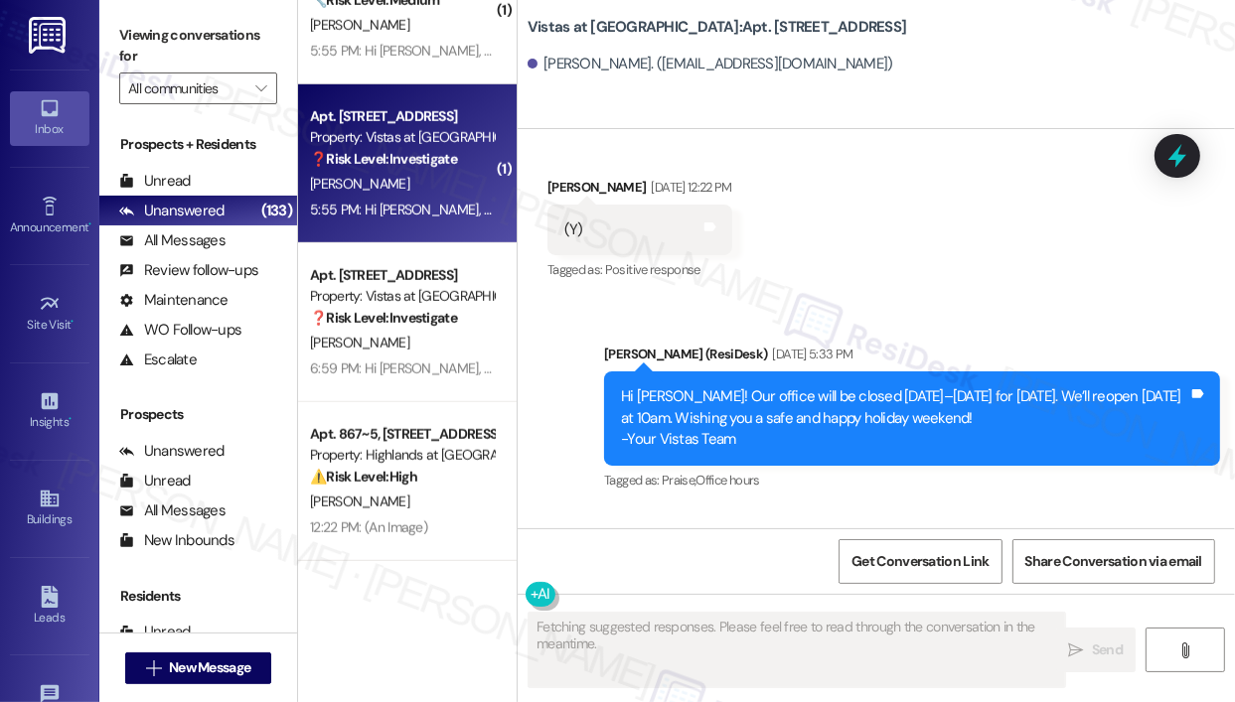
scroll to position [6482, 0]
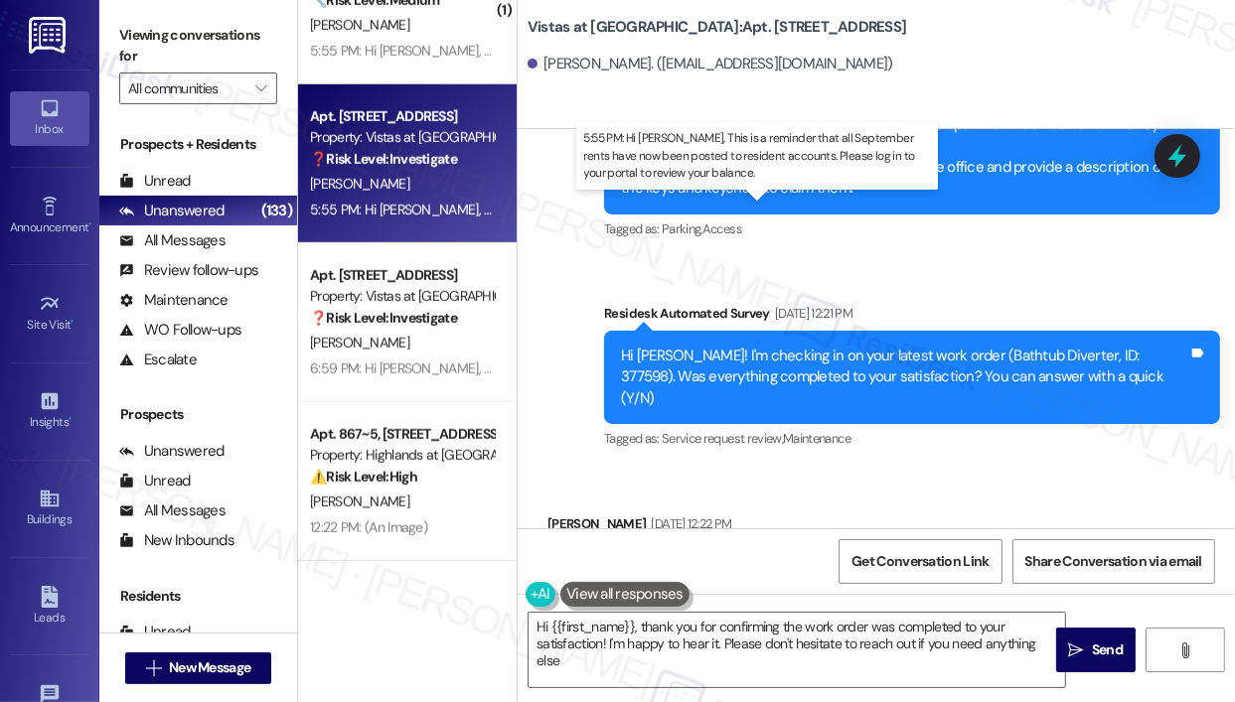
type textarea "Hi {{first_name}}, thank you for confirming the work order was completed to you…"
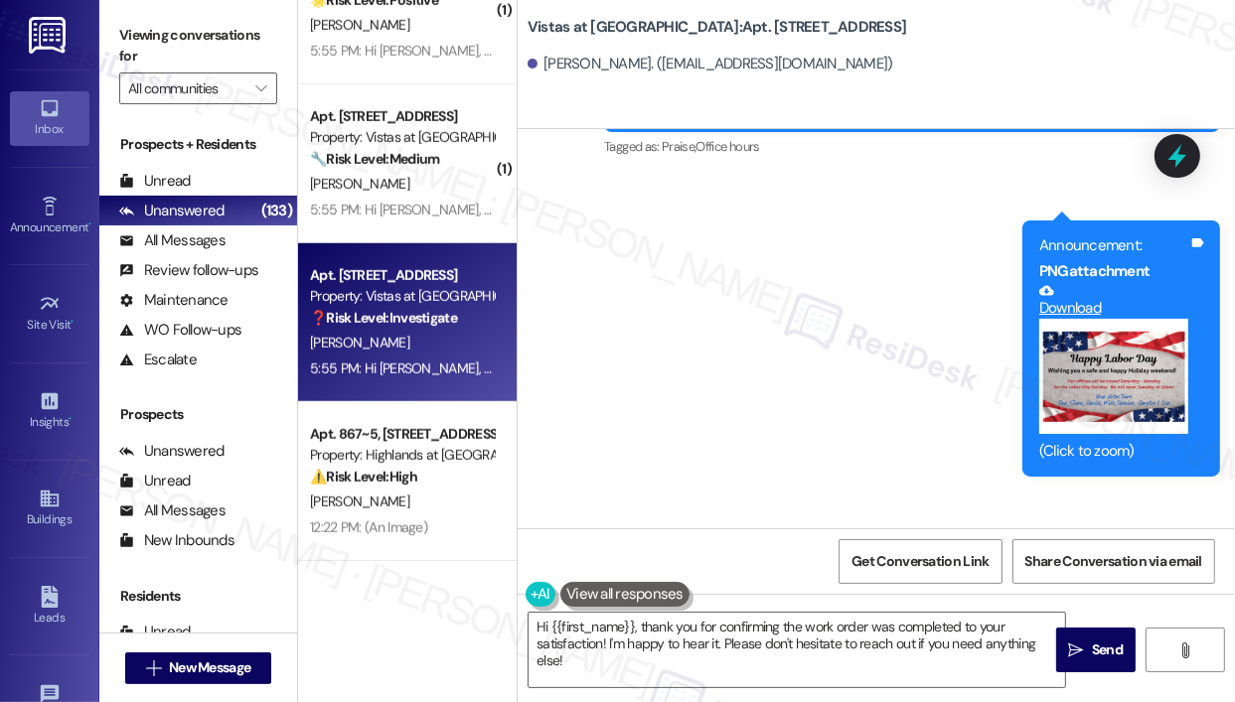
scroll to position [7472, 0]
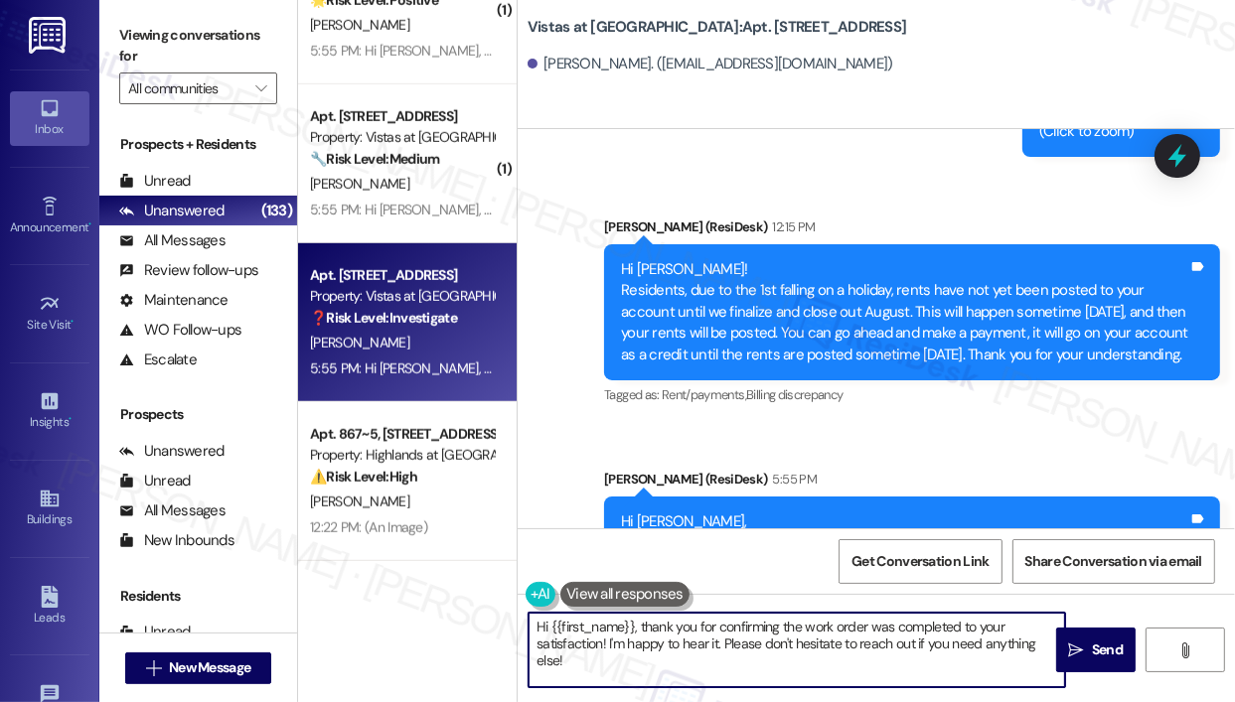
click at [818, 640] on textarea "Hi {{first_name}}, thank you for confirming the work order was completed to you…" at bounding box center [796, 650] width 536 height 74
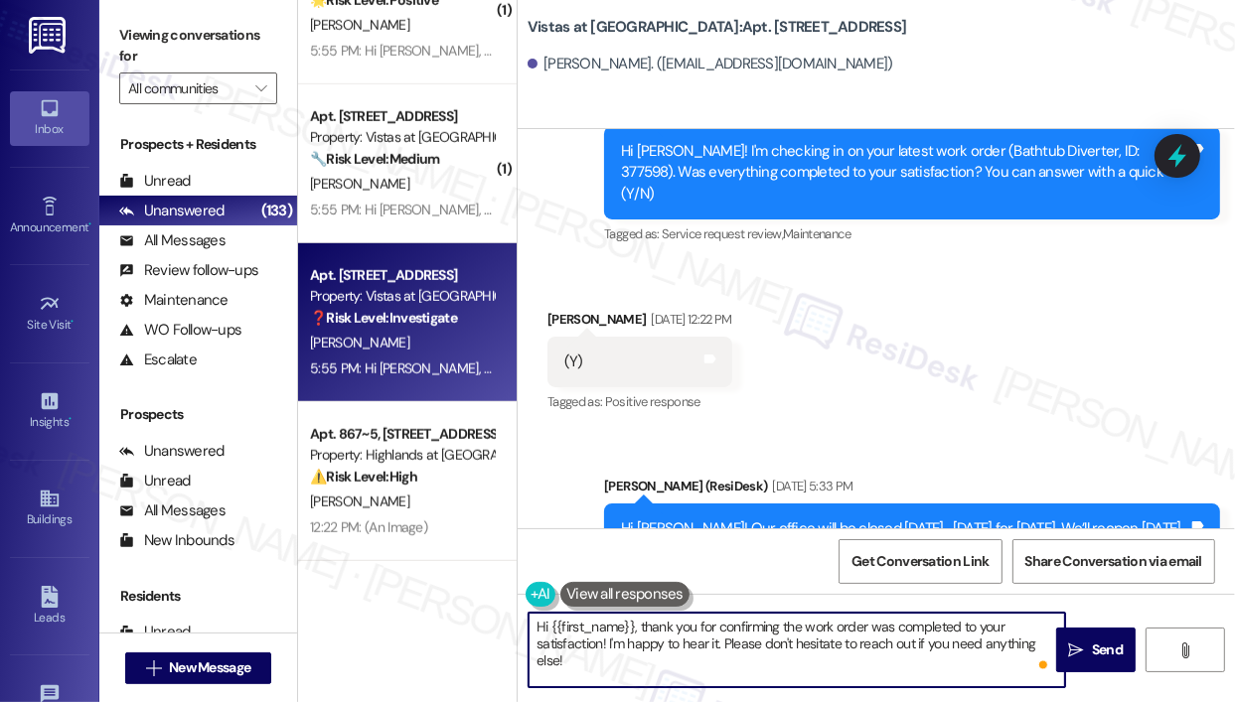
scroll to position [6876, 0]
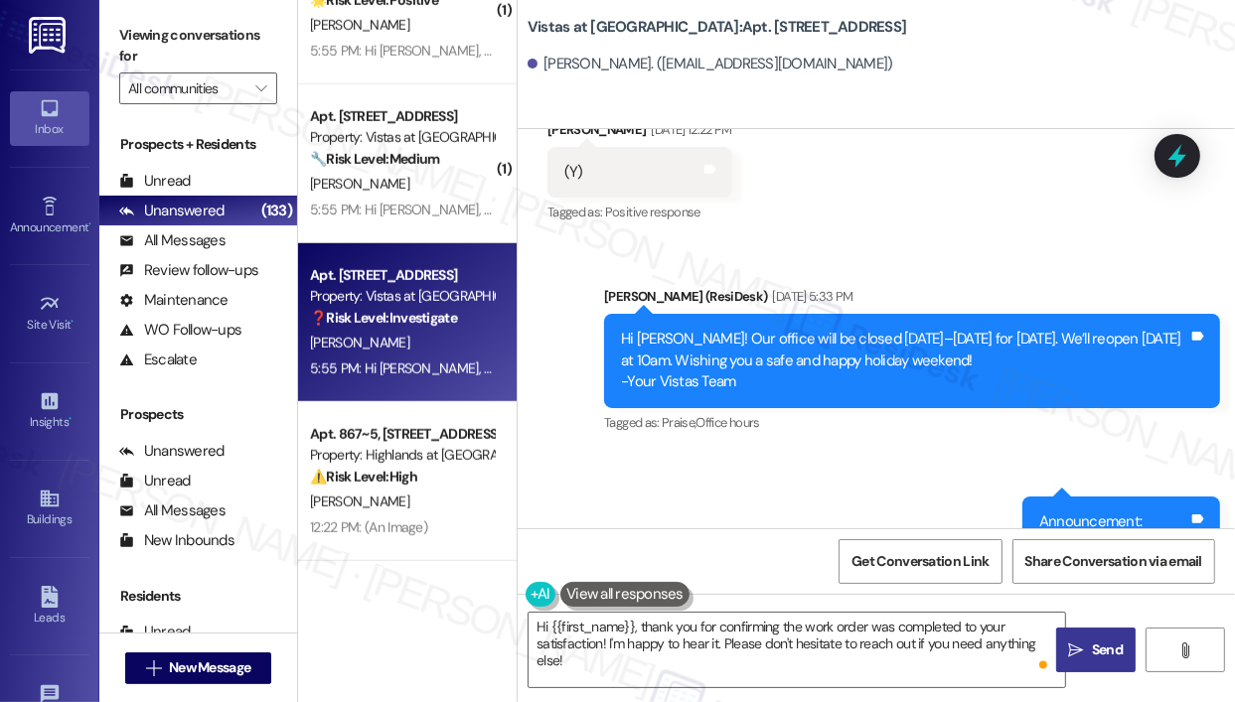
click at [1085, 657] on span " Send" at bounding box center [1096, 650] width 63 height 21
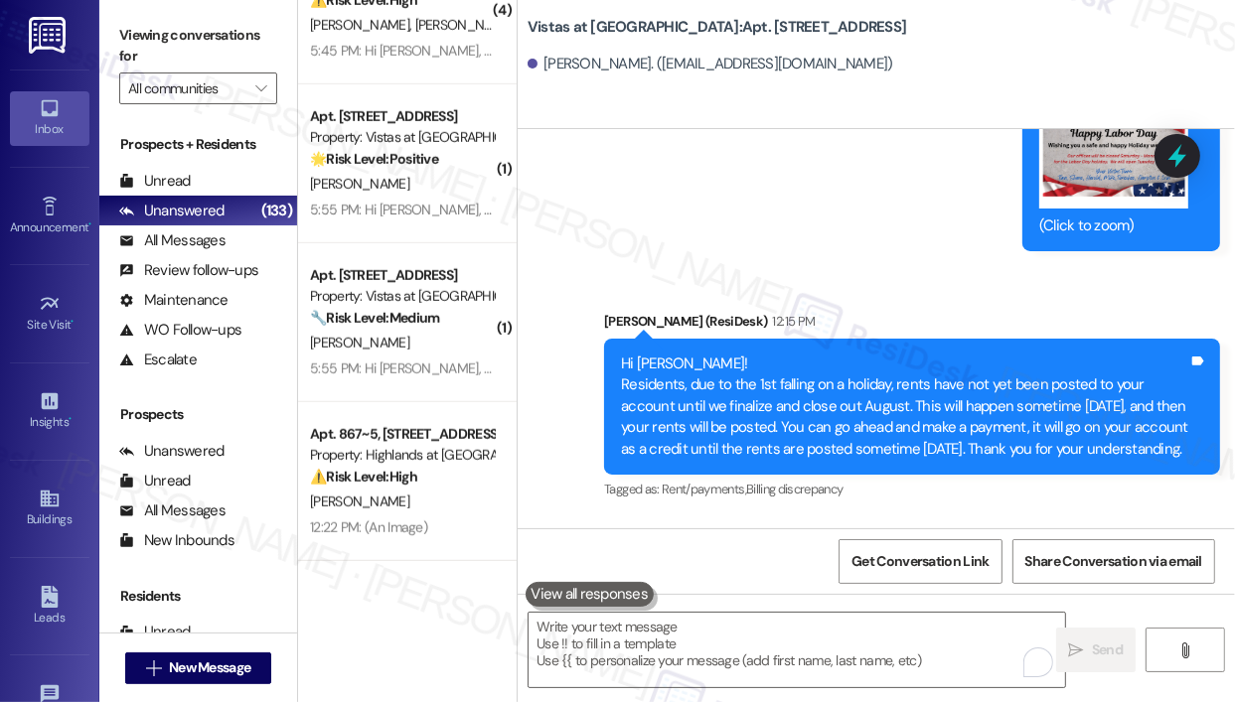
scroll to position [7631, 0]
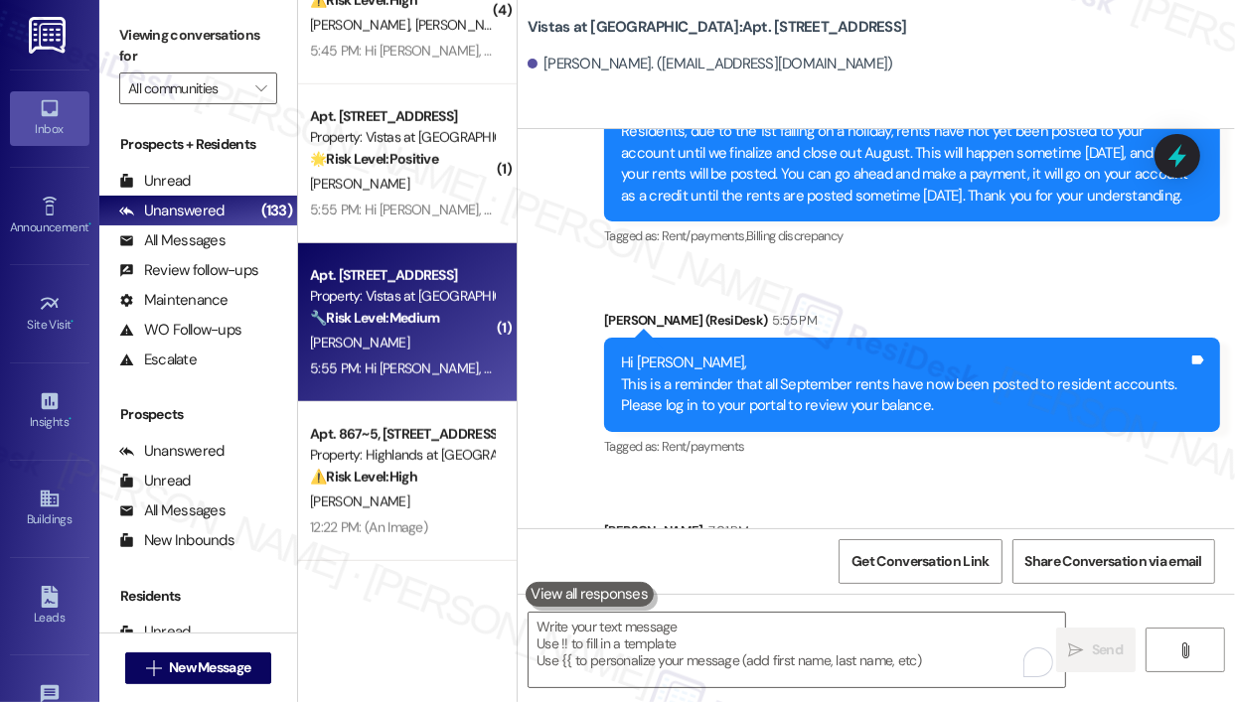
click at [420, 345] on div "[PERSON_NAME]" at bounding box center [402, 343] width 188 height 25
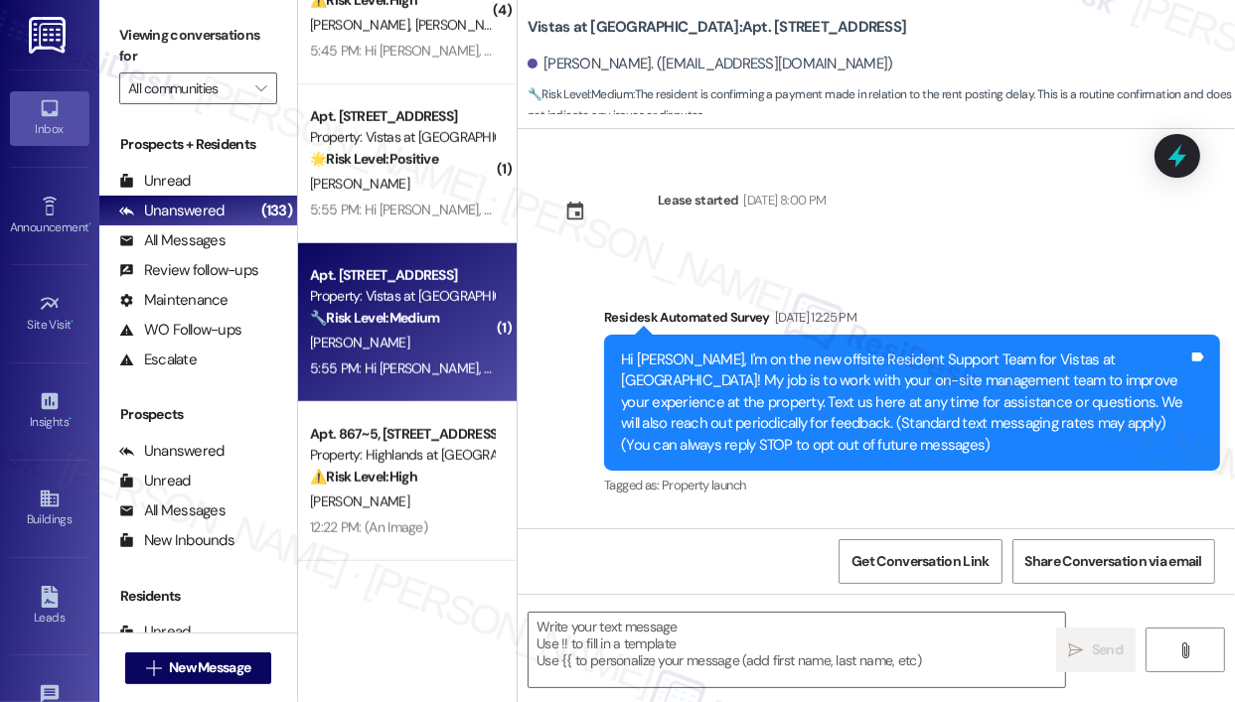
scroll to position [4336, 0]
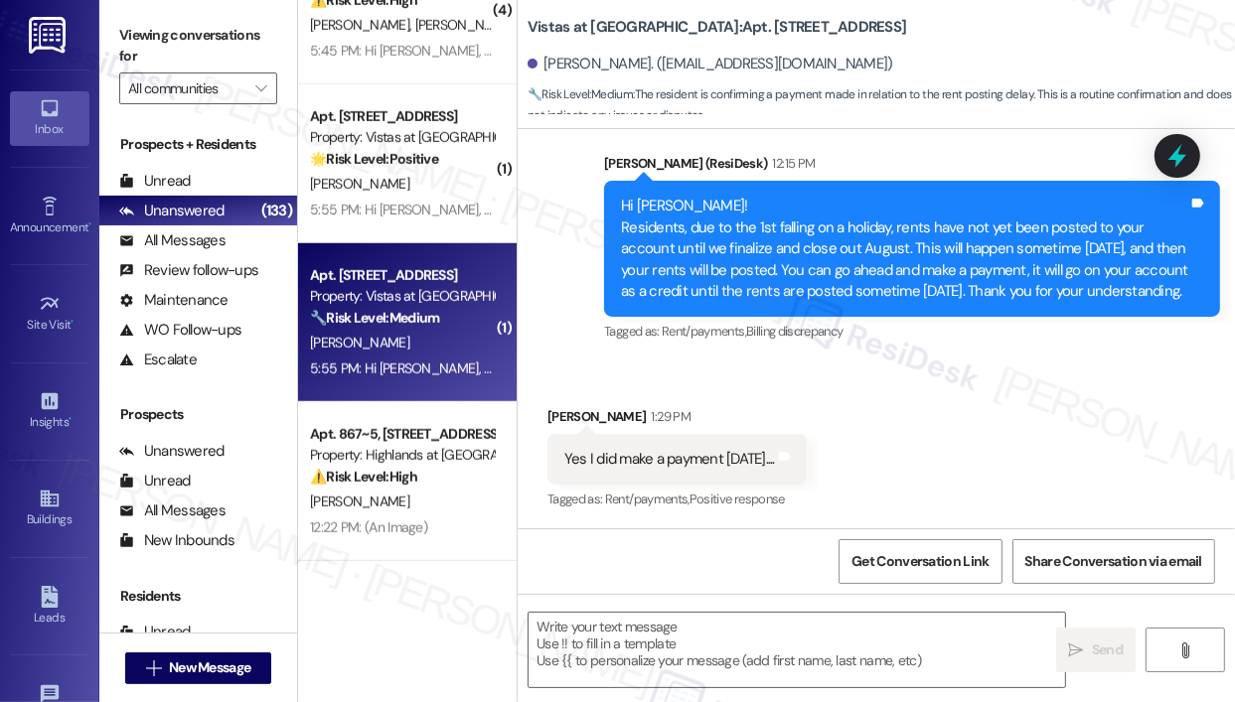
type textarea "Fetching suggested responses. Please feel free to read through the conversation…"
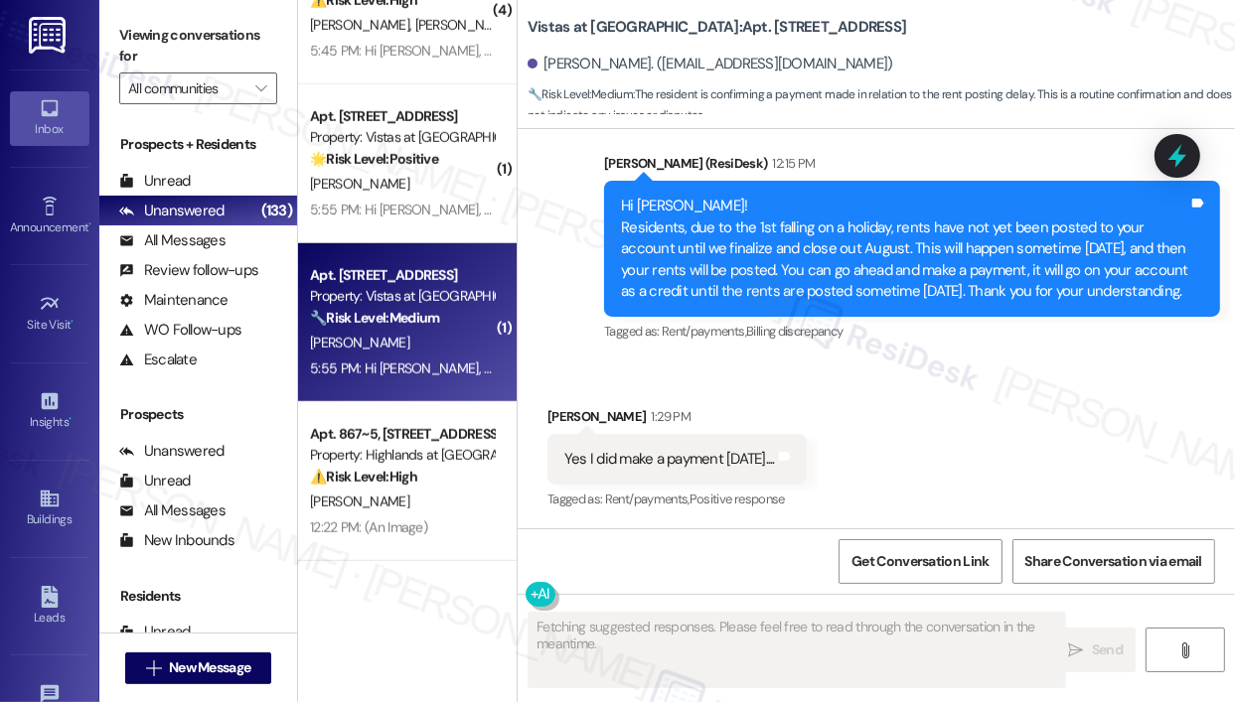
click at [993, 432] on div "Received via SMS [PERSON_NAME] 1:29 PM Yes I did make a payment [DATE].... Tags…" at bounding box center [875, 446] width 717 height 168
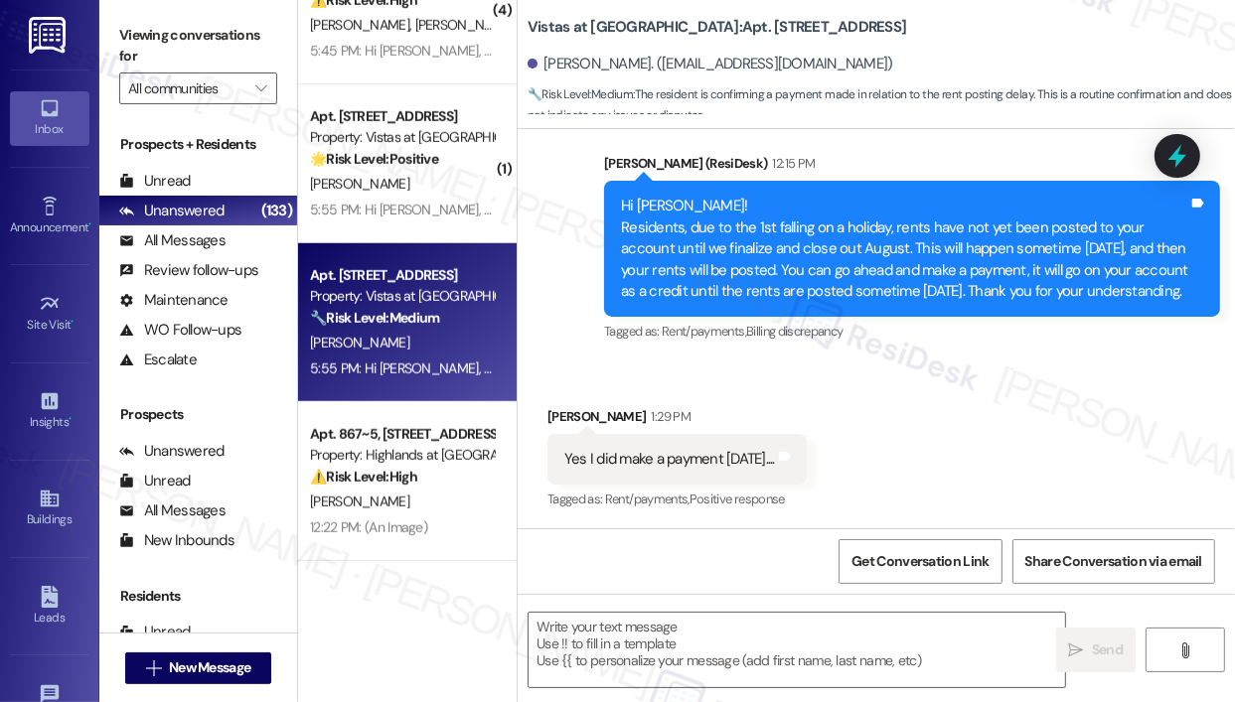
click at [994, 433] on div "Received via SMS [PERSON_NAME] 1:29 PM Yes I did make a payment [DATE].... Tags…" at bounding box center [875, 446] width 717 height 168
click at [715, 458] on div "Yes I did make a payment [DATE]...." at bounding box center [669, 459] width 211 height 21
click at [716, 459] on div "Yes I did make a payment [DATE]...." at bounding box center [669, 459] width 211 height 21
copy div "Yes I did make a payment [DATE].... Tags and notes"
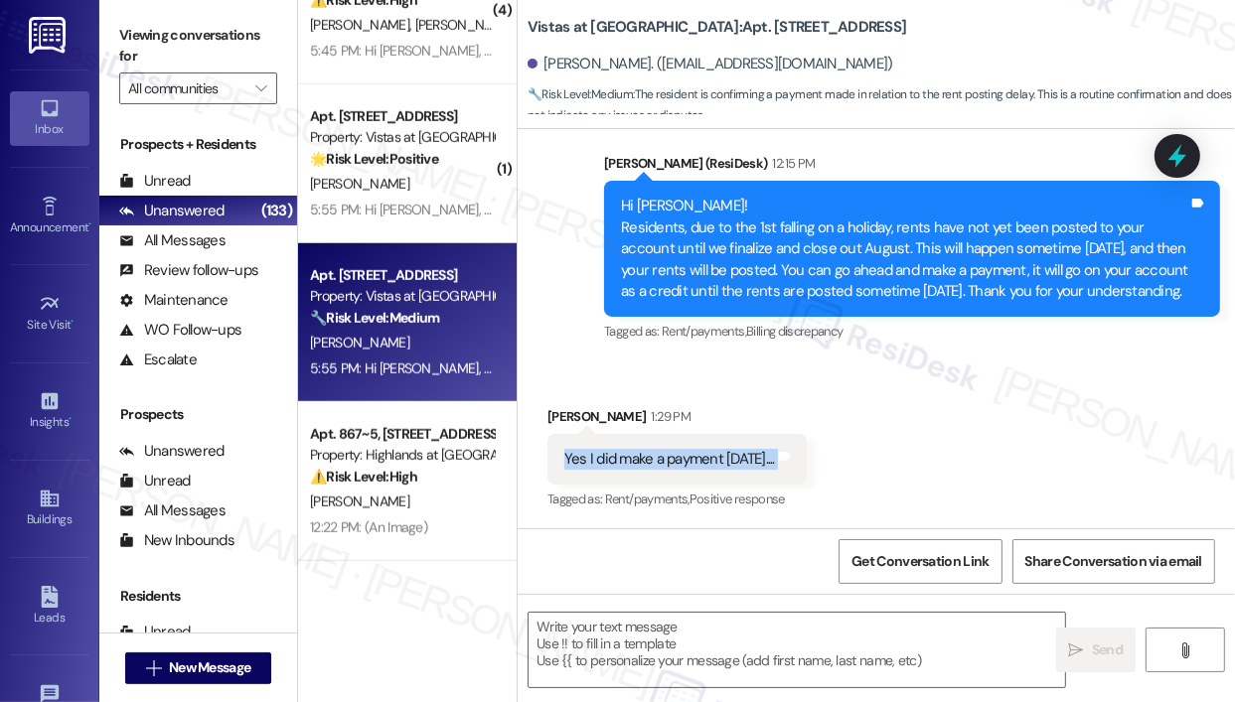
copy div "Yes I did make a payment [DATE].... Tags and notes"
click at [711, 394] on div "Received via SMS [PERSON_NAME] 1:29 PM Yes I did make a payment [DATE].... Tags…" at bounding box center [676, 460] width 289 height 138
click at [736, 642] on textarea at bounding box center [796, 650] width 536 height 74
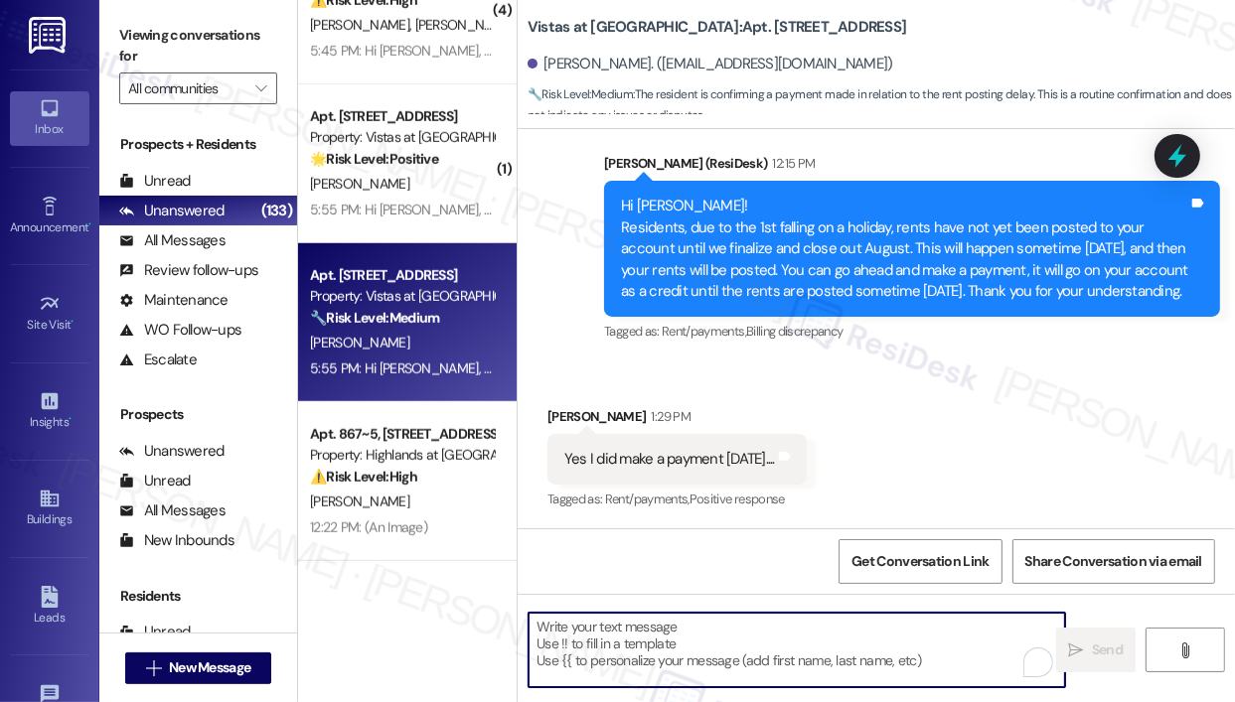
paste textarea "Thank you for reaching out — I really appreciate you confirming that you made y…"
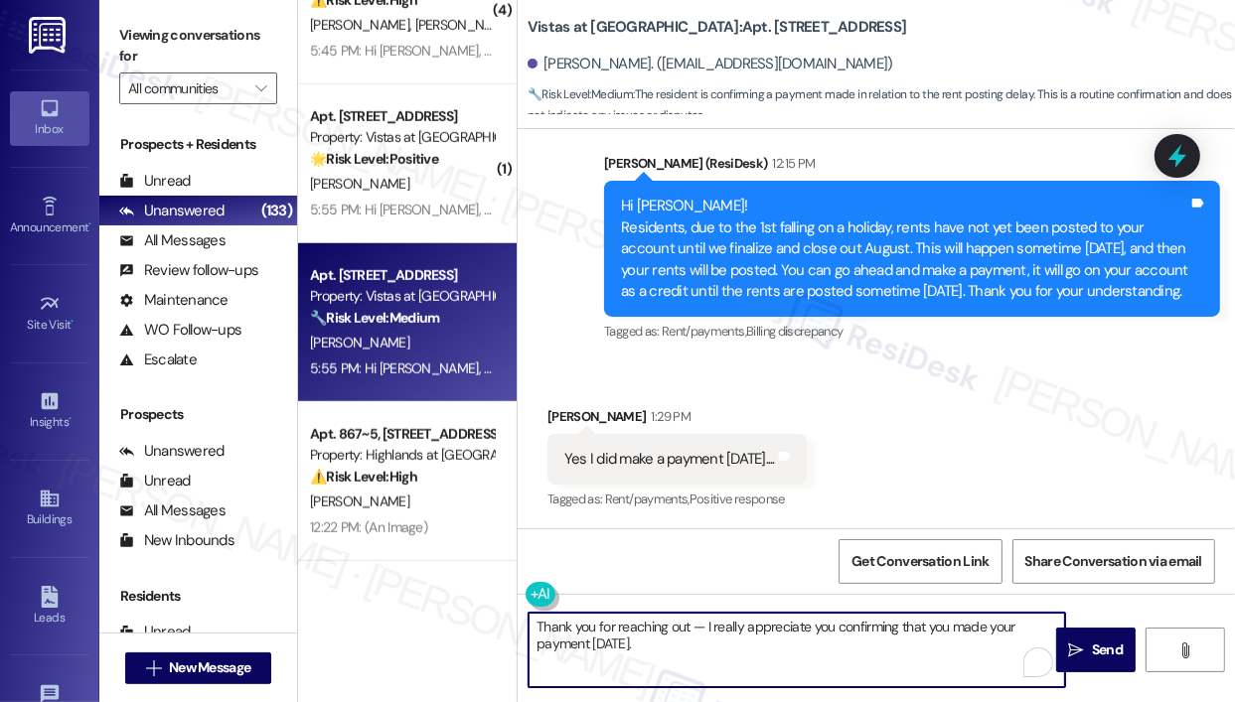
click at [688, 628] on textarea "Thank you for reaching out — I really appreciate you confirming that you made y…" at bounding box center [796, 650] width 536 height 74
type textarea "Thank you for reaching out, [PERSON_NAME] — I really appreciate you confirming …"
click at [1116, 650] on span "Send" at bounding box center [1107, 650] width 31 height 21
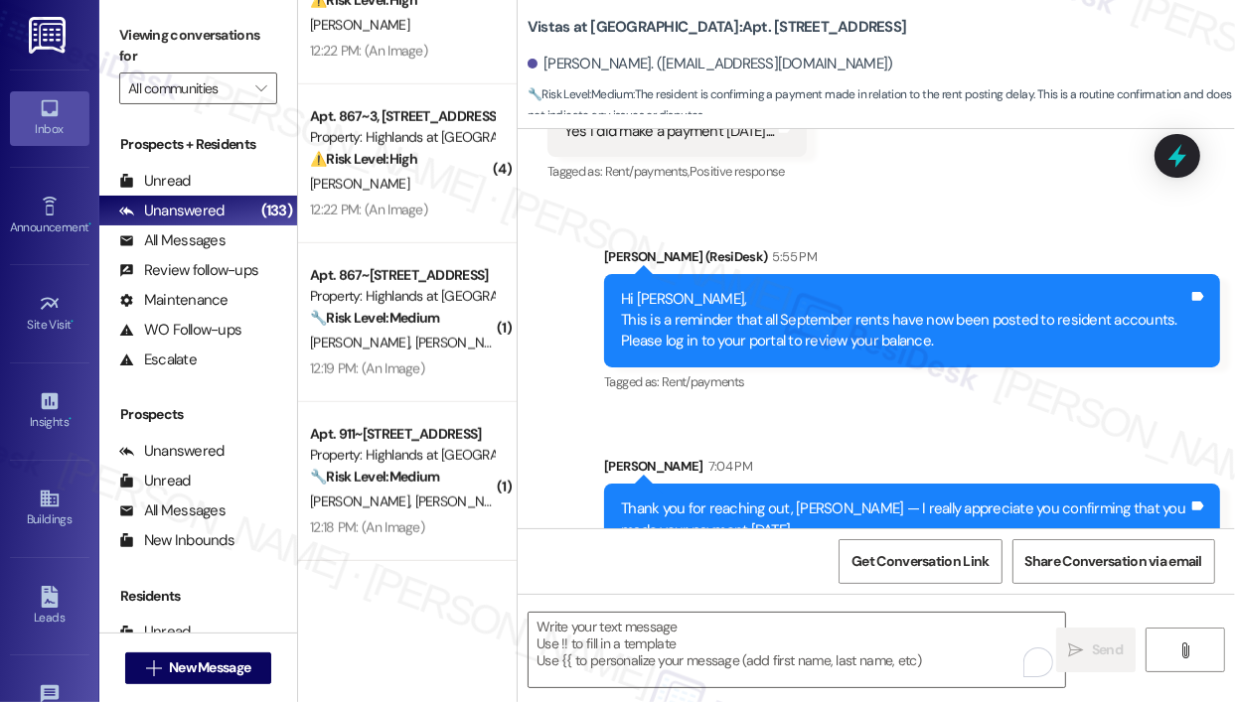
scroll to position [4708, 0]
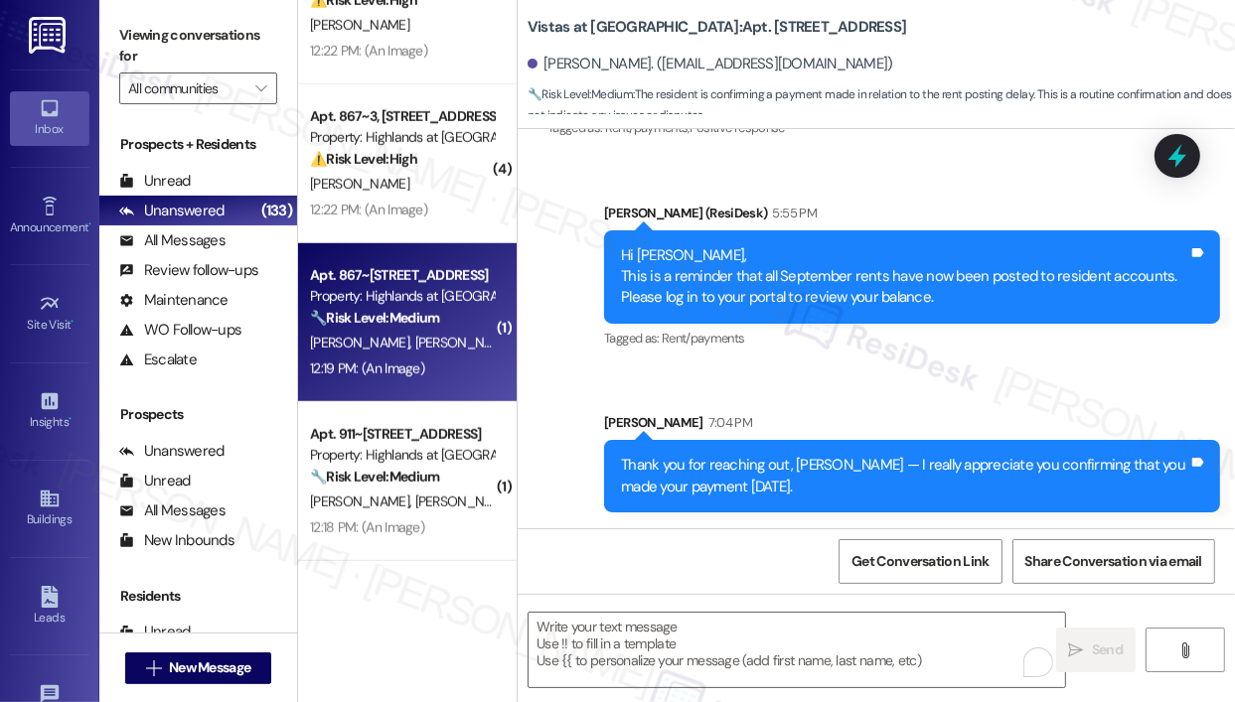
click at [408, 372] on div "12:19 PM: (An Image) 12:19 PM: (An Image)" at bounding box center [367, 369] width 114 height 18
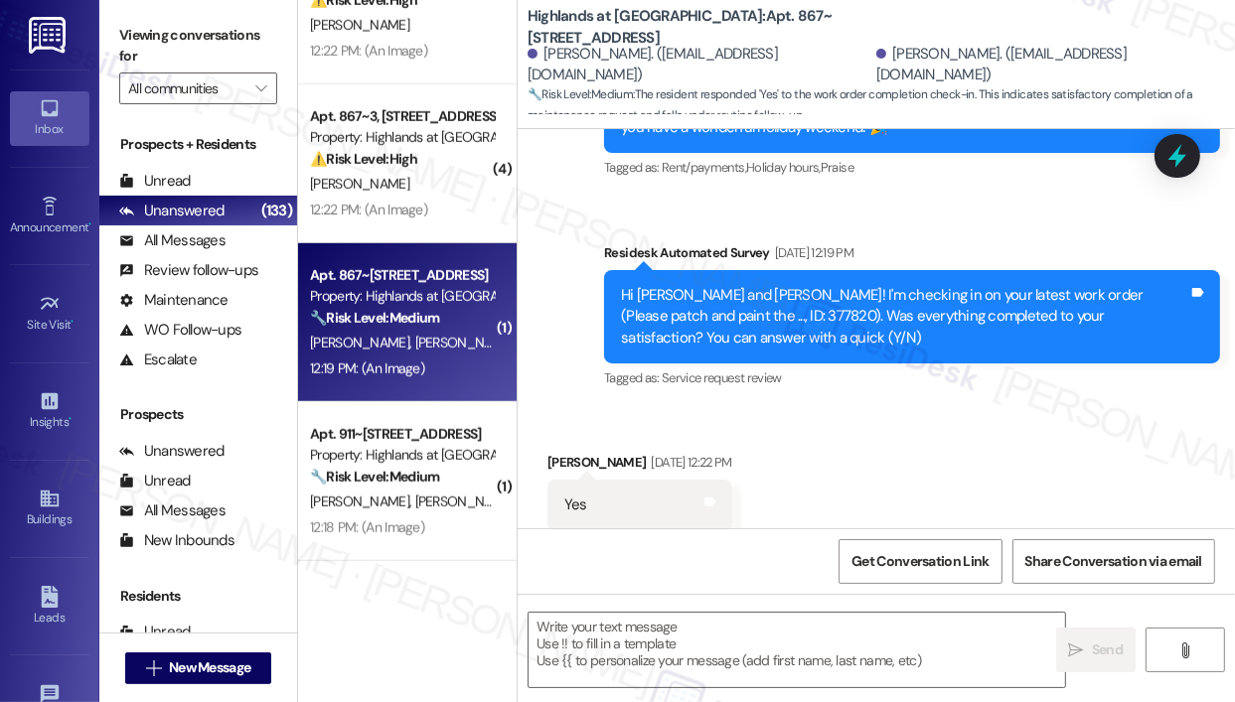
type textarea "Fetching suggested responses. Please feel free to read through the conversation…"
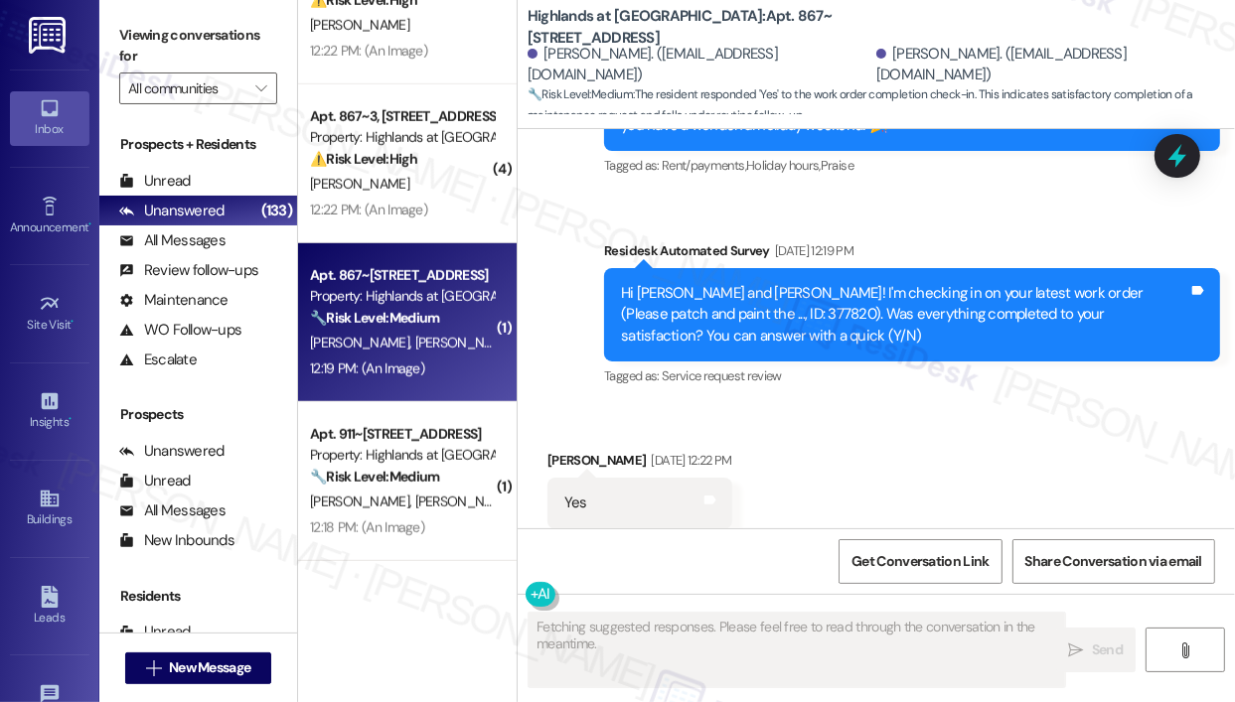
scroll to position [1164, 0]
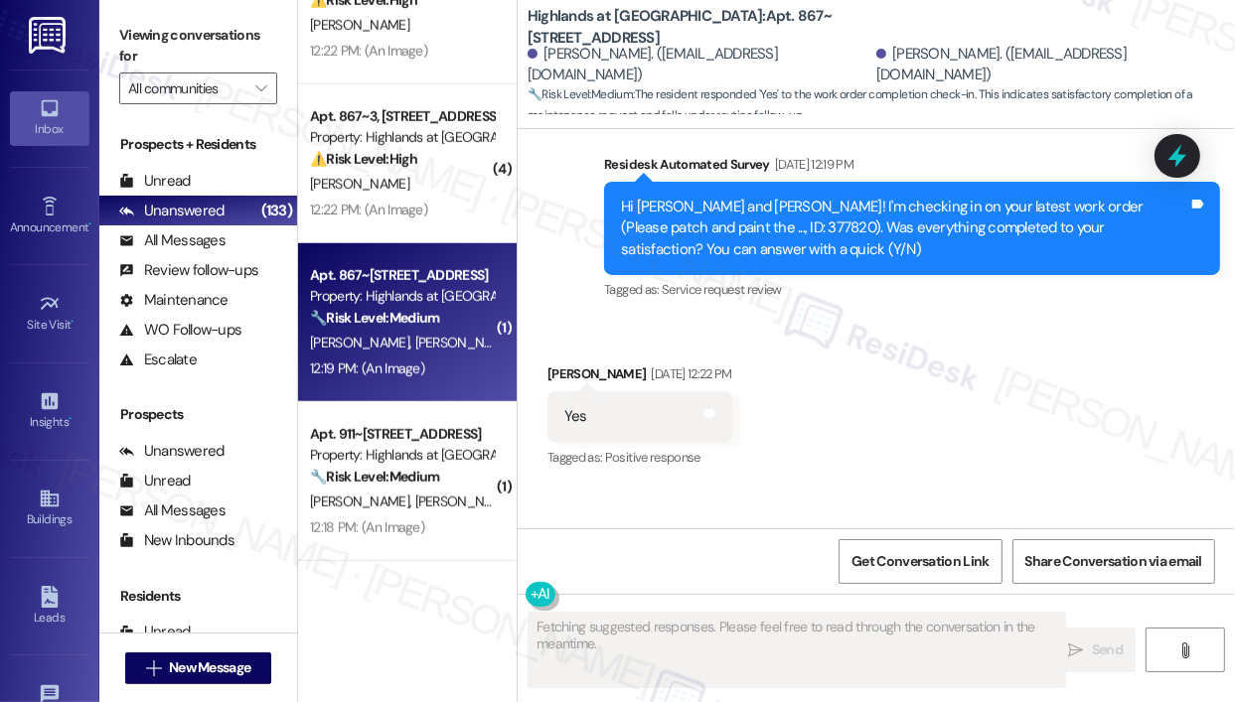
click at [926, 402] on div "Received via SMS [PERSON_NAME] [DATE] 12:22 PM Yes Tags and notes Tagged as: Po…" at bounding box center [875, 403] width 717 height 168
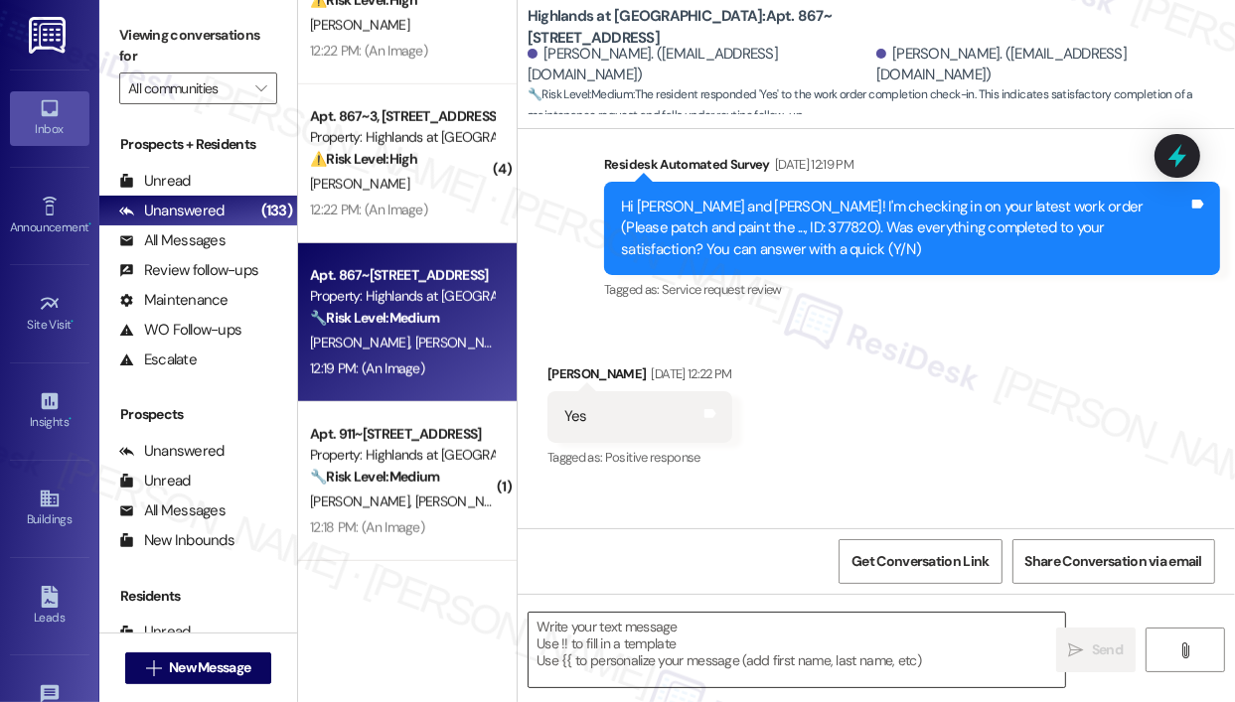
click at [728, 642] on textarea at bounding box center [796, 650] width 536 height 74
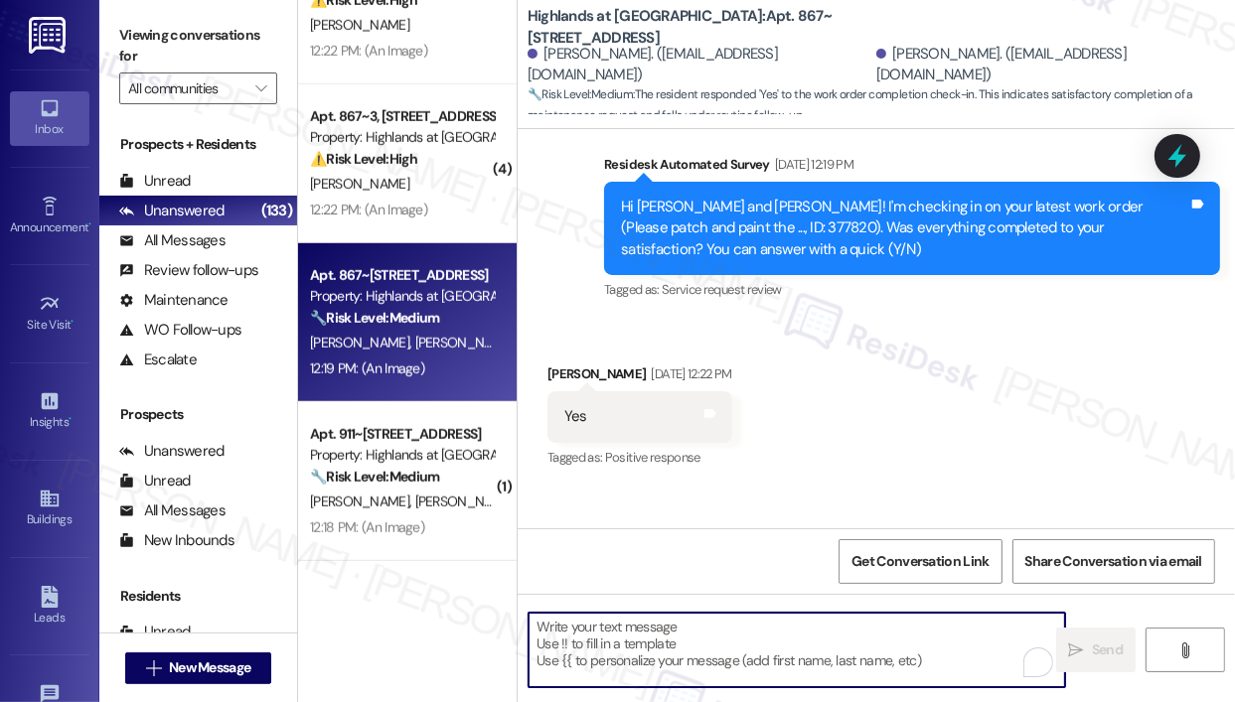
paste textarea "That’s wonderful to hear! We’re so glad that you’re satisfied with the recent w…"
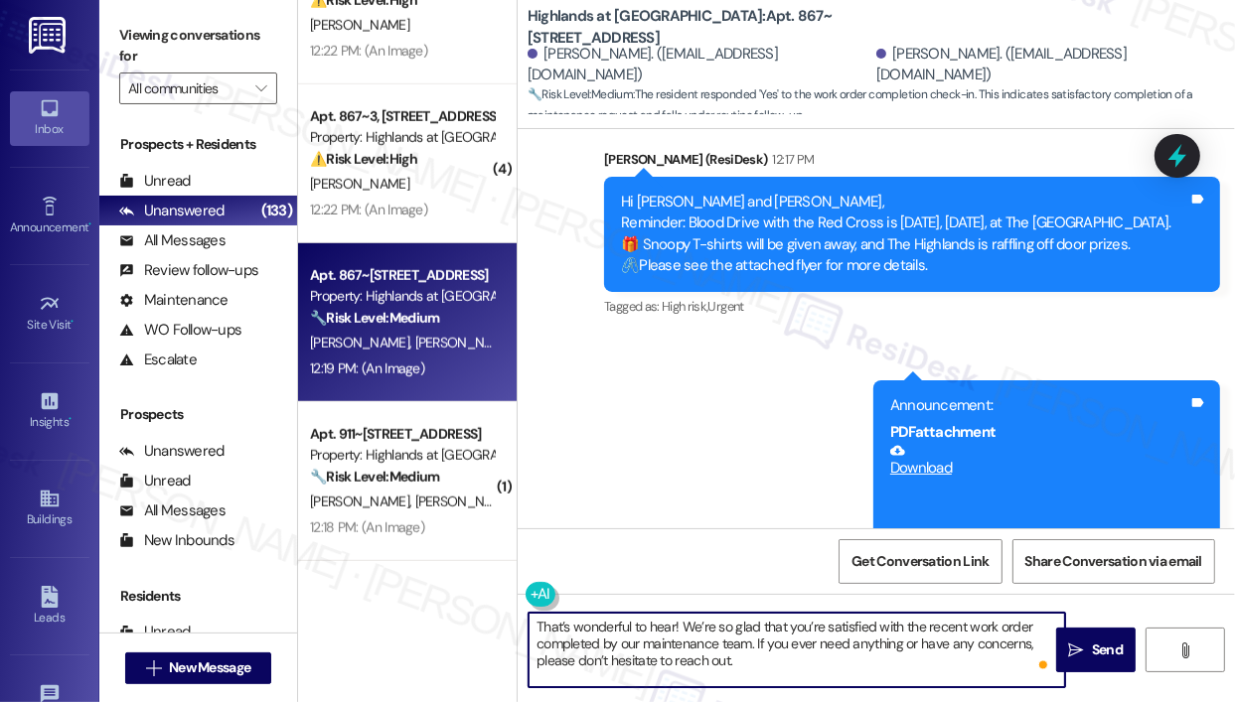
scroll to position [1719, 0]
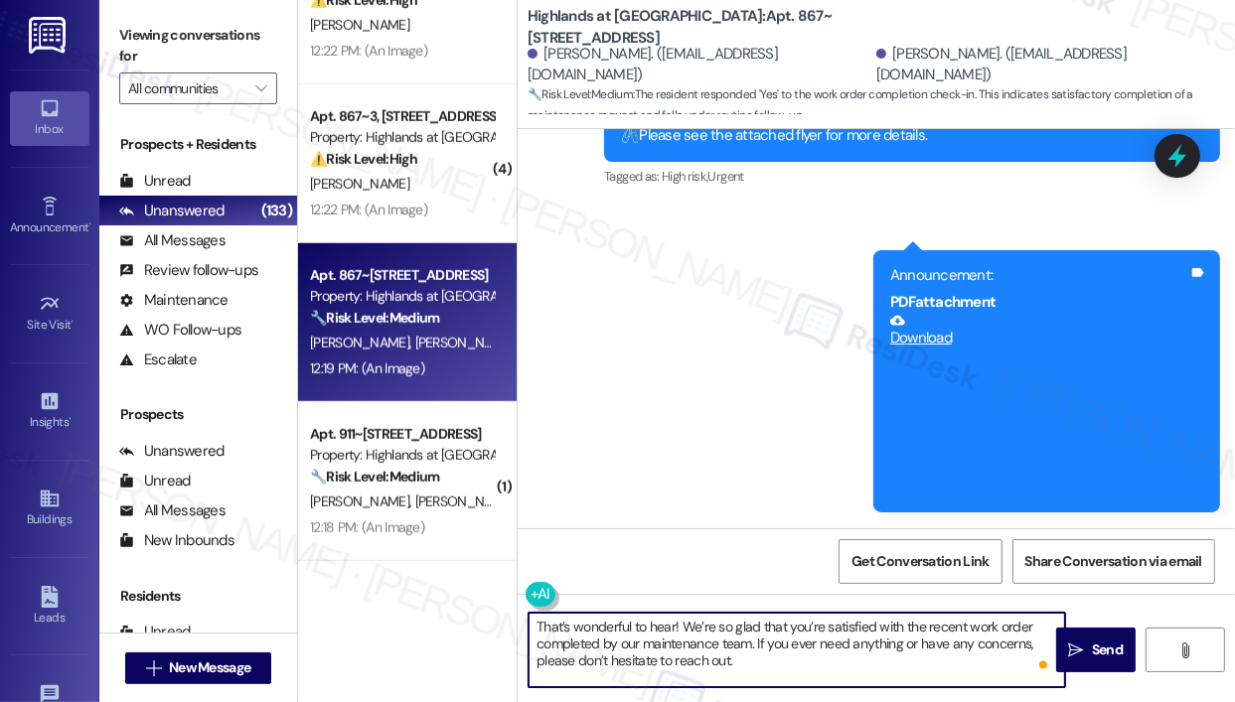
click at [785, 660] on textarea "That’s wonderful to hear! We’re so glad that you’re satisfied with the recent w…" at bounding box center [796, 650] width 536 height 74
type textarea "That’s wonderful to hear! We’re so glad that you’re satisfied with the recent w…"
click at [1112, 649] on span "Send" at bounding box center [1107, 650] width 31 height 21
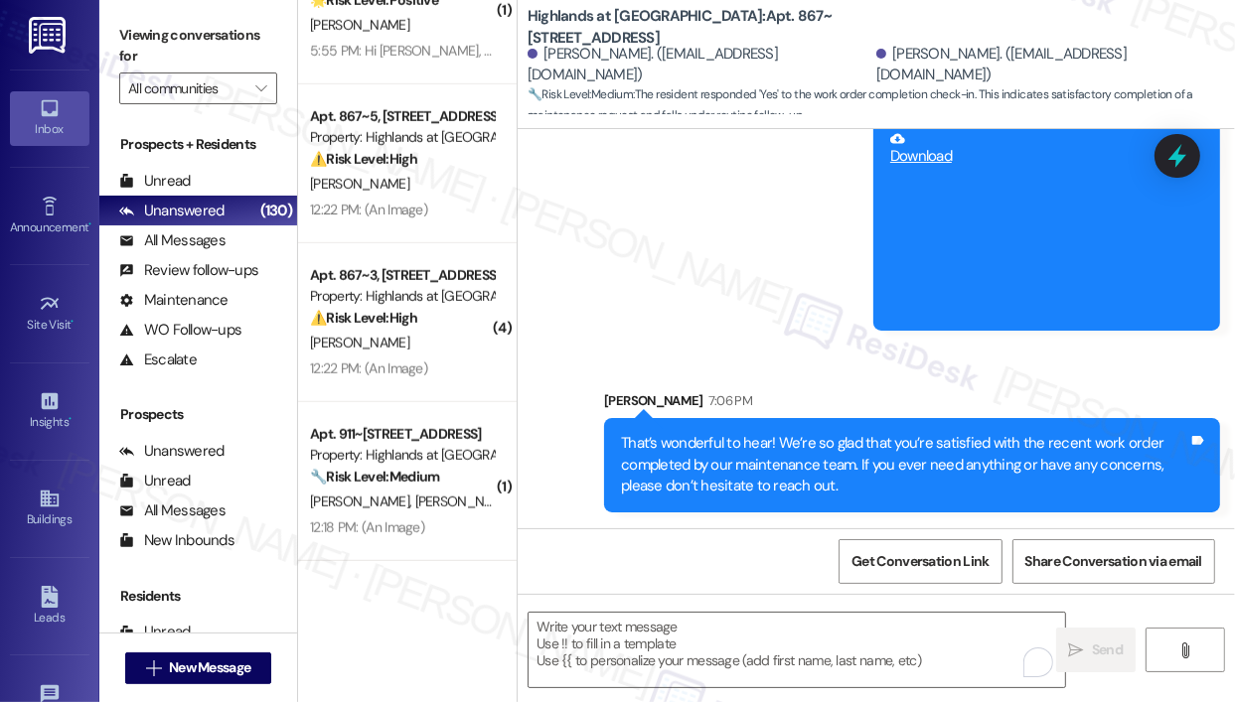
scroll to position [1900, 0]
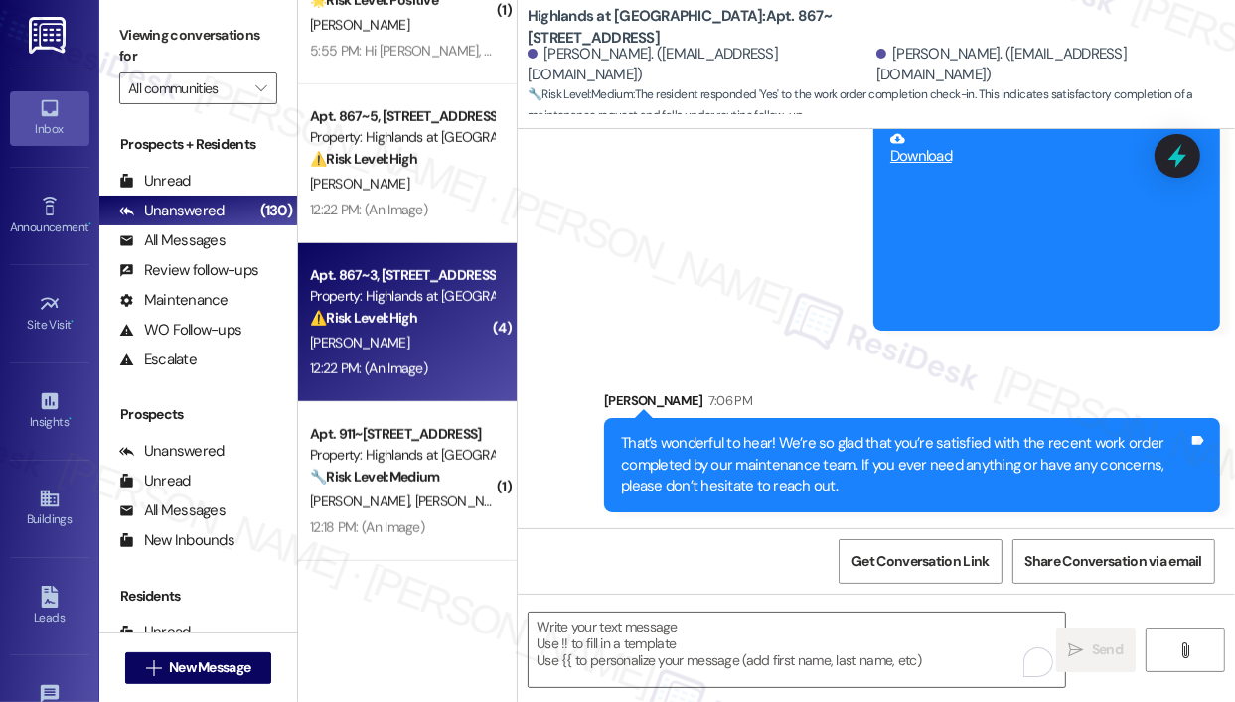
click at [417, 318] on strong "⚠️ Risk Level: High" at bounding box center [363, 318] width 107 height 18
type textarea "Fetching suggested responses. Please feel free to read through the conversation…"
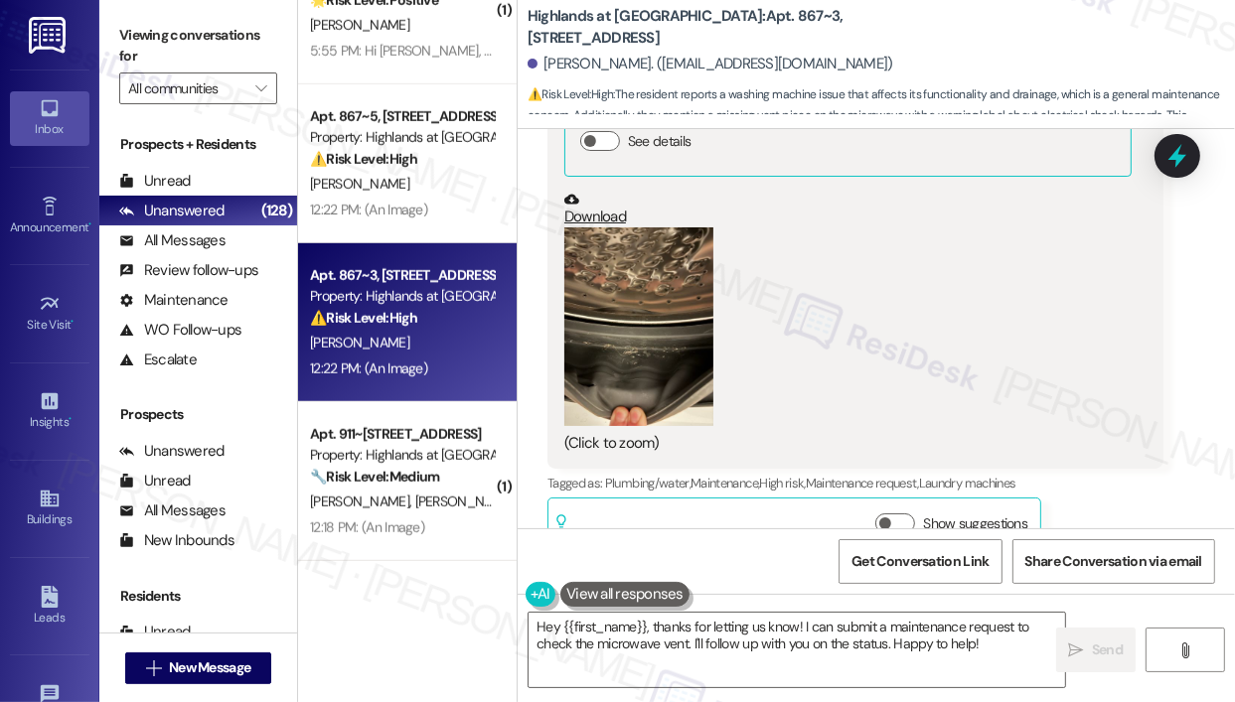
scroll to position [3139, 0]
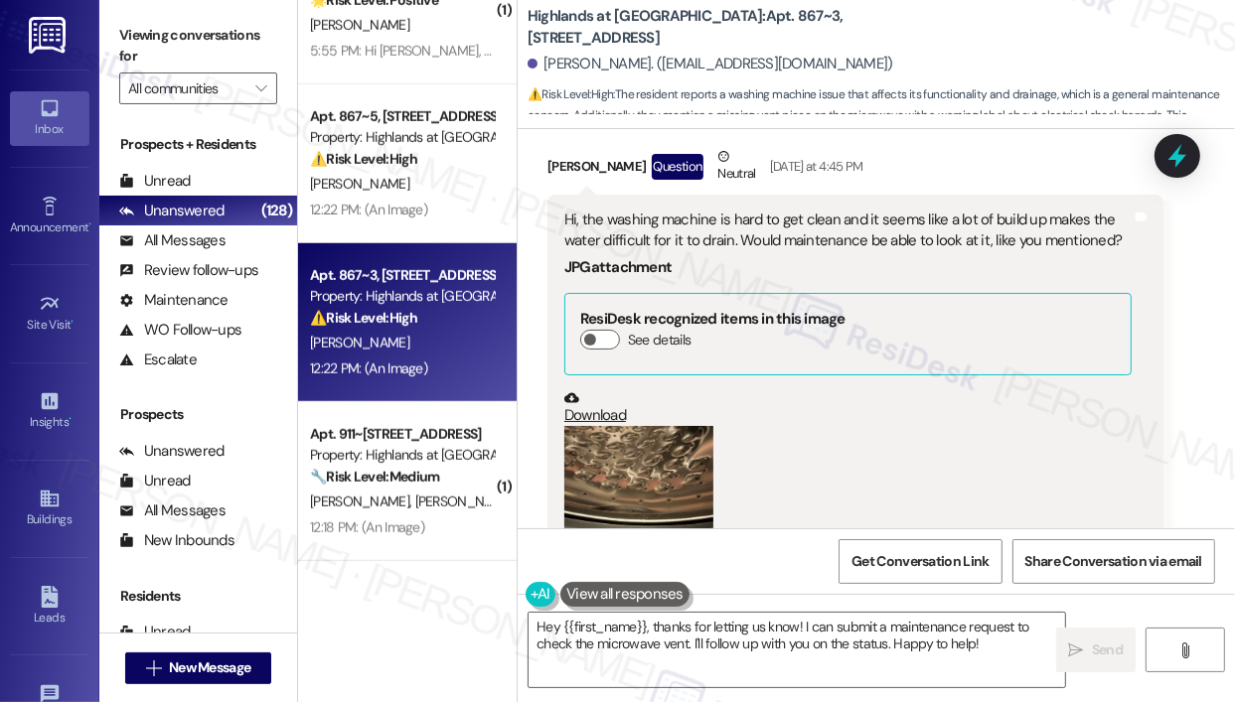
click at [973, 252] on div "Hi, the washing machine is hard to get clean and it seems like a lot of build u…" at bounding box center [847, 231] width 567 height 43
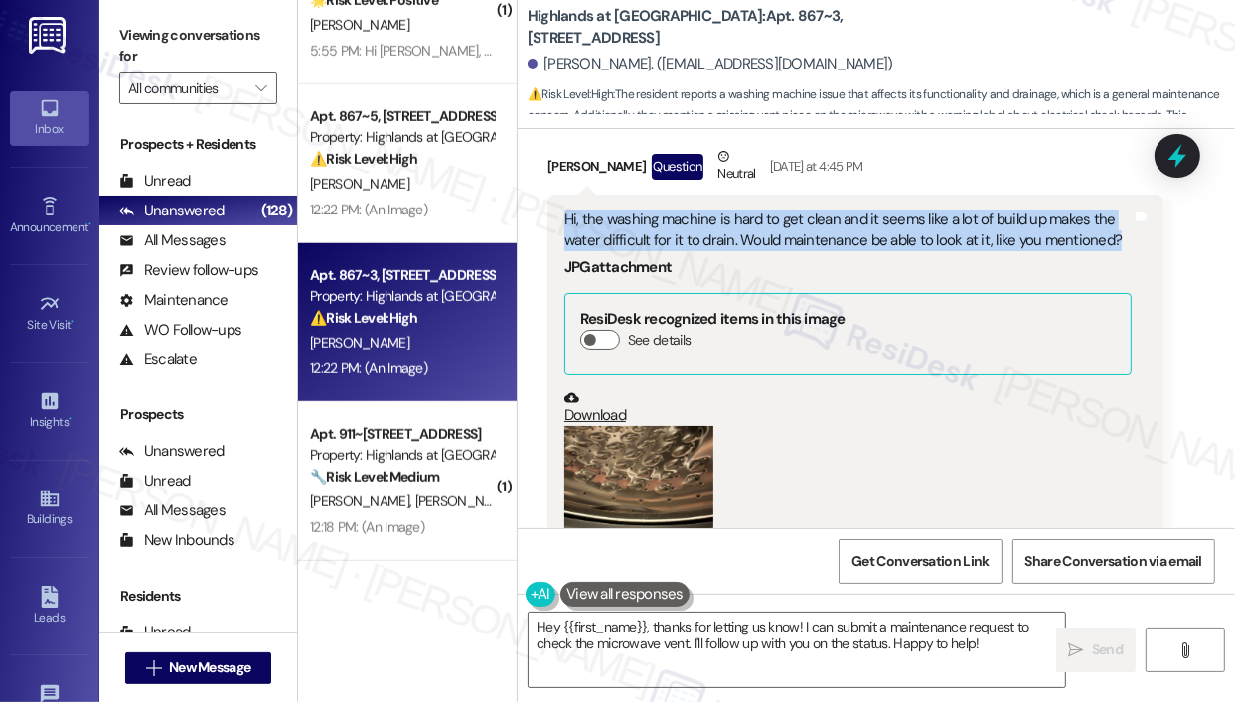
click at [973, 252] on div "Hi, the washing machine is hard to get clean and it seems like a lot of build u…" at bounding box center [847, 231] width 567 height 43
copy div "Hi, the washing machine is hard to get clean and it seems like a lot of build u…"
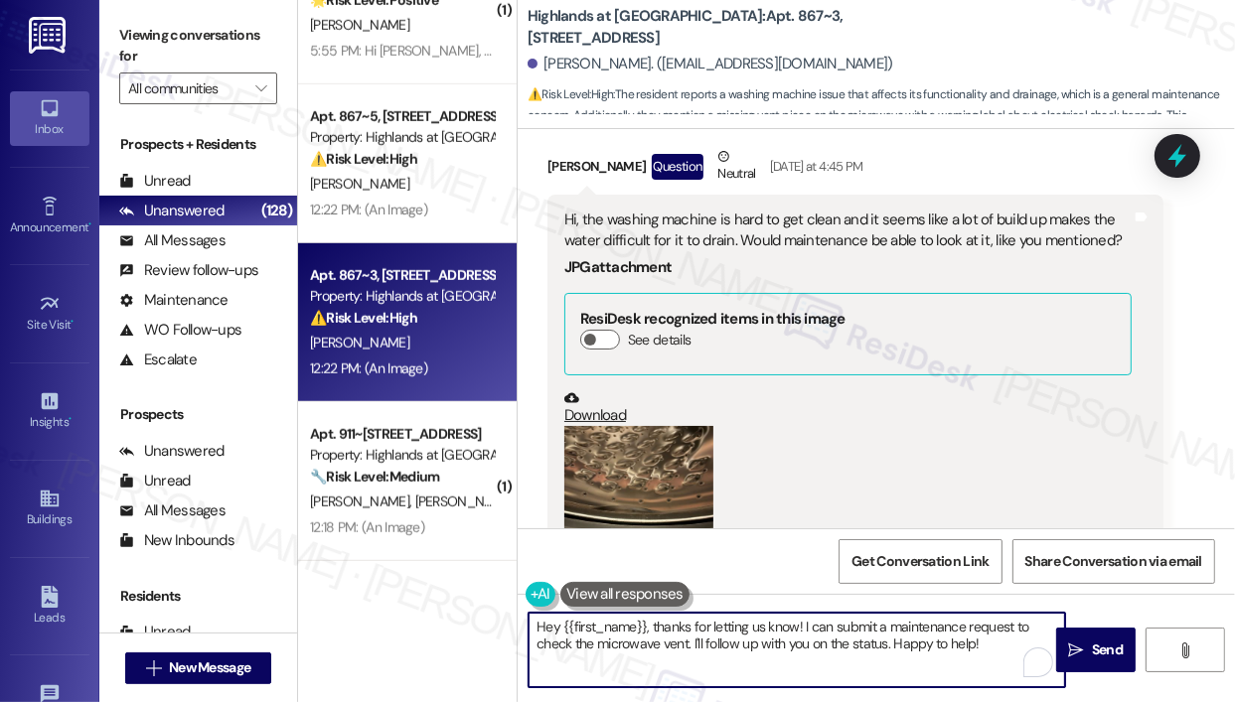
drag, startPoint x: 652, startPoint y: 626, endPoint x: 1009, endPoint y: 681, distance: 361.9
click at [1013, 682] on textarea "Hey {{first_name}}, thanks for letting us know! I can submit a maintenance requ…" at bounding box center [796, 650] width 536 height 74
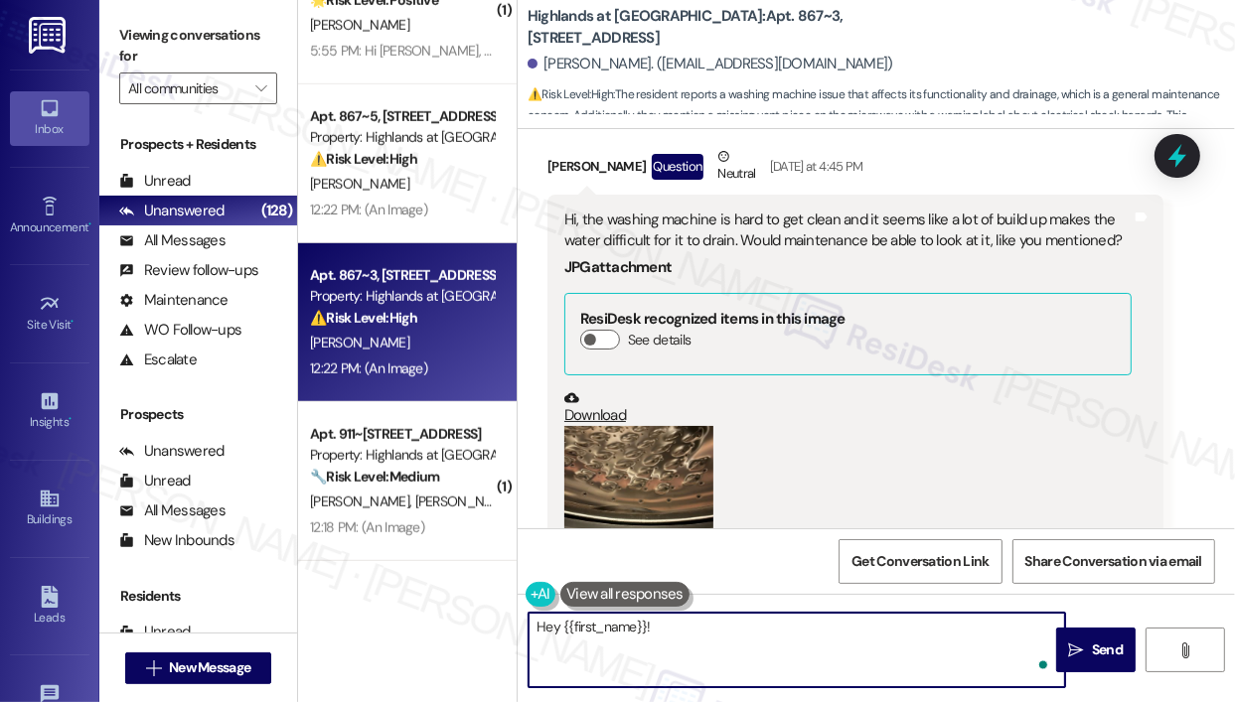
paste textarea "Thank you for reaching out — I understand you’re having trouble with the washin…"
type textarea "Hey {{first_name}}! Thank you for reaching out — I understand you’re having tro…"
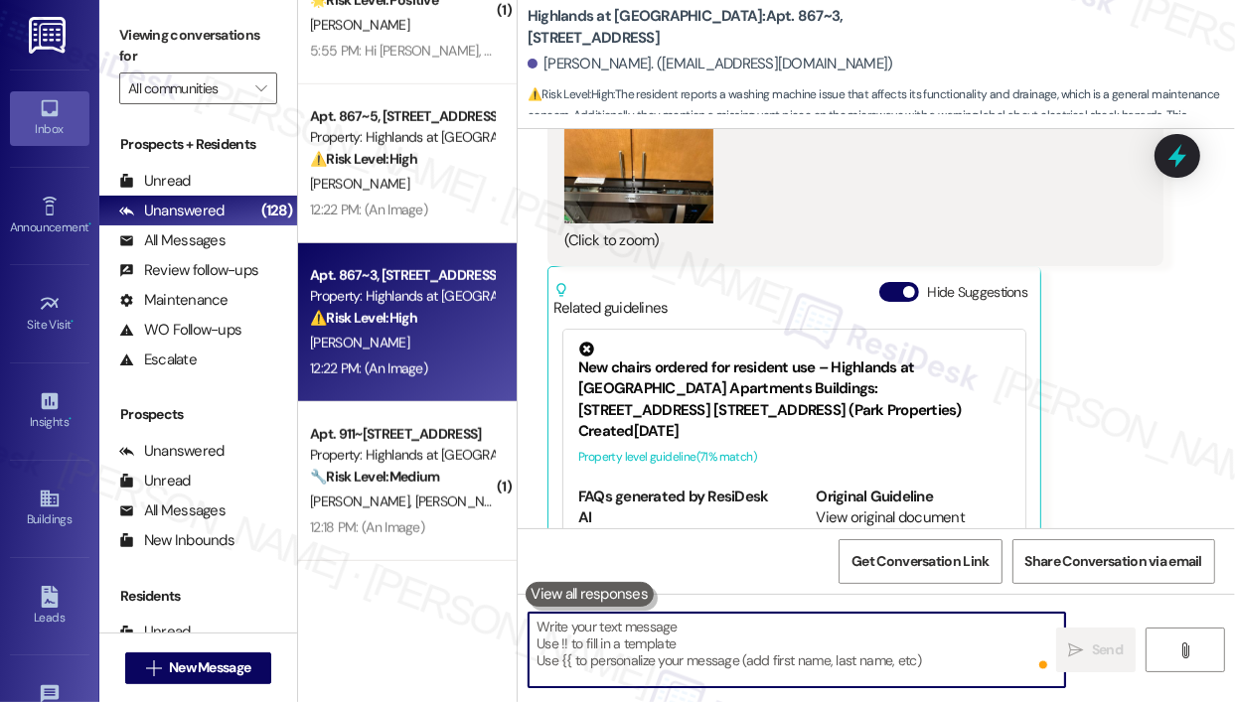
scroll to position [4372, 0]
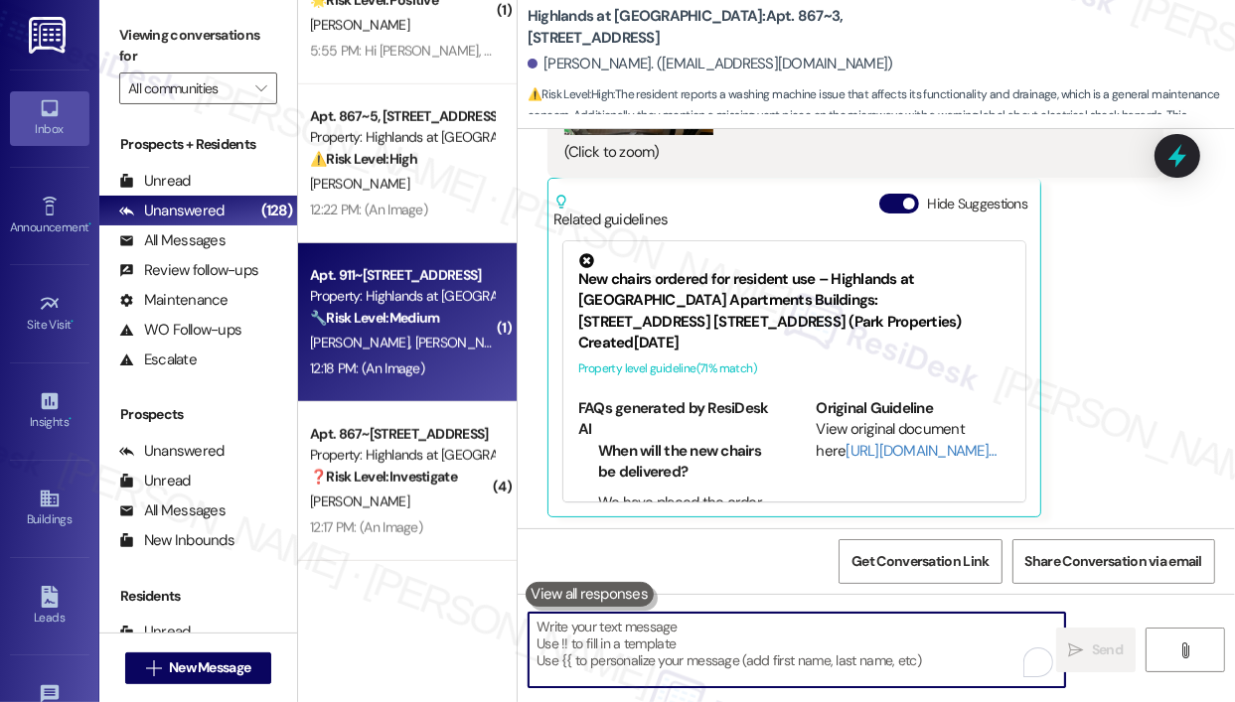
click at [457, 331] on div "[PERSON_NAME] [PERSON_NAME] [PERSON_NAME]" at bounding box center [402, 343] width 188 height 25
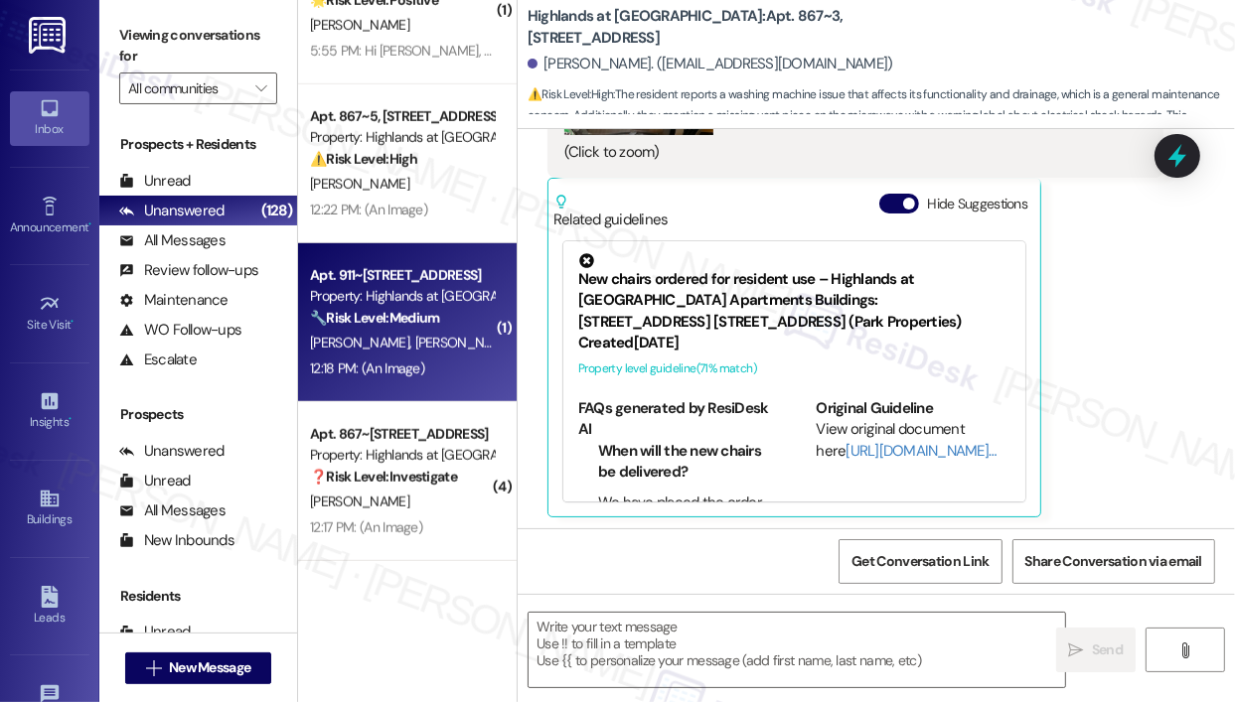
type textarea "Fetching suggested responses. Please feel free to read through the conversation…"
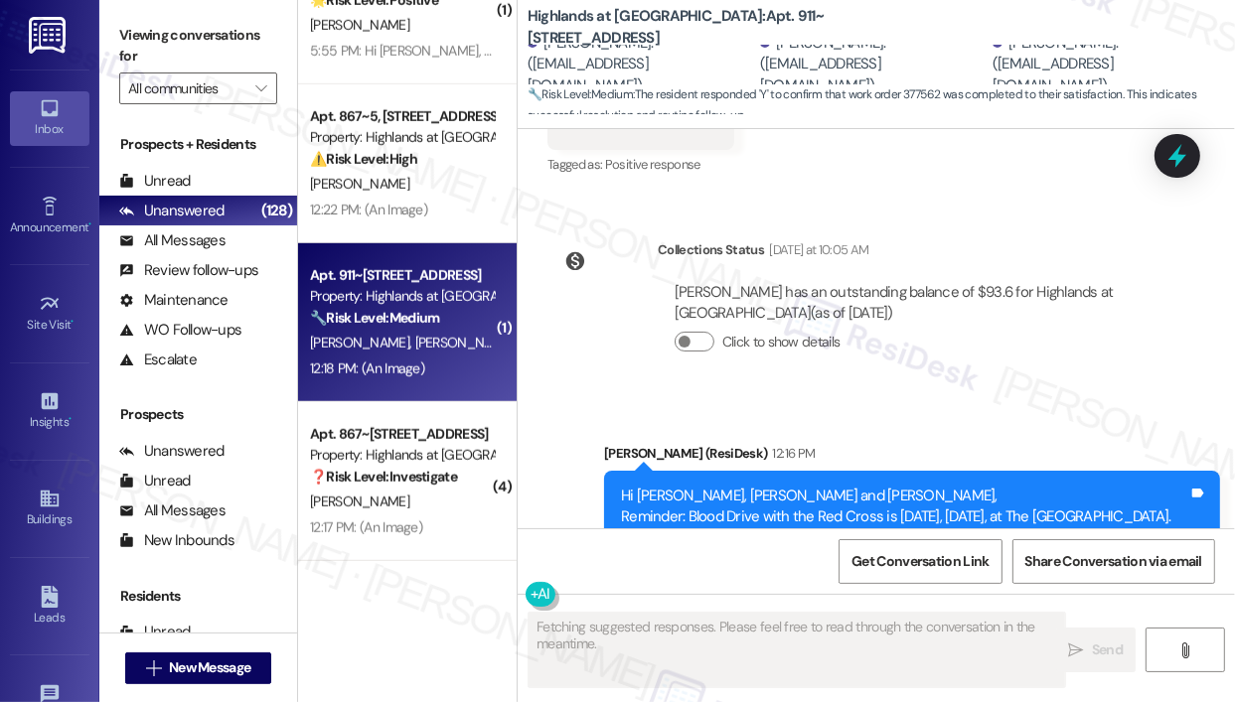
type textarea "Fetching suggested responses. Please feel free to read through the conversation…"
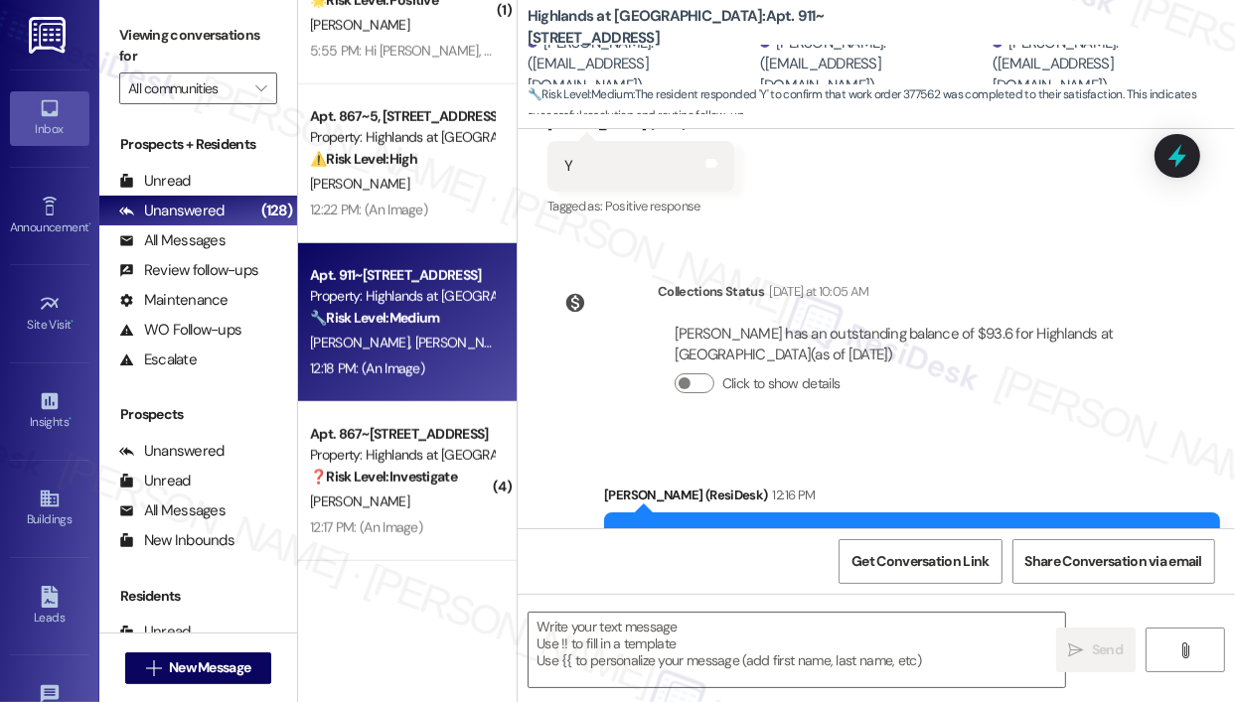
scroll to position [16322, 0]
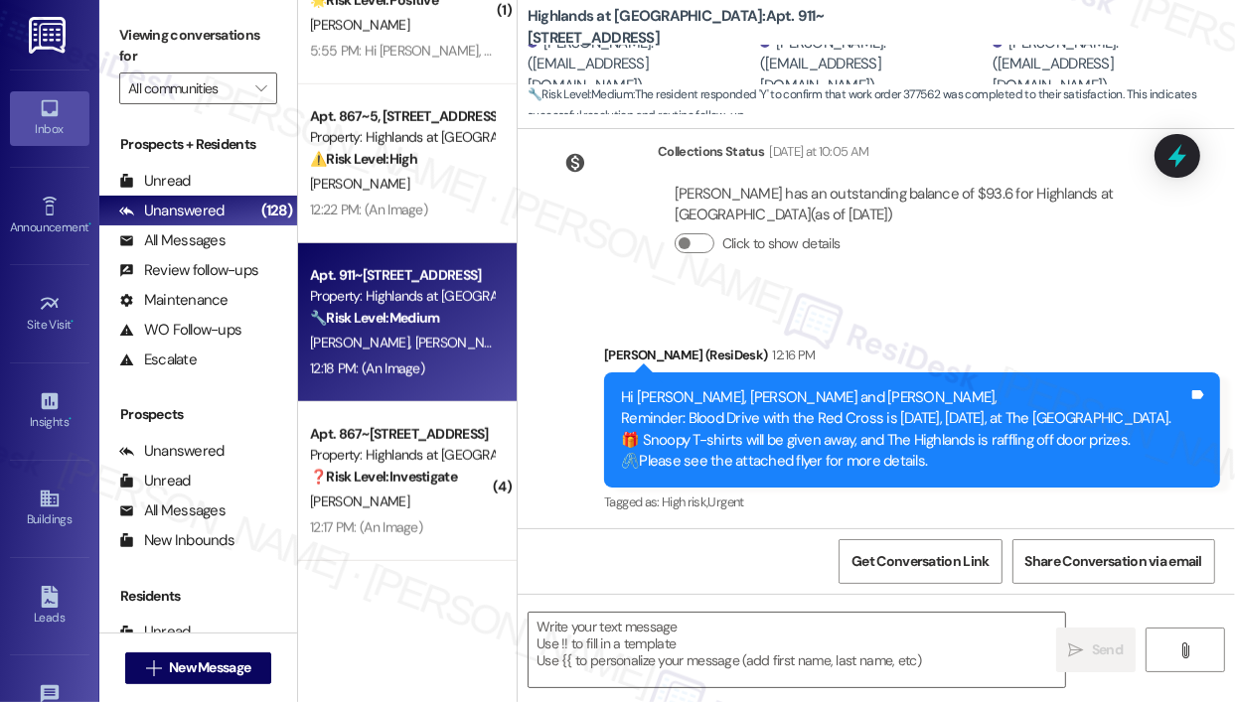
click at [564, 300] on div "Announcement, sent via SMS [PERSON_NAME] (ResiDesk) 12:16 PM Hi [PERSON_NAME], …" at bounding box center [875, 576] width 717 height 553
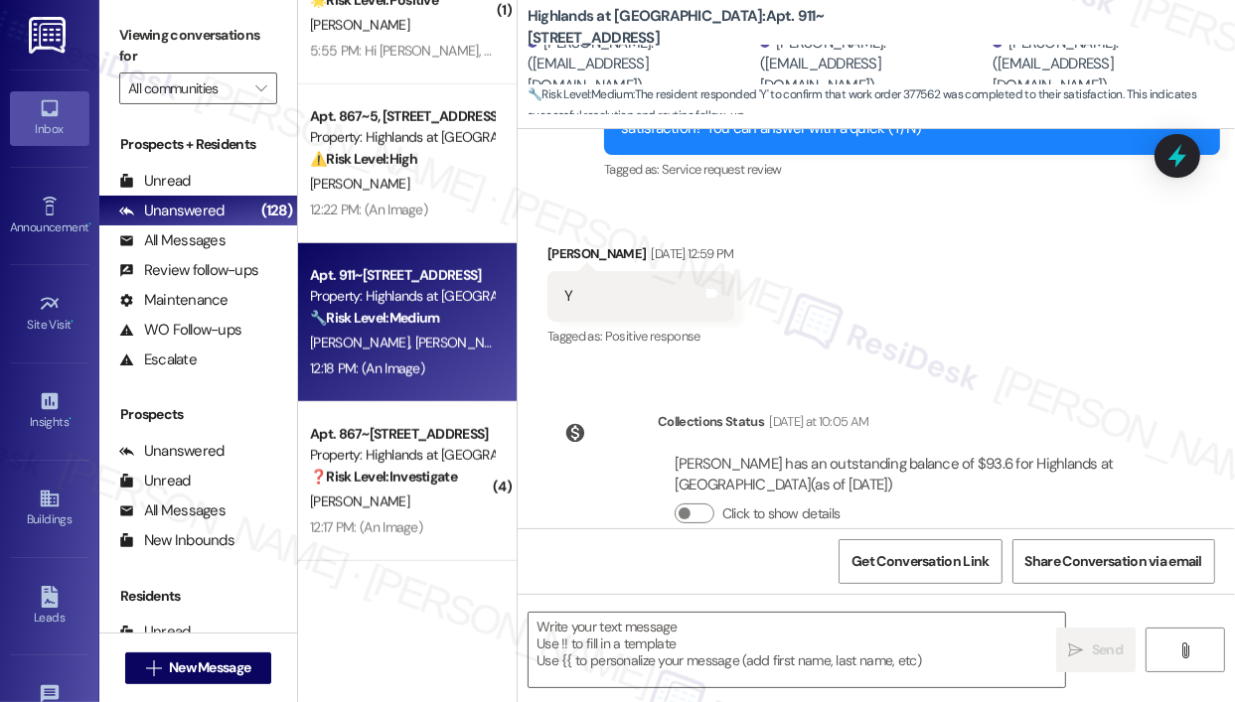
scroll to position [15889, 0]
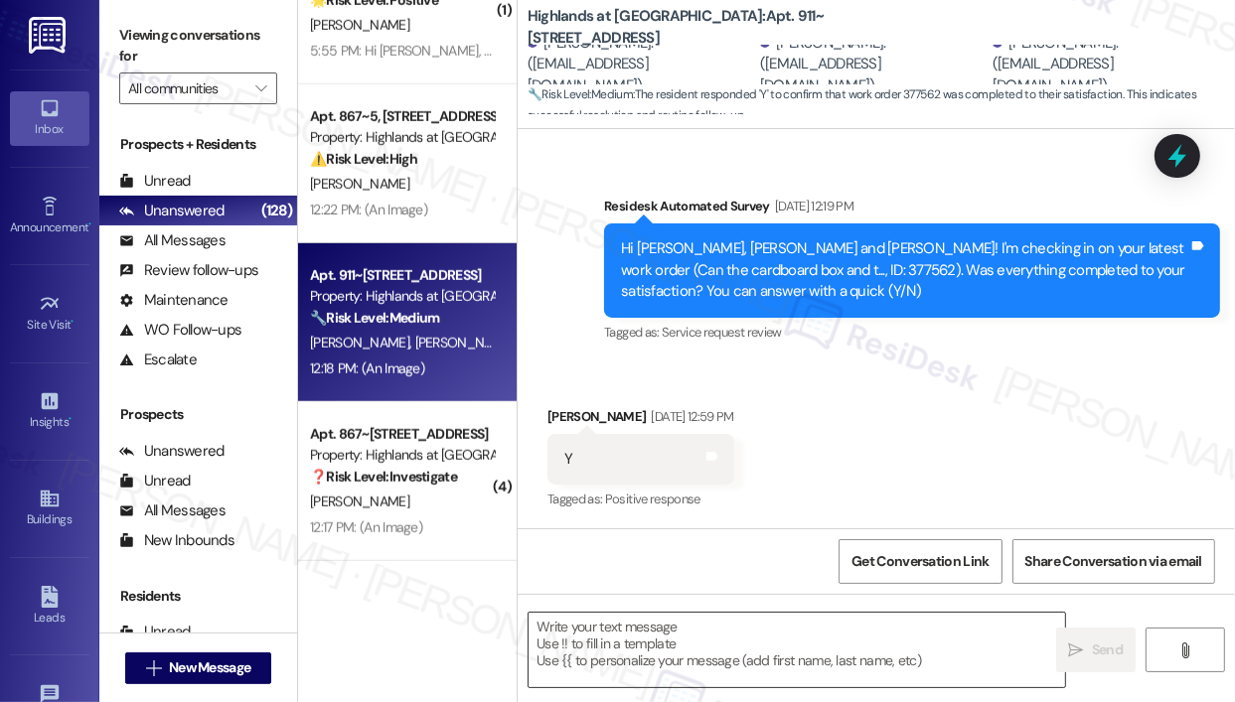
click at [715, 647] on textarea at bounding box center [796, 650] width 536 height 74
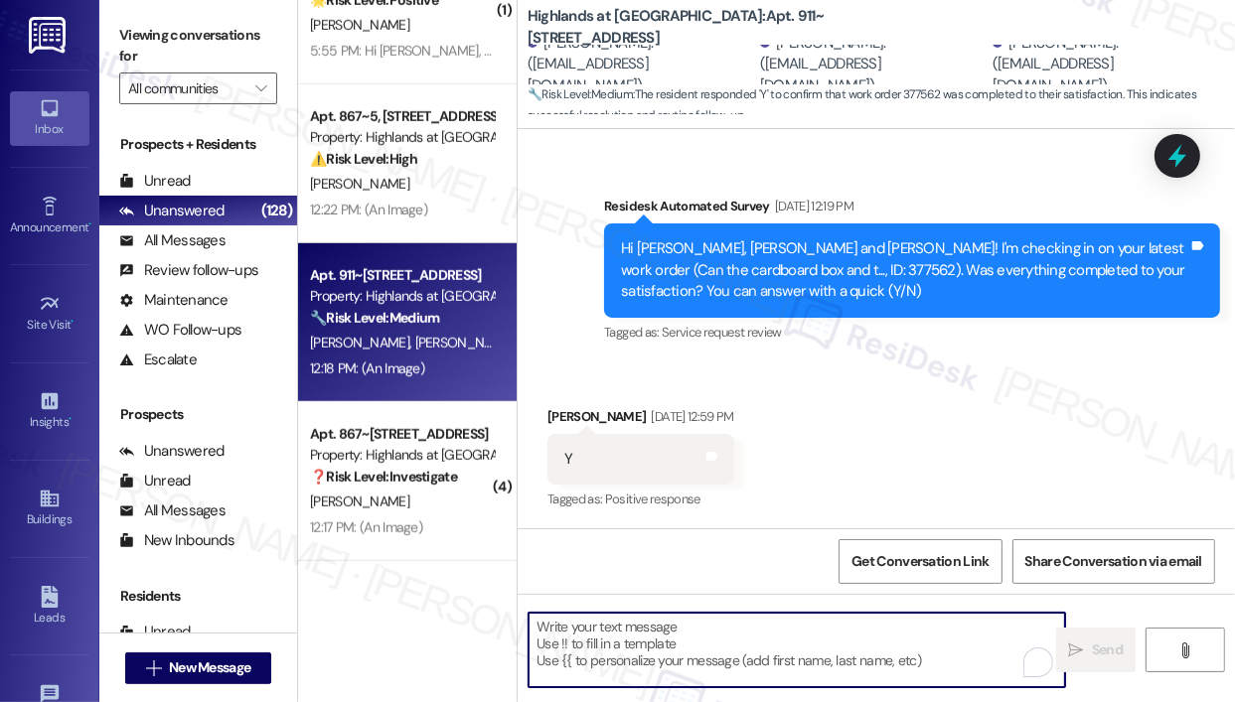
paste textarea "Thank you for reaching out — I understand you’re having trouble with the washin…"
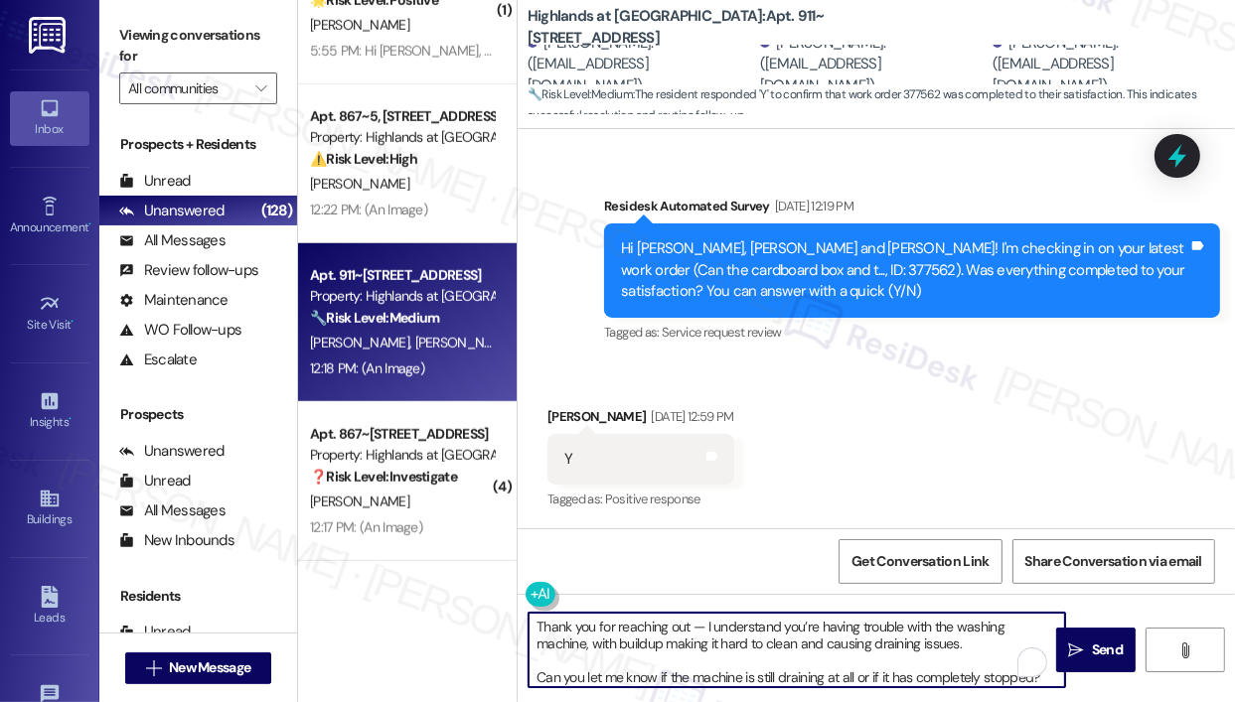
scroll to position [16, 0]
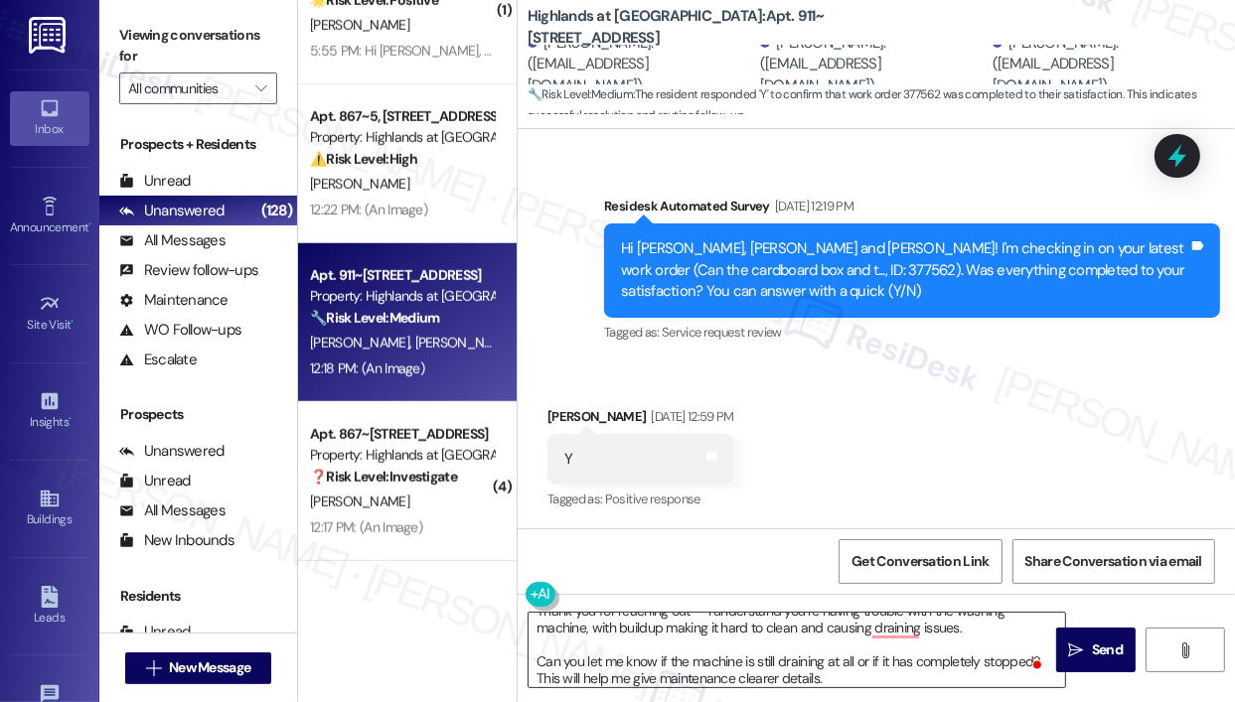
click at [681, 628] on textarea "Thank you for reaching out — I understand you’re having trouble with the washin…" at bounding box center [796, 650] width 536 height 74
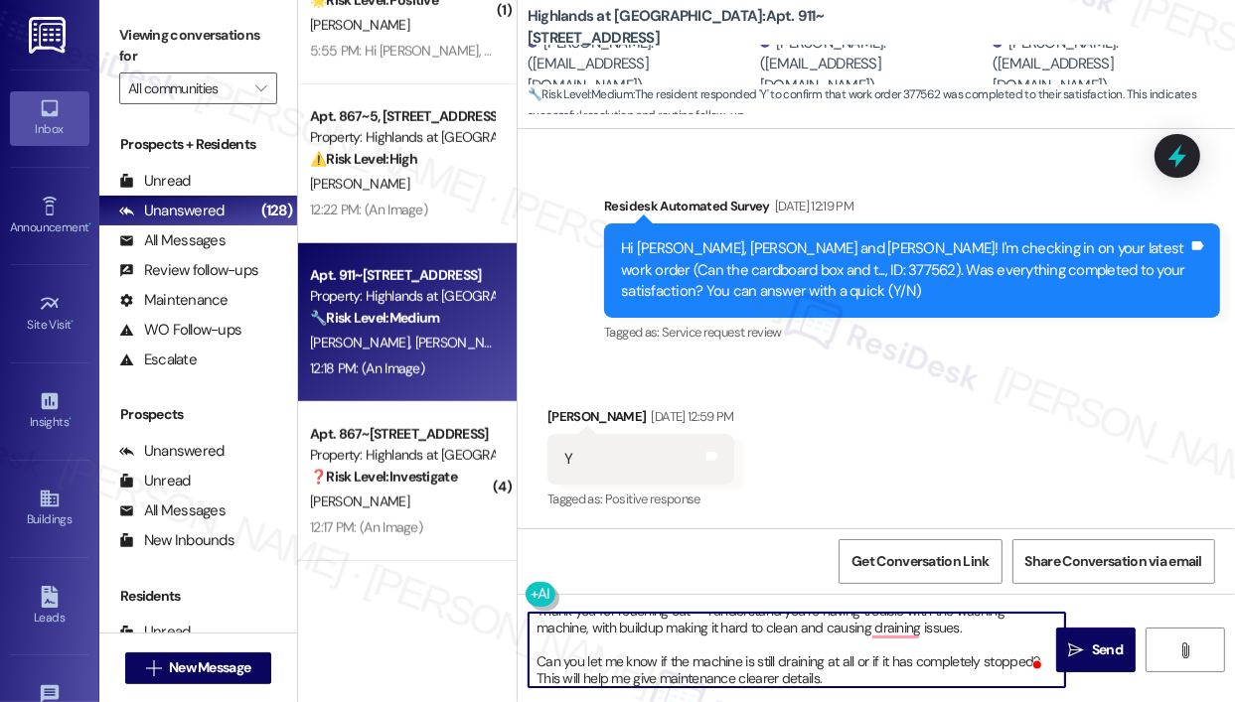
paste textarea "t’s wonderful to hear! We’re so glad that you’re satisfied with the recent work…"
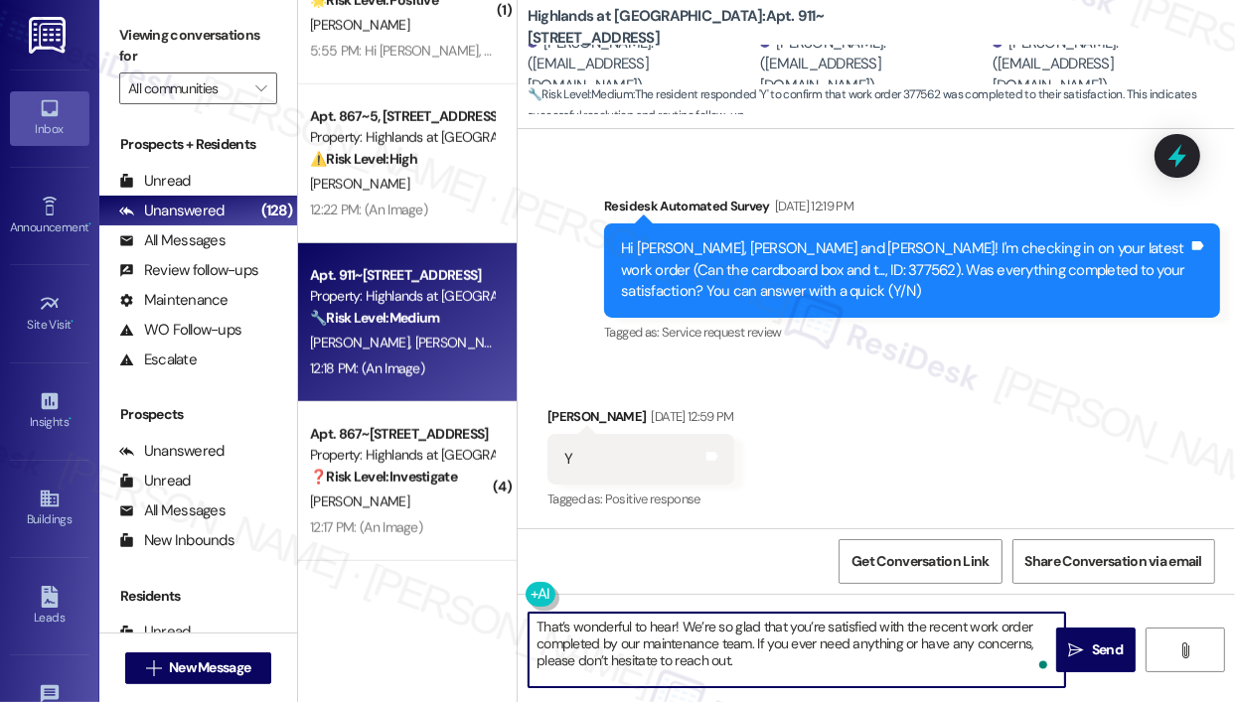
scroll to position [0, 0]
type textarea "That’s wonderful to hear! We’re so glad that you’re satisfied with the recent w…"
click at [1081, 648] on icon "" at bounding box center [1076, 651] width 15 height 16
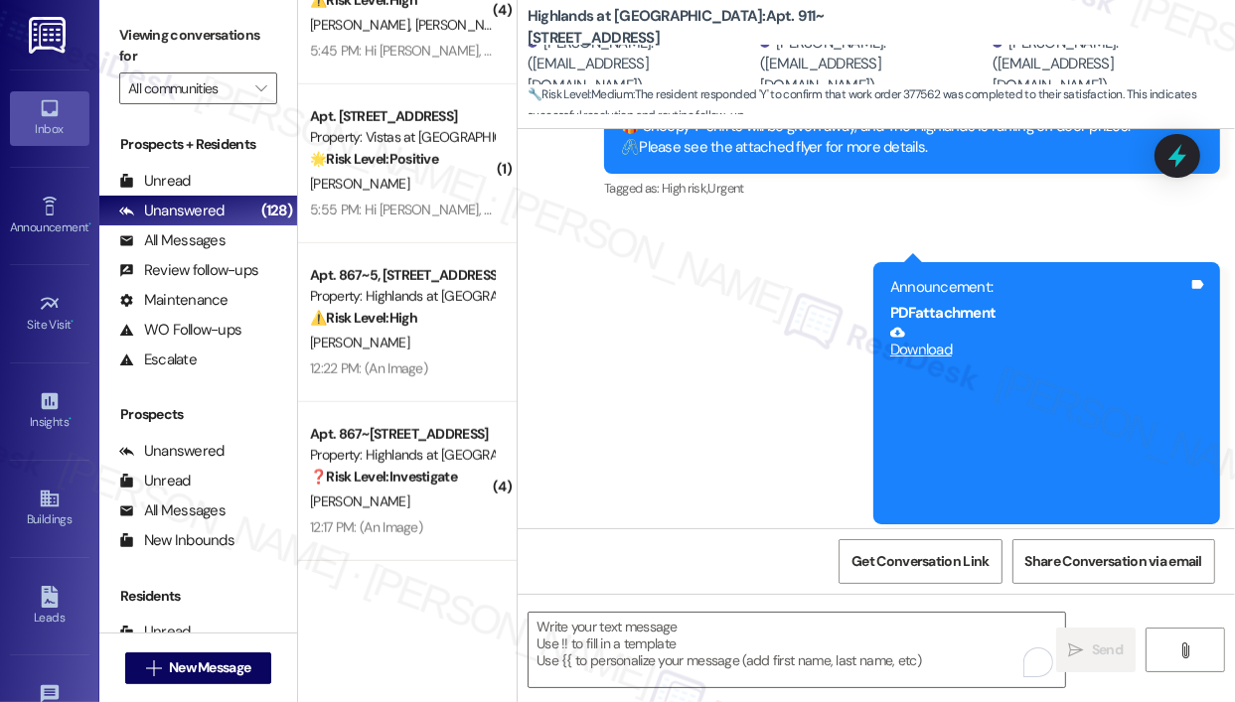
scroll to position [16765, 0]
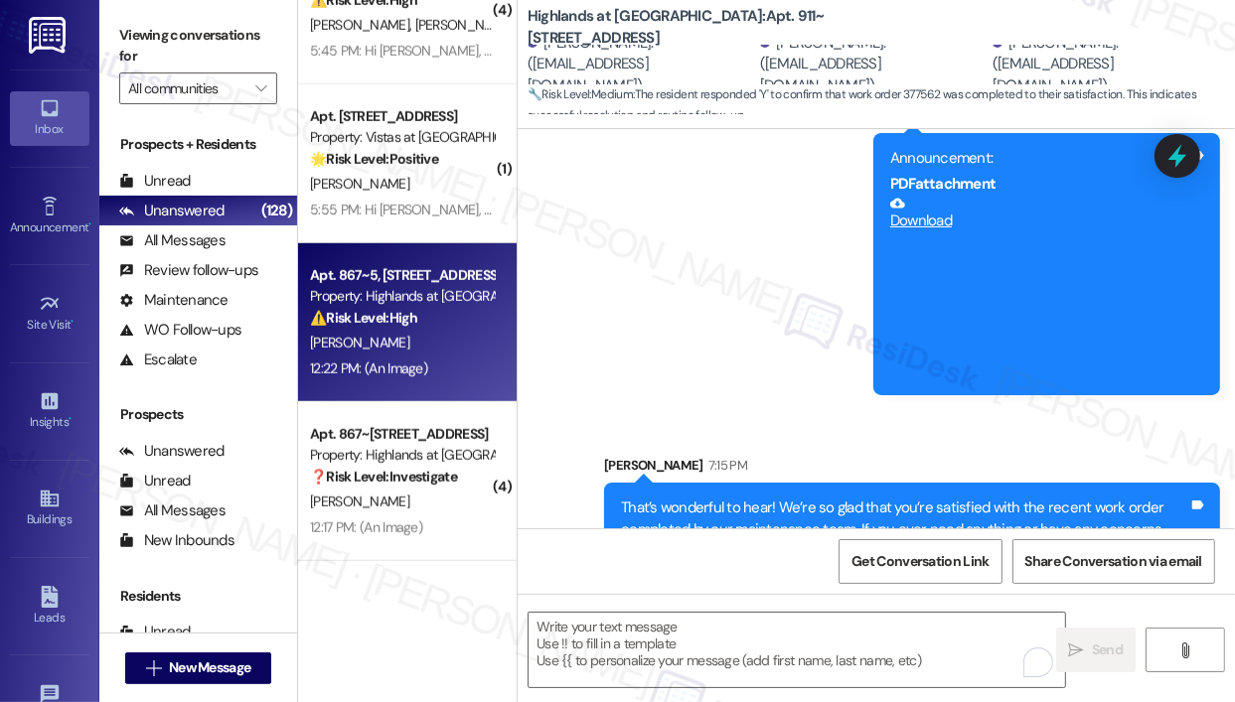
click at [423, 332] on div "[PERSON_NAME]" at bounding box center [402, 343] width 188 height 25
type textarea "Fetching suggested responses. Please feel free to read through the conversation…"
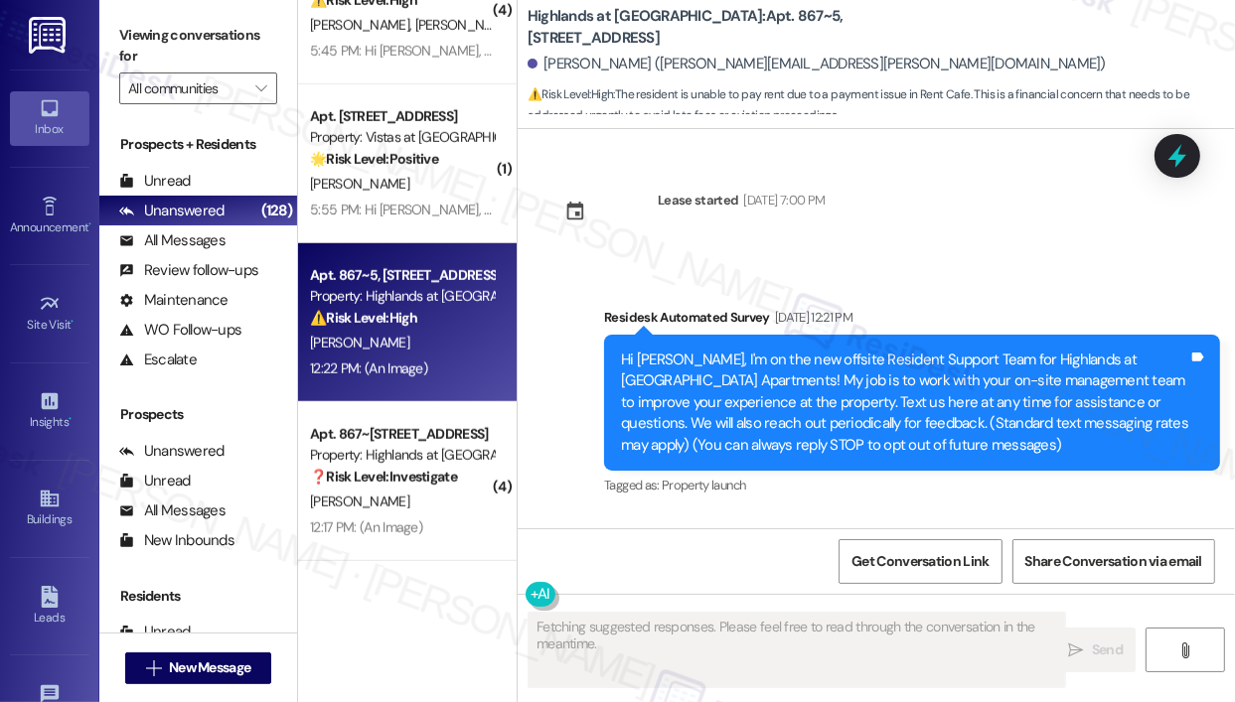
scroll to position [35611, 0]
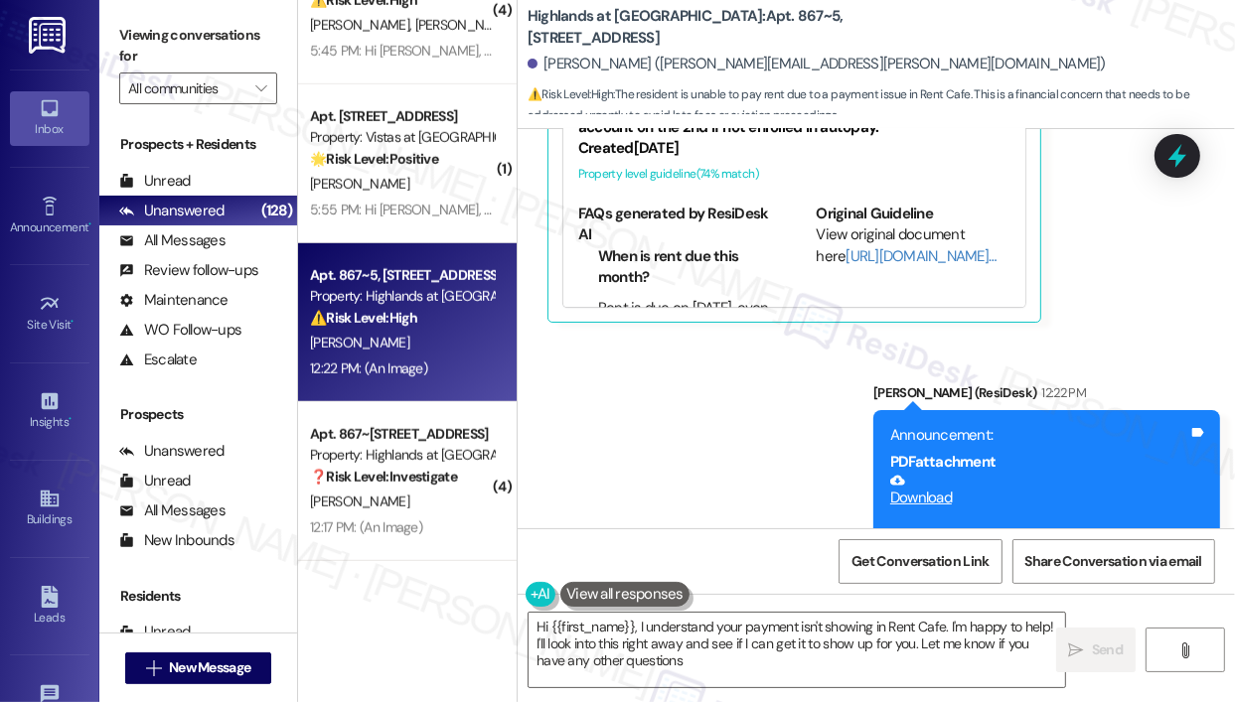
type textarea "Hi {{first_name}}, I understand your payment isn't showing in Rent Cafe. I'm ha…"
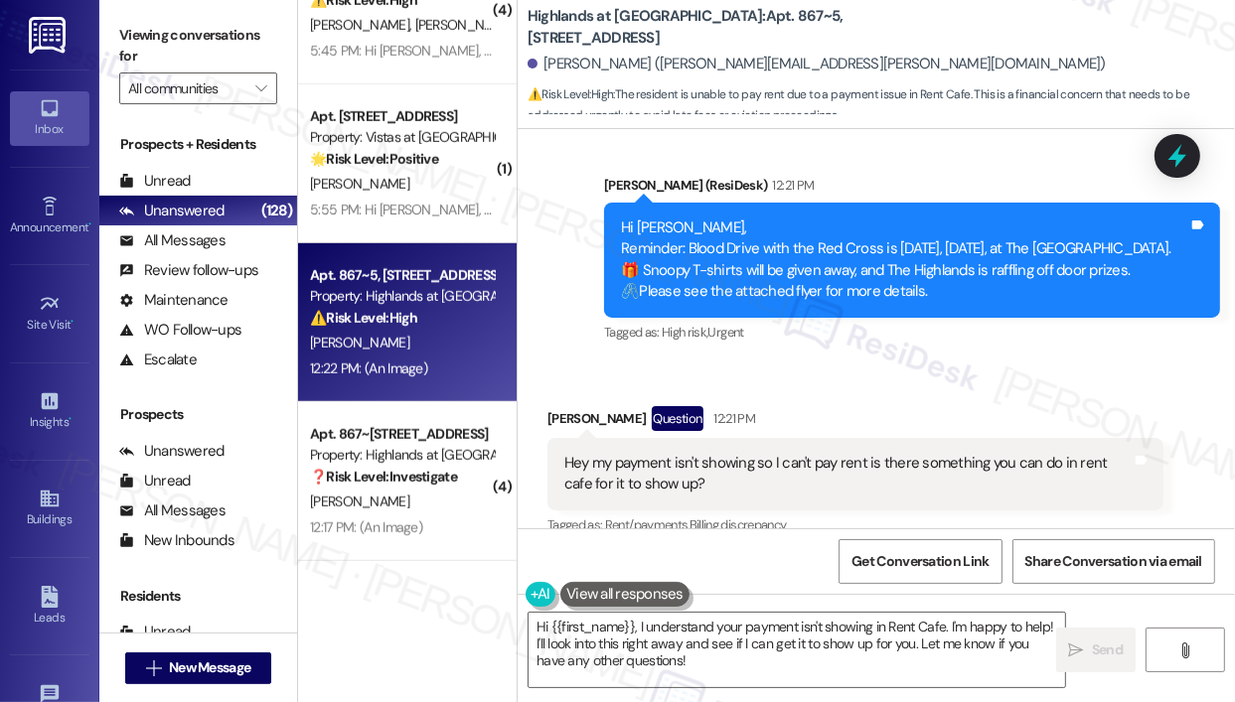
scroll to position [35016, 0]
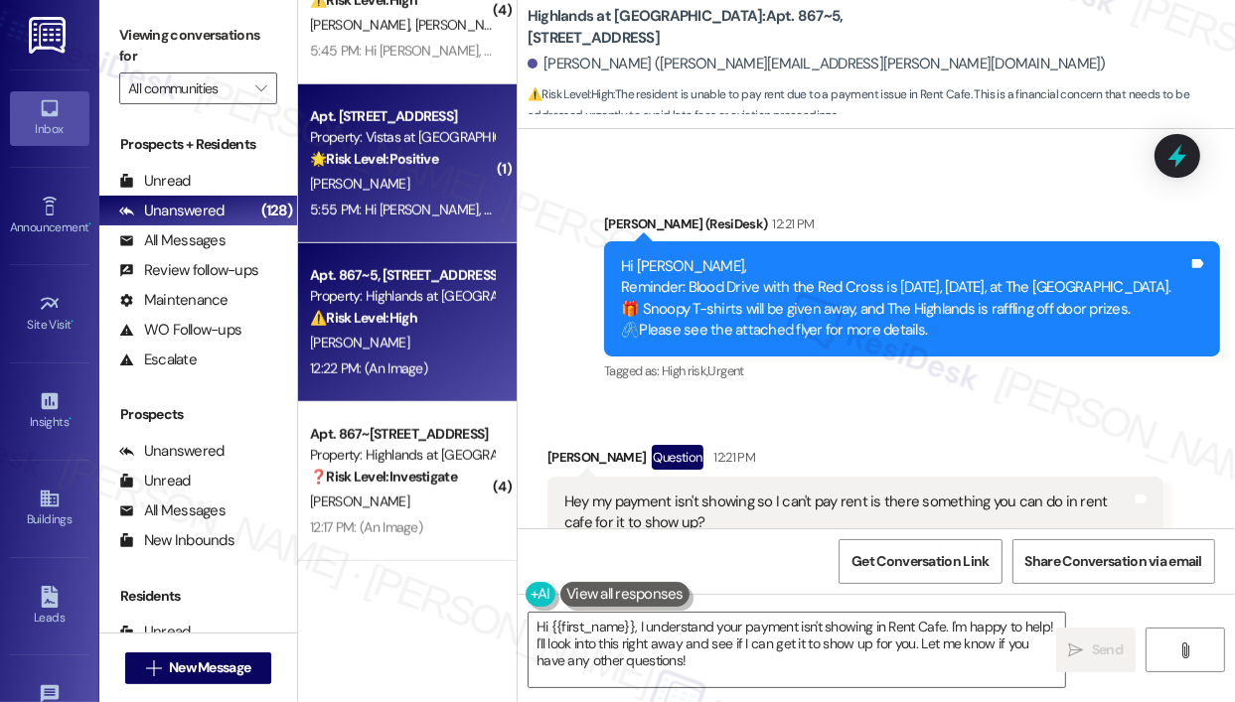
click at [456, 202] on div "5:55 PM: Hi [PERSON_NAME], This is a reminder that all September rents have now…" at bounding box center [794, 210] width 969 height 18
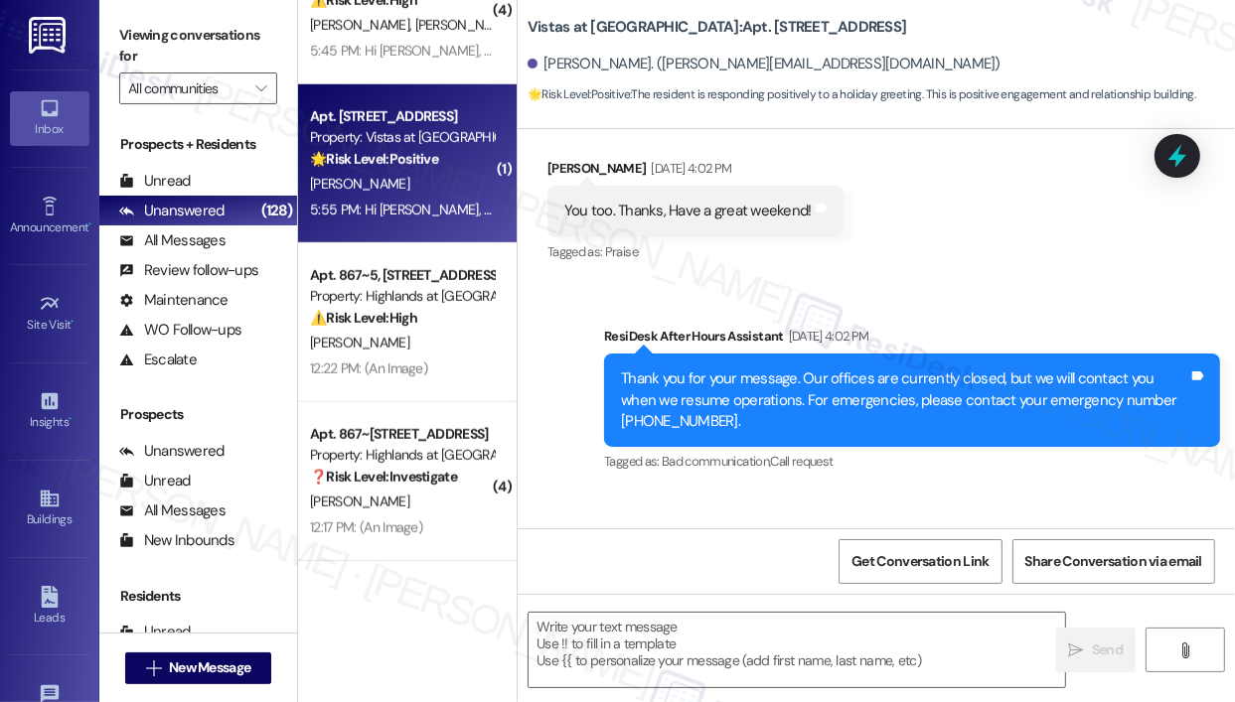
scroll to position [5601, 0]
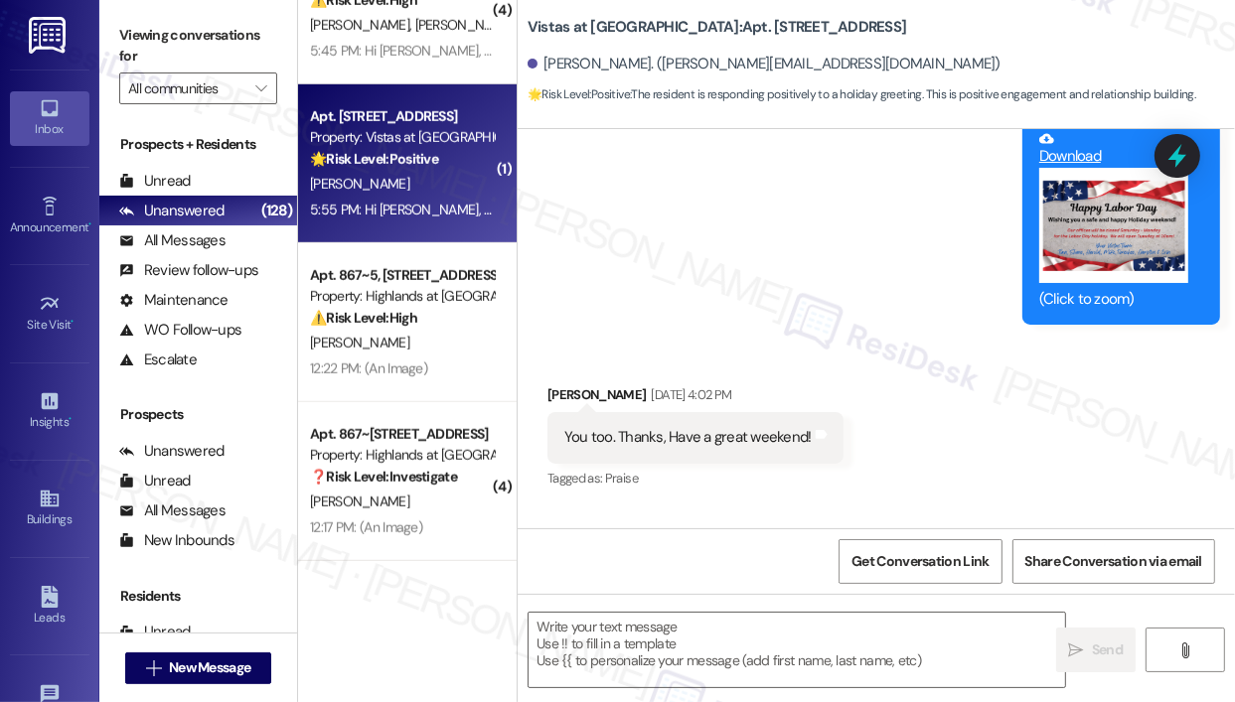
type textarea "Fetching suggested responses. Please feel free to read through the conversation…"
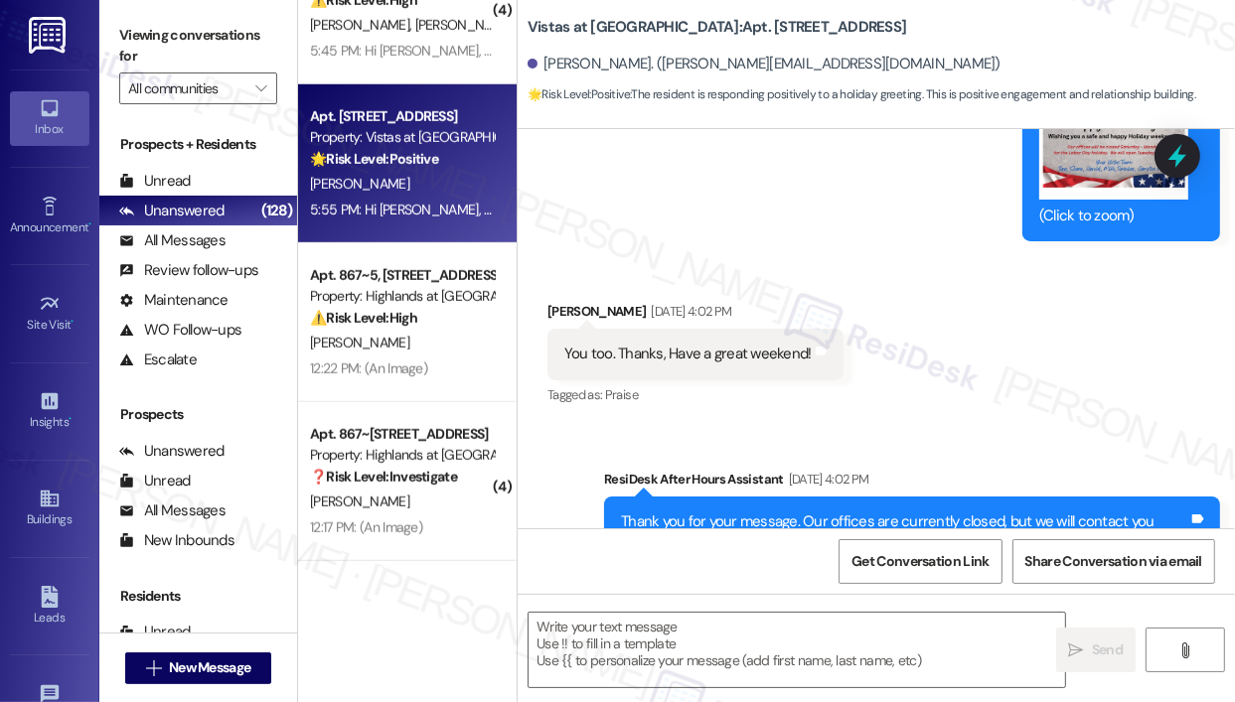
scroll to position [5700, 0]
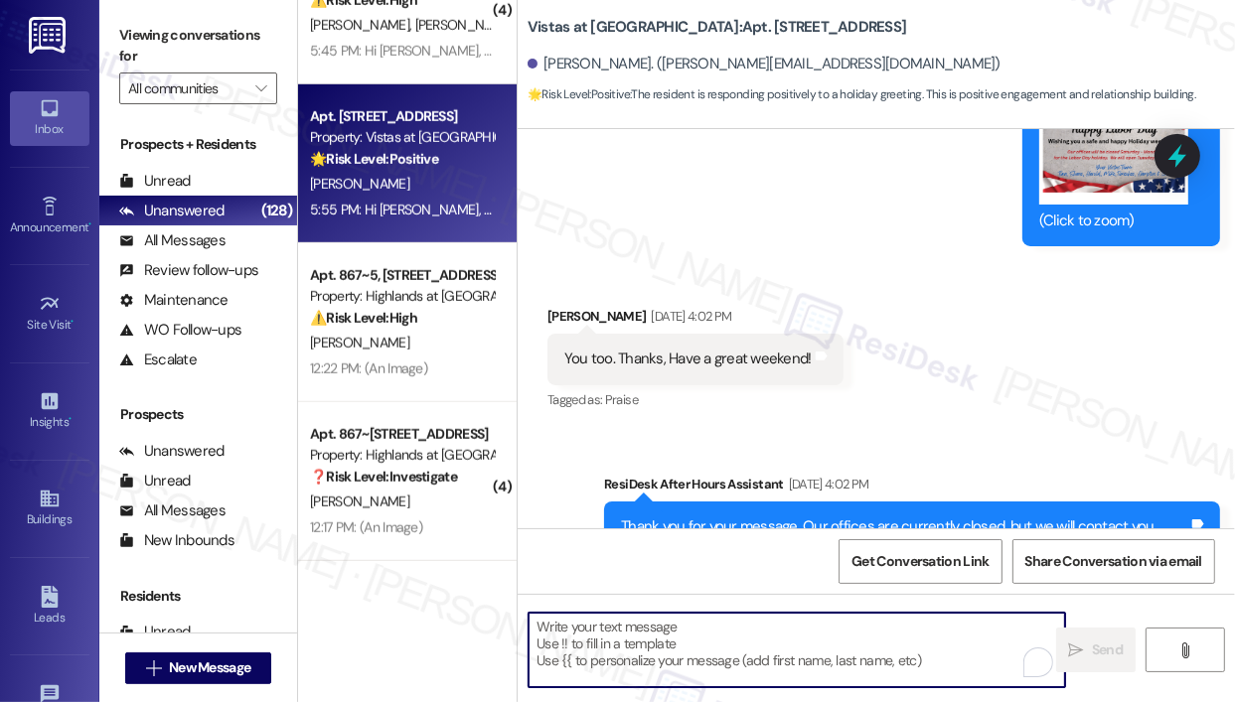
click at [608, 635] on textarea "To enrich screen reader interactions, please activate Accessibility in Grammarl…" at bounding box center [796, 650] width 536 height 74
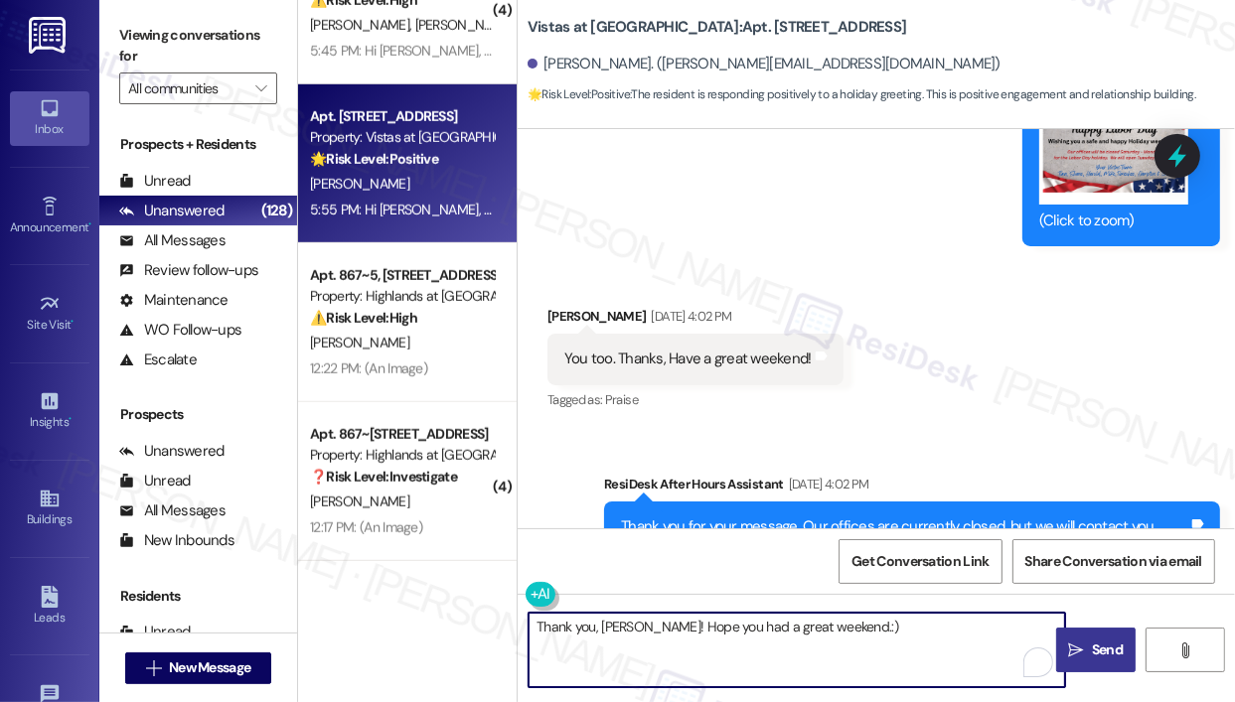
type textarea "Thank you, [PERSON_NAME]! Hope you had a great weekend.:)"
click at [1083, 654] on icon "" at bounding box center [1076, 651] width 15 height 16
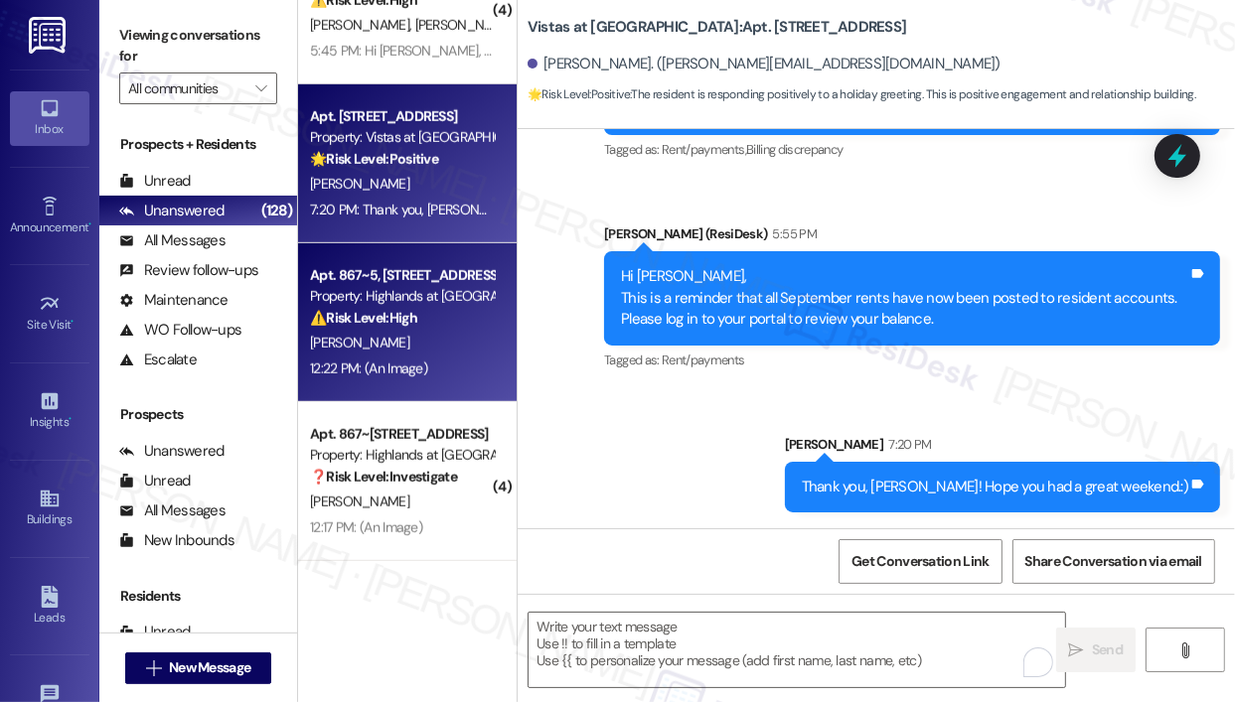
scroll to position [7087, 0]
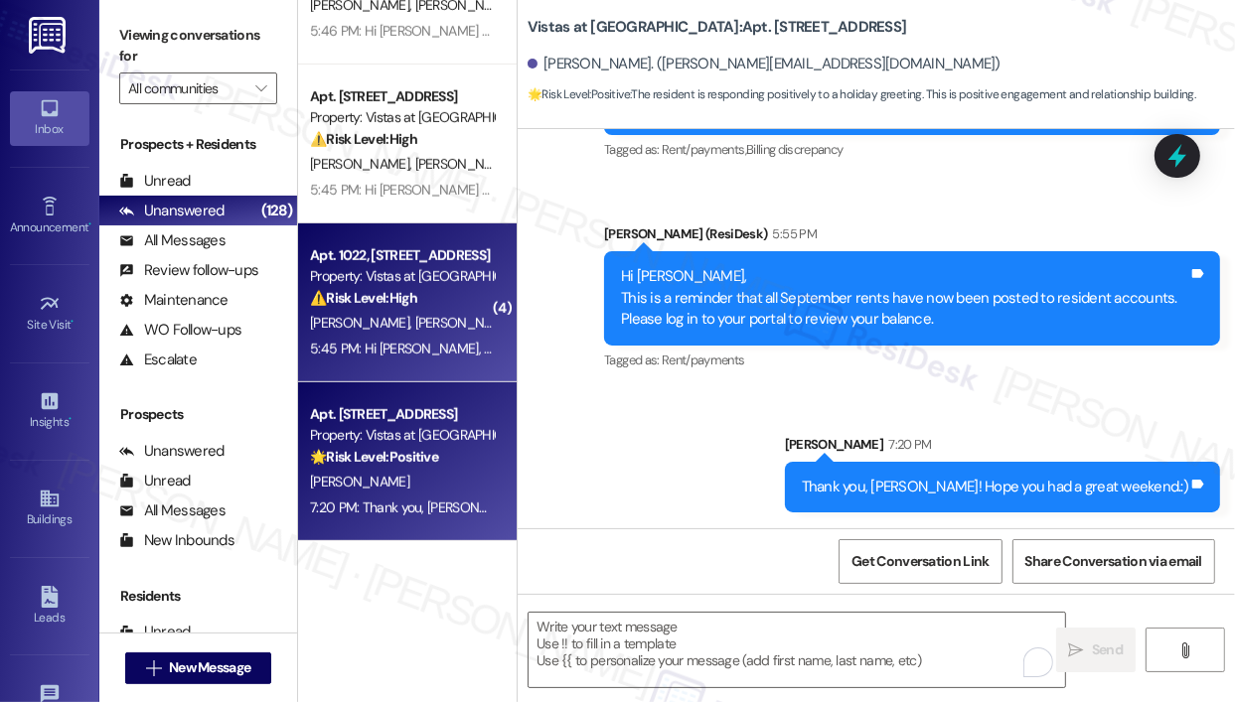
click at [434, 338] on div "5:45 PM: Hi [PERSON_NAME], [PERSON_NAME], [PERSON_NAME] and [PERSON_NAME], This…" at bounding box center [402, 349] width 188 height 25
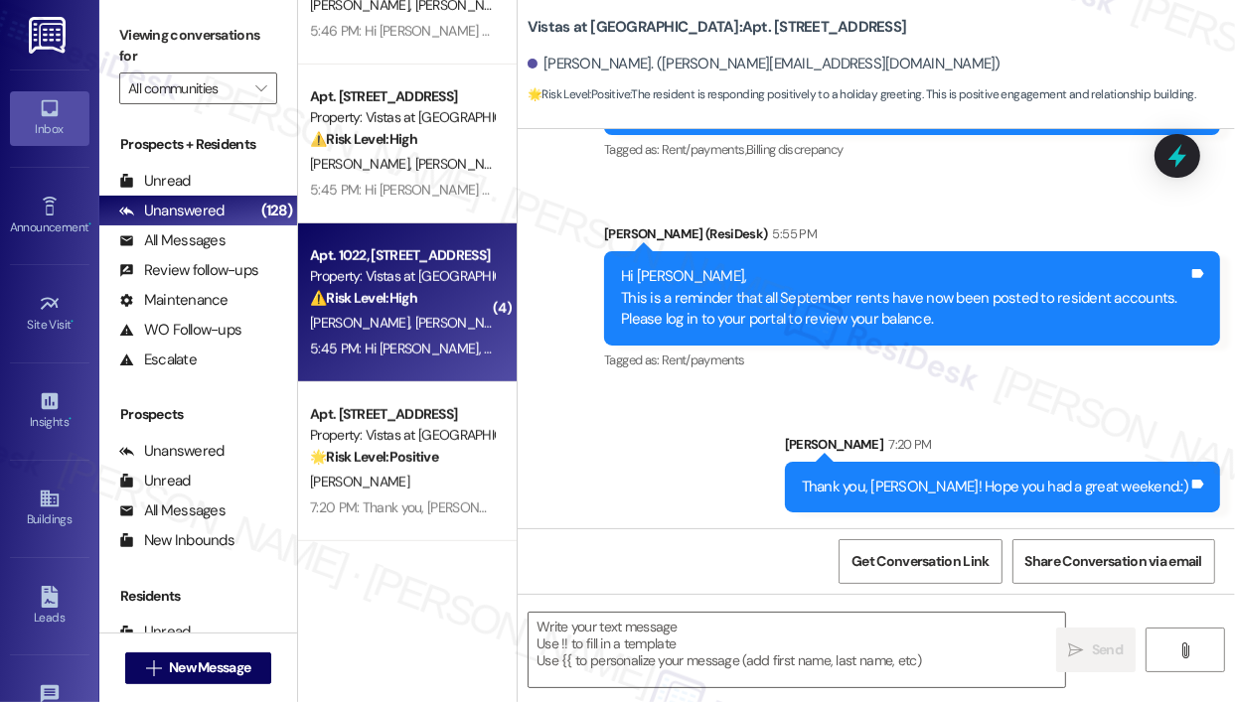
type textarea "Fetching suggested responses. Please feel free to read through the conversation…"
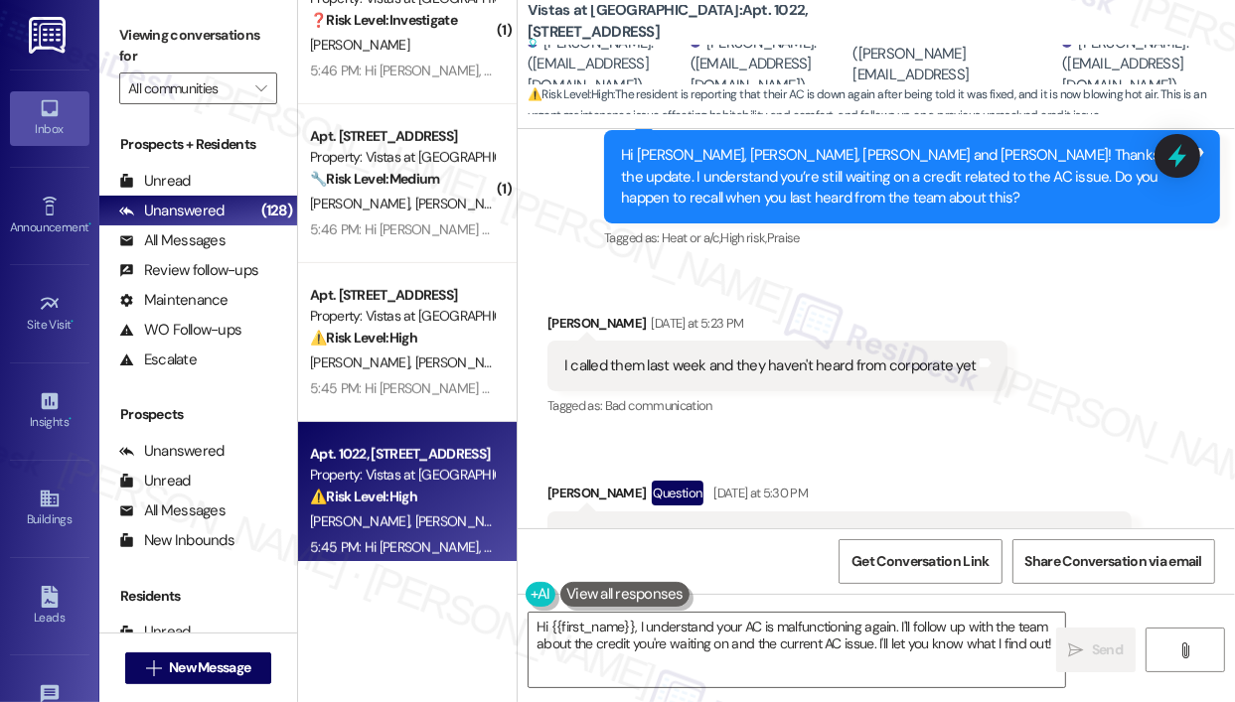
scroll to position [14760, 0]
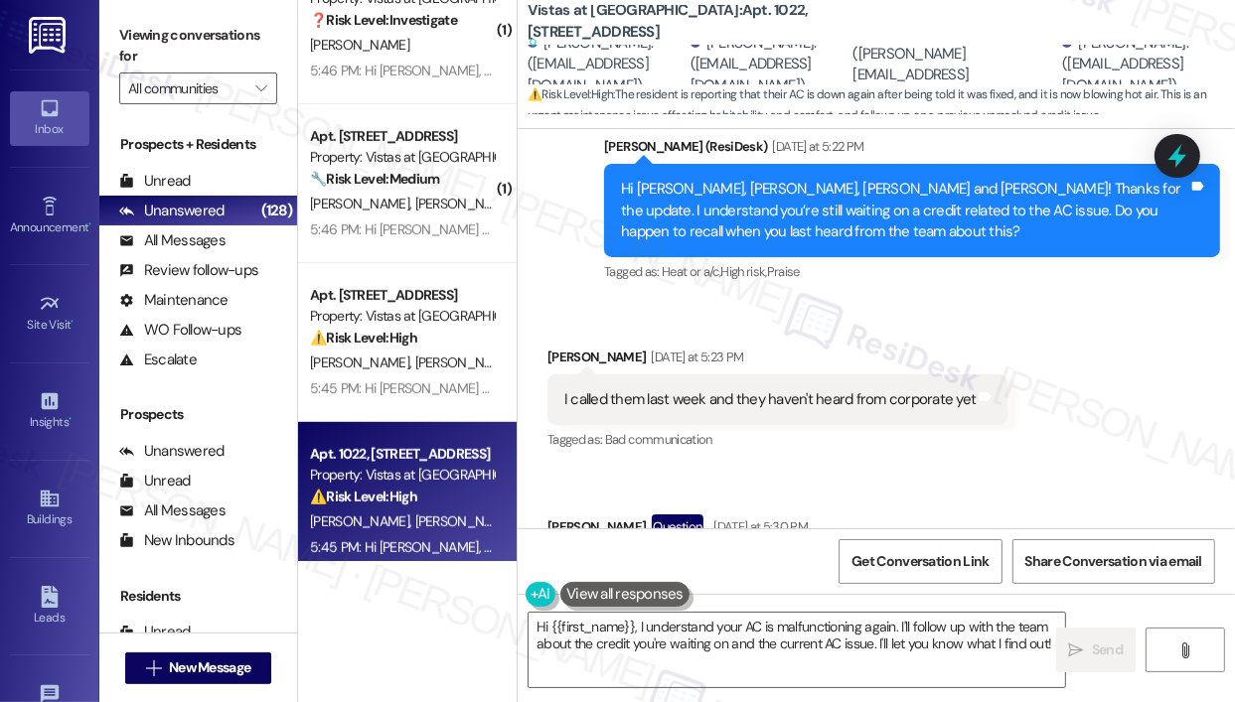
click at [922, 427] on div "Tagged as: Bad communication Click to highlight conversations about Bad communi…" at bounding box center [777, 439] width 460 height 29
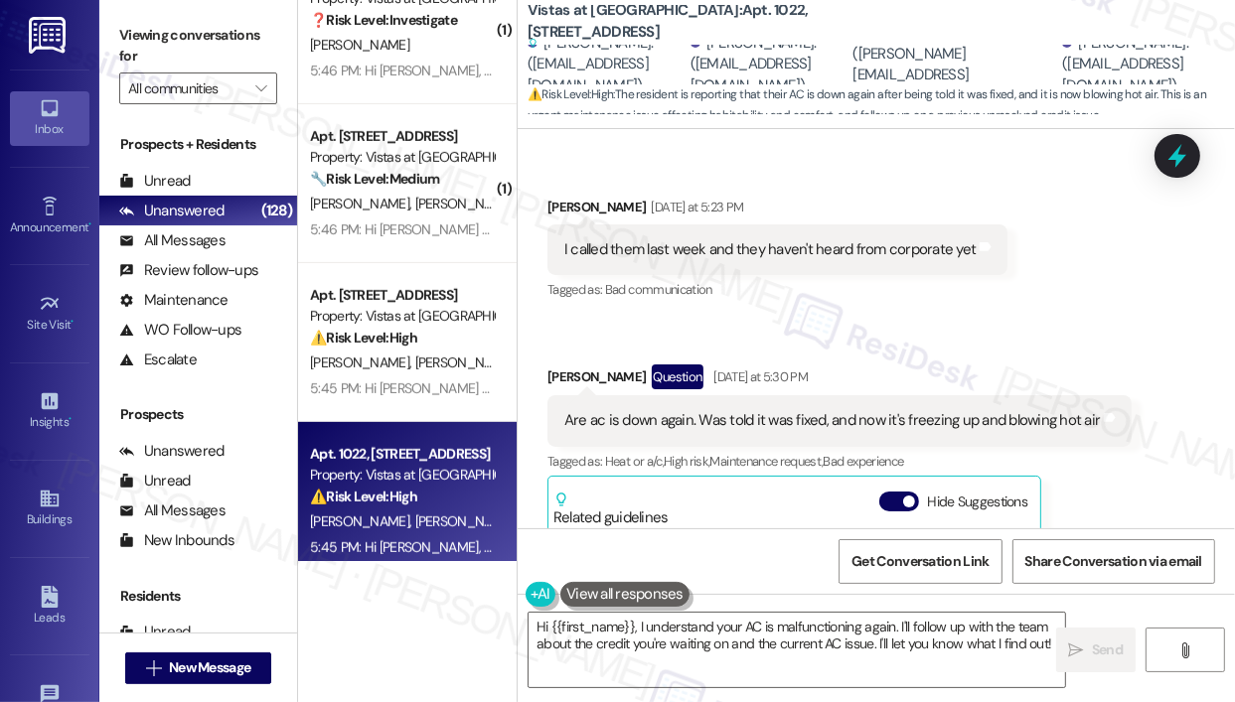
scroll to position [14958, 0]
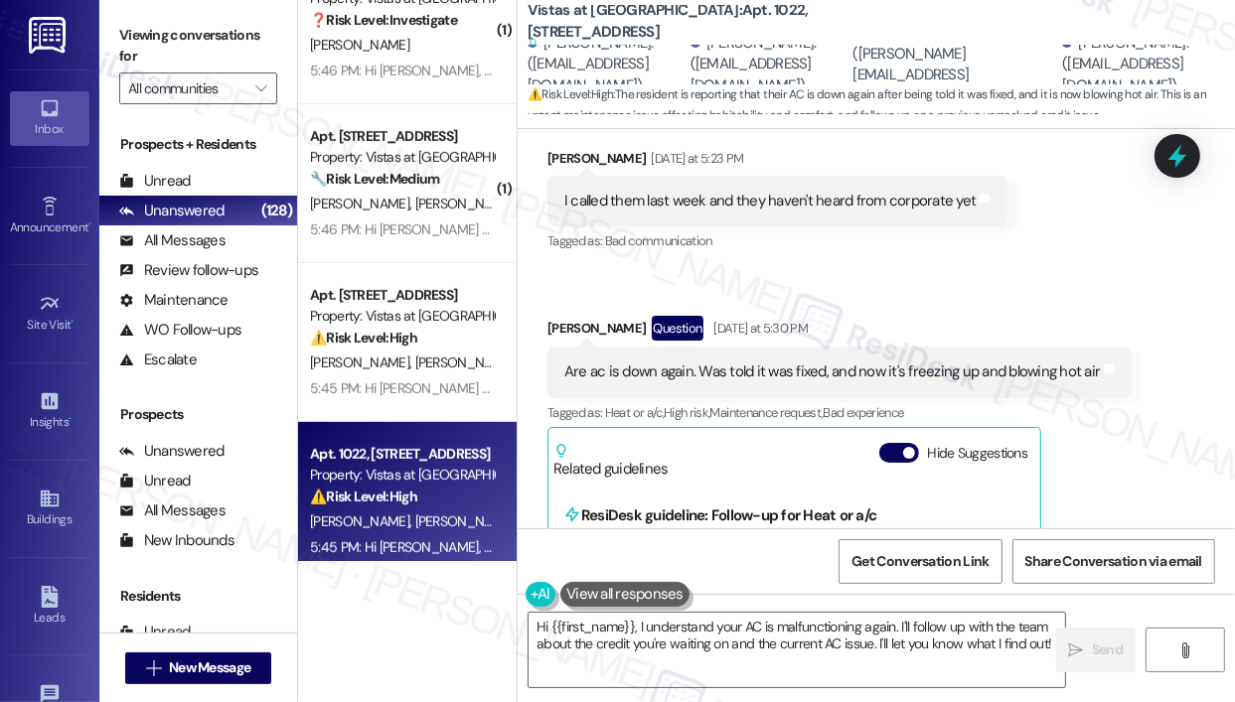
click at [946, 362] on div "Are ac is down again. Was told it was fixed, and now it's freezing up and blowi…" at bounding box center [831, 372] width 535 height 21
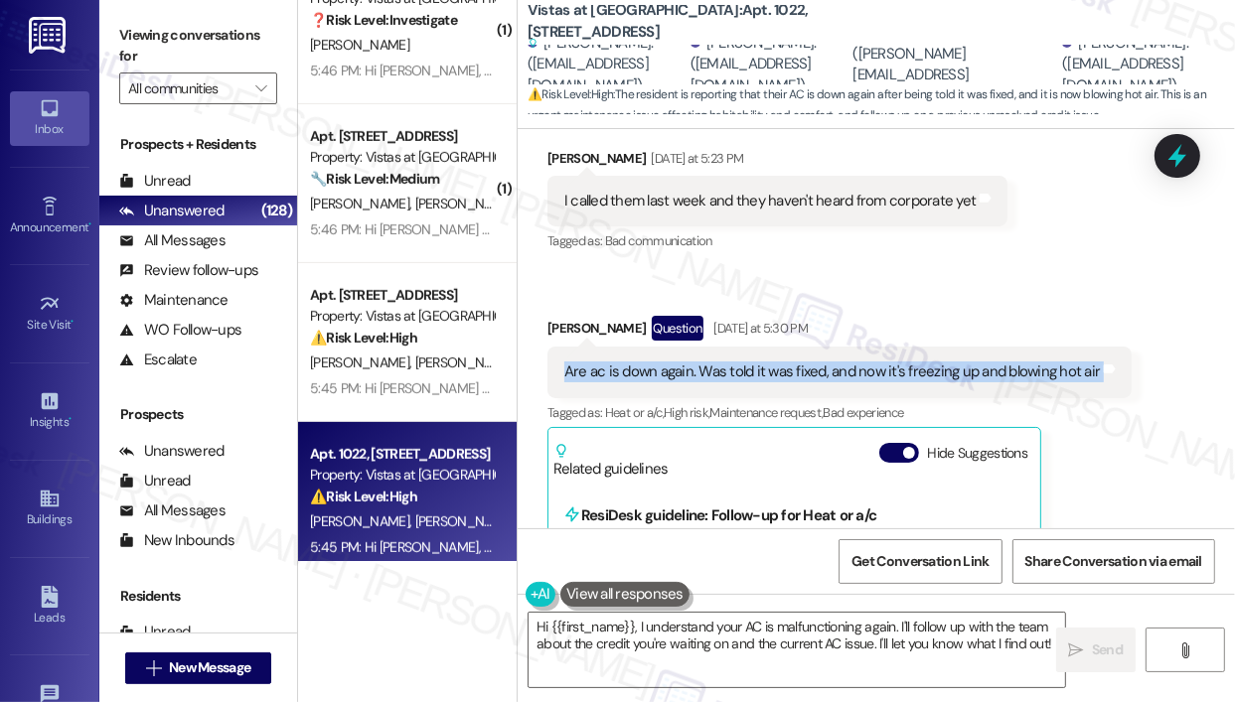
click at [946, 362] on div "Are ac is down again. Was told it was fixed, and now it's freezing up and blowi…" at bounding box center [831, 372] width 535 height 21
copy div "Are ac is down again. Was told it was fixed, and now it's freezing up and blowi…"
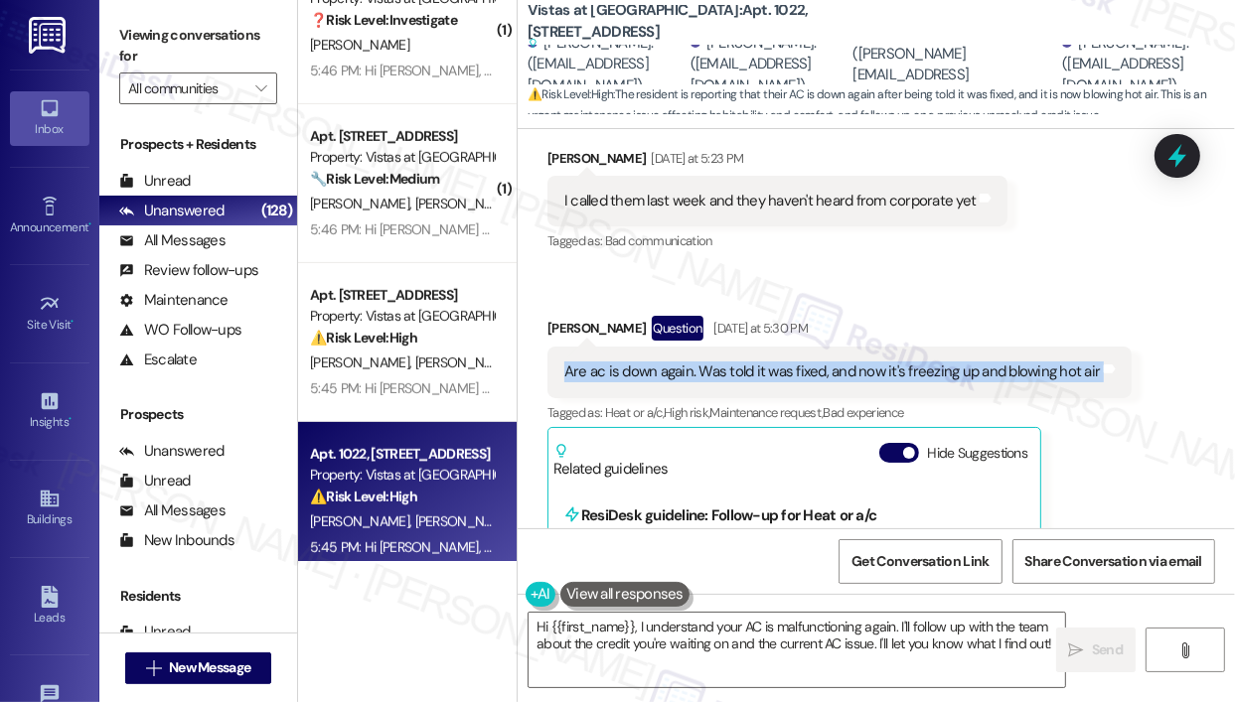
copy div "Are ac is down again. Was told it was fixed, and now it's freezing up and blowi…"
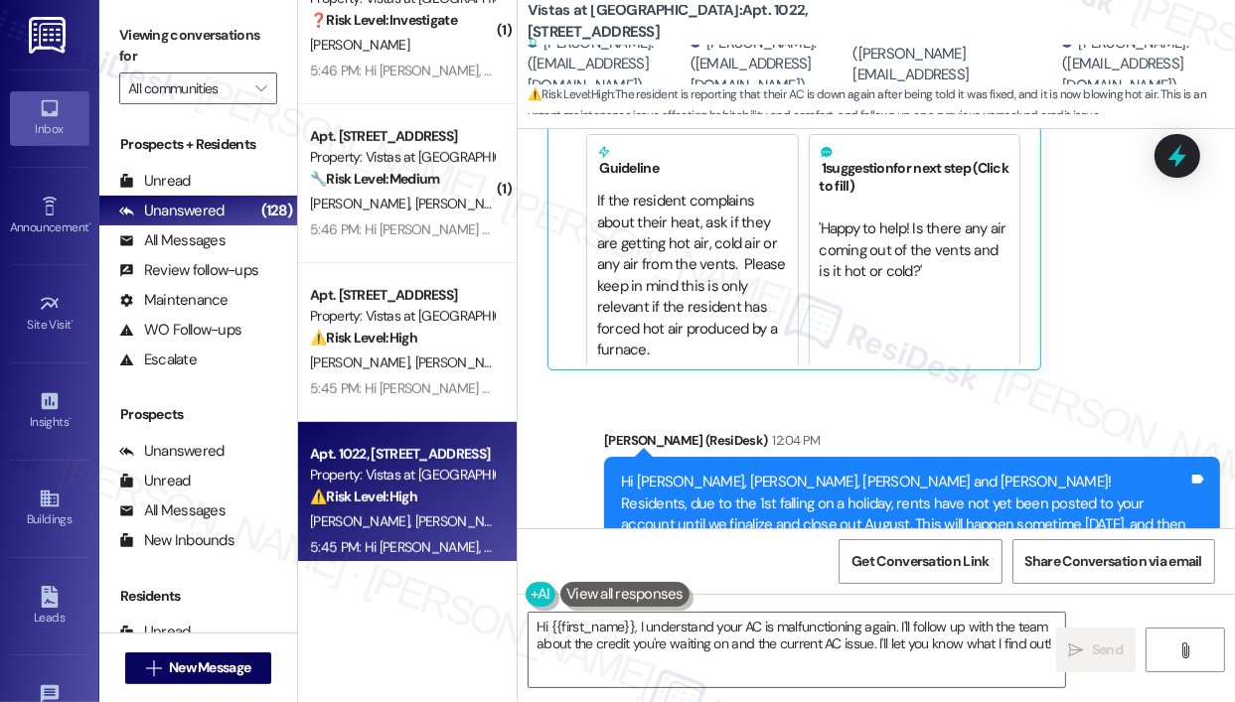
scroll to position [15653, 0]
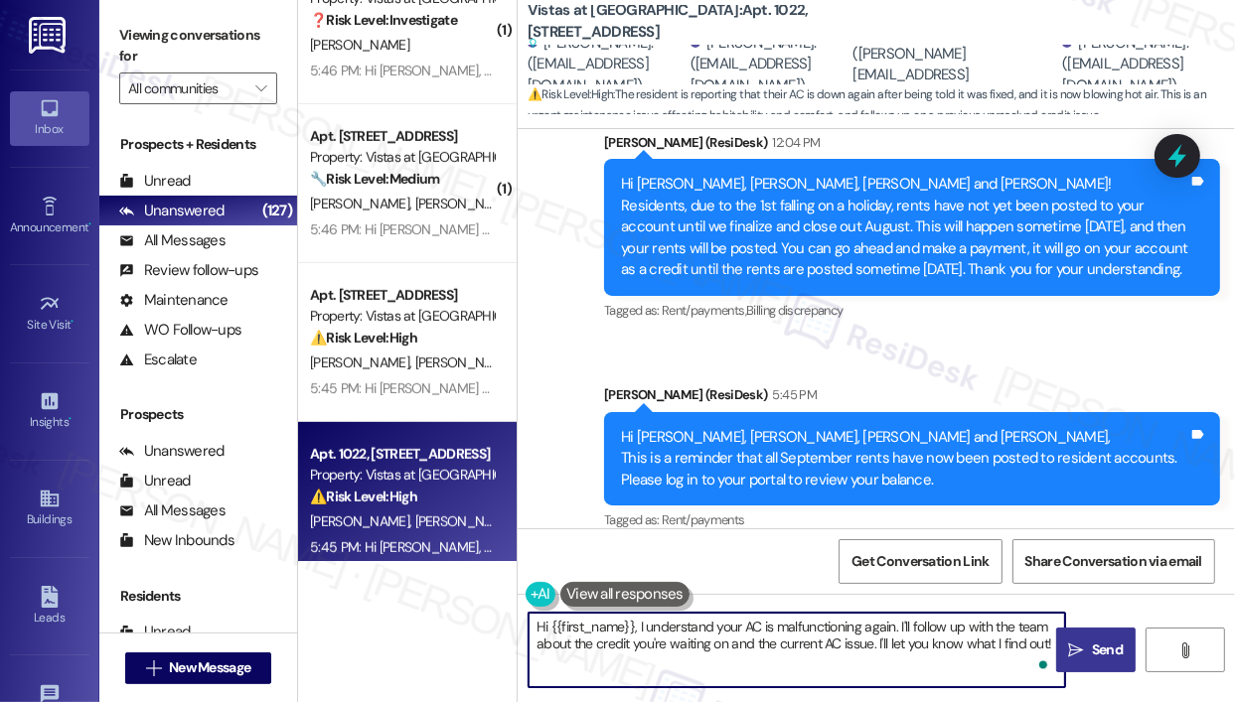
drag, startPoint x: 636, startPoint y: 630, endPoint x: 1055, endPoint y: 643, distance: 419.3
click at [1055, 643] on div "Hi {{first_name}}, I understand your AC is malfunctioning again. I'll follow up…" at bounding box center [875, 668] width 717 height 149
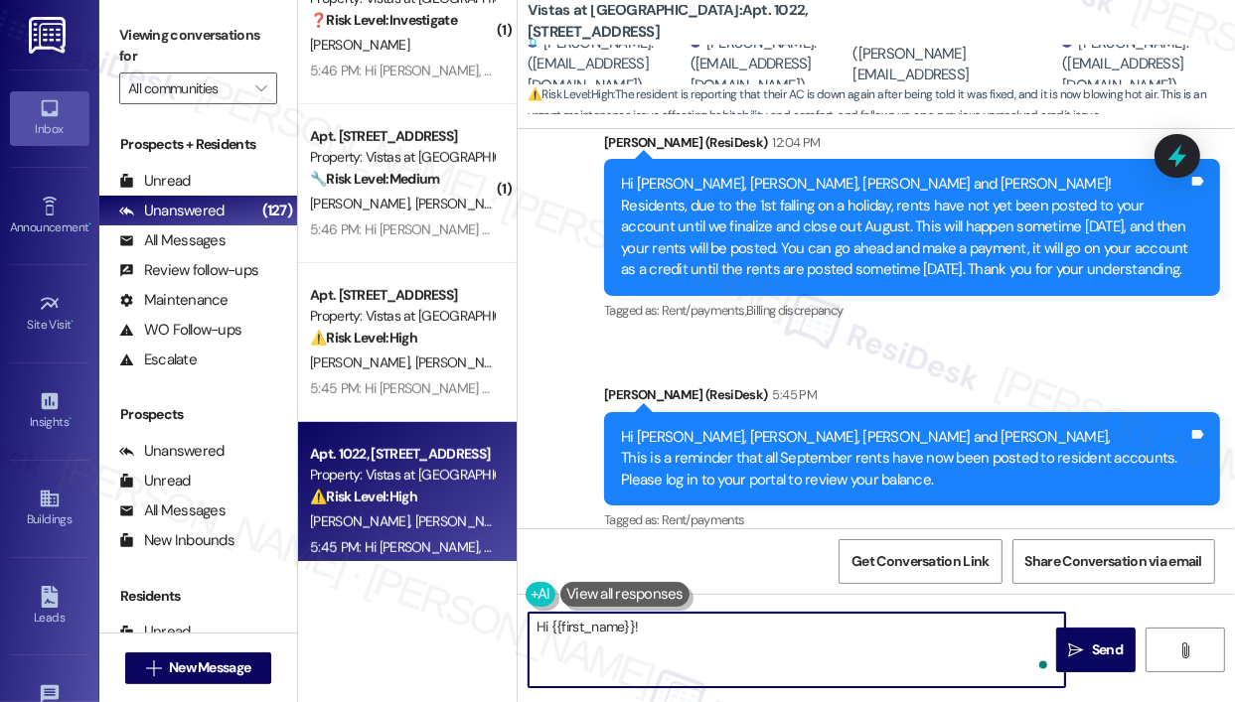
paste textarea "Sorry for the delayed response — I understand your AC is down again, freezing u…"
type textarea "Hi {{first_name}}! Sorry for the delayed response — I understand your AC is dow…"
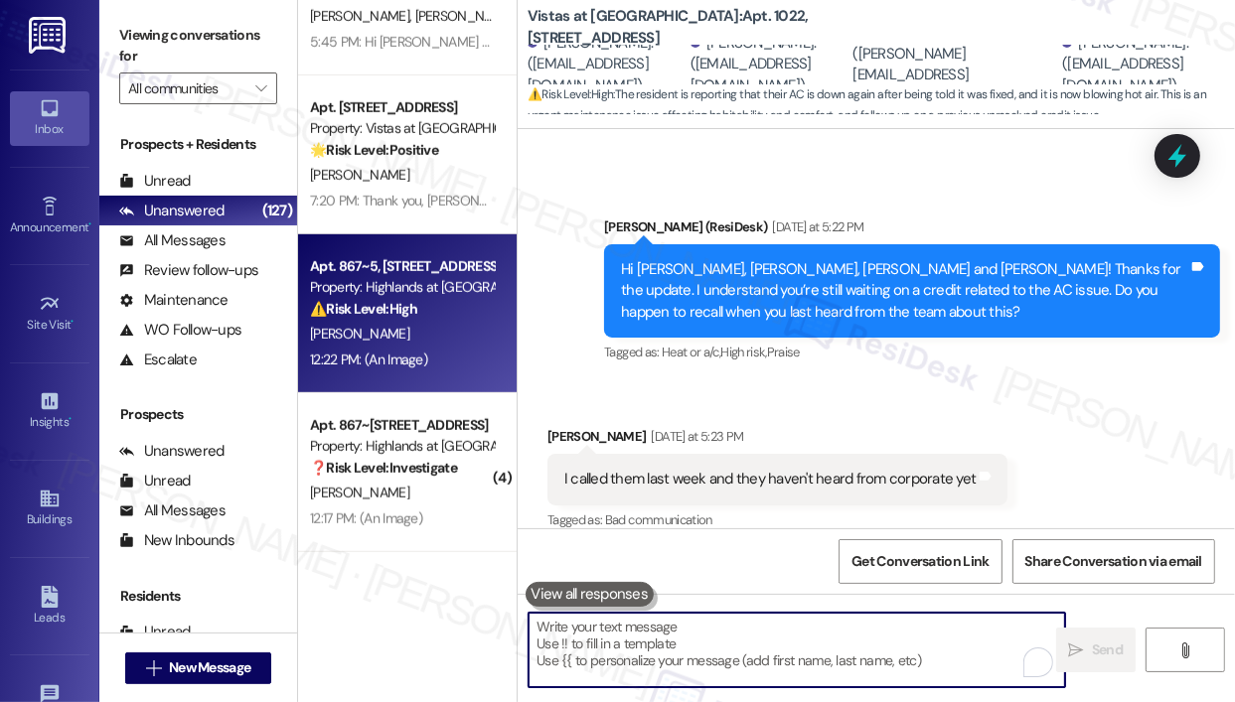
scroll to position [7385, 0]
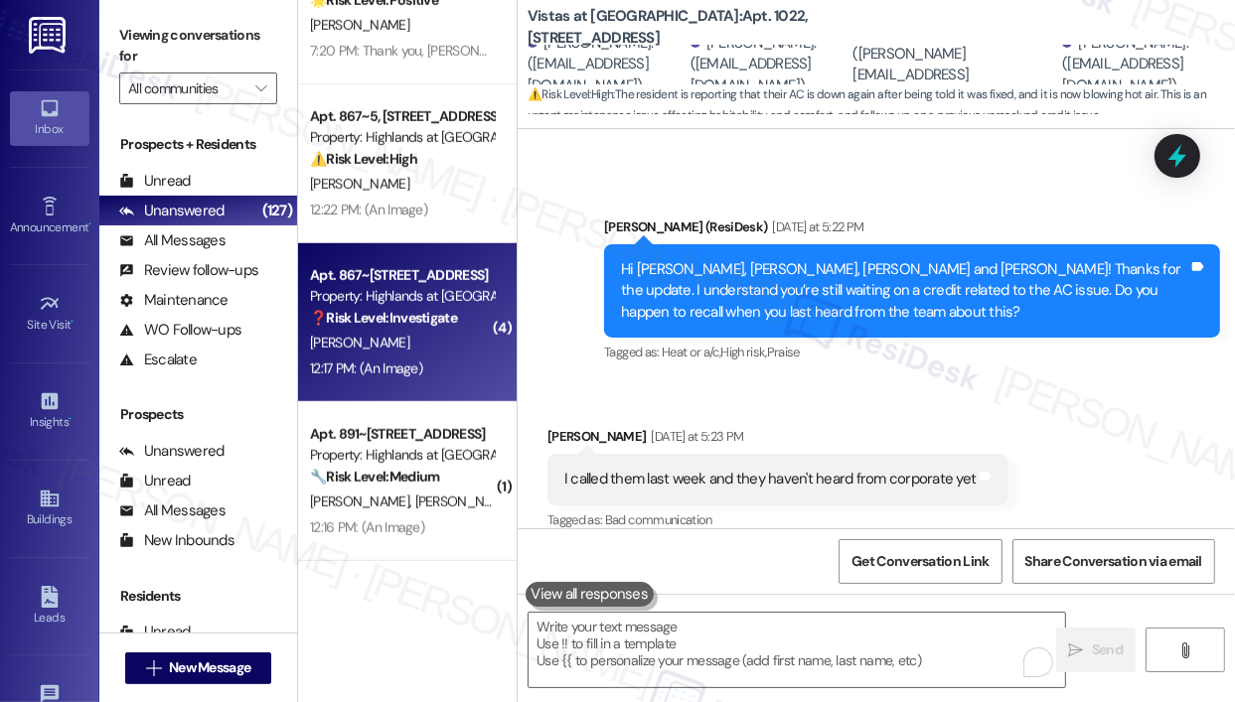
click at [437, 365] on div "12:17 PM: (An Image) 12:17 PM: (An Image)" at bounding box center [402, 369] width 188 height 25
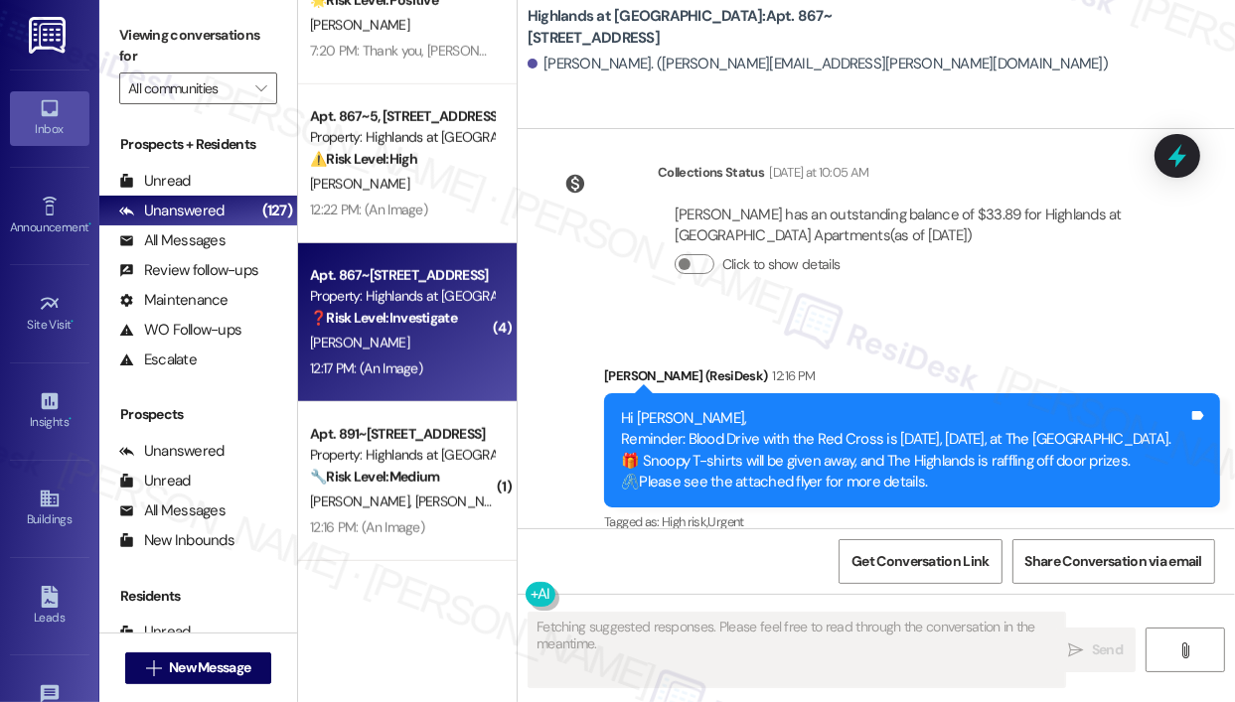
scroll to position [39437, 0]
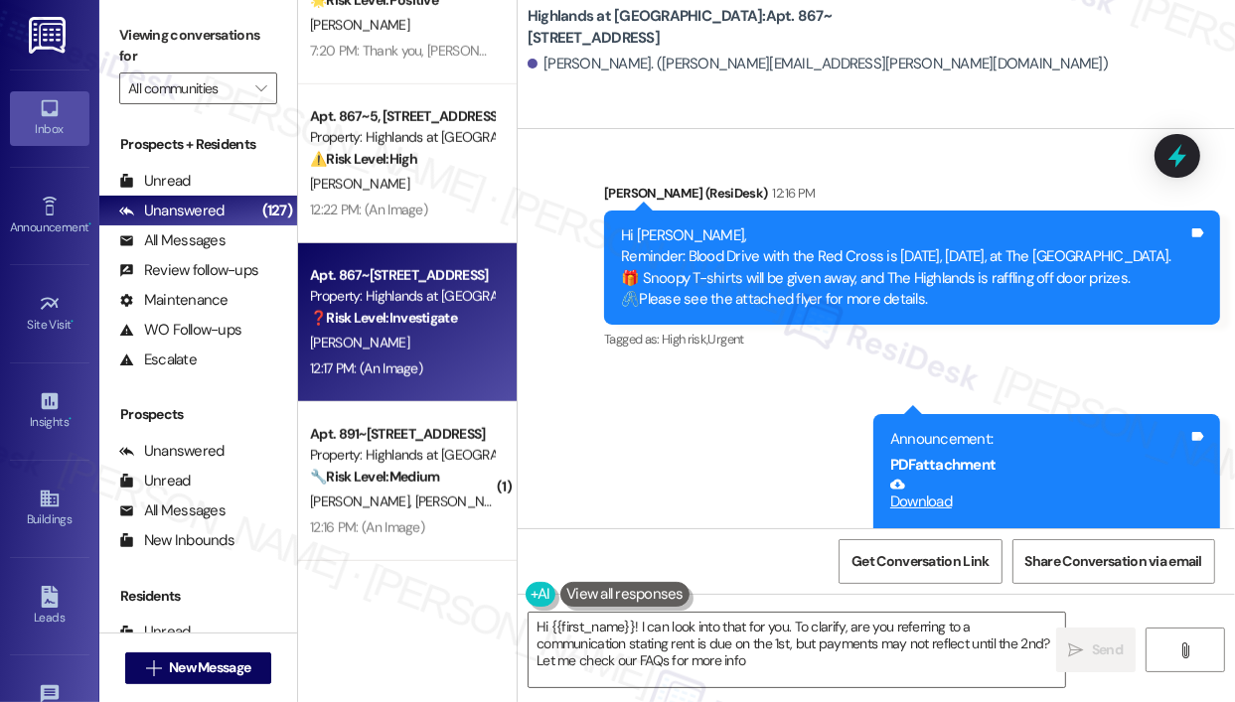
type textarea "Hi {{first_name}}! I can look into that for you. To clarify, are you referring …"
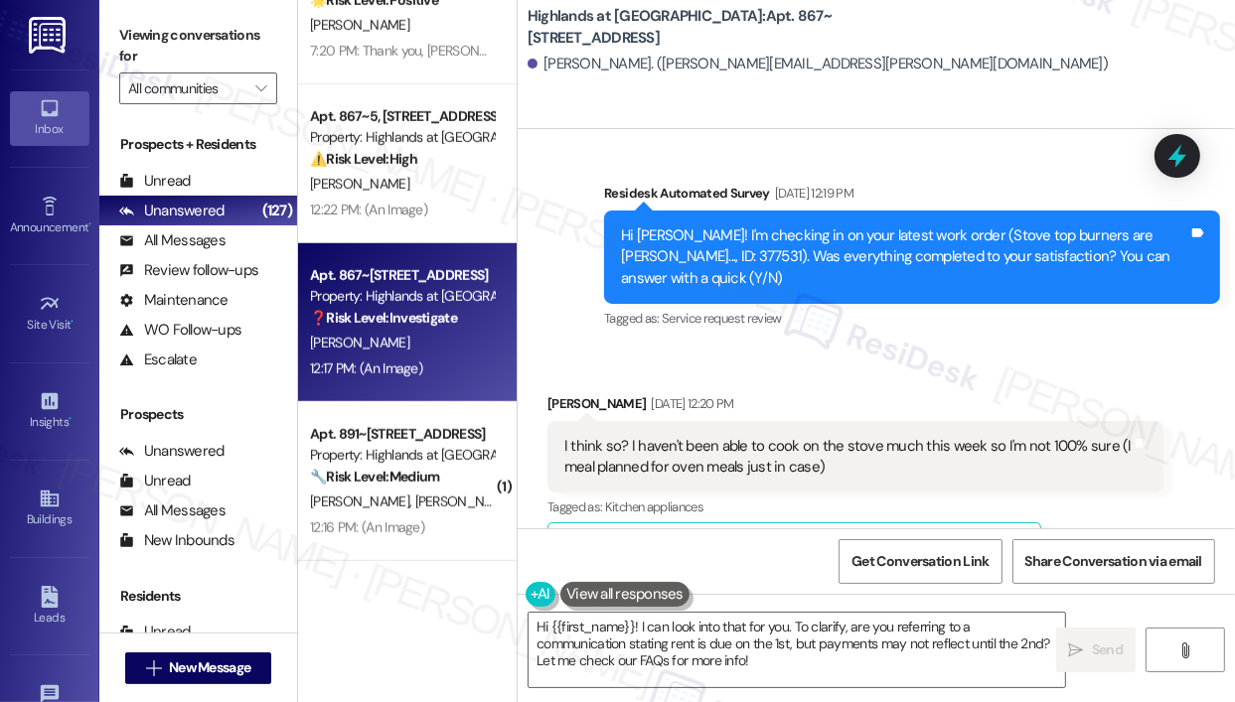
scroll to position [37749, 0]
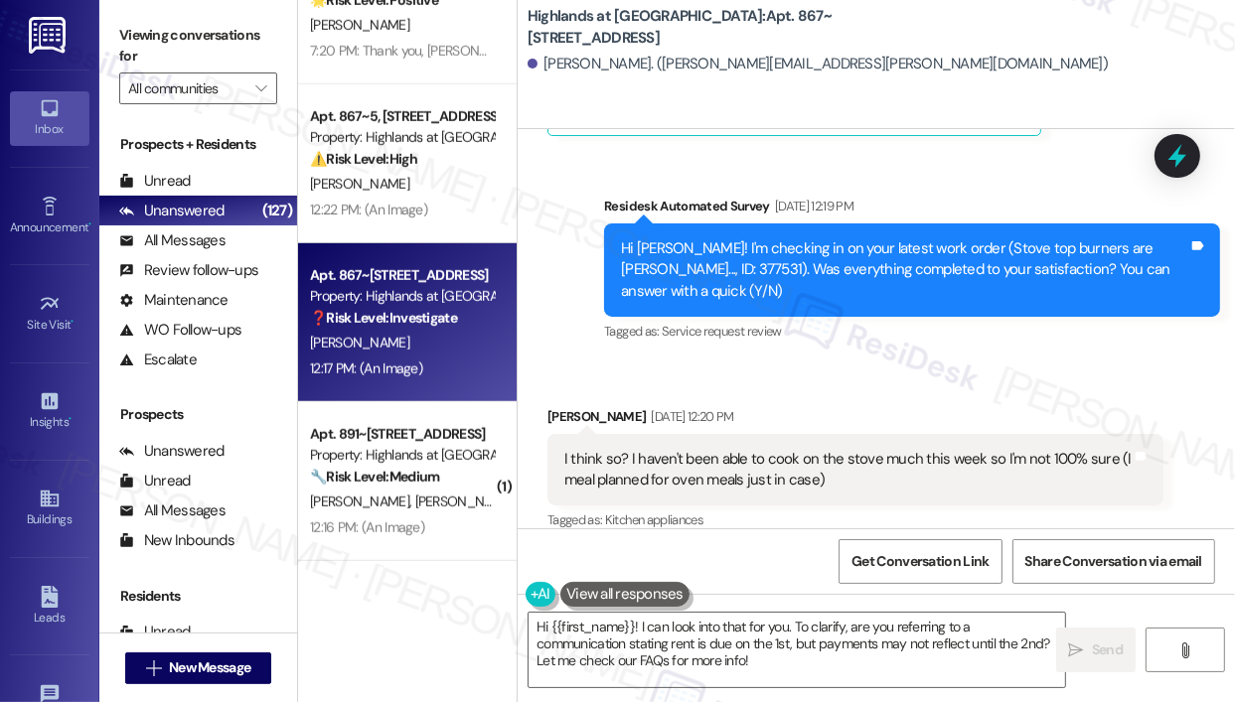
click at [1075, 391] on div "Received via SMS [PERSON_NAME] [DATE] 12:20 PM I think so? I haven't been able …" at bounding box center [855, 640] width 646 height 499
click at [1181, 159] on icon at bounding box center [1177, 156] width 24 height 31
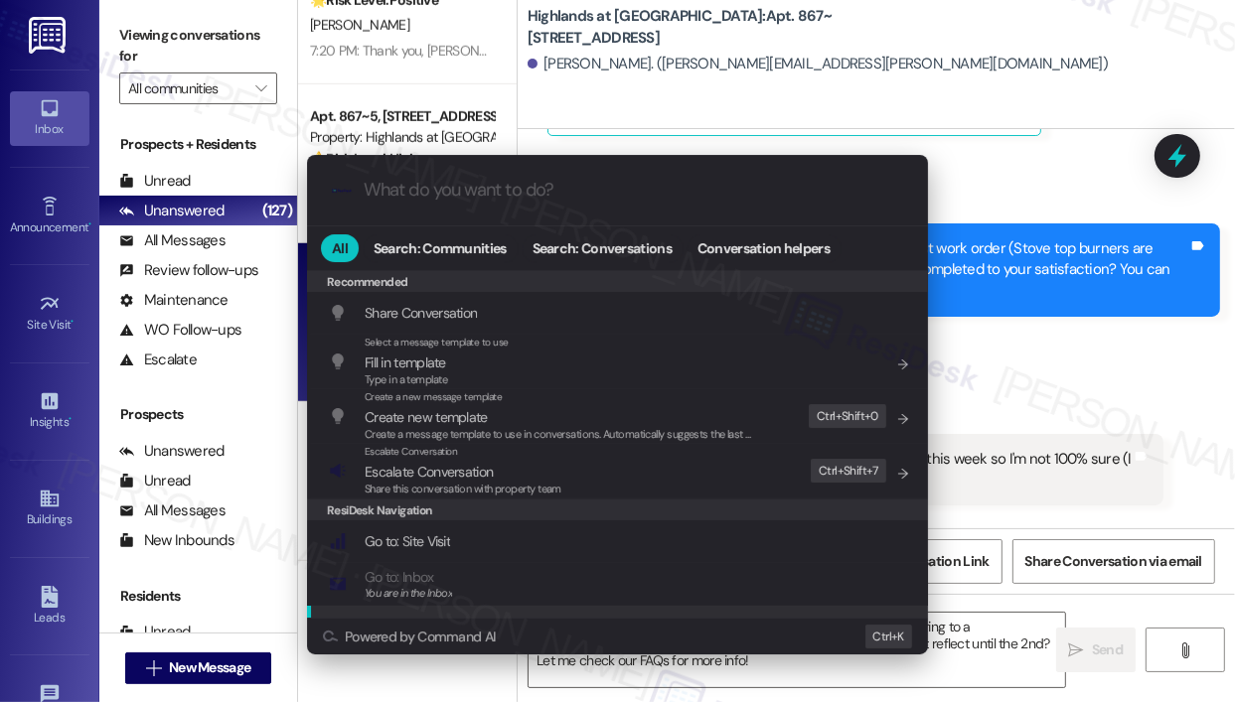
click at [526, 196] on input "What do you want to do?" at bounding box center [633, 190] width 539 height 21
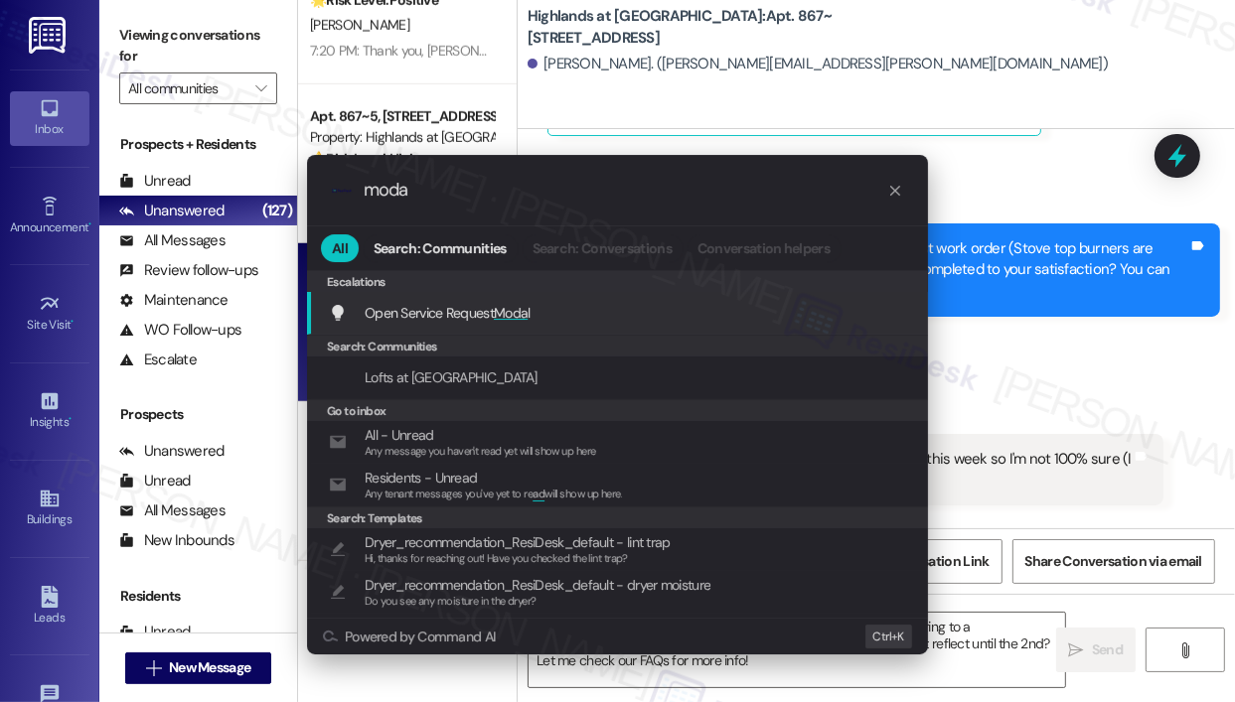
type input "modal"
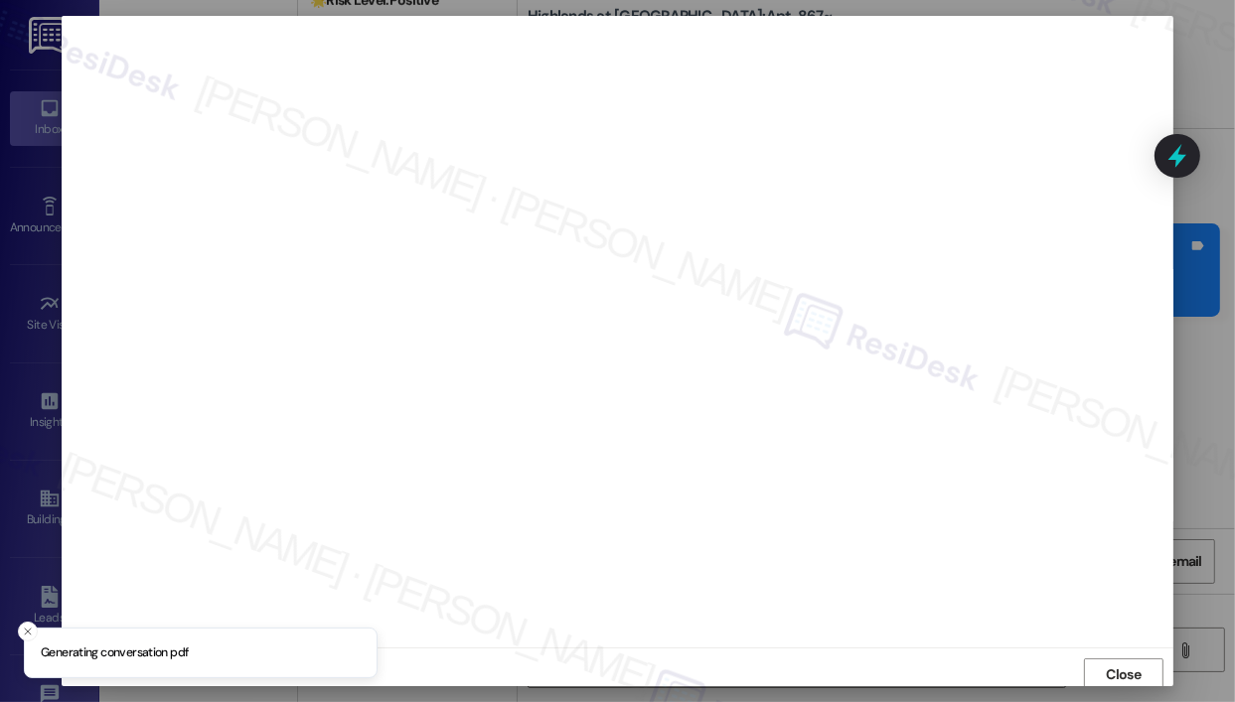
scroll to position [4, 0]
click at [1128, 671] on span "Close" at bounding box center [1123, 671] width 35 height 21
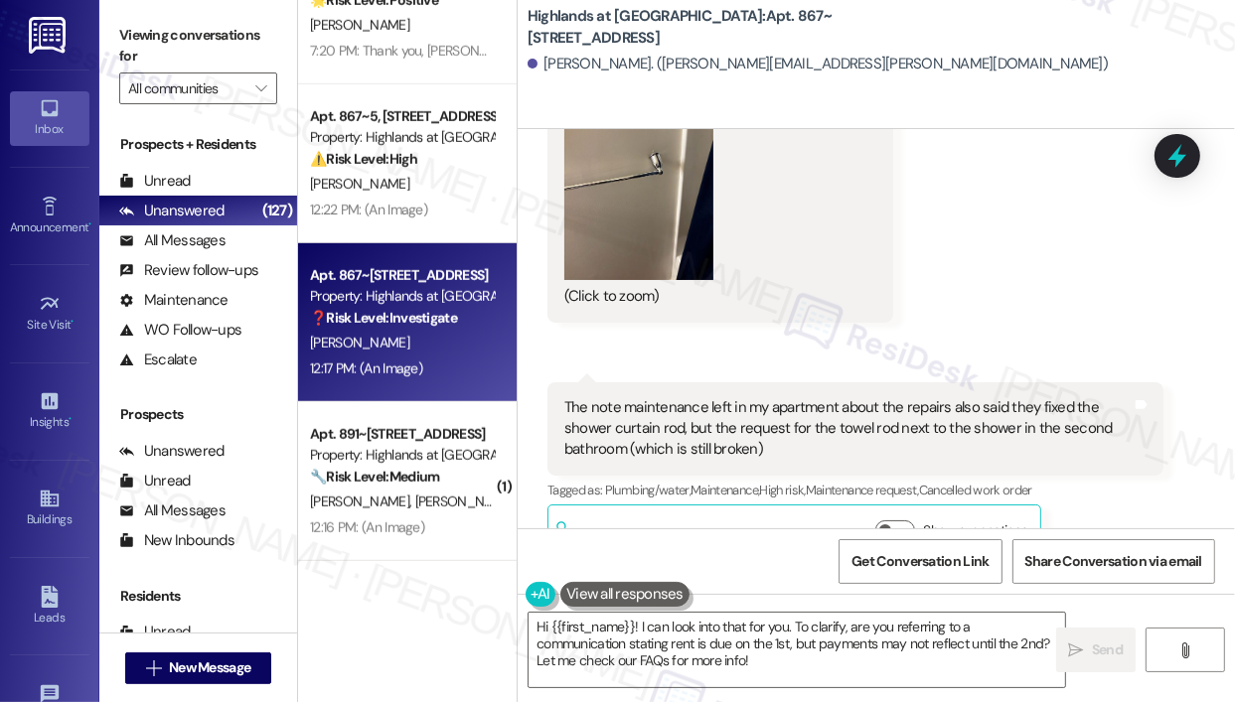
scroll to position [38742, 0]
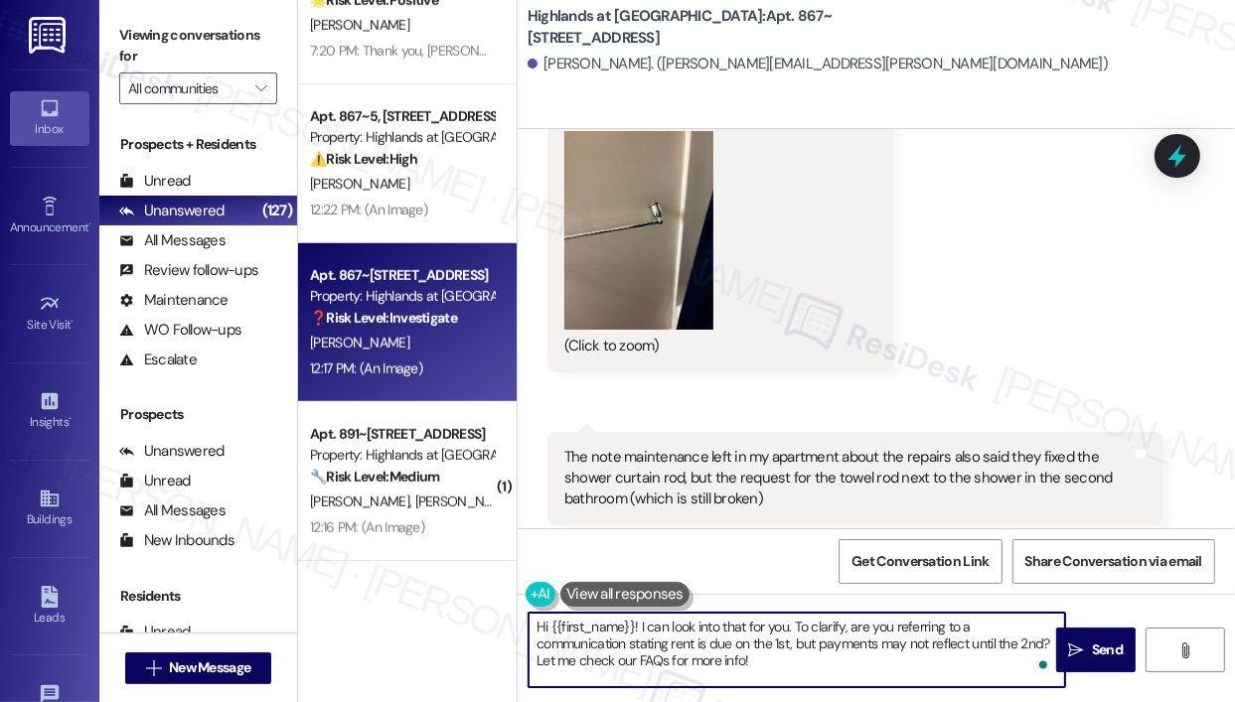
drag, startPoint x: 799, startPoint y: 662, endPoint x: 642, endPoint y: 632, distance: 159.9
click at [642, 632] on textarea "Hi {{first_name}}! I can look into that for you. To clarify, are you referring …" at bounding box center [796, 650] width 536 height 74
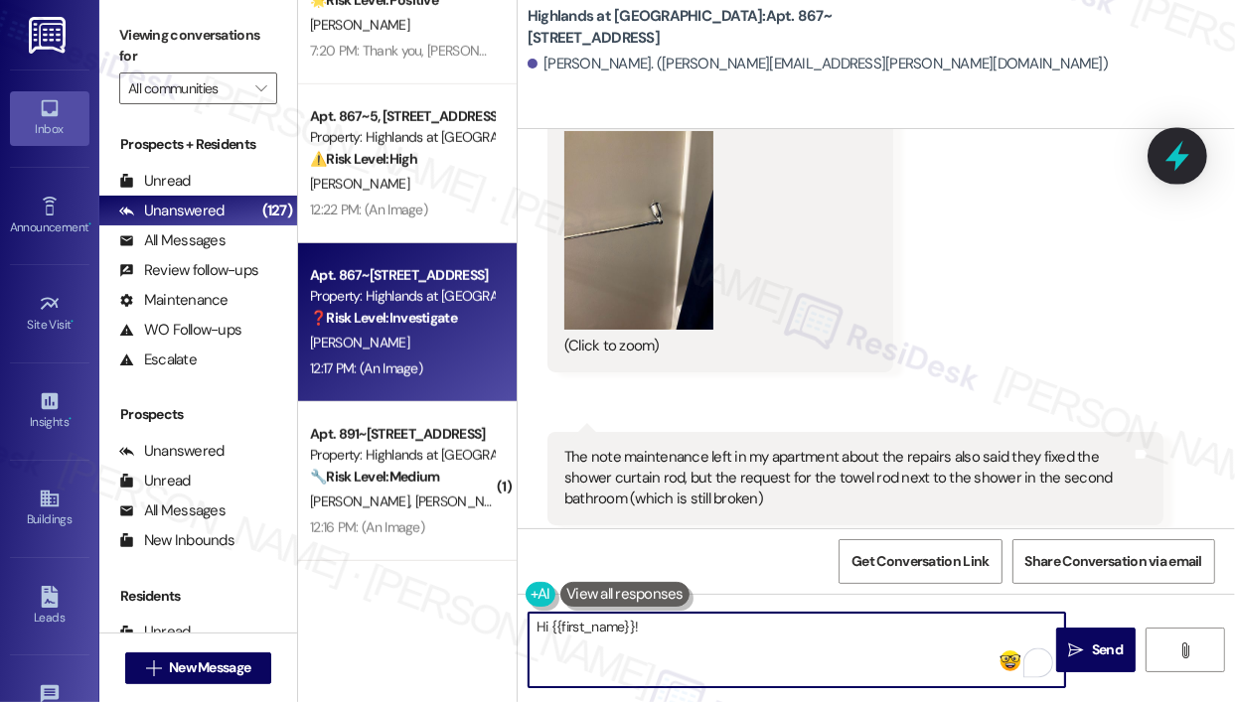
type textarea "Hi {{first_name}}!"
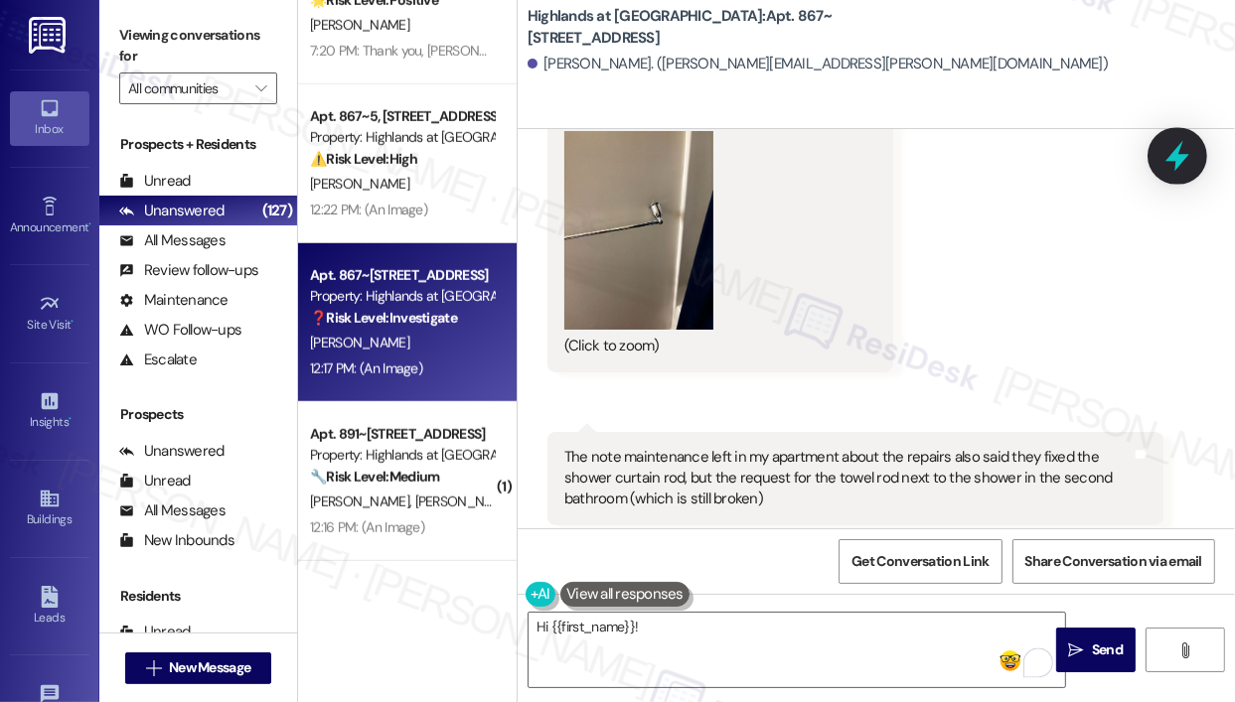
click at [1172, 161] on icon at bounding box center [1177, 156] width 24 height 31
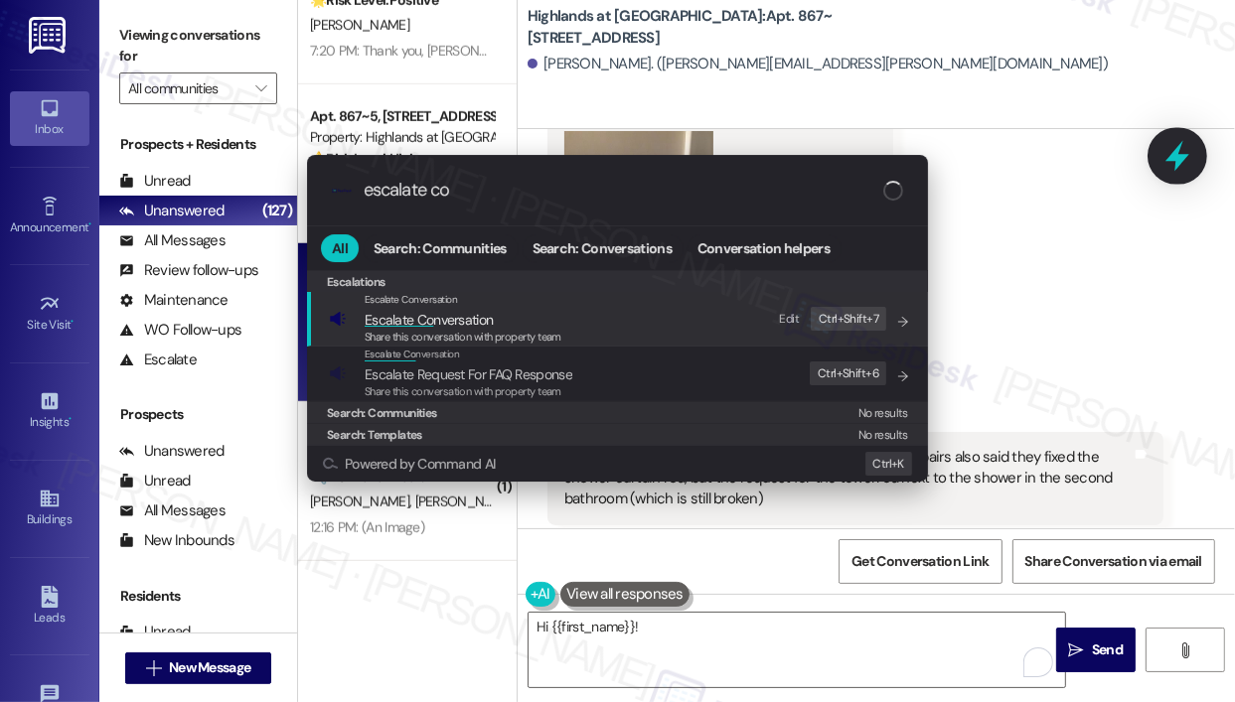
type input "escalate con"
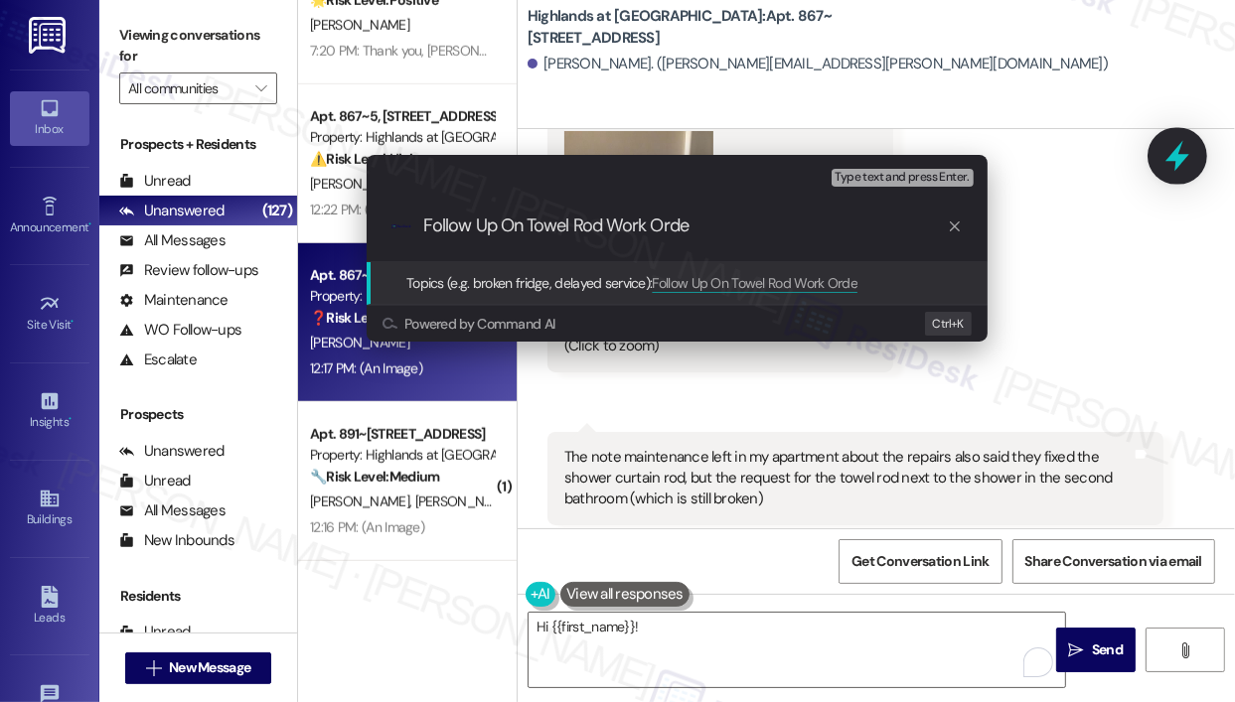
type input "Follow Up On Towel Rod Work Order"
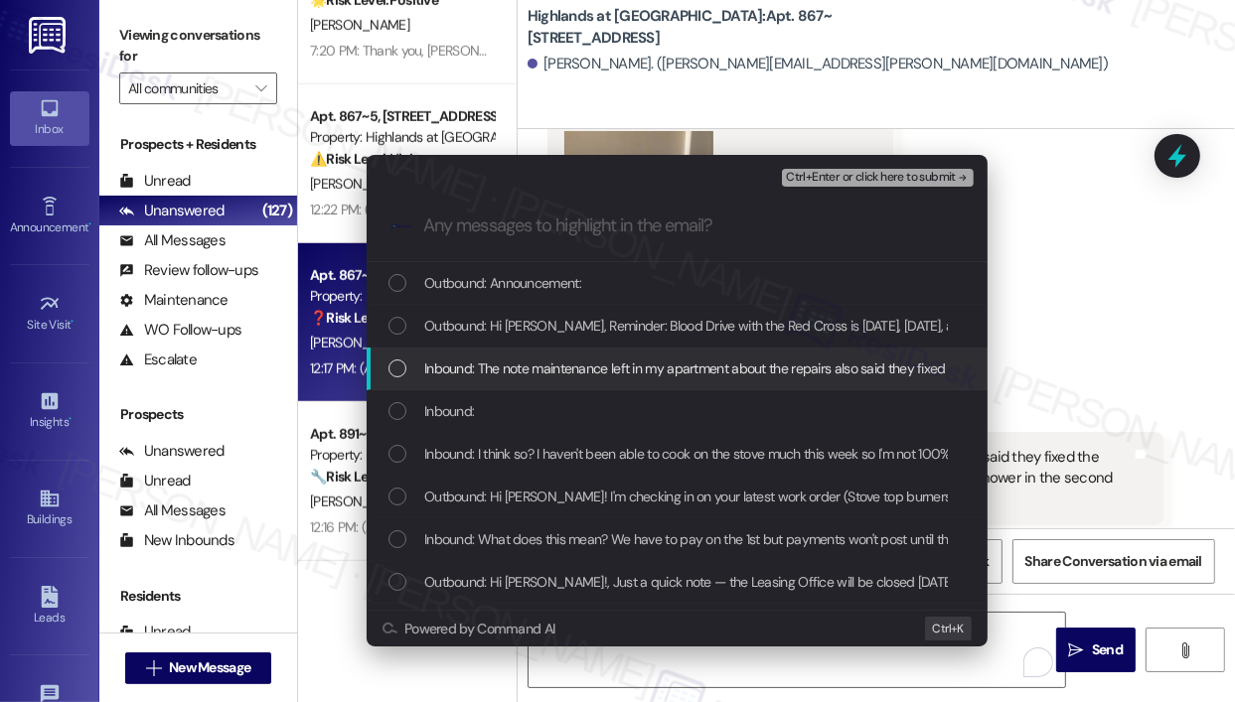
click at [396, 360] on div "List of options" at bounding box center [397, 369] width 18 height 18
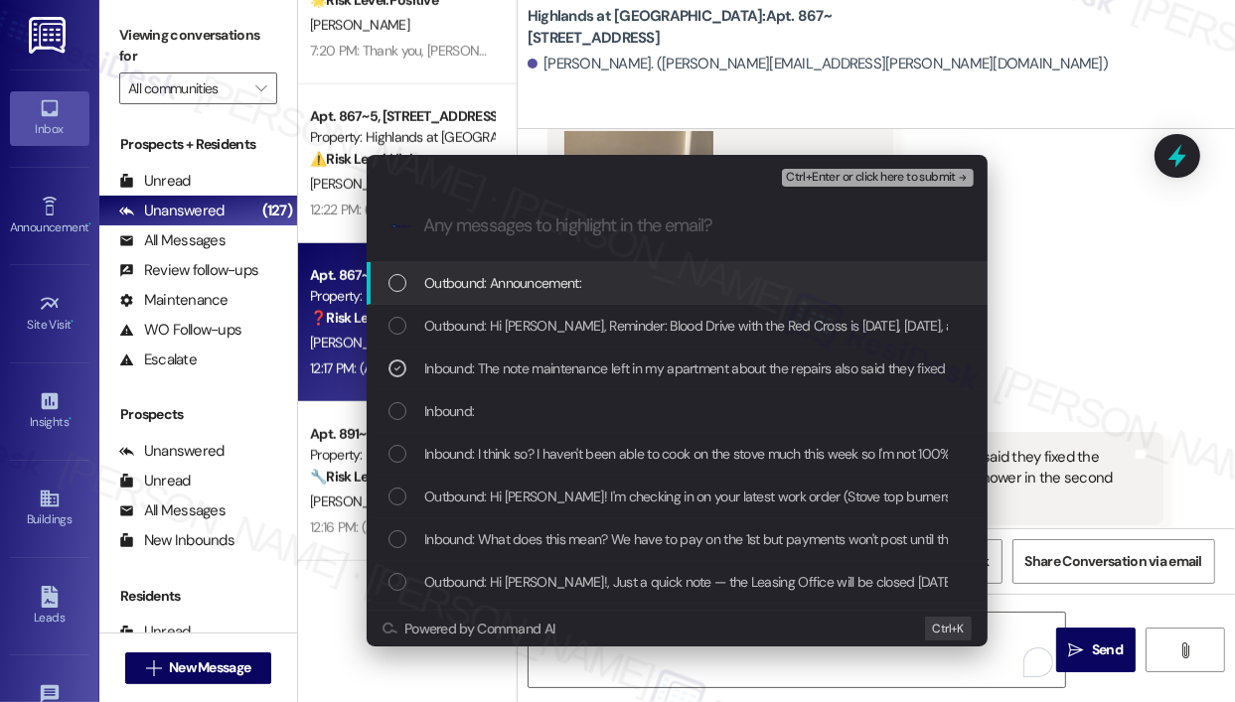
click at [840, 177] on span "Ctrl+Enter or click here to submit" at bounding box center [871, 178] width 170 height 14
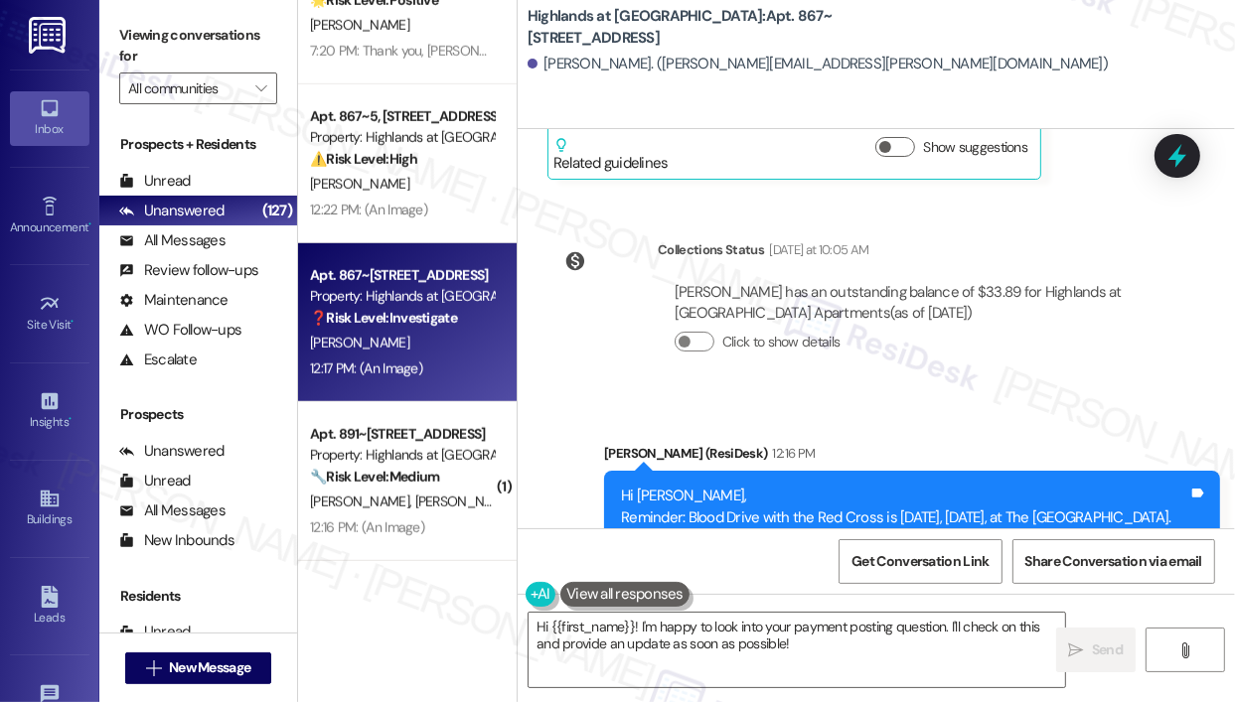
scroll to position [39458, 0]
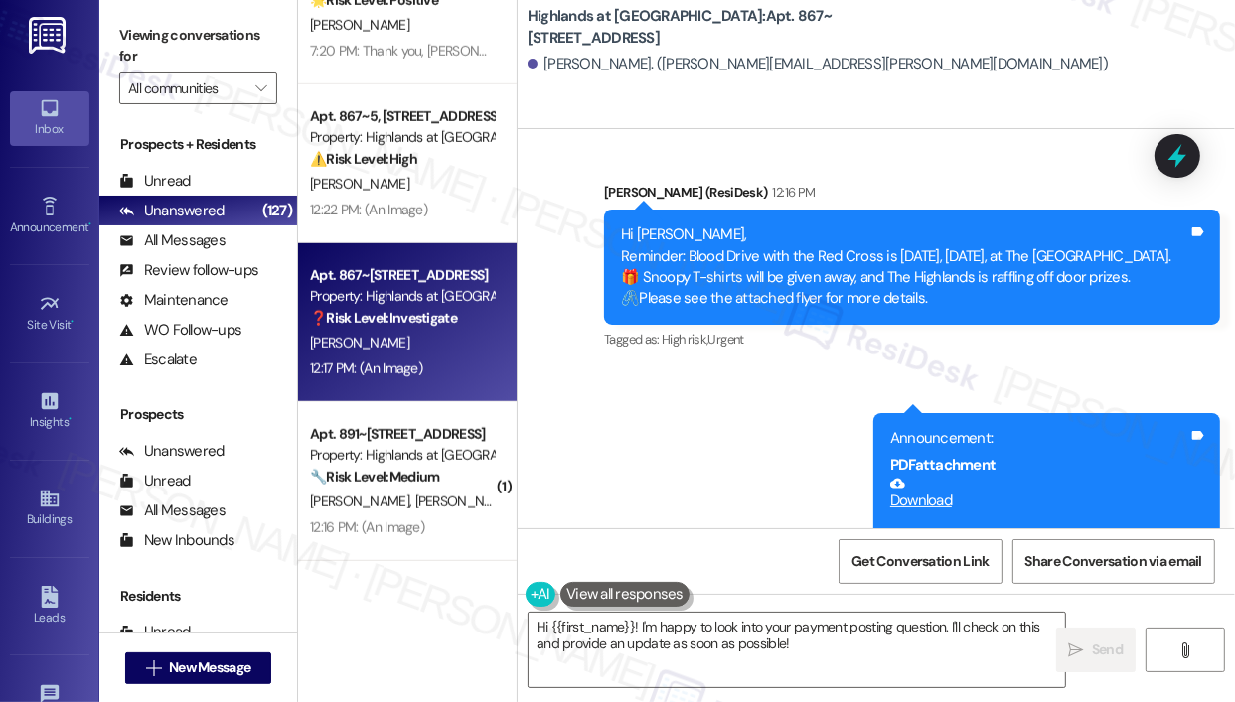
click at [746, 333] on div "Announcement, sent via SMS [PERSON_NAME] (ResiDesk) 12:16 PM Hi [PERSON_NAME], …" at bounding box center [875, 413] width 717 height 553
click at [815, 639] on textarea "Hi {{first_name}}! I'm happy to look into your payment posting question. I'll c…" at bounding box center [796, 650] width 536 height 74
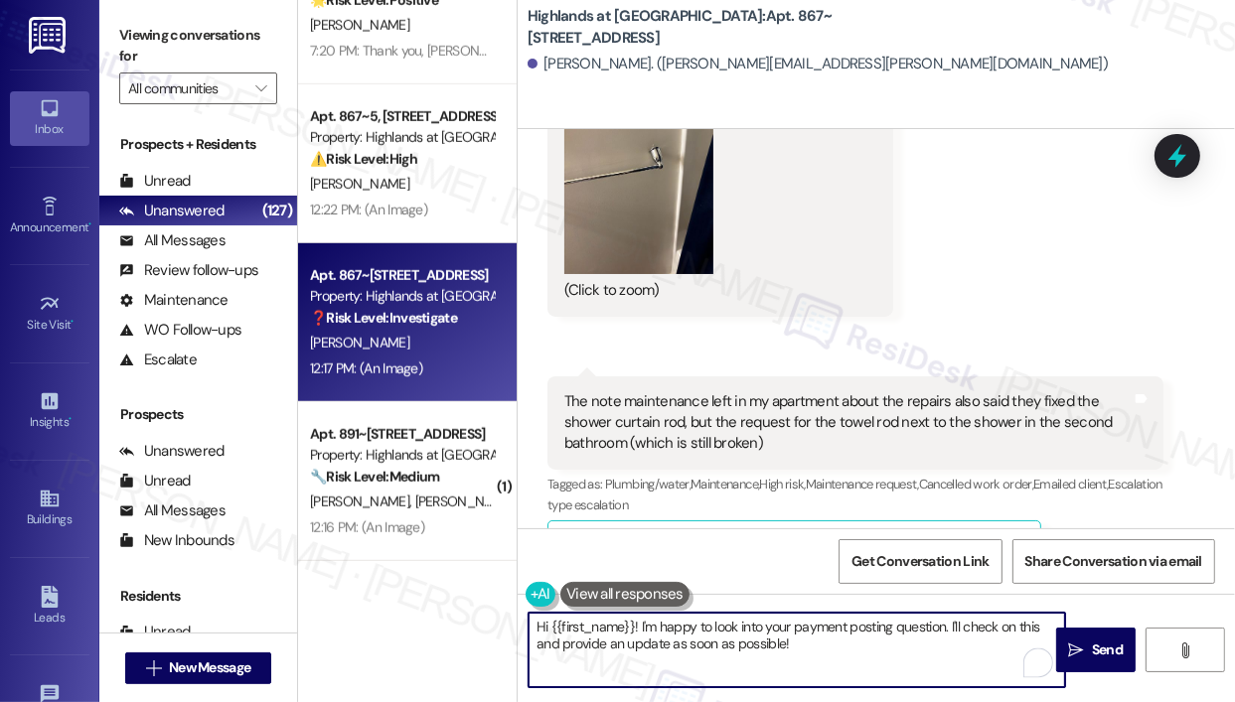
scroll to position [38763, 0]
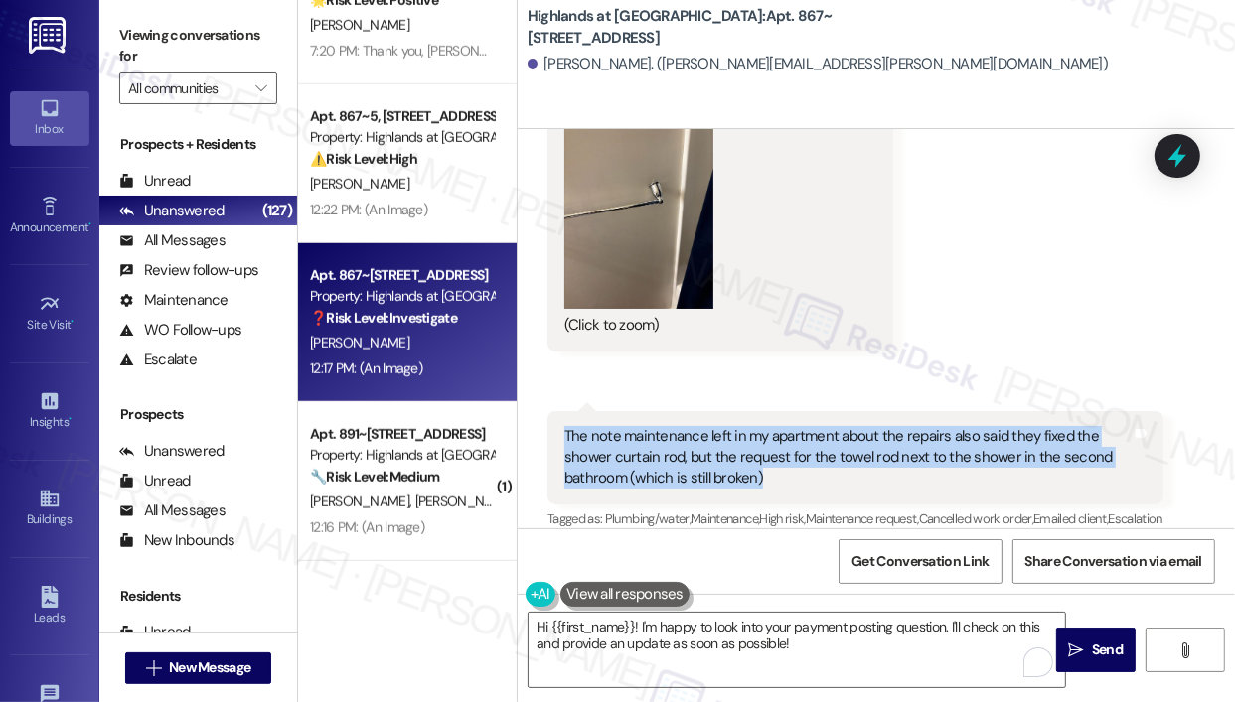
drag, startPoint x: 818, startPoint y: 317, endPoint x: 565, endPoint y: 276, distance: 256.5
click at [566, 426] on div "The note maintenance left in my apartment about the repairs also said they fixe…" at bounding box center [847, 458] width 567 height 64
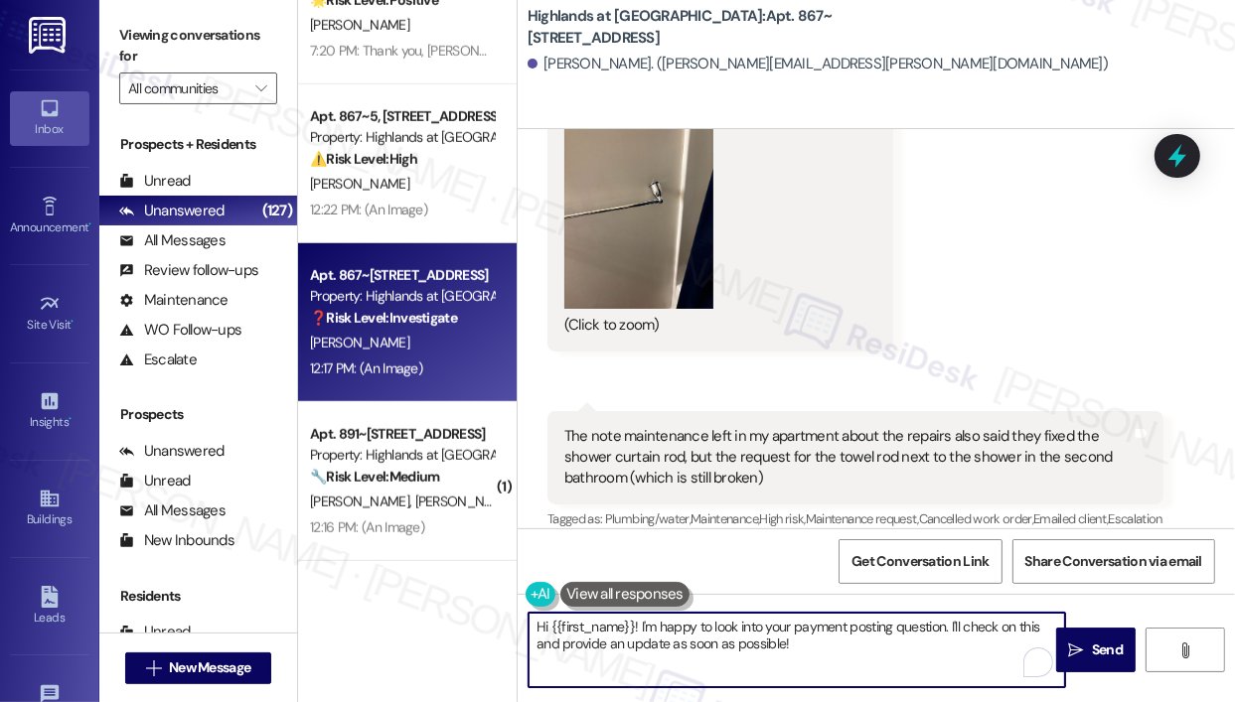
drag, startPoint x: 829, startPoint y: 643, endPoint x: 808, endPoint y: 644, distance: 21.9
click at [808, 644] on textarea "Hi {{first_name}}! I'm happy to look into your payment posting question. I'll c…" at bounding box center [796, 650] width 536 height 74
drag, startPoint x: 950, startPoint y: 632, endPoint x: 639, endPoint y: 615, distance: 311.3
click at [639, 615] on textarea "Hi {{first_name}}! I'm happy to look into your payment posting question. I'll c…" at bounding box center [796, 650] width 536 height 74
paste textarea "Thank you for reaching out — I understand the note said the shower curtain rod …"
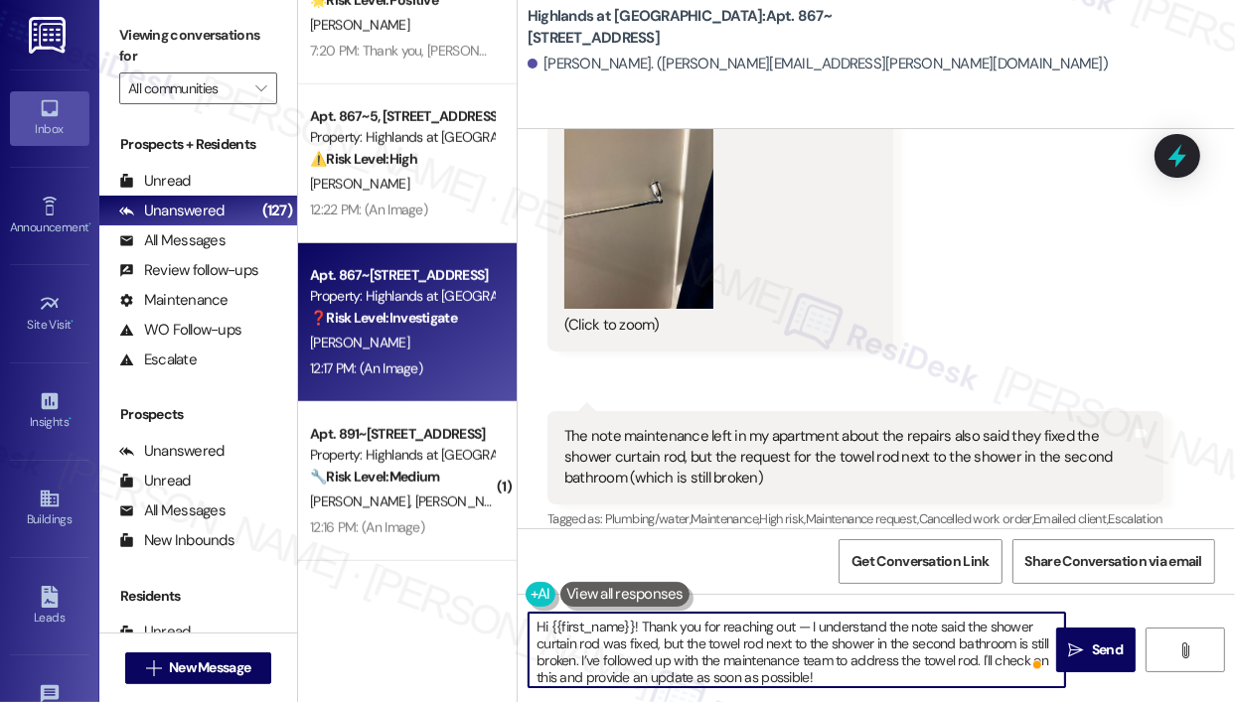
click at [850, 668] on textarea "Hi {{first_name}}! Thank you for reaching out — I understand the note said the …" at bounding box center [796, 650] width 536 height 74
type textarea "Hi {{first_name}}! Thank you for reaching out — I understand the note said the …"
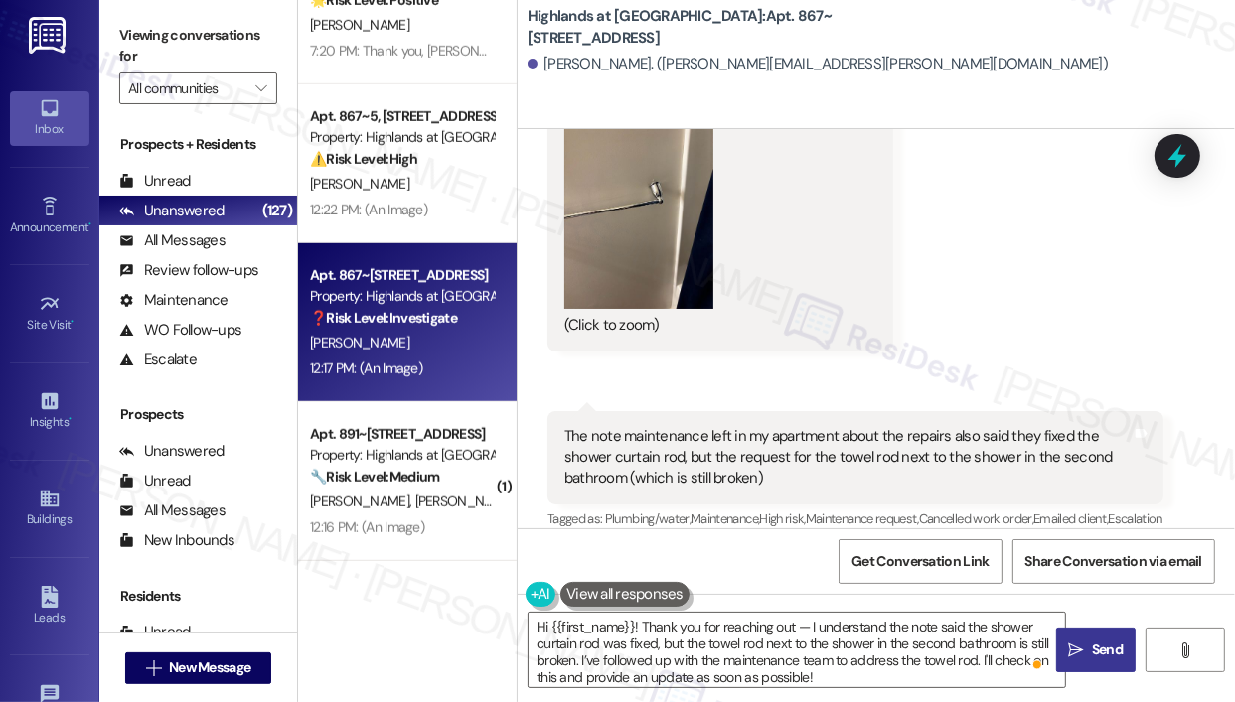
click at [1080, 651] on icon "" at bounding box center [1076, 651] width 15 height 16
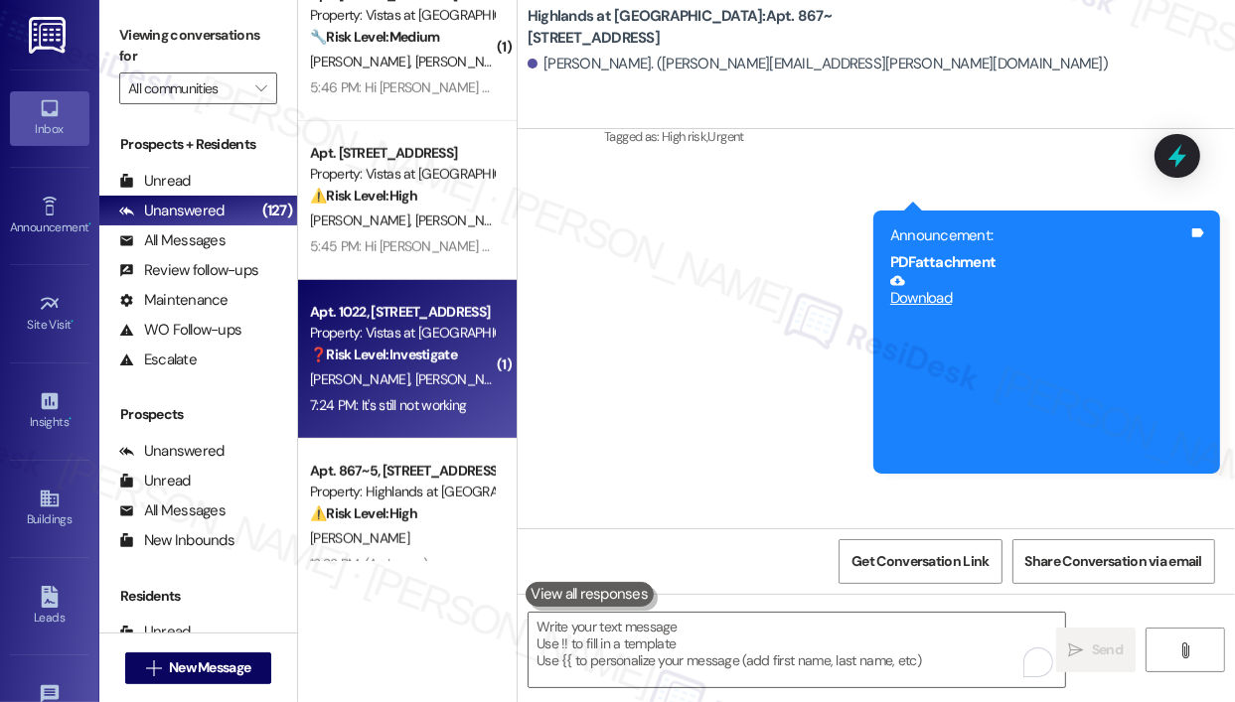
scroll to position [7186, 0]
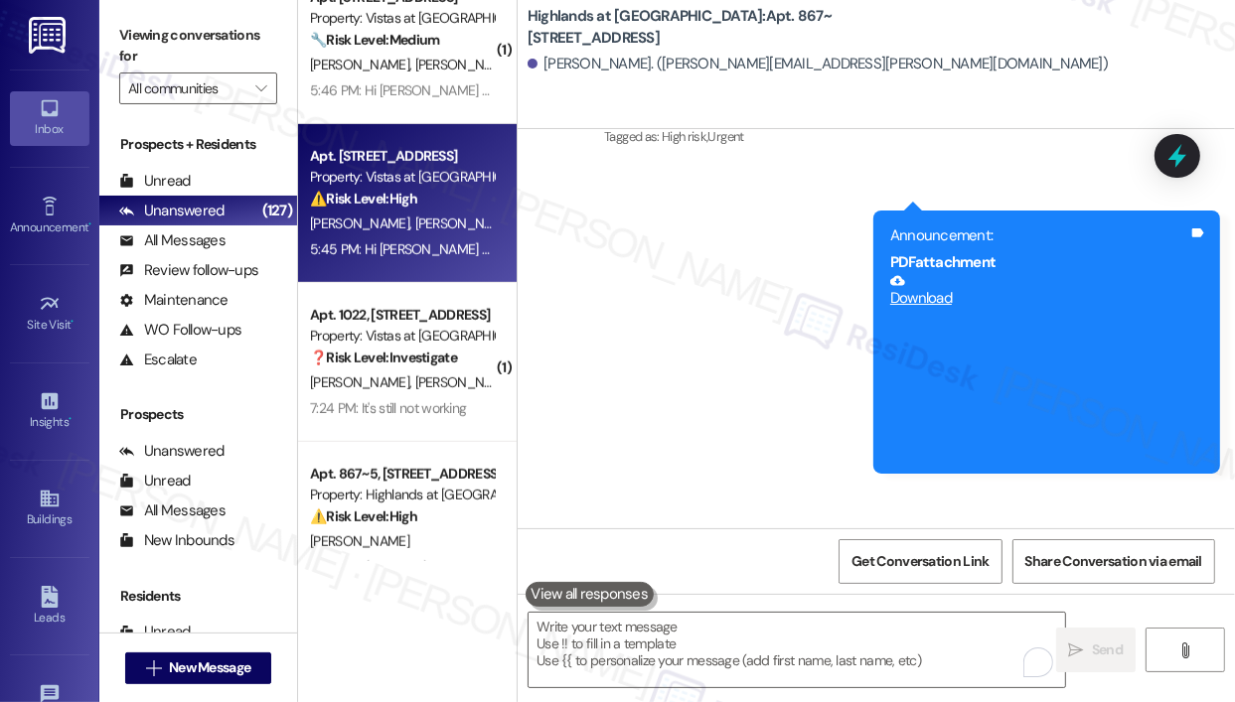
click at [416, 245] on div "5:45 PM: Hi [PERSON_NAME] and [PERSON_NAME], This is a reminder that all Septem…" at bounding box center [859, 249] width 1098 height 18
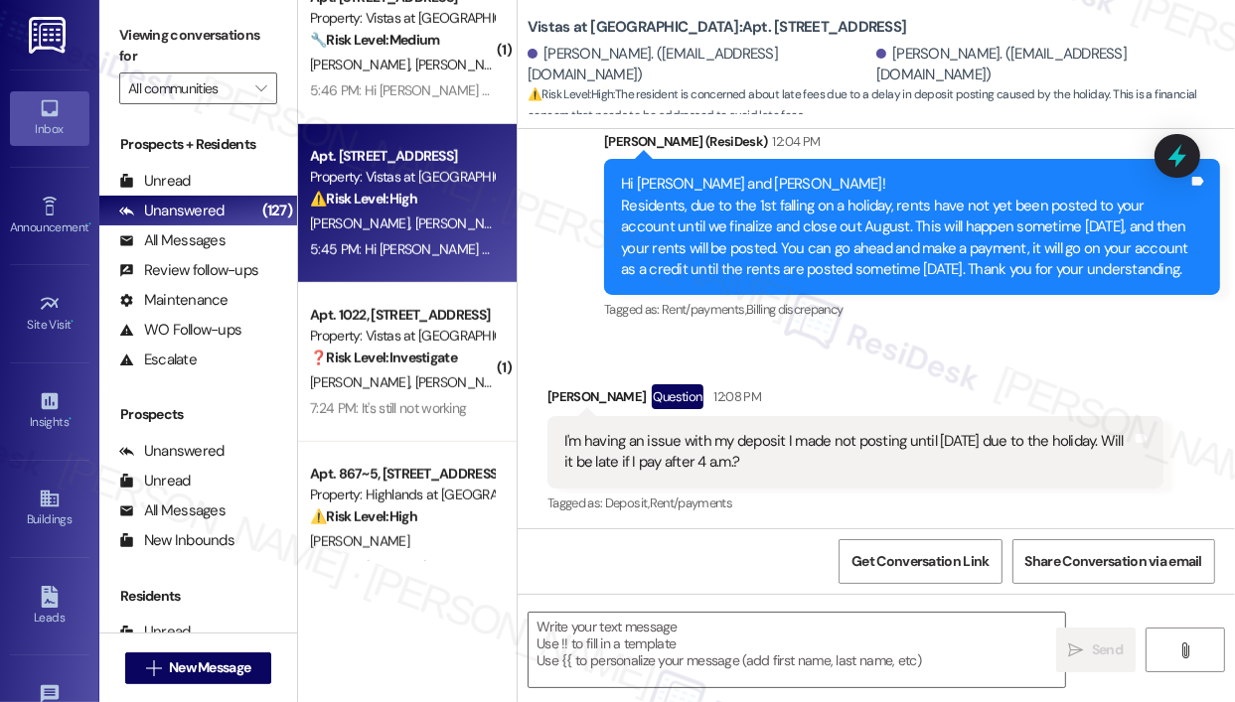
type textarea "Fetching suggested responses. Please feel free to read through the conversation…"
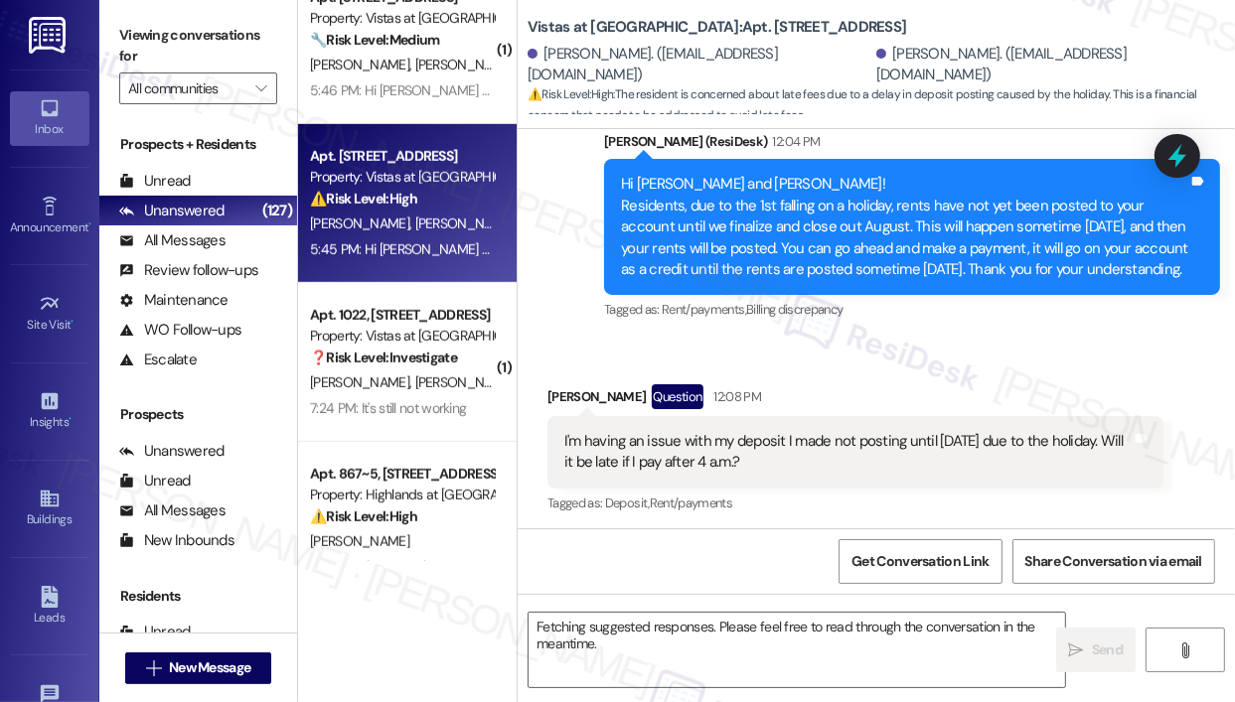
scroll to position [6591, 0]
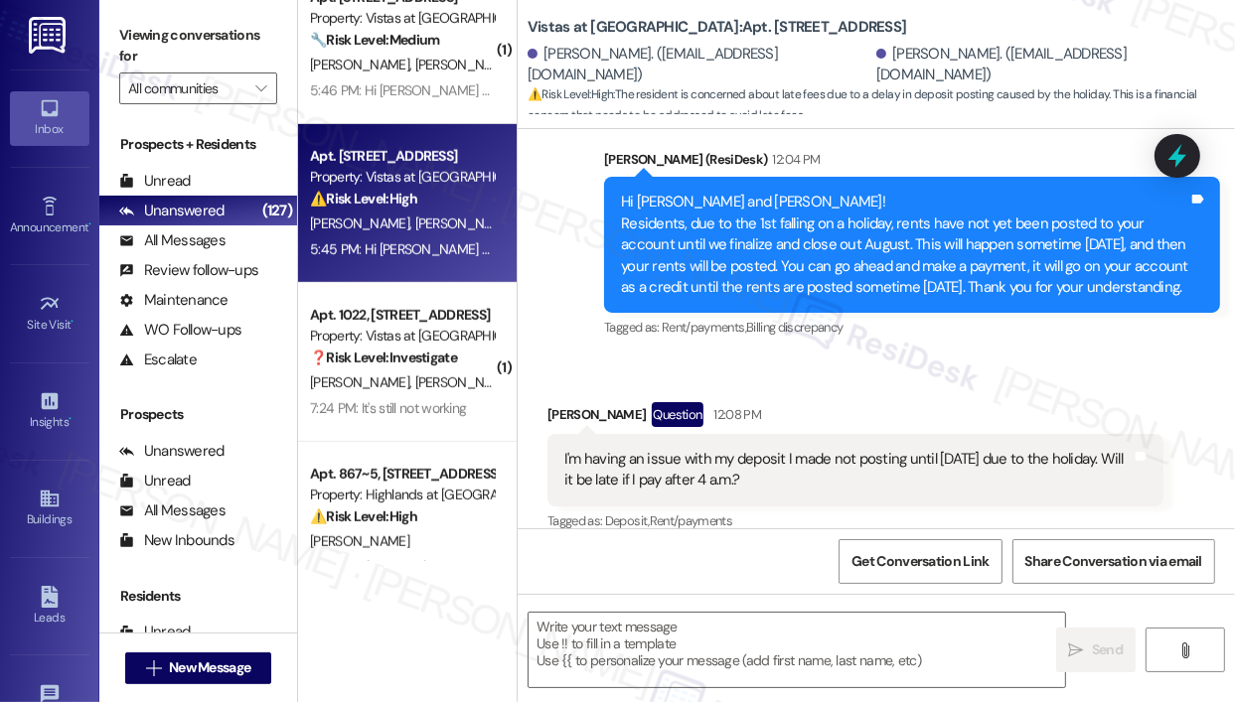
click at [933, 362] on div "Received via SMS [PERSON_NAME] Question 12:08 PM I'm having an issue with my de…" at bounding box center [875, 454] width 717 height 193
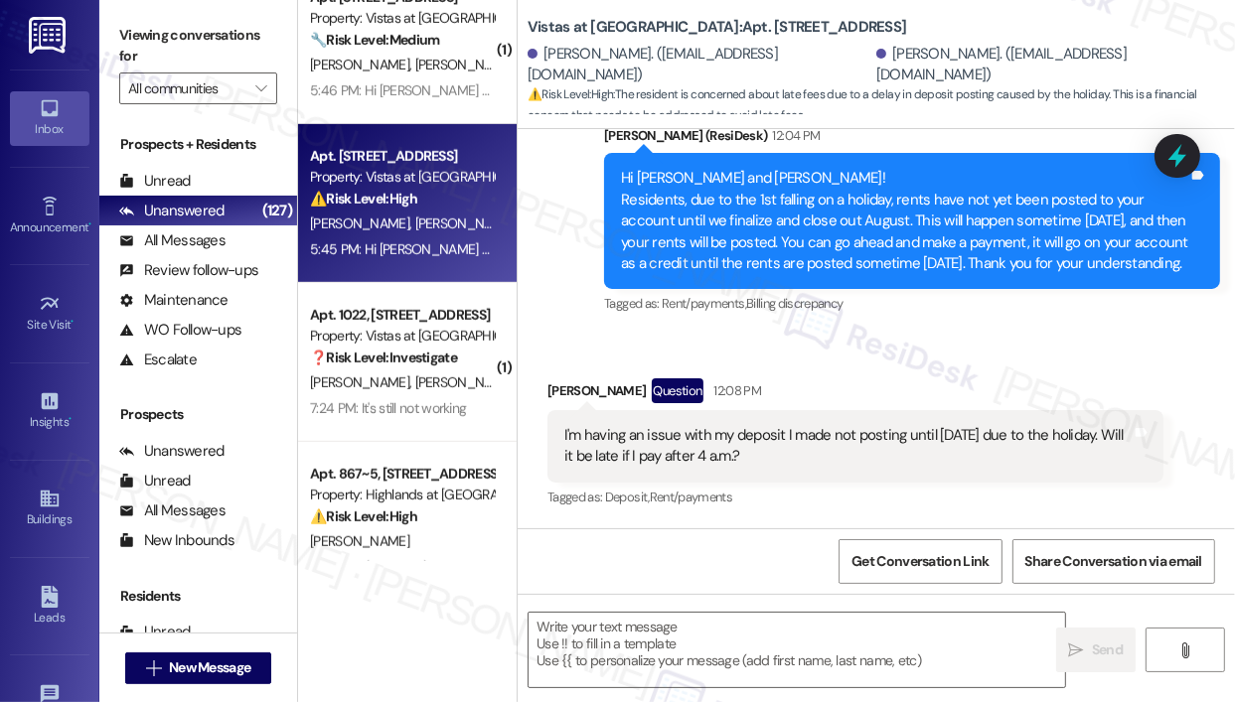
scroll to position [6604, 0]
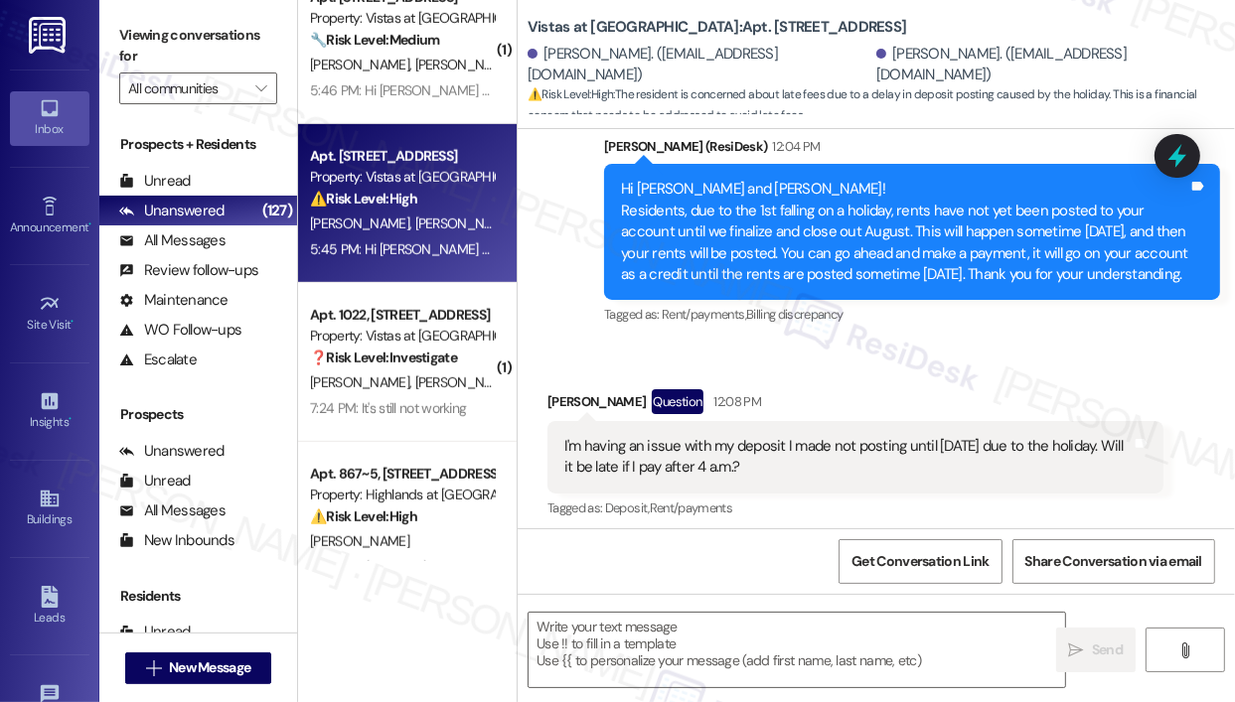
click at [913, 374] on div "Received via SMS [PERSON_NAME] Question 12:08 PM I'm having an issue with my de…" at bounding box center [855, 455] width 646 height 163
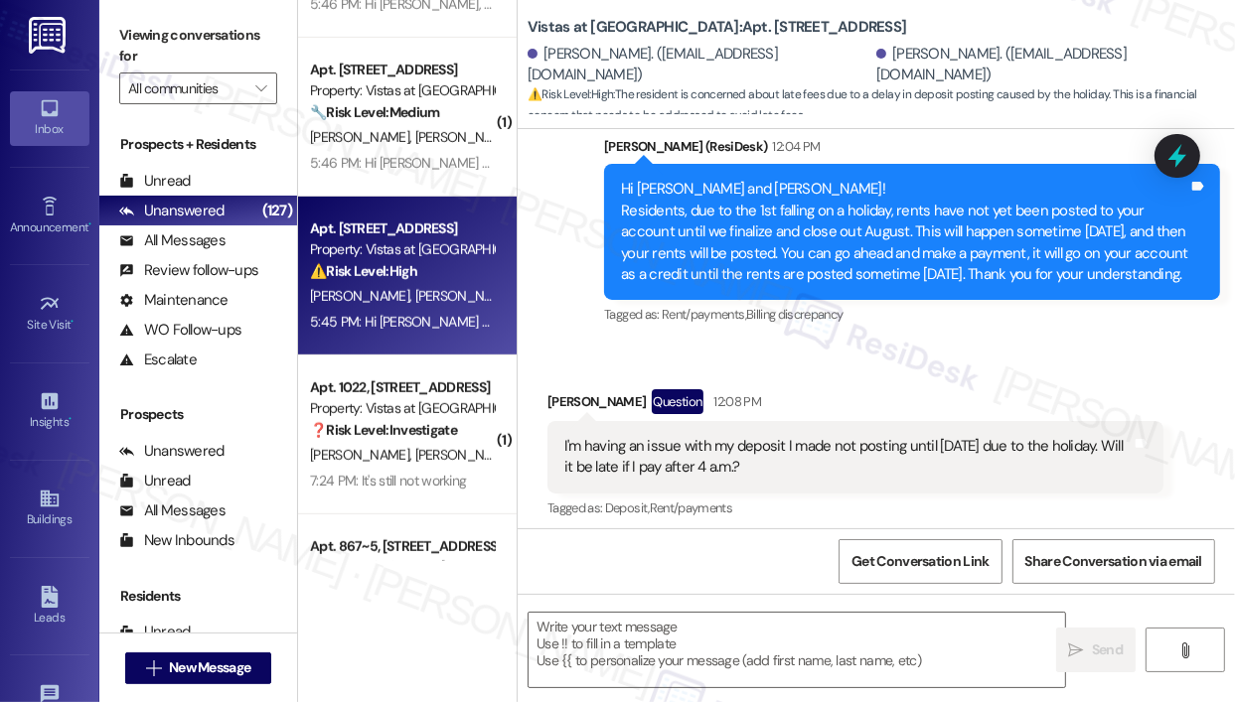
scroll to position [7087, 0]
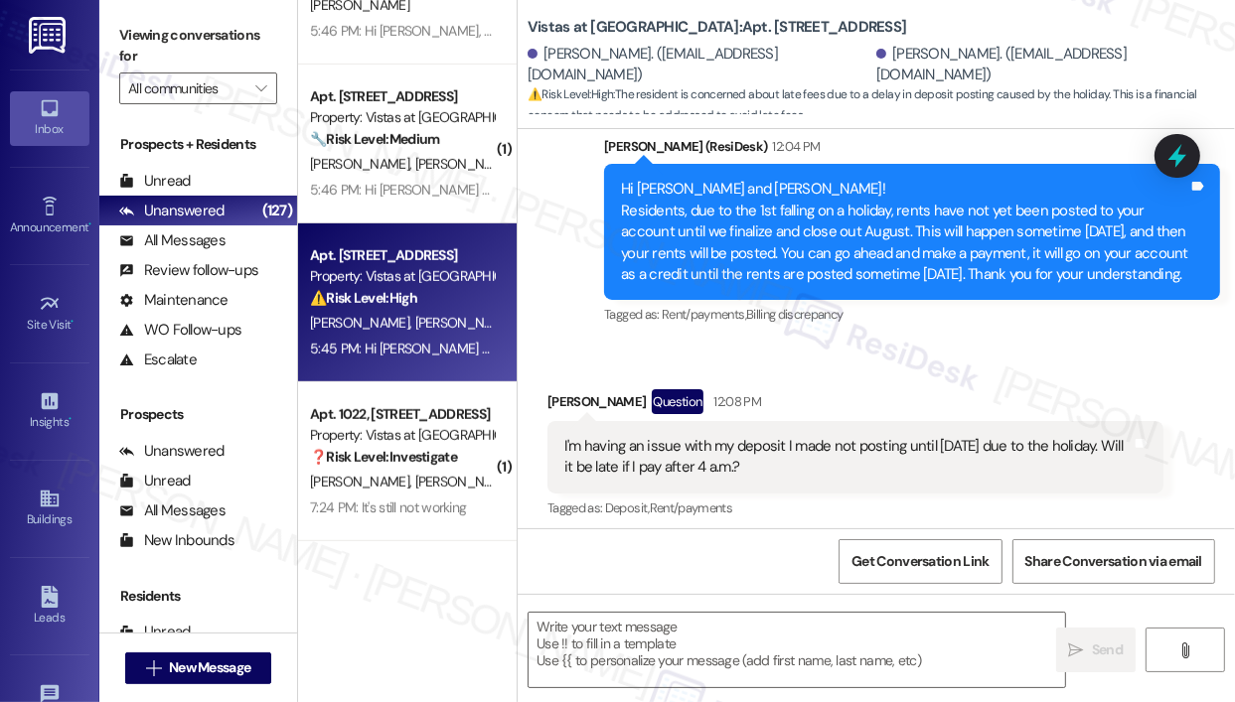
click at [848, 347] on div "Received via SMS [PERSON_NAME] Question 12:08 PM I'm having an issue with my de…" at bounding box center [875, 441] width 717 height 193
click at [850, 345] on div "Received via SMS [PERSON_NAME] Question 12:08 PM I'm having an issue with my de…" at bounding box center [875, 441] width 717 height 193
click at [954, 345] on div "Received via SMS [PERSON_NAME] Question 12:08 PM I'm having an issue with my de…" at bounding box center [875, 441] width 717 height 193
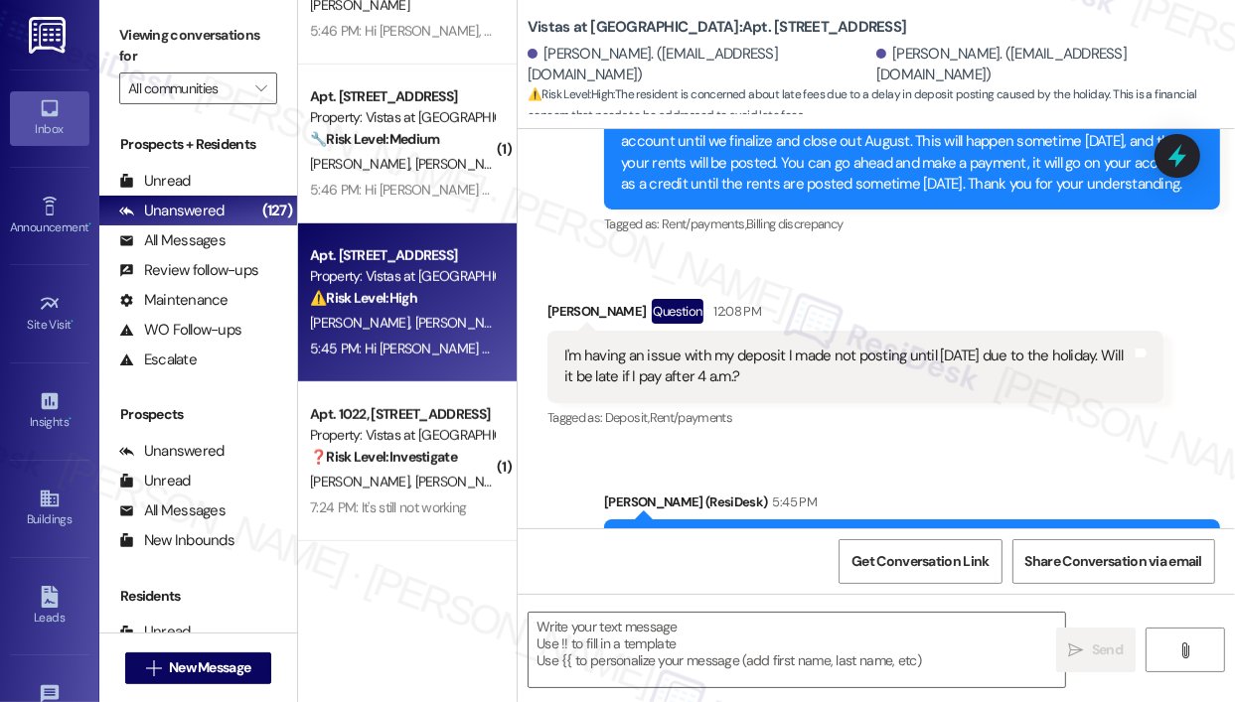
scroll to position [6803, 0]
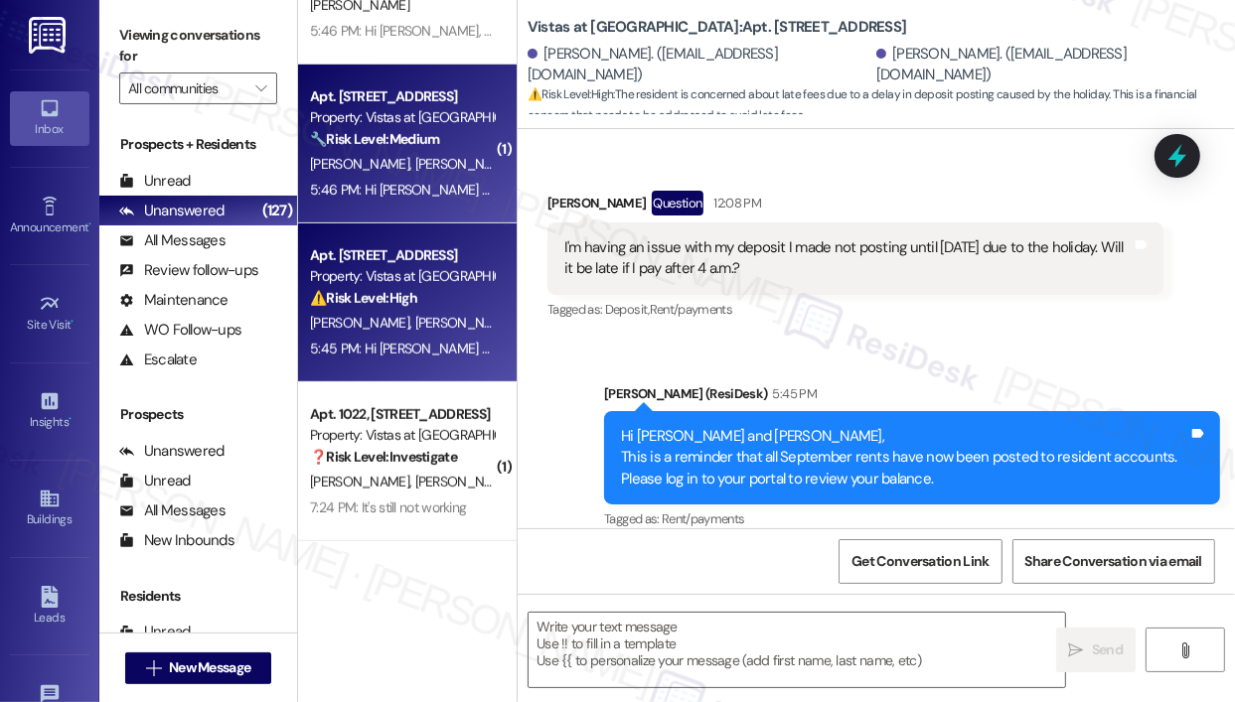
click at [475, 202] on div "5:46 PM: Hi [PERSON_NAME] and [PERSON_NAME], This is a reminder that all Septem…" at bounding box center [402, 190] width 188 height 25
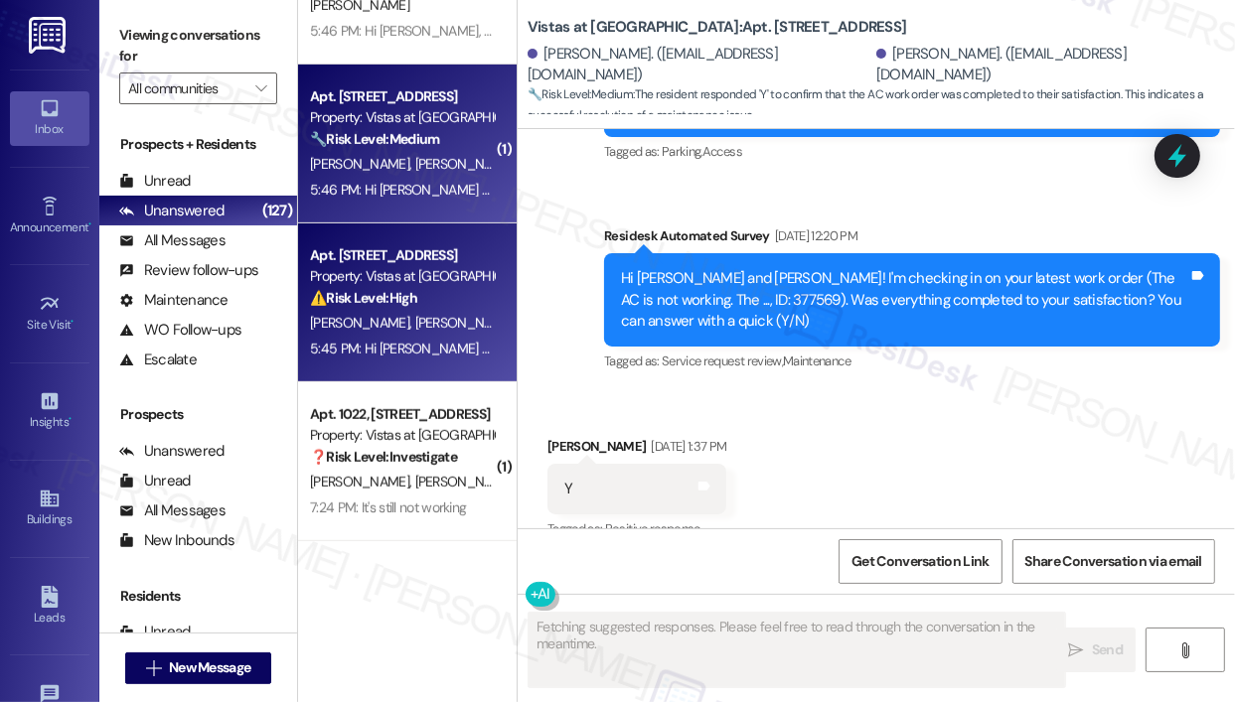
scroll to position [6174, 0]
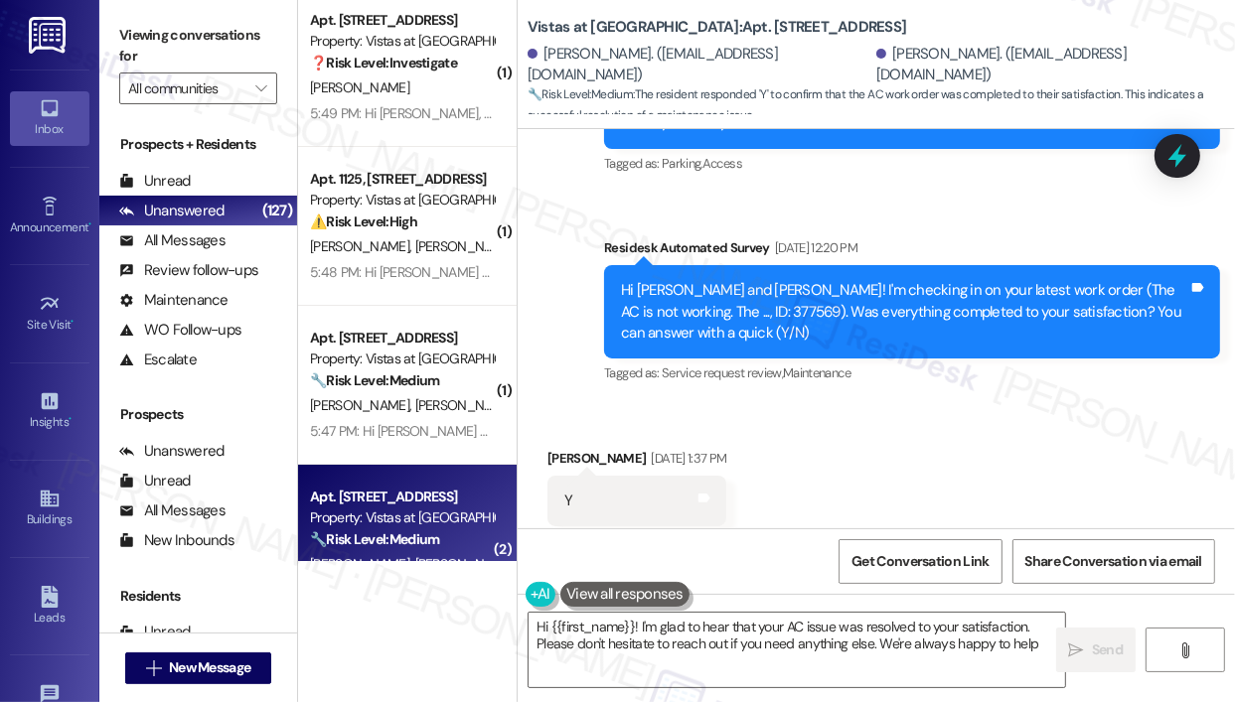
type textarea "Hi {{first_name}}! I'm glad to hear that your AC issue was resolved to your sat…"
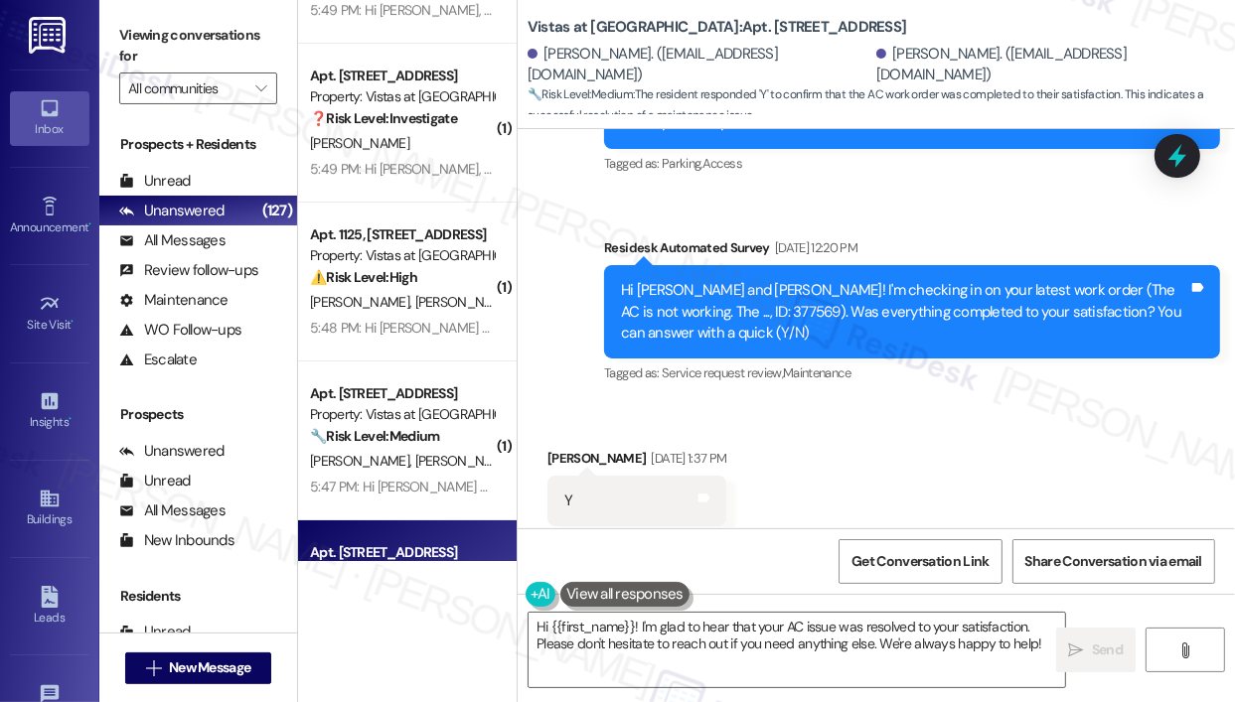
scroll to position [5994, 0]
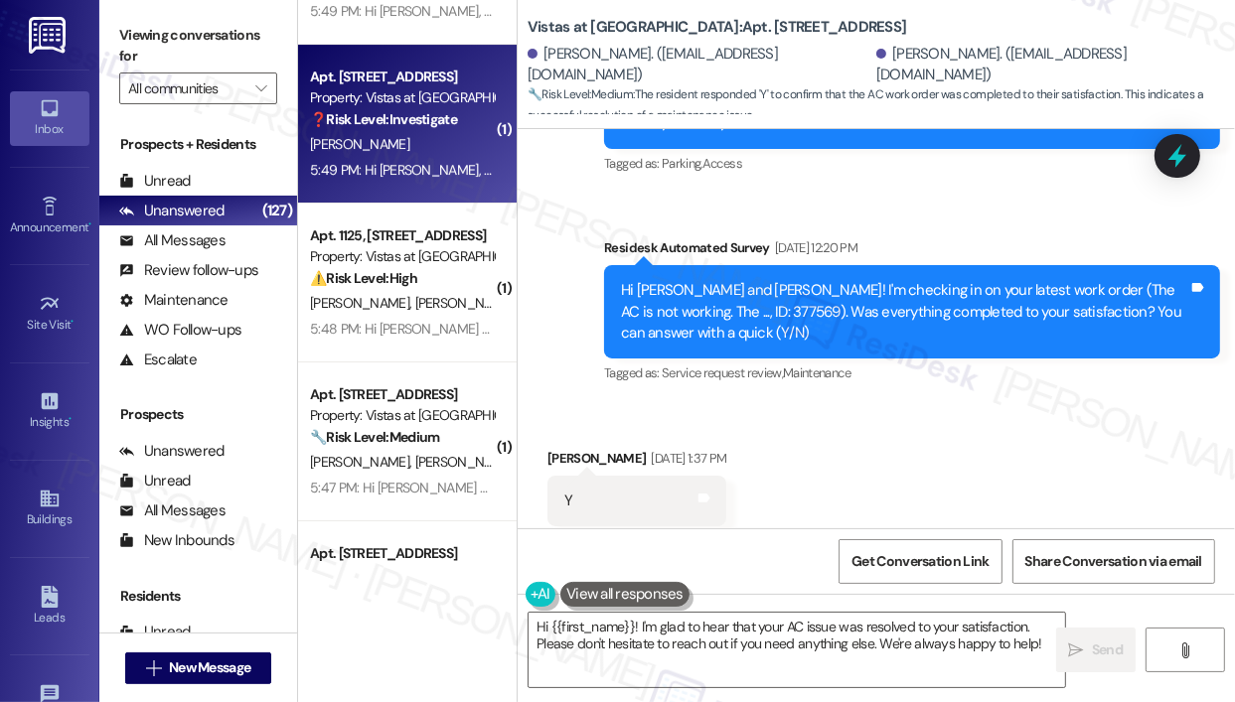
click at [454, 162] on div "5:49 PM: Hi [PERSON_NAME], This is a reminder that all September rents have now…" at bounding box center [794, 170] width 969 height 18
type textarea "Fetching suggested responses. Please feel free to read through the conversation…"
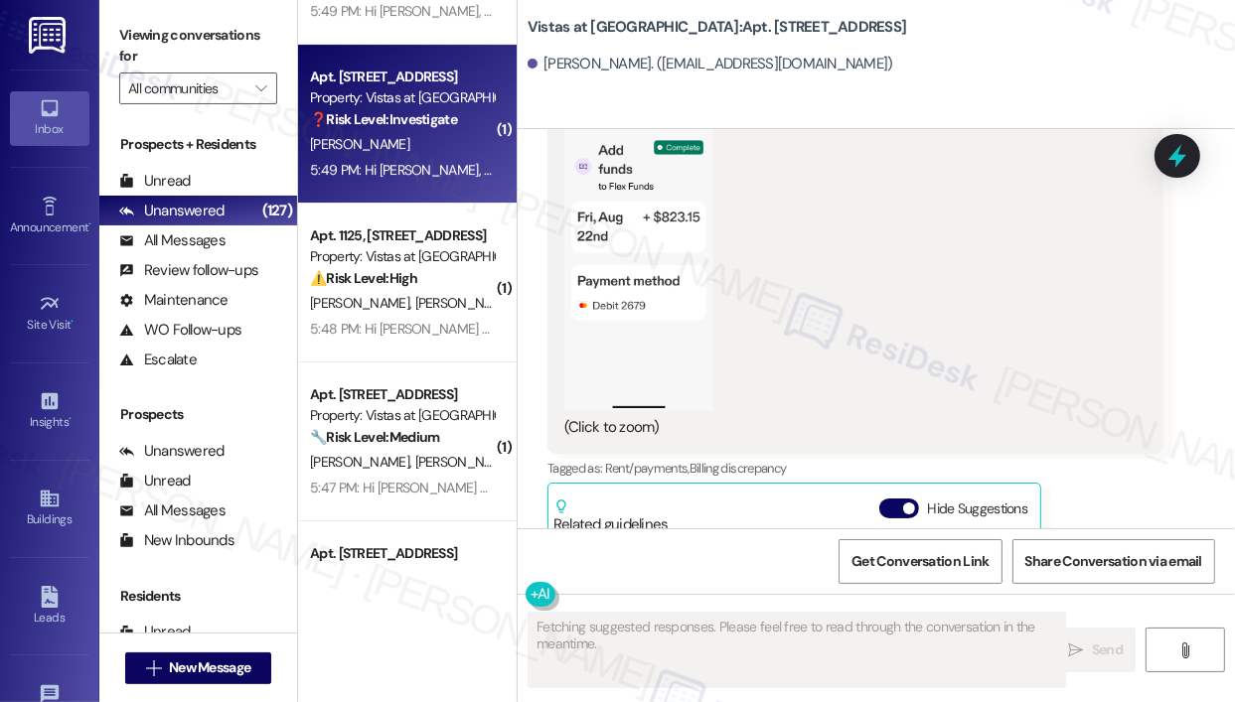
scroll to position [6460, 0]
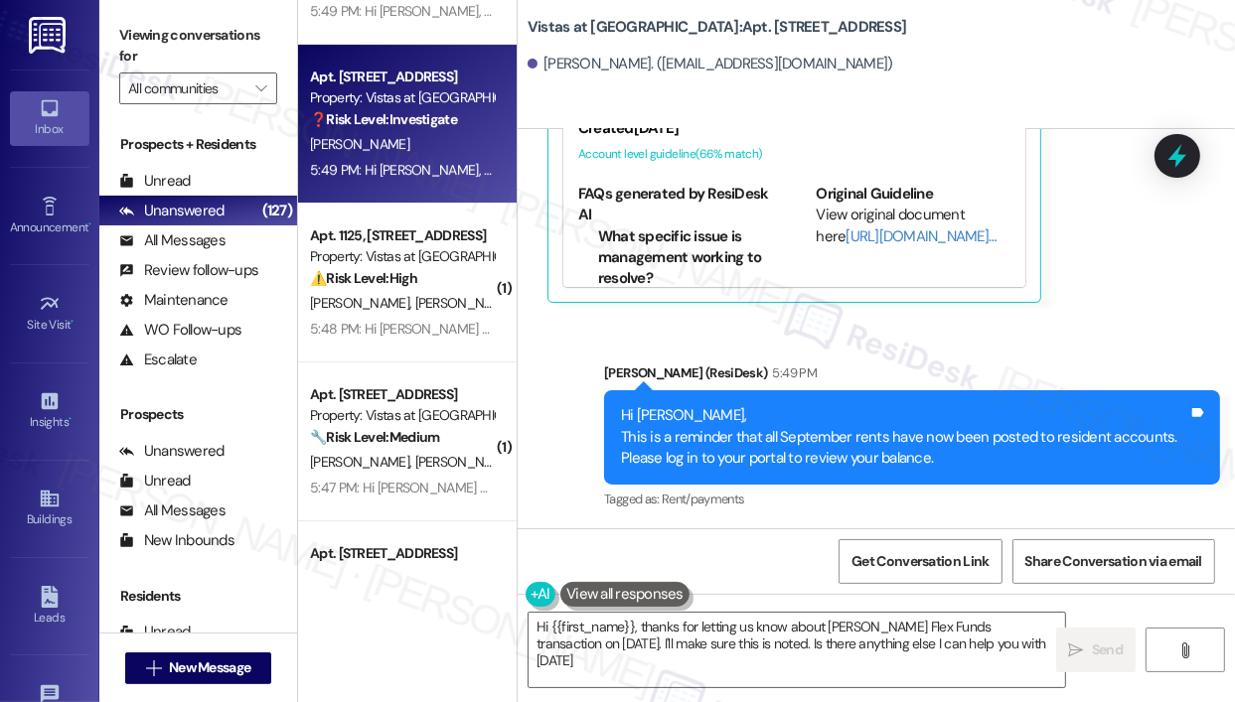
type textarea "Hi {{first_name}}, thanks for letting us know about [PERSON_NAME] Flex Funds tr…"
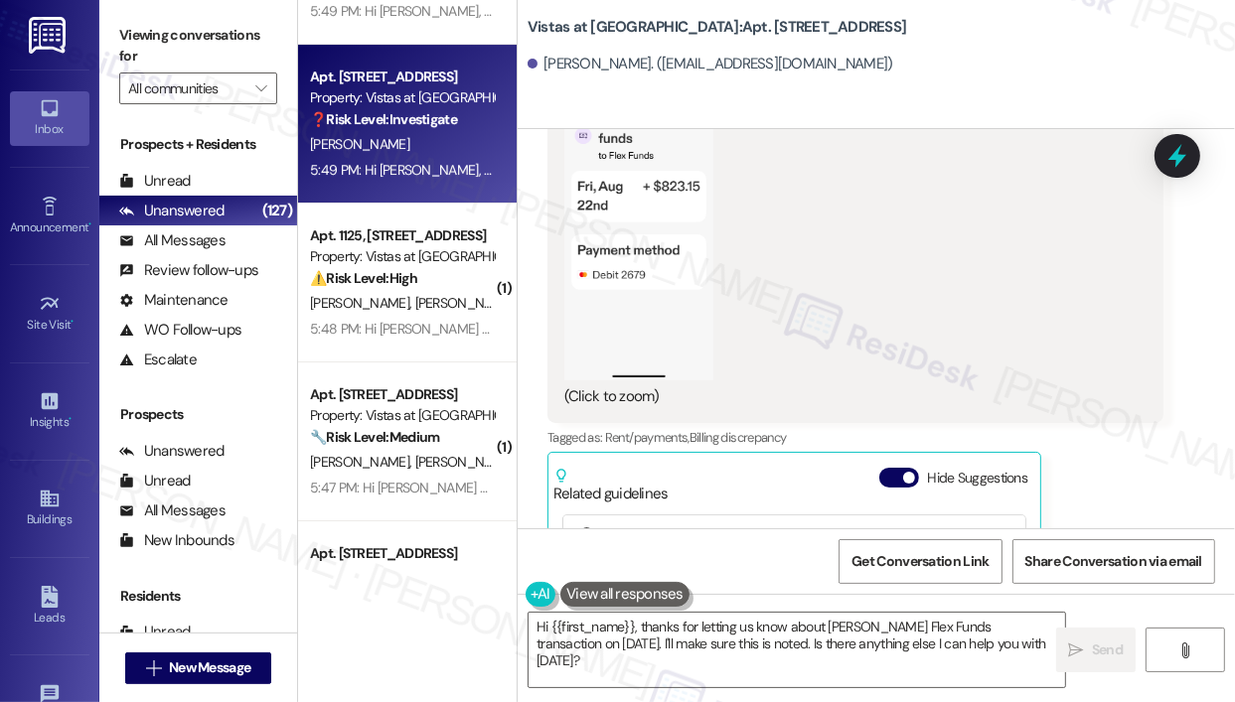
scroll to position [5864, 0]
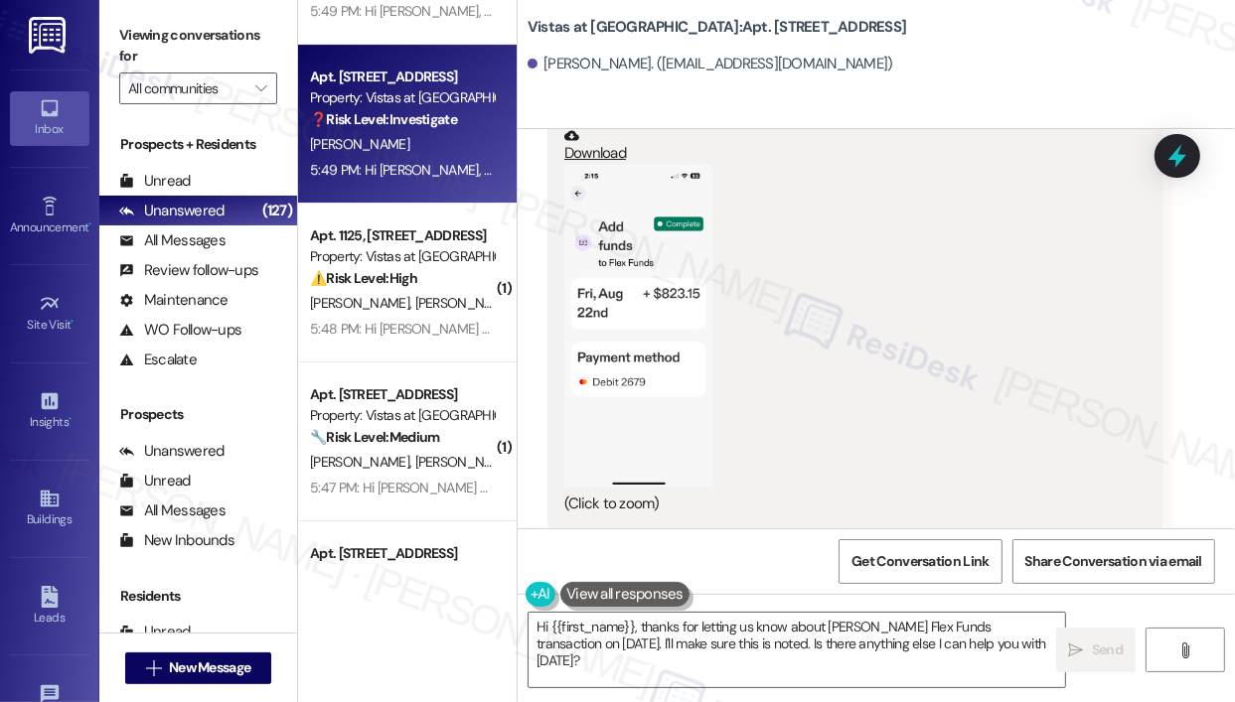
click at [921, 60] on div "[PERSON_NAME]. ([EMAIL_ADDRESS][DOMAIN_NAME])" at bounding box center [880, 65] width 707 height 40
click at [919, 59] on div "[PERSON_NAME]. ([EMAIL_ADDRESS][DOMAIN_NAME])" at bounding box center [880, 65] width 707 height 40
